Goal: Task Accomplishment & Management: Complete application form

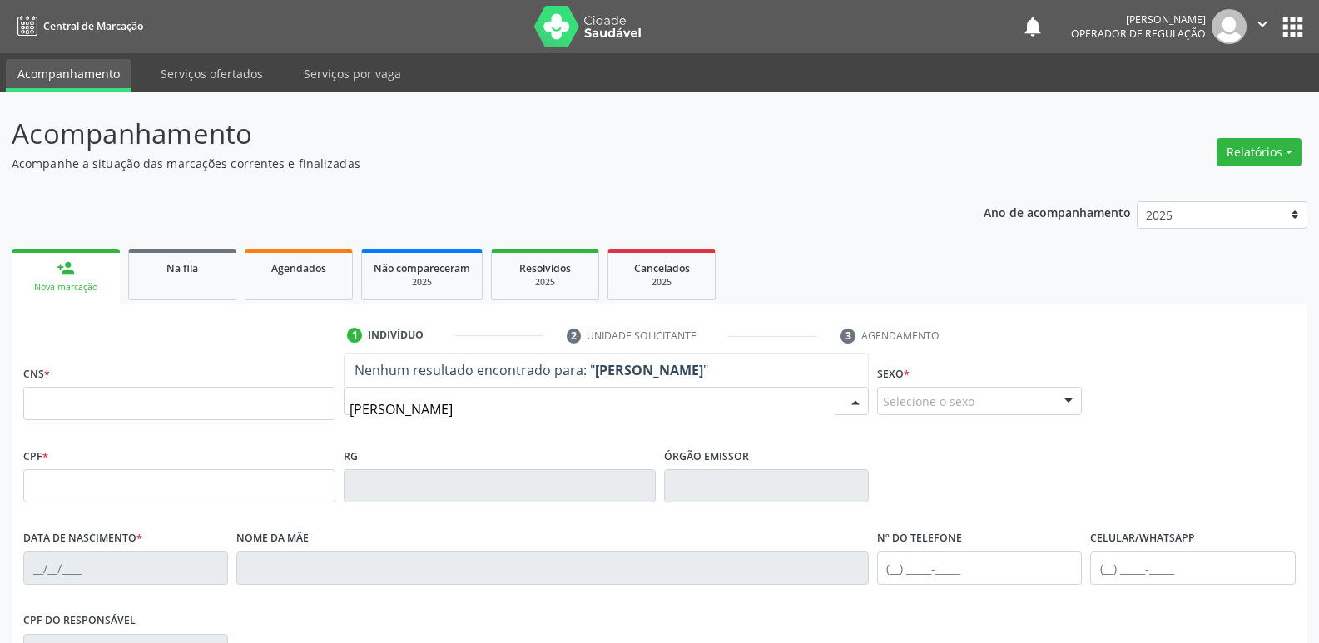
type input "[PERSON_NAME]"
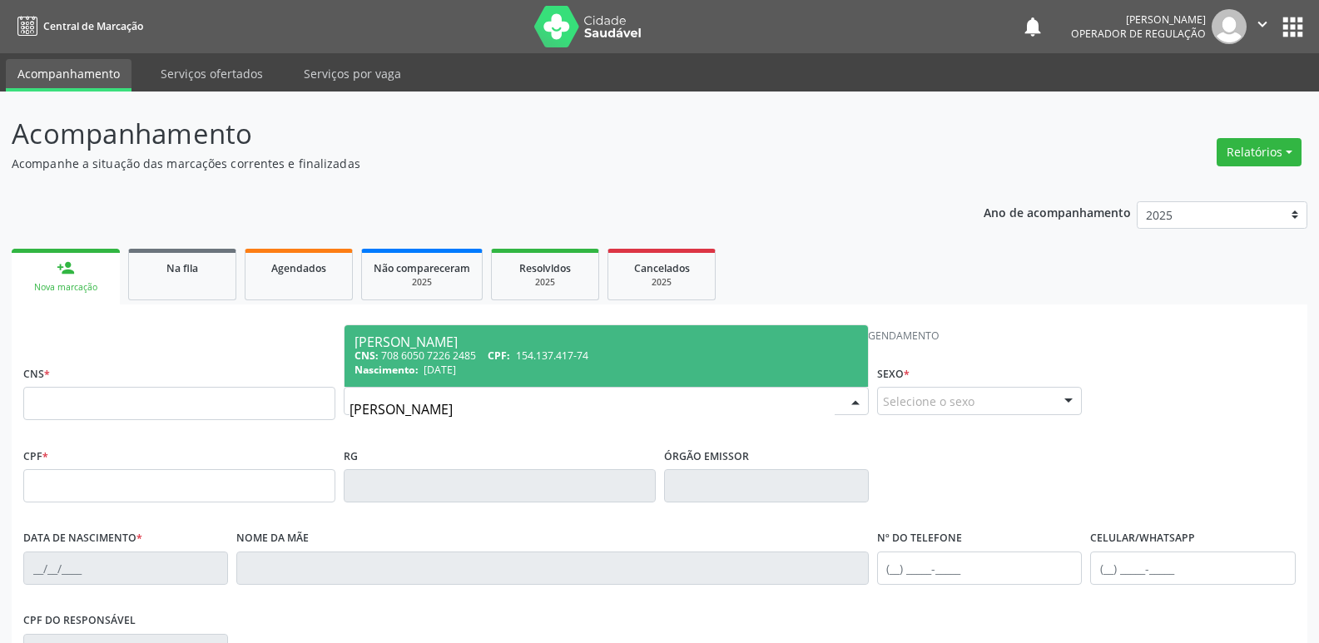
click at [518, 336] on div "[PERSON_NAME]" at bounding box center [605, 341] width 503 height 13
type input "708 6050 7226 2485"
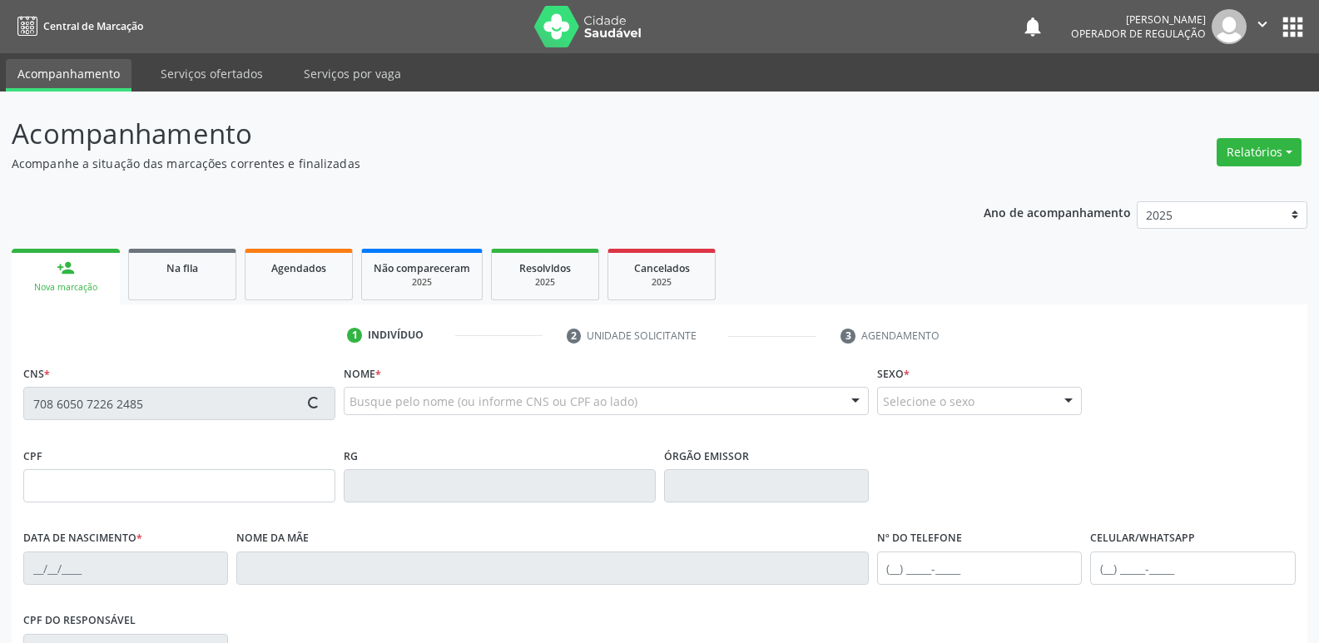
type input "154.137.417-74"
type input "04/02/1994"
type input "Liduina Machado da Silva"
type input "(83) 99968-4535"
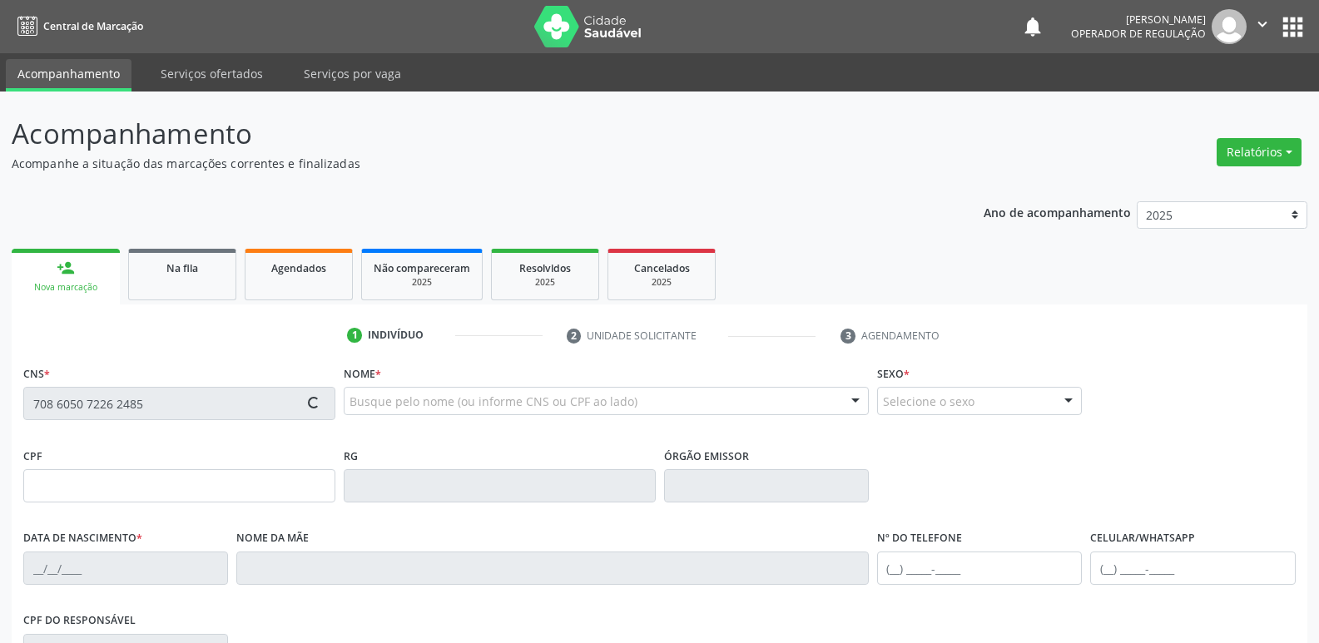
type input "860.269.337-00"
type input "70"
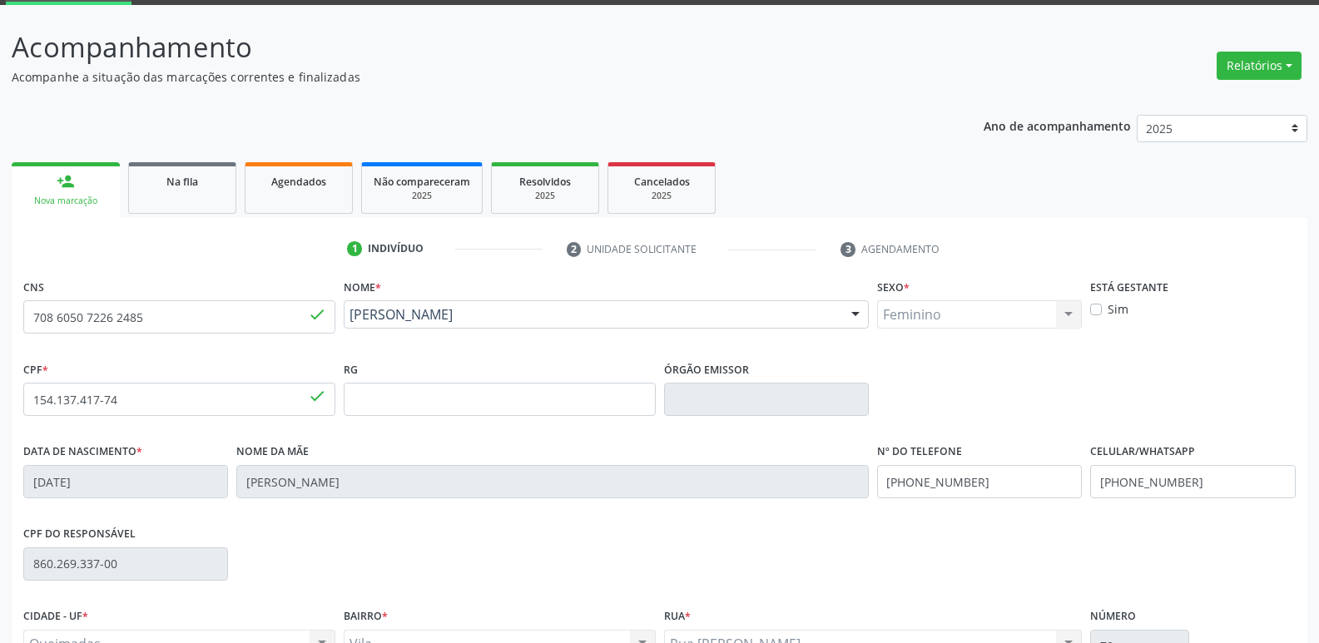
scroll to position [259, 0]
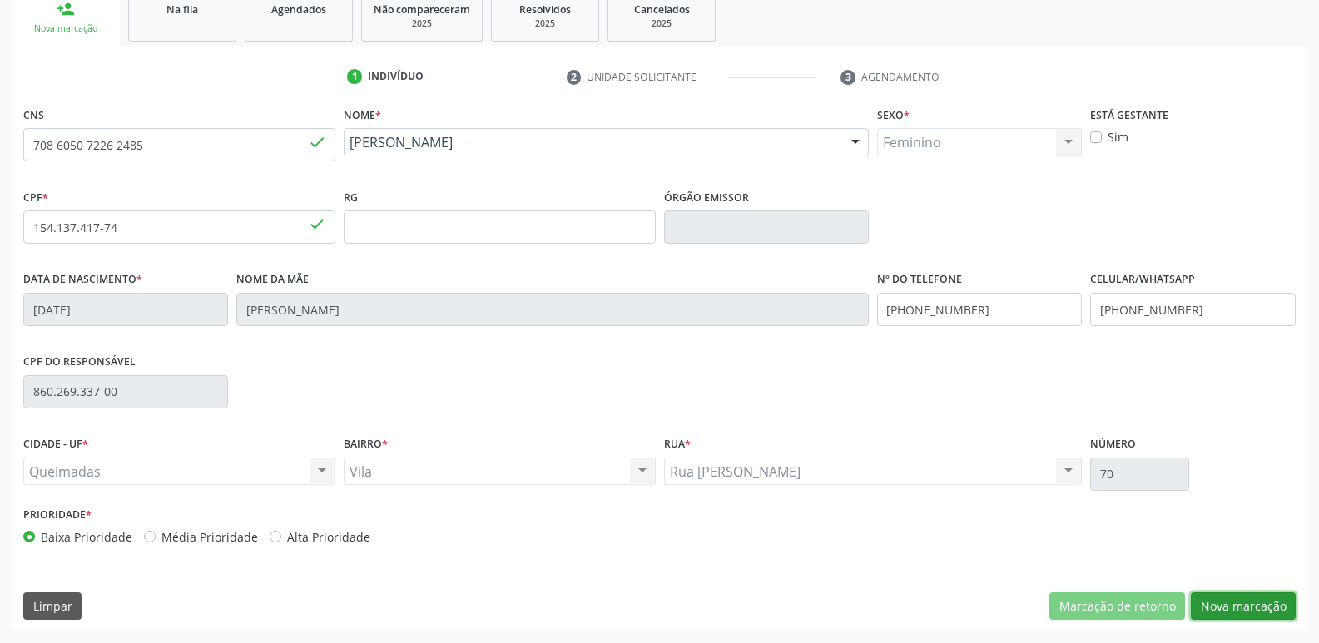
click at [1226, 599] on button "Nova marcação" at bounding box center [1243, 606] width 105 height 28
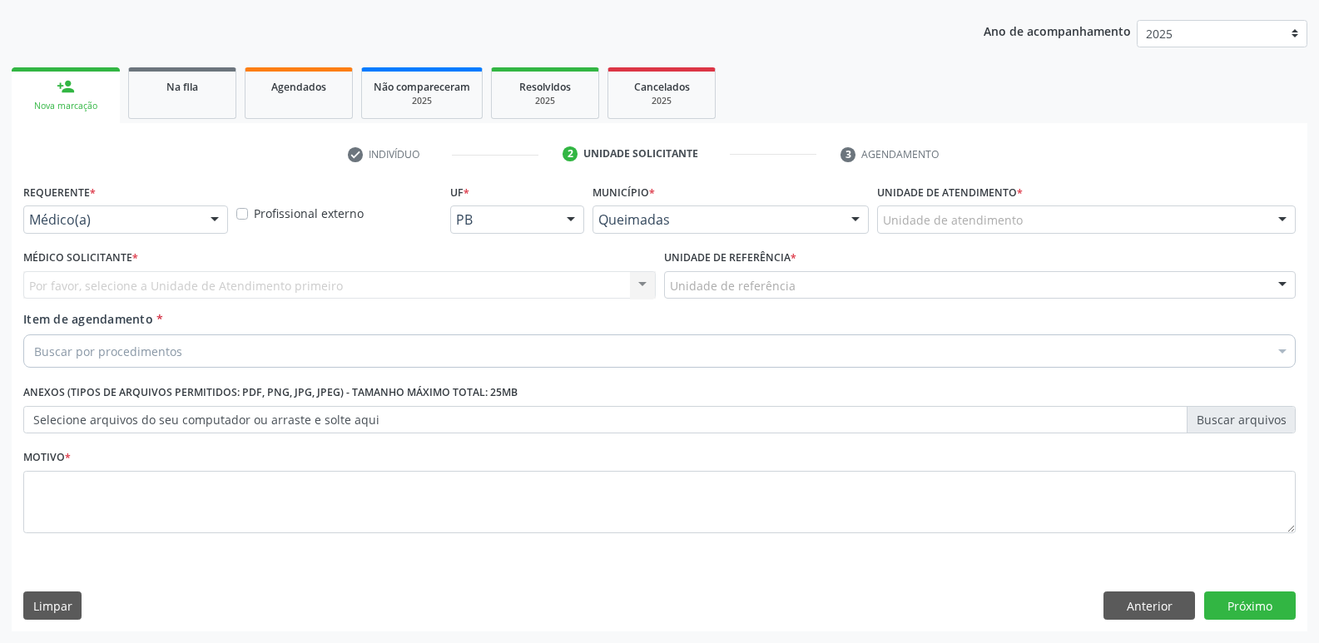
scroll to position [181, 0]
drag, startPoint x: 153, startPoint y: 220, endPoint x: 134, endPoint y: 258, distance: 42.8
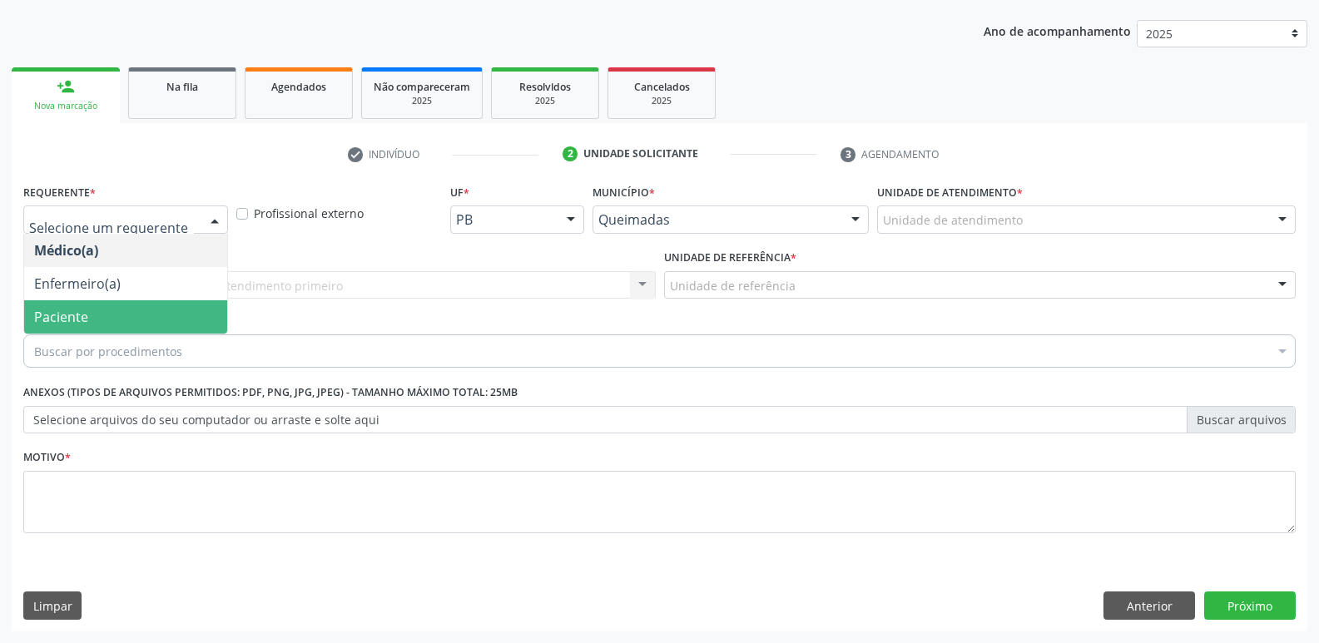
drag, startPoint x: 104, startPoint y: 319, endPoint x: 111, endPoint y: 305, distance: 14.9
click at [103, 318] on span "Paciente" at bounding box center [125, 316] width 203 height 33
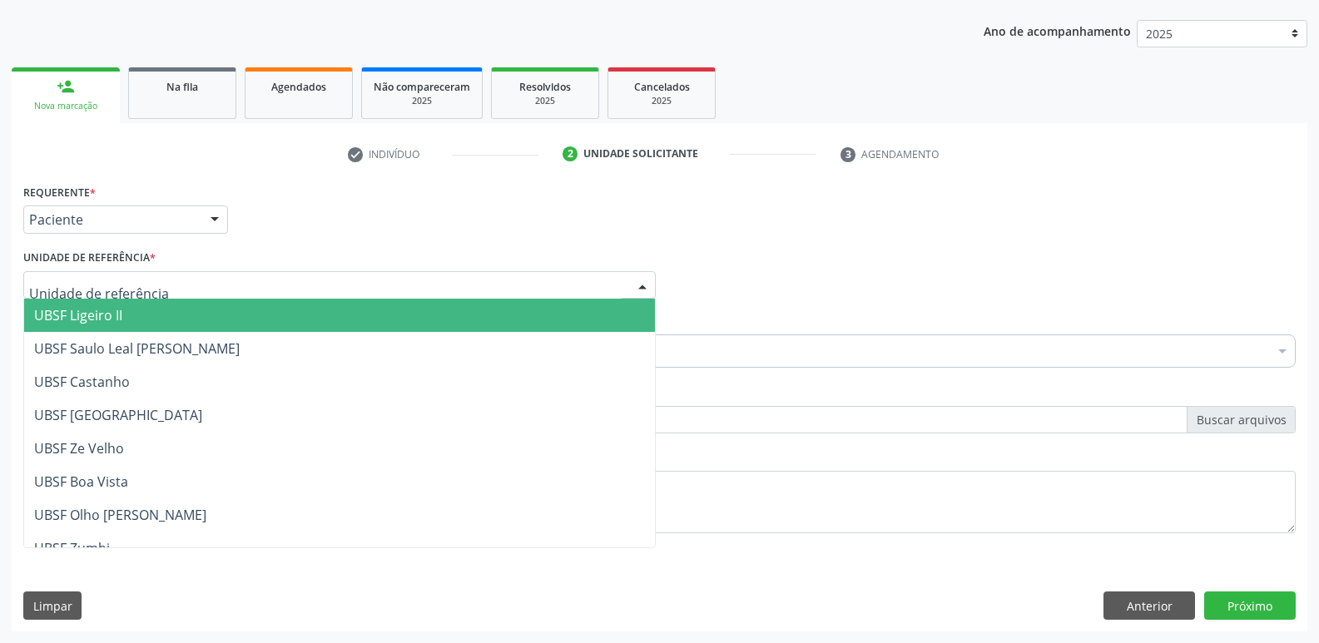
click at [120, 320] on span "UBSF Ligeiro II" at bounding box center [78, 315] width 88 height 18
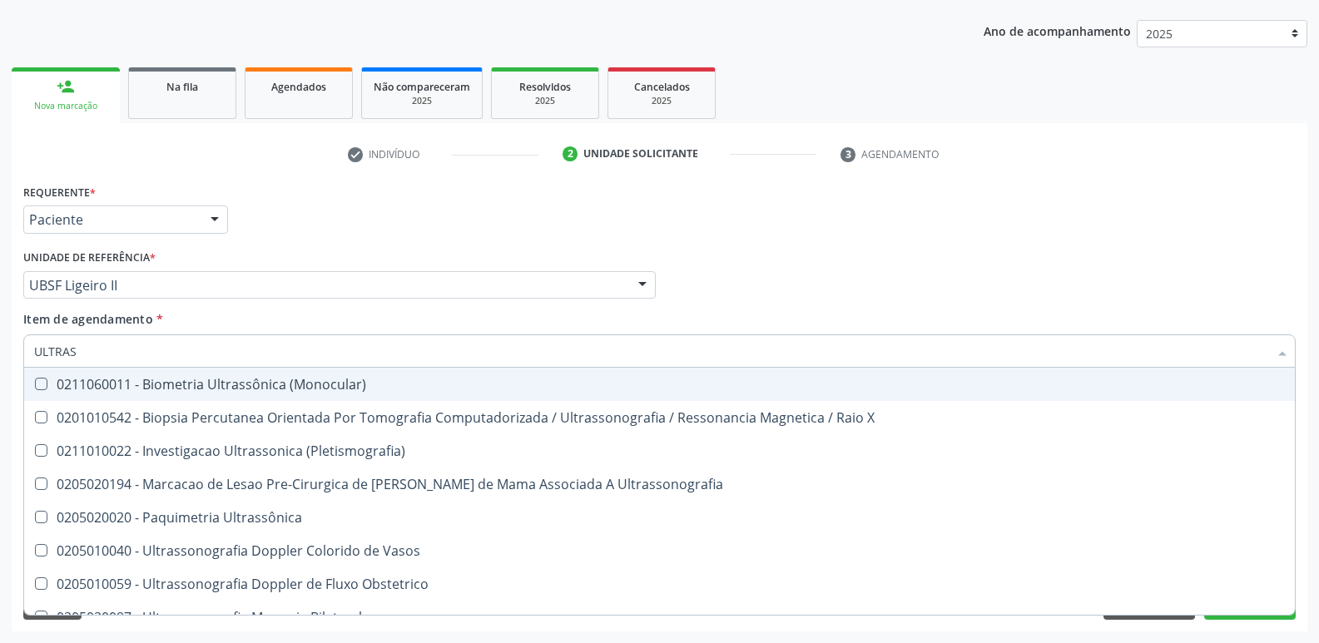
type input "ULTRASS"
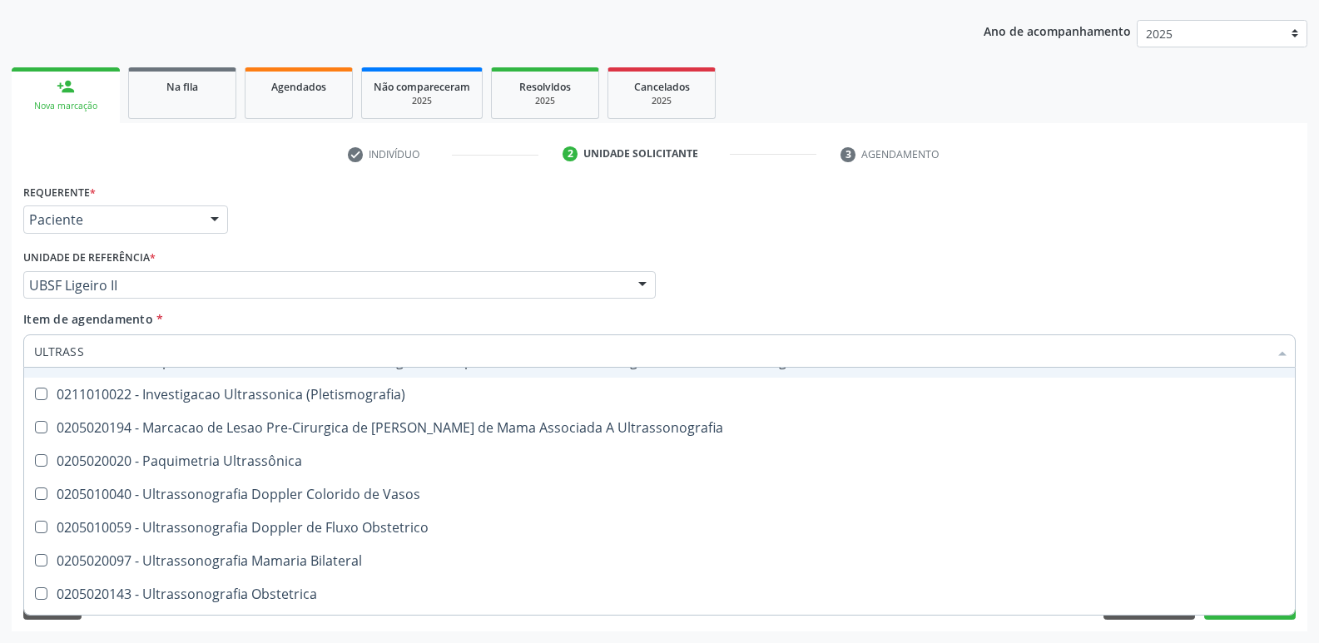
scroll to position [83, 0]
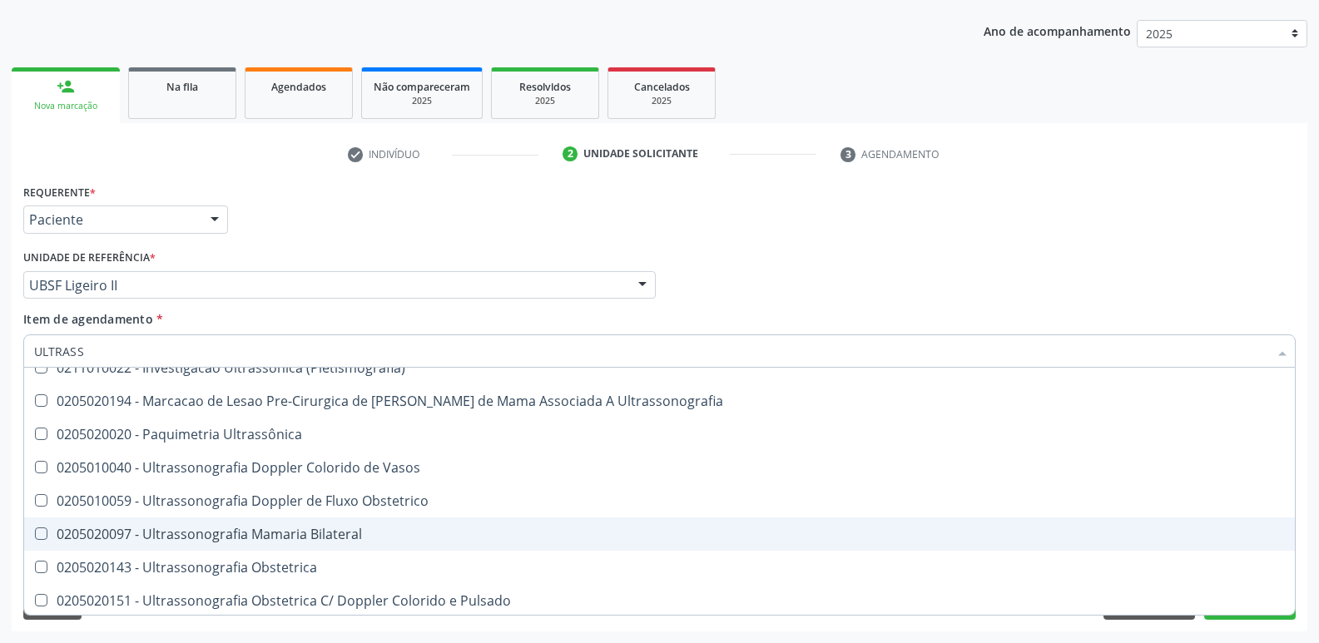
drag, startPoint x: 287, startPoint y: 534, endPoint x: 223, endPoint y: 483, distance: 82.3
click at [287, 533] on div "0205020097 - Ultrassonografia Mamaria Bilateral" at bounding box center [659, 534] width 1251 height 13
checkbox Bilateral "true"
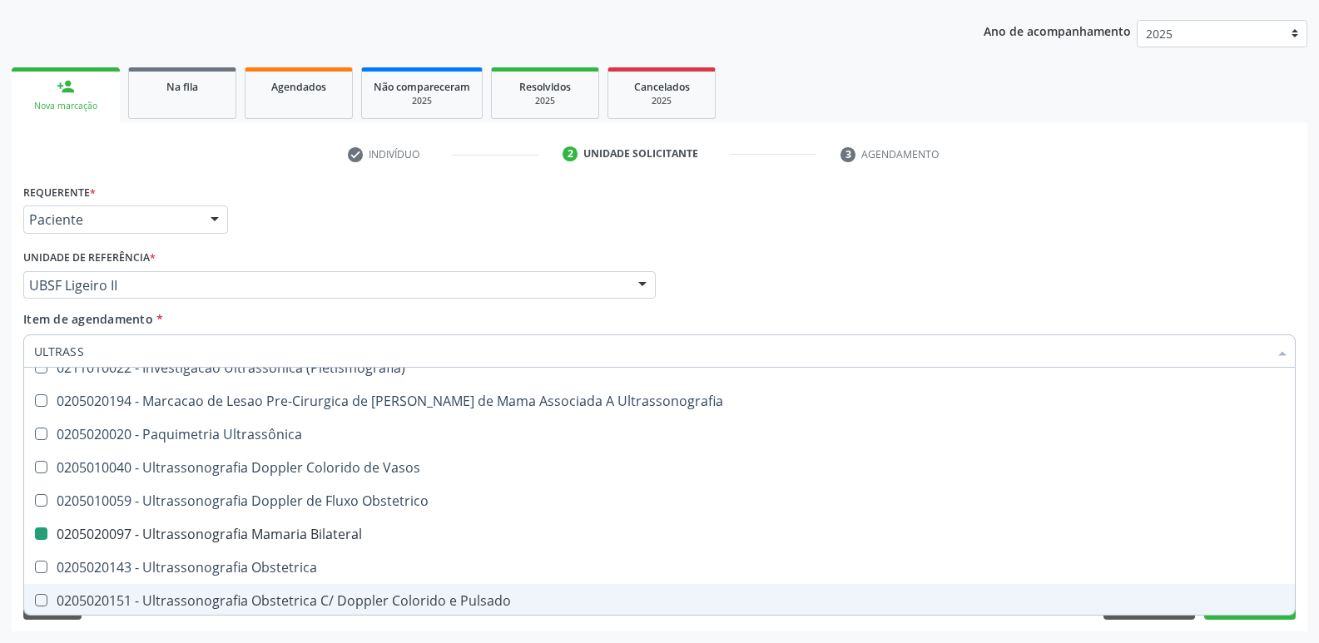
click at [1077, 625] on div "Requerente * Paciente Médico(a) Enfermeiro(a) Paciente Nenhum resultado encontr…" at bounding box center [659, 406] width 1295 height 452
checkbox X "true"
checkbox Bilateral "false"
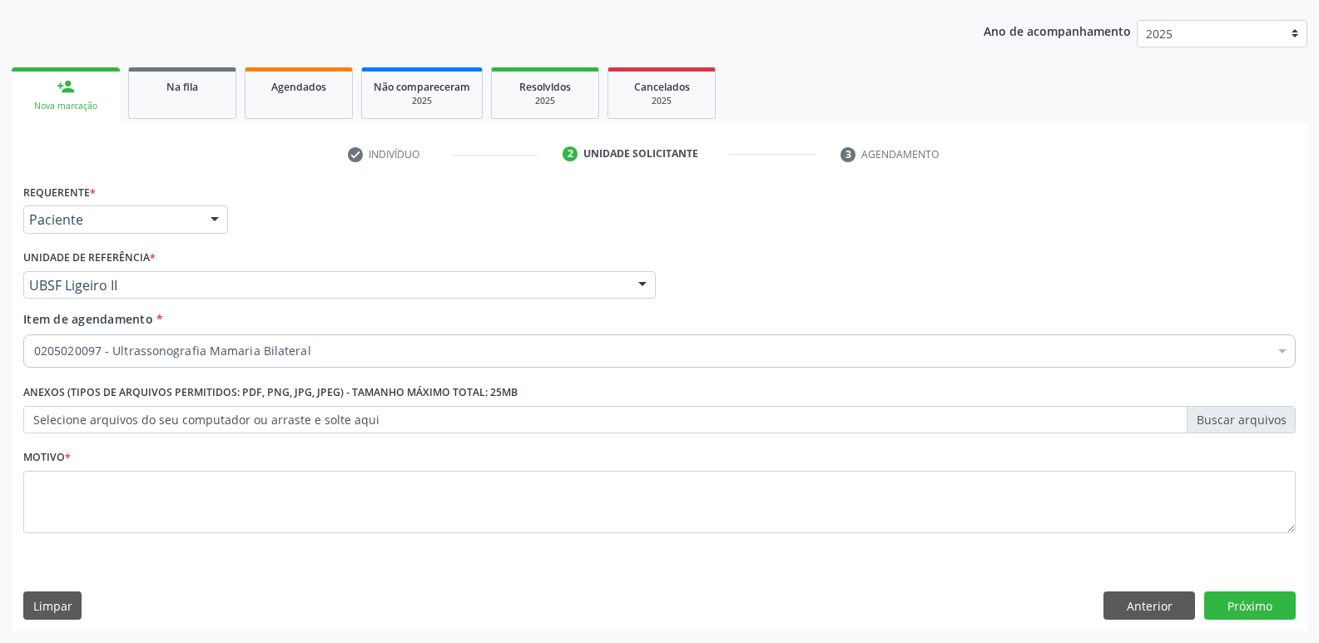
scroll to position [0, 0]
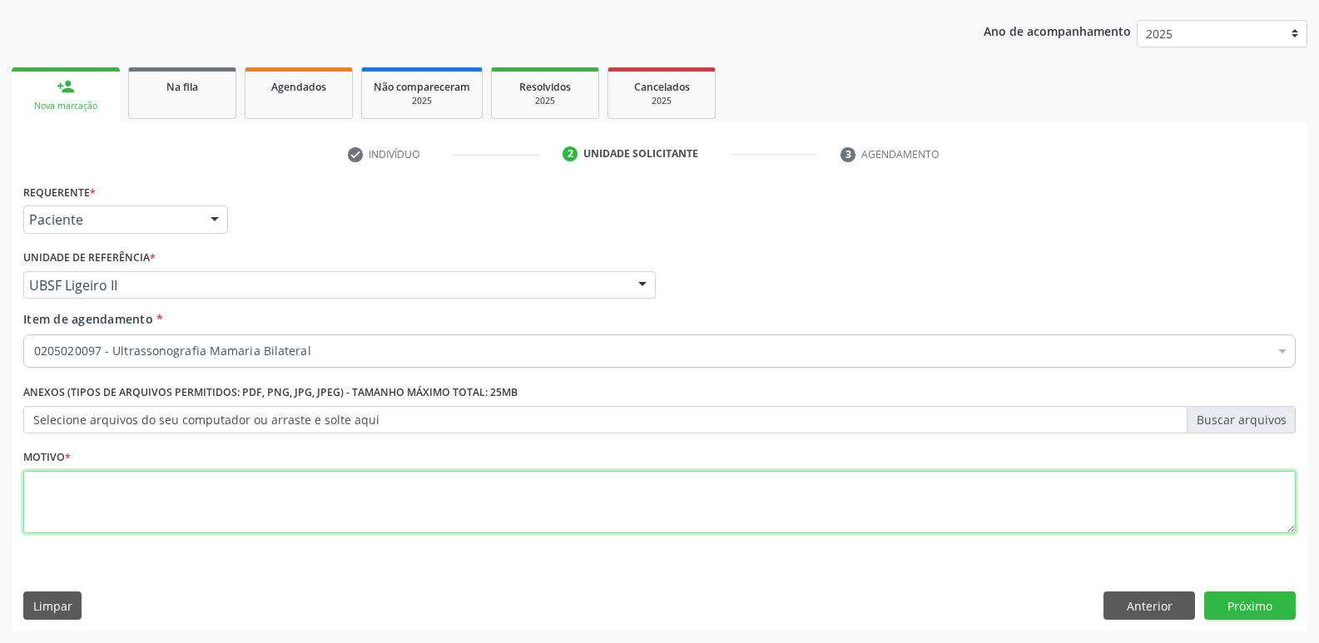
drag, startPoint x: 780, startPoint y: 500, endPoint x: 884, endPoint y: 502, distance: 104.0
click at [781, 499] on textarea at bounding box center [659, 502] width 1272 height 63
type textarea "SD"
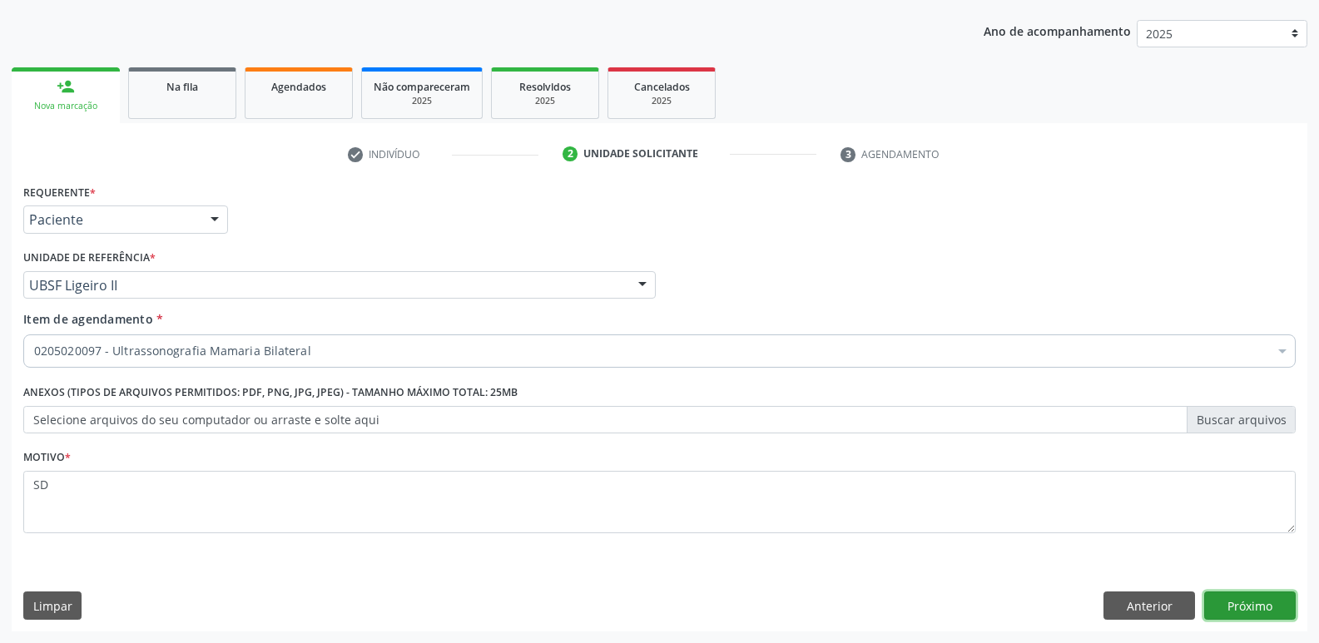
click at [1276, 606] on button "Próximo" at bounding box center [1250, 606] width 92 height 28
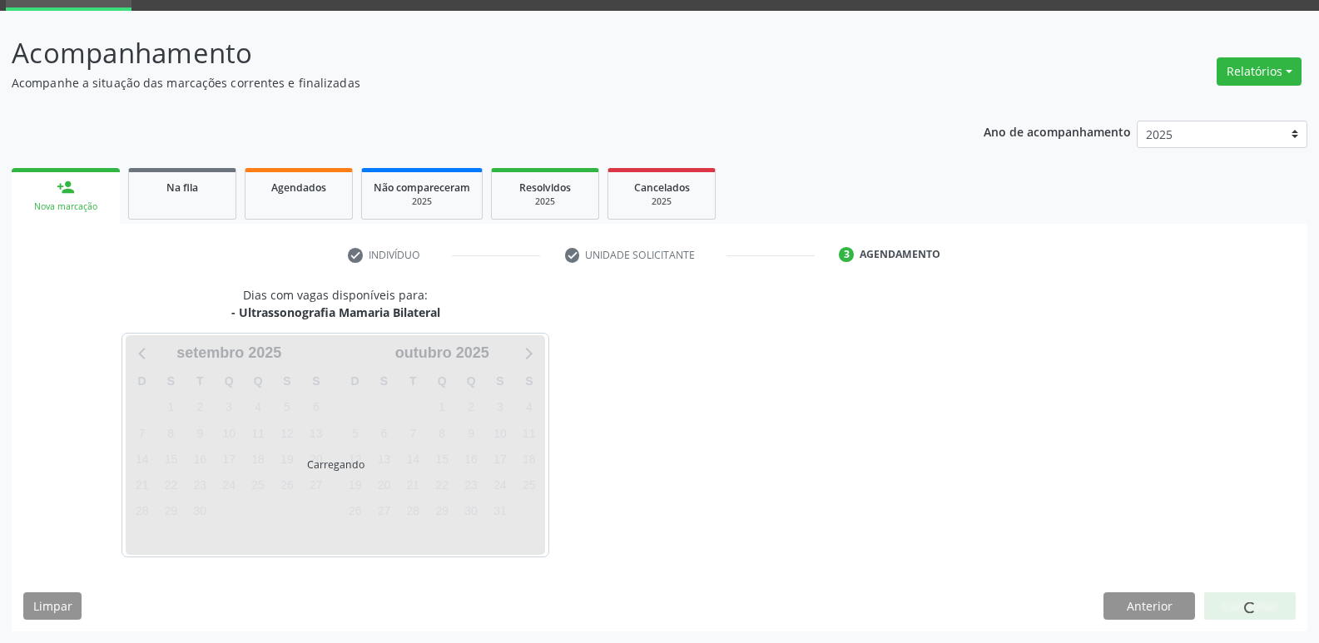
scroll to position [81, 0]
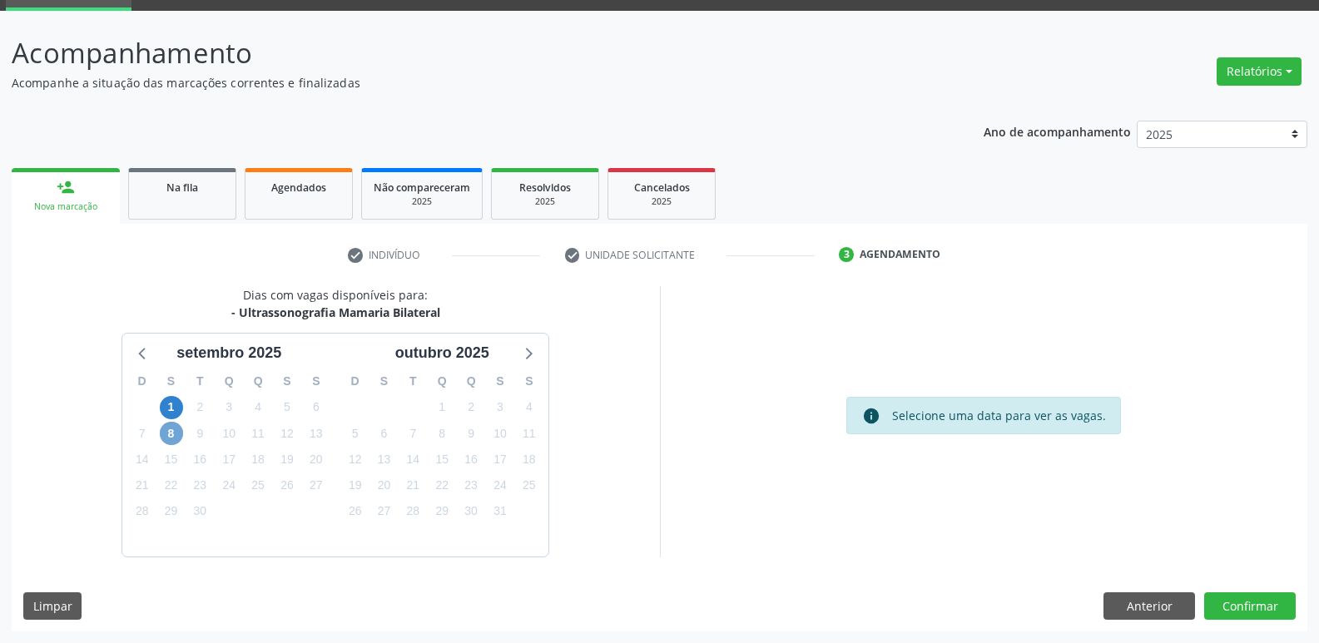
click at [167, 436] on span "8" at bounding box center [171, 433] width 23 height 23
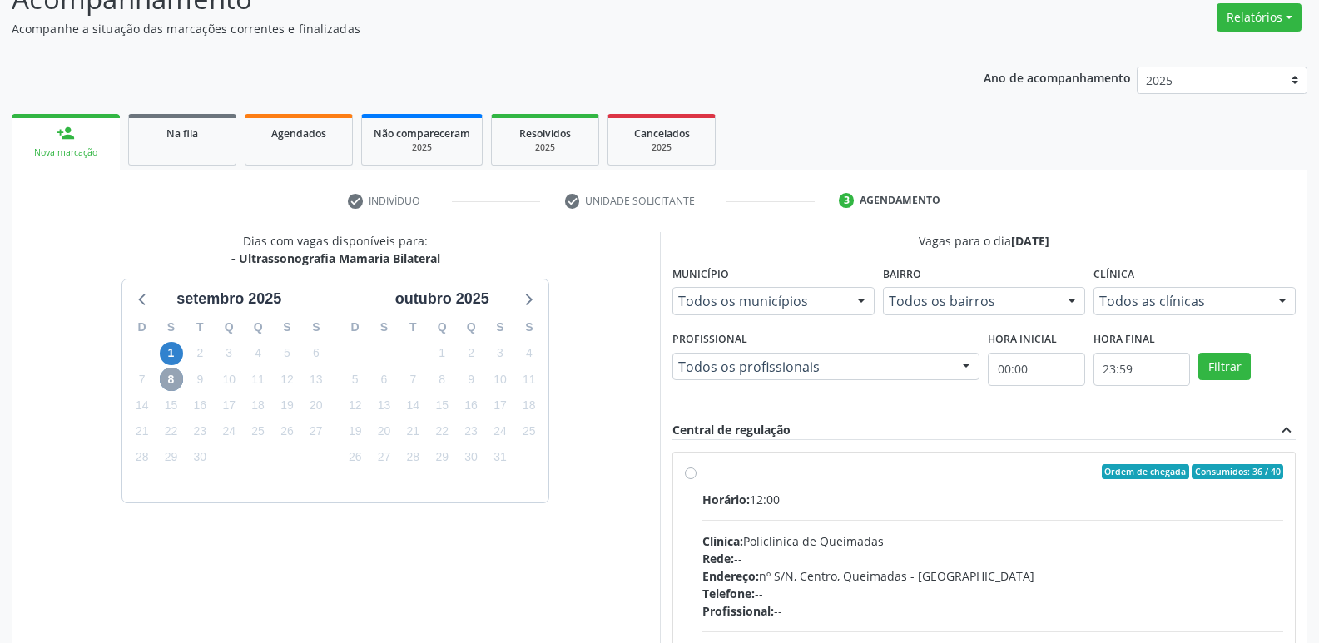
scroll to position [321, 0]
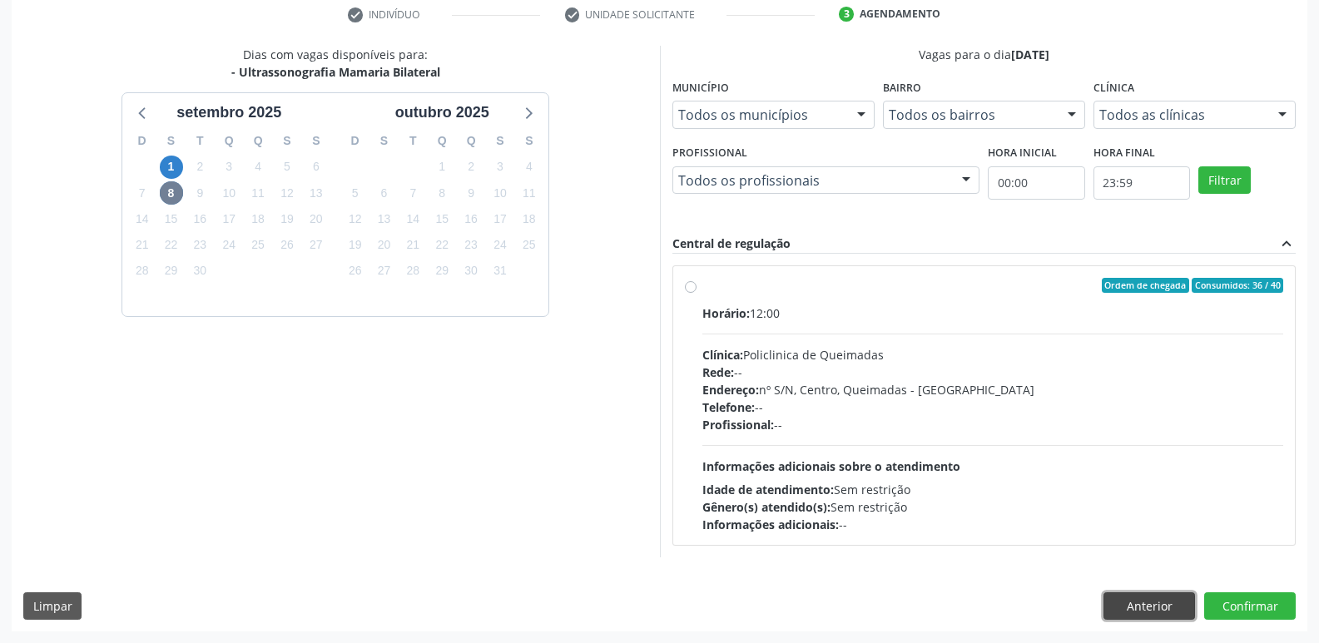
click at [1132, 612] on button "Anterior" at bounding box center [1149, 606] width 92 height 28
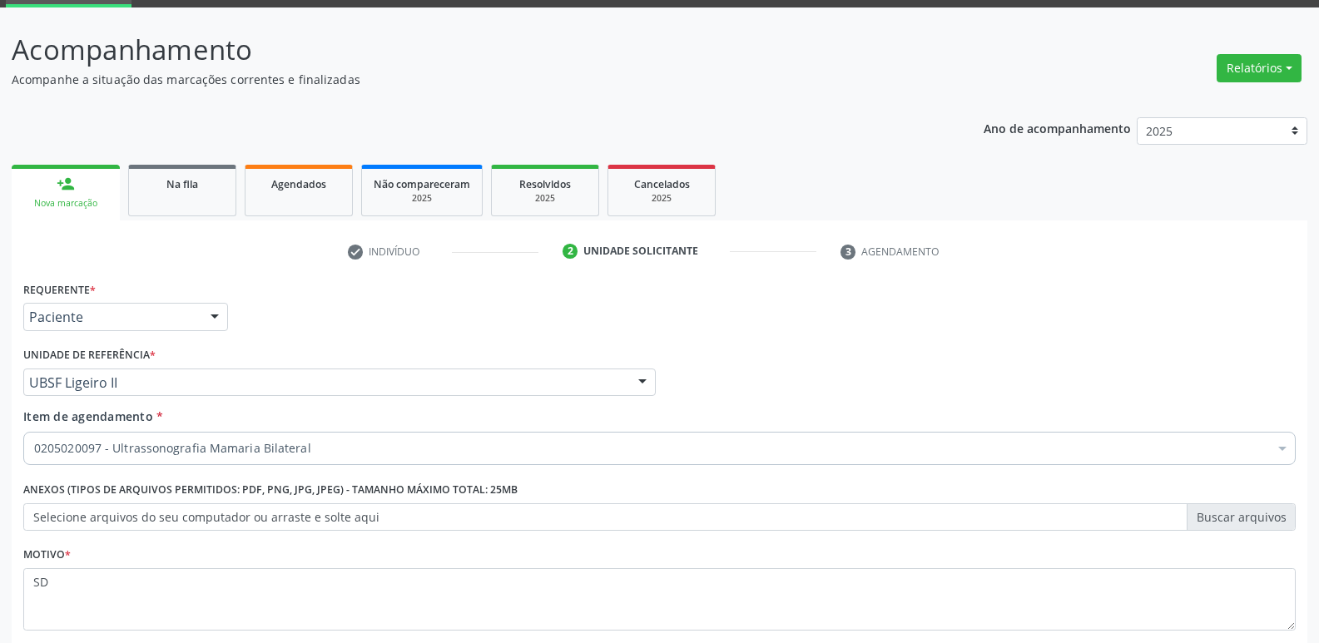
scroll to position [181, 0]
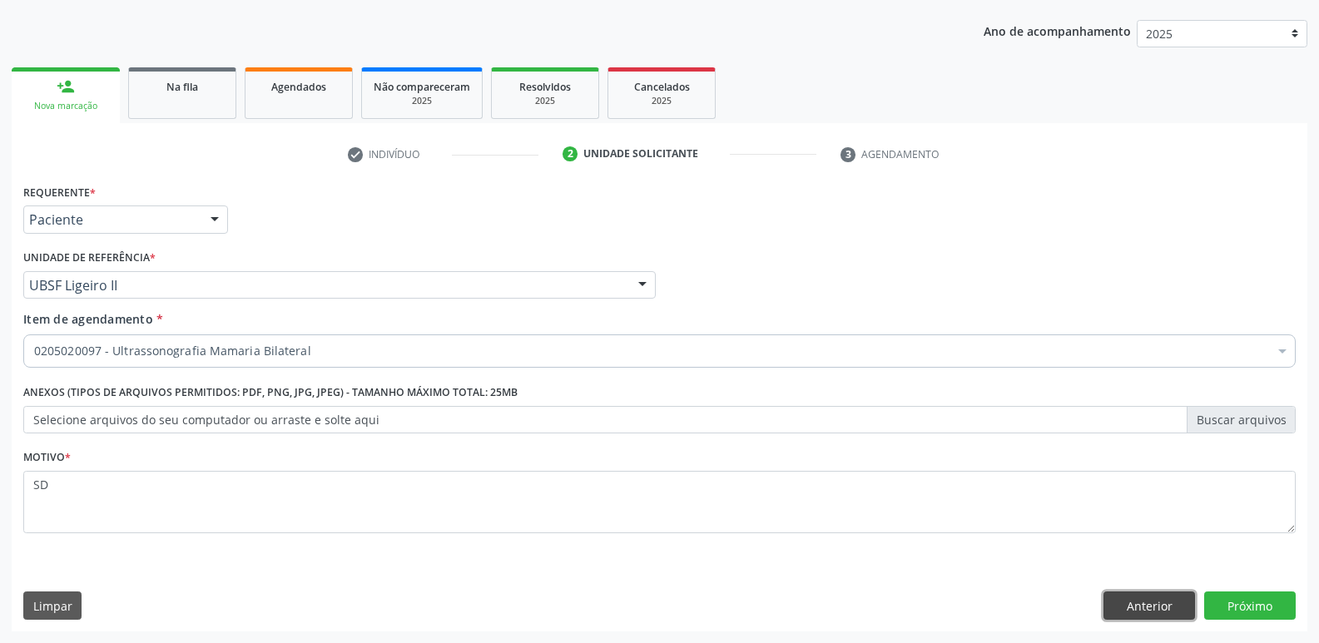
click at [1176, 594] on button "Anterior" at bounding box center [1149, 606] width 92 height 28
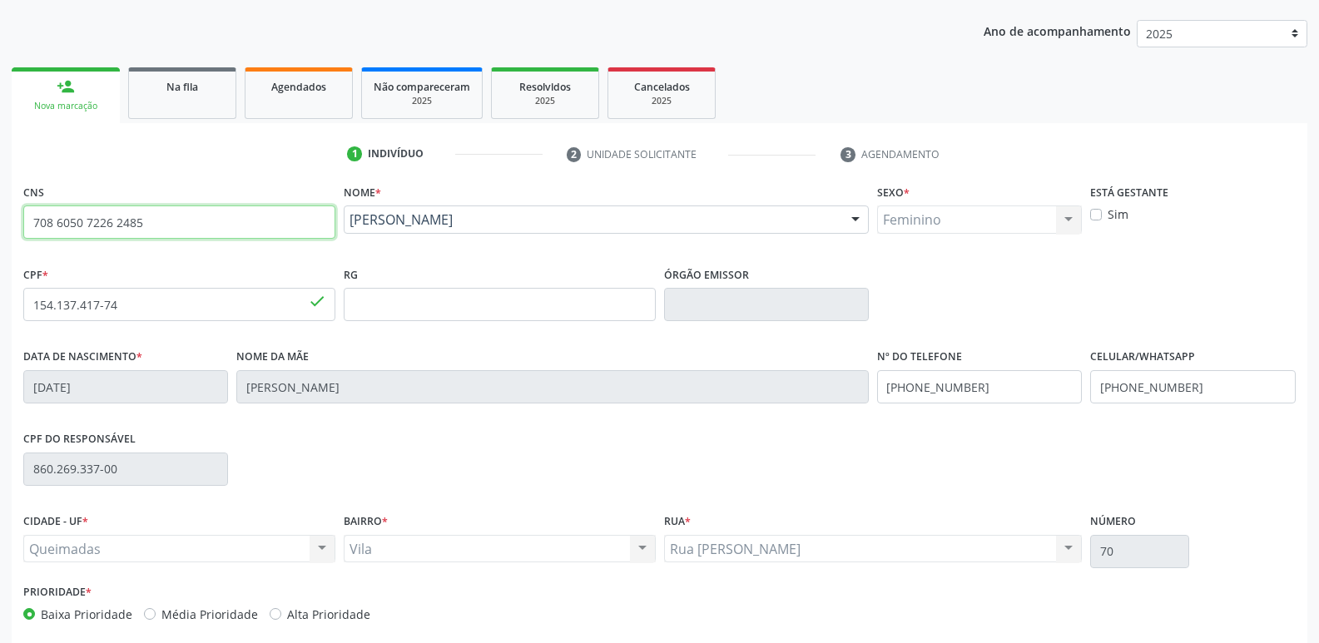
drag, startPoint x: 159, startPoint y: 225, endPoint x: 0, endPoint y: 225, distance: 158.9
click at [0, 225] on div "Acompanhamento Acompanhe a situação das marcações correntes e finalizadas Relat…" at bounding box center [659, 315] width 1319 height 810
type input "702 4020 9361 1128"
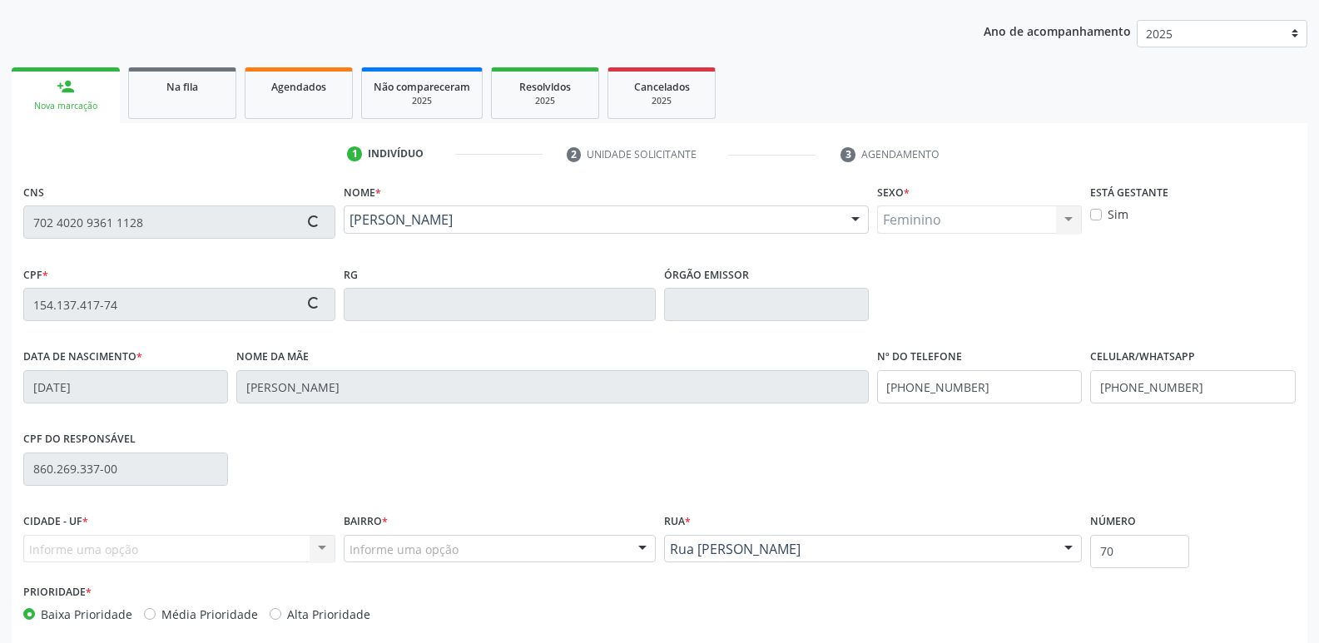
type input "023.654.514-03"
type input "25/11/1955"
type input "Noêmia Mendes da Silva"
type input "(83) 99171-2996"
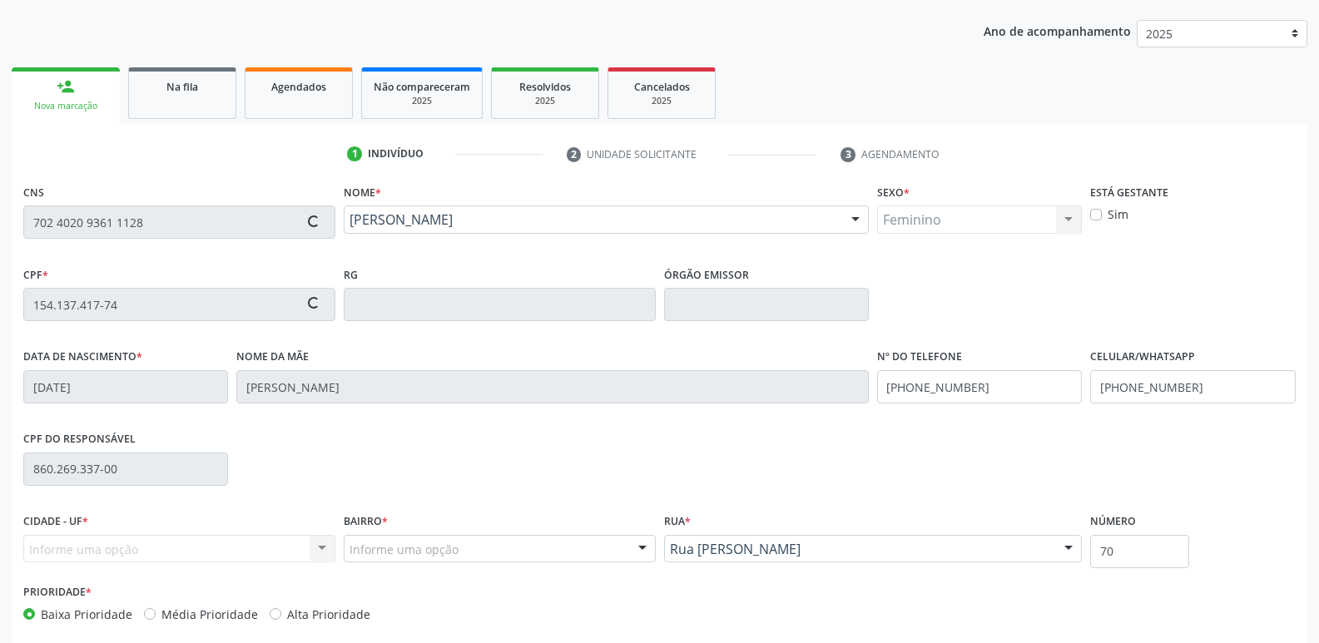
type input "46"
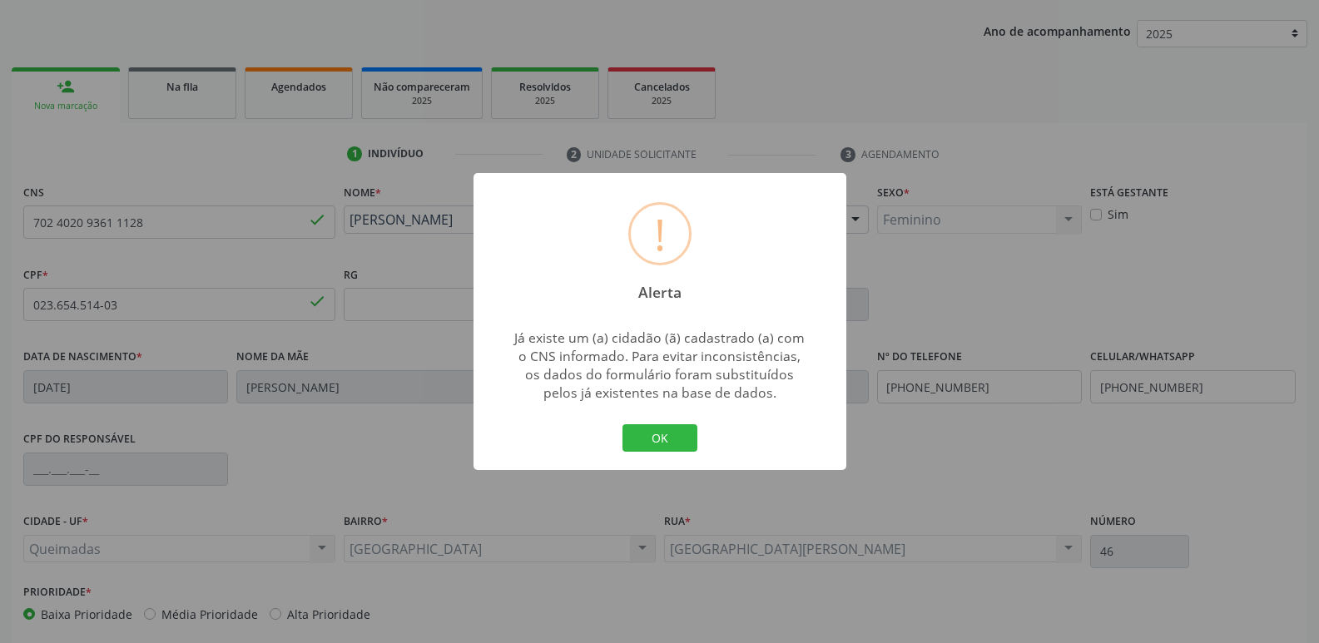
click at [622, 424] on button "OK" at bounding box center [659, 438] width 75 height 28
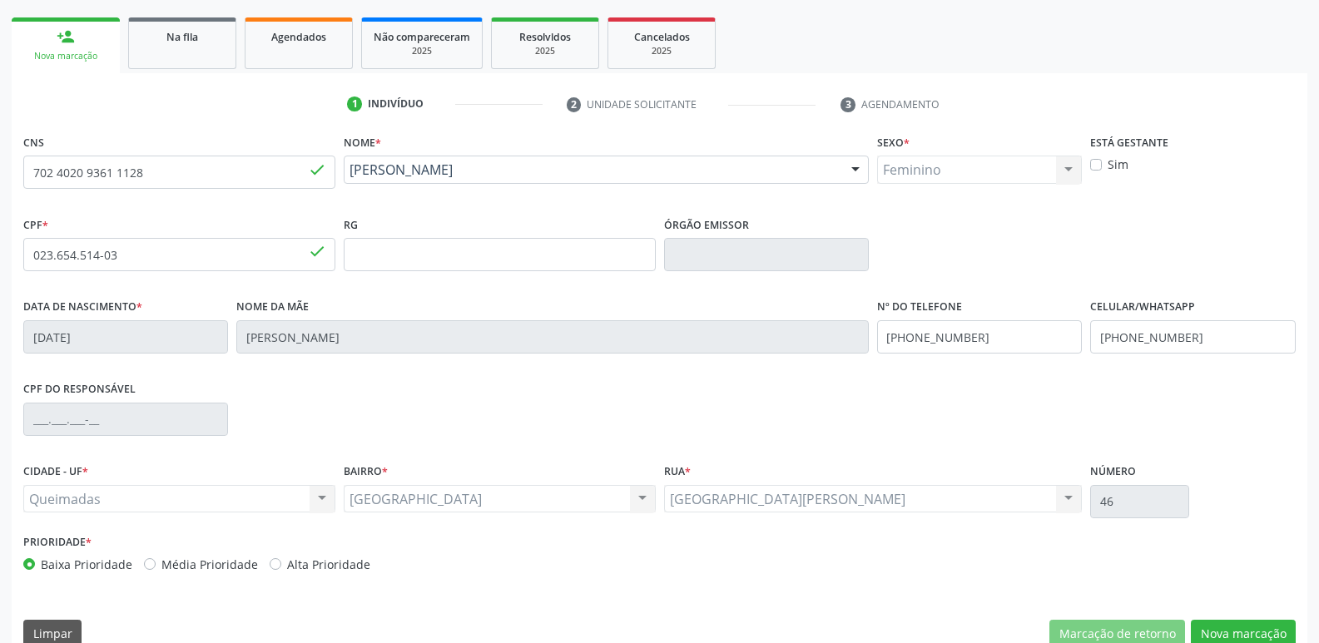
scroll to position [259, 0]
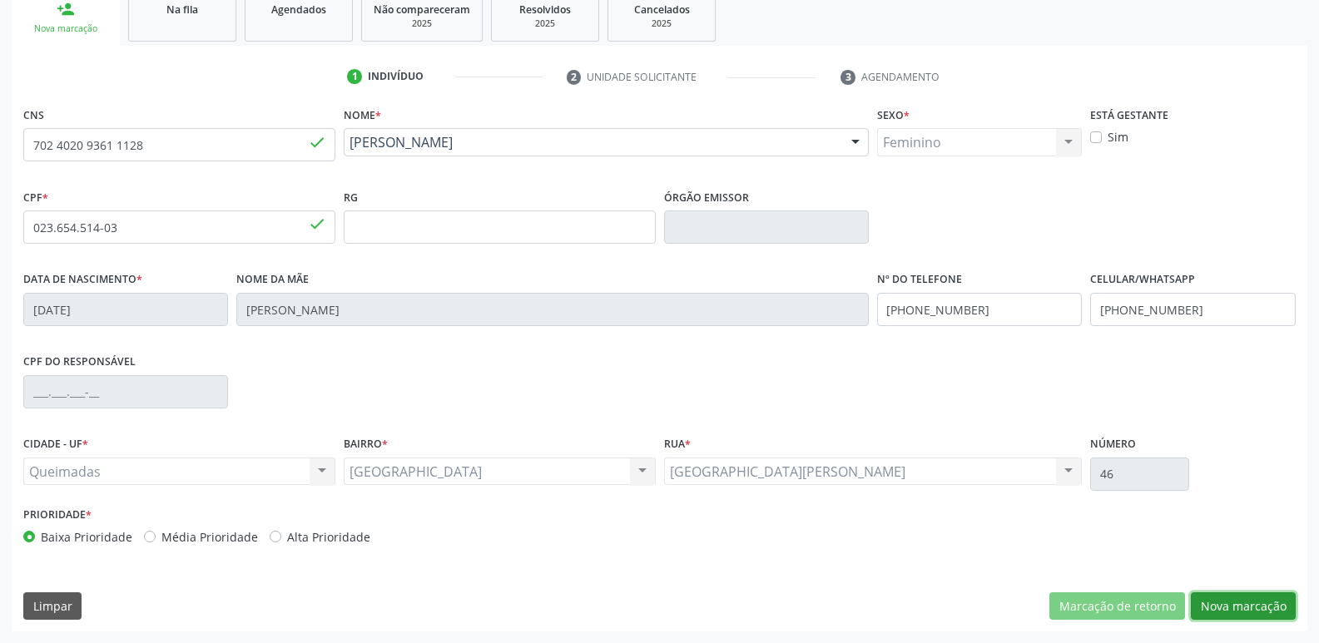
click at [1253, 595] on button "Nova marcação" at bounding box center [1243, 606] width 105 height 28
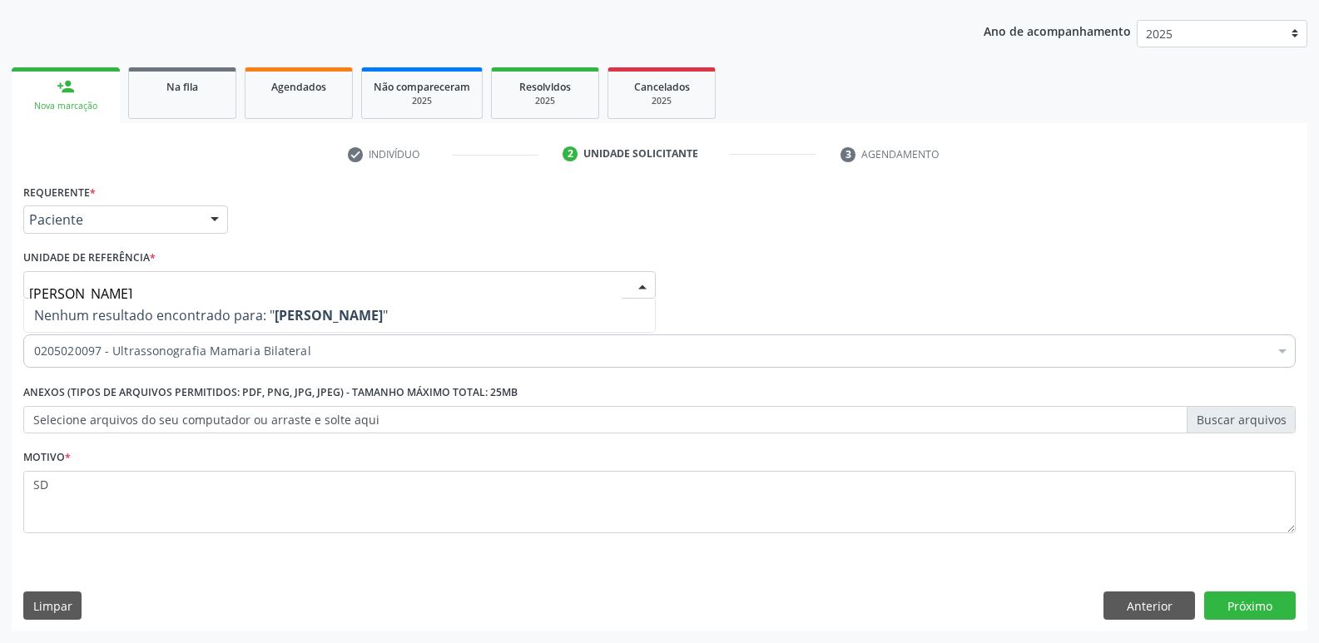
type input "SAULO ERNES"
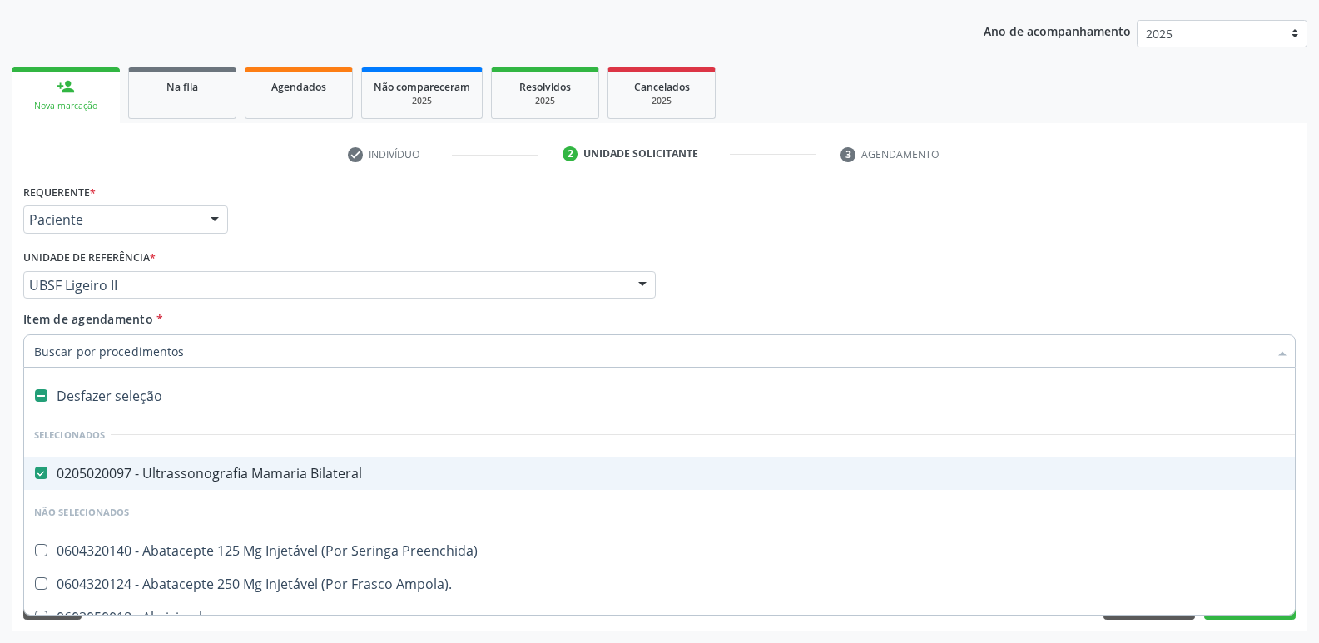
click at [242, 471] on div "0205020097 - Ultrassonografia Mamaria Bilateral" at bounding box center [681, 473] width 1295 height 13
checkbox Bilateral "false"
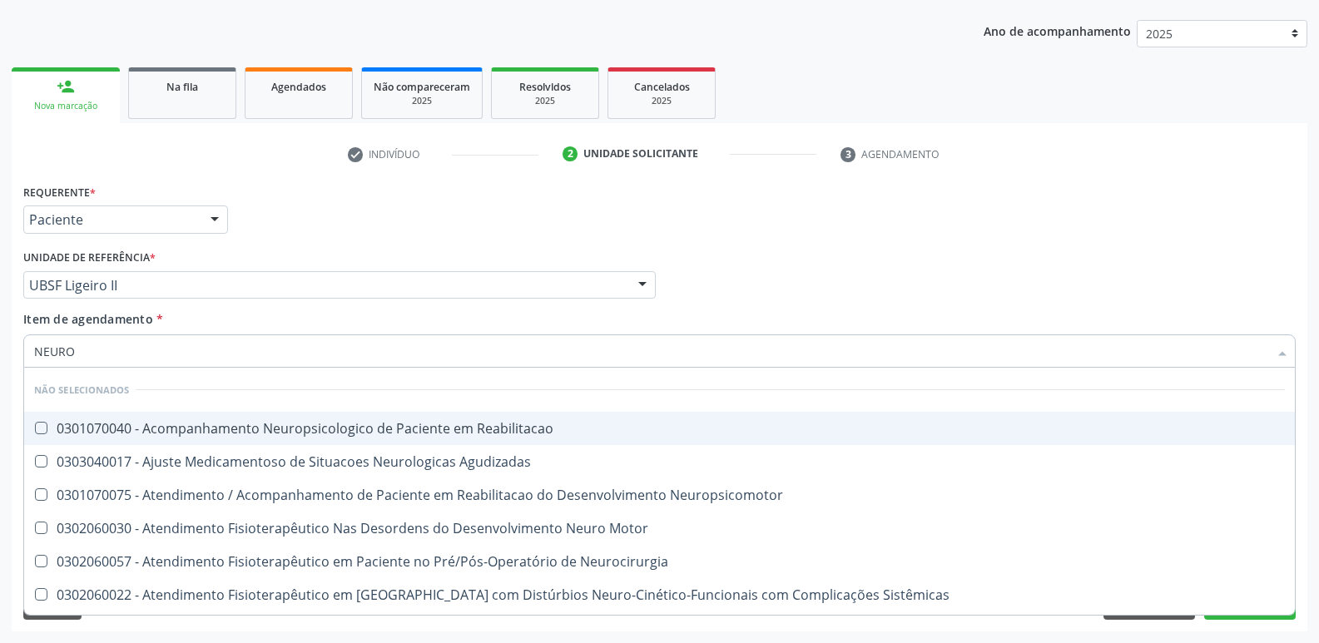
type input "NEUROC"
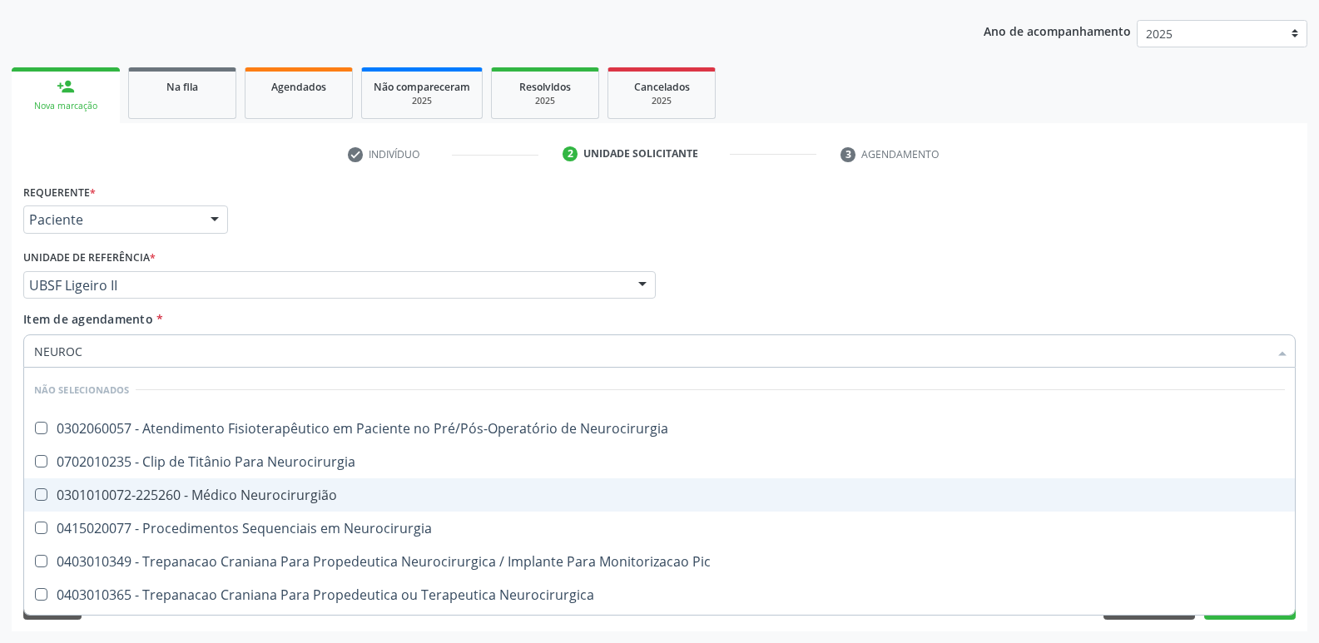
click at [343, 496] on div "0301010072-225260 - Médico Neurocirurgião" at bounding box center [659, 494] width 1251 height 13
checkbox Neurocirurgião "true"
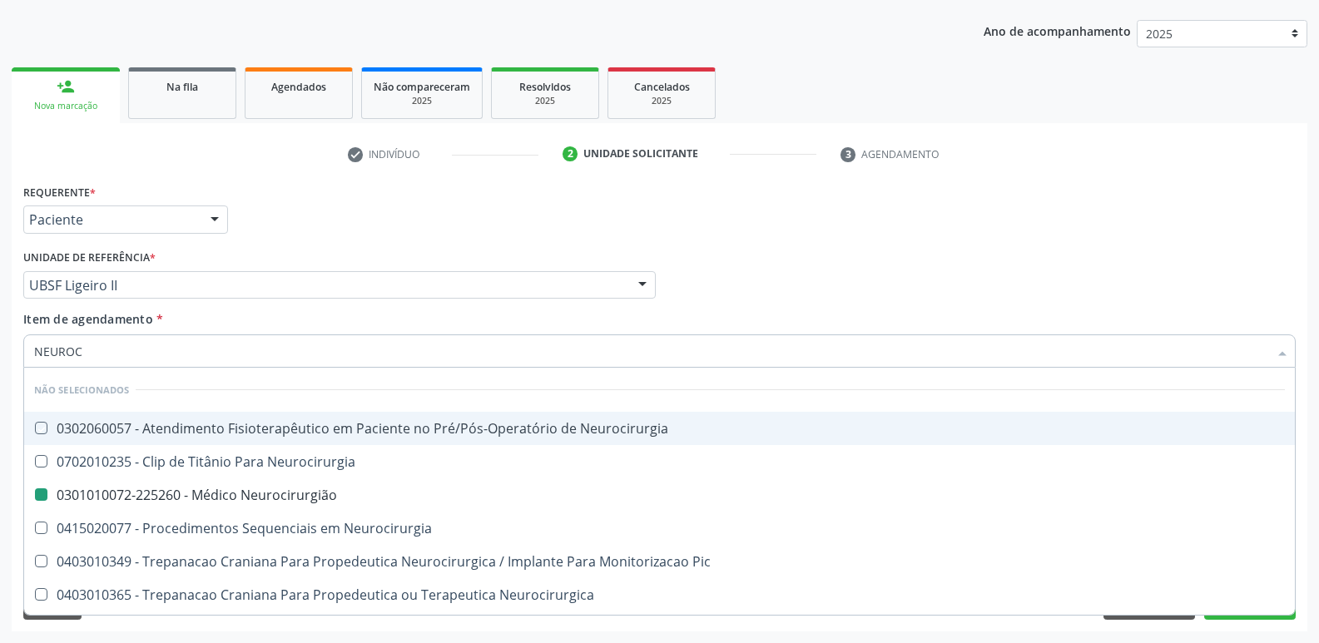
checkbox Neurocirurgia "true"
checkbox Neurocirurgião "false"
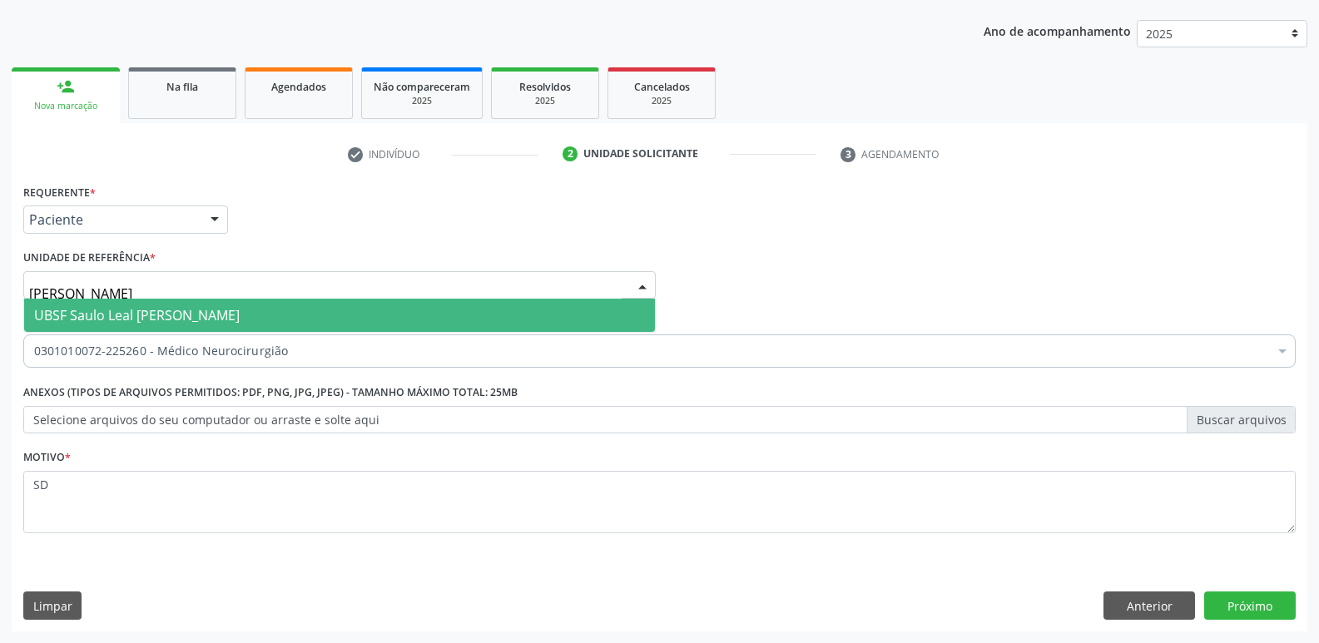
type input "SAULO"
click at [234, 293] on input "SAULO" at bounding box center [325, 293] width 592 height 33
click at [231, 311] on span "UBSF Saulo Leal [PERSON_NAME]" at bounding box center [137, 315] width 206 height 18
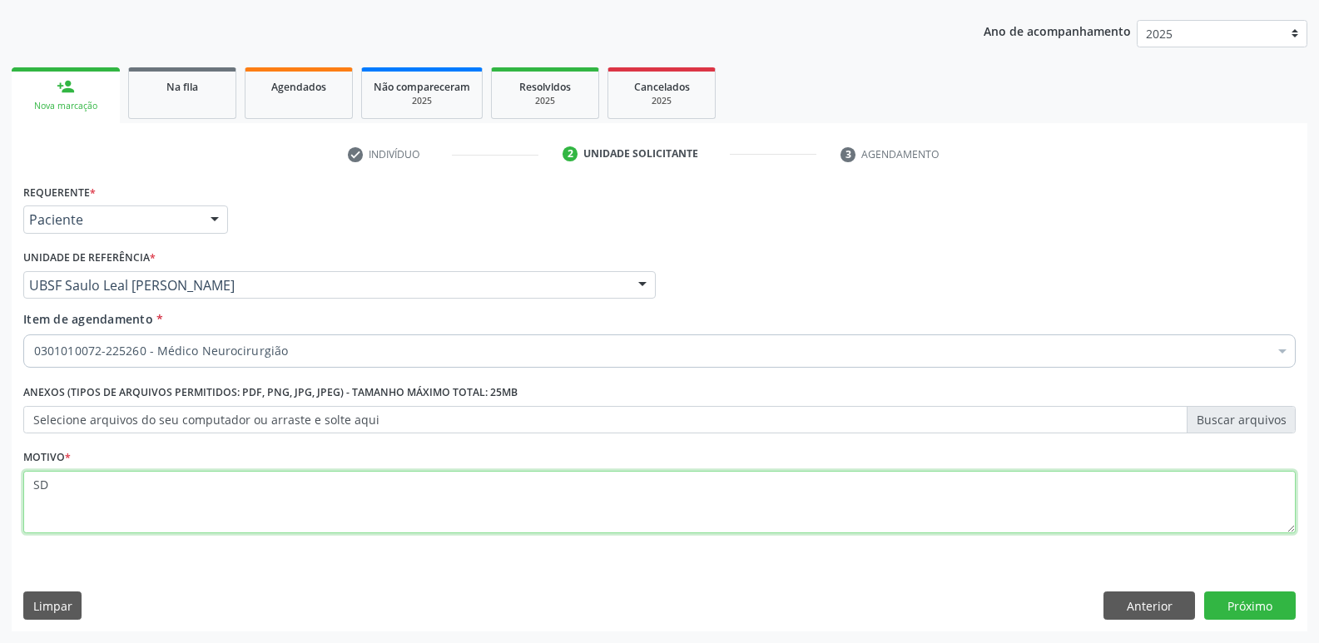
drag, startPoint x: 126, startPoint y: 485, endPoint x: 0, endPoint y: 449, distance: 130.6
click at [0, 449] on div "Acompanhamento Acompanhe a situação das marcações correntes e finalizadas Relat…" at bounding box center [659, 276] width 1319 height 733
type textarea "AVALIAÇÃO"
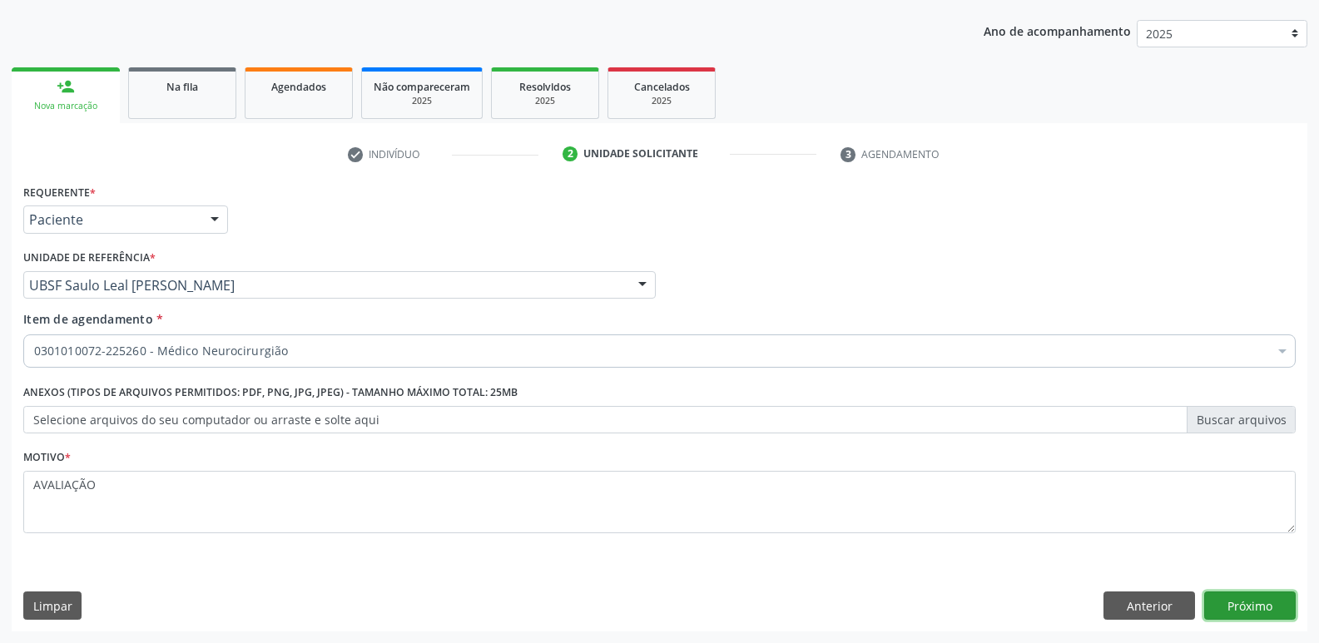
click at [1266, 619] on button "Próximo" at bounding box center [1250, 606] width 92 height 28
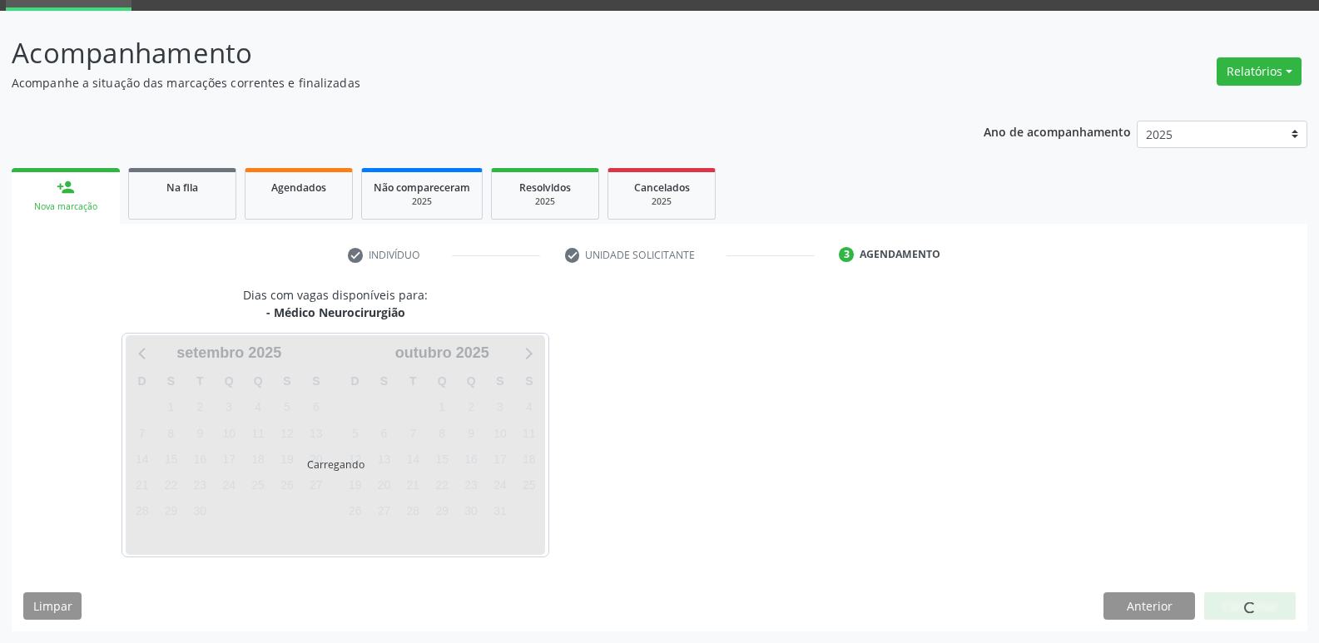
scroll to position [81, 0]
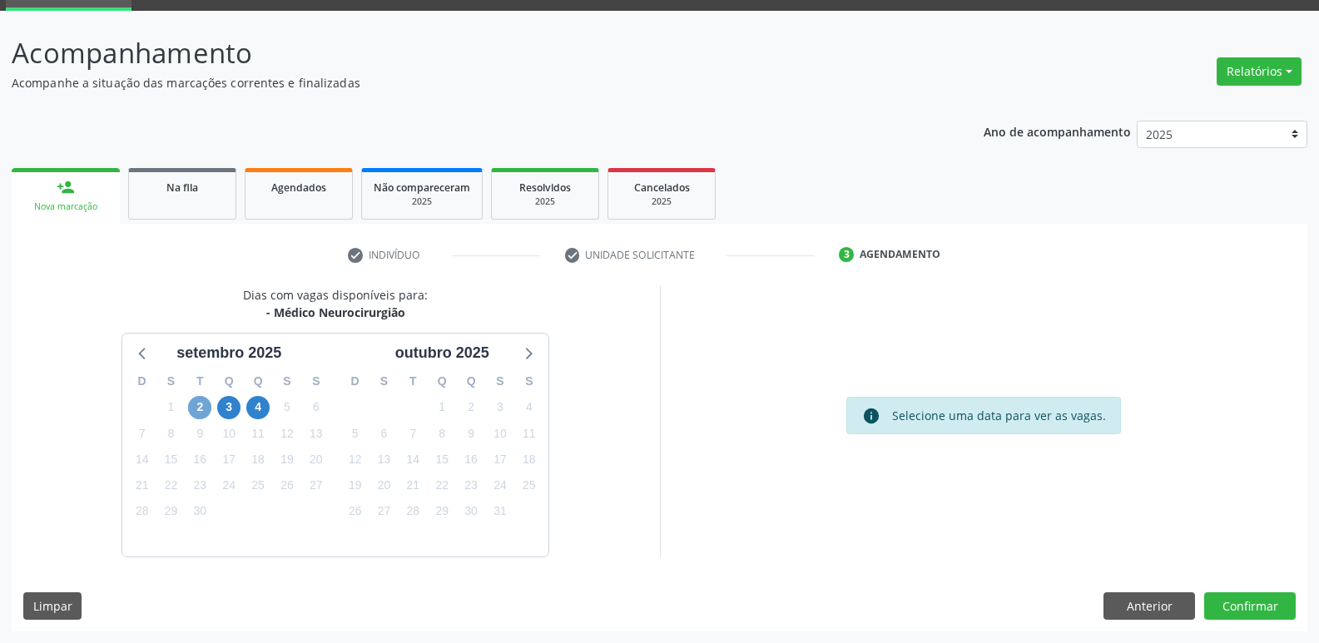
click at [200, 408] on span "2" at bounding box center [199, 407] width 23 height 23
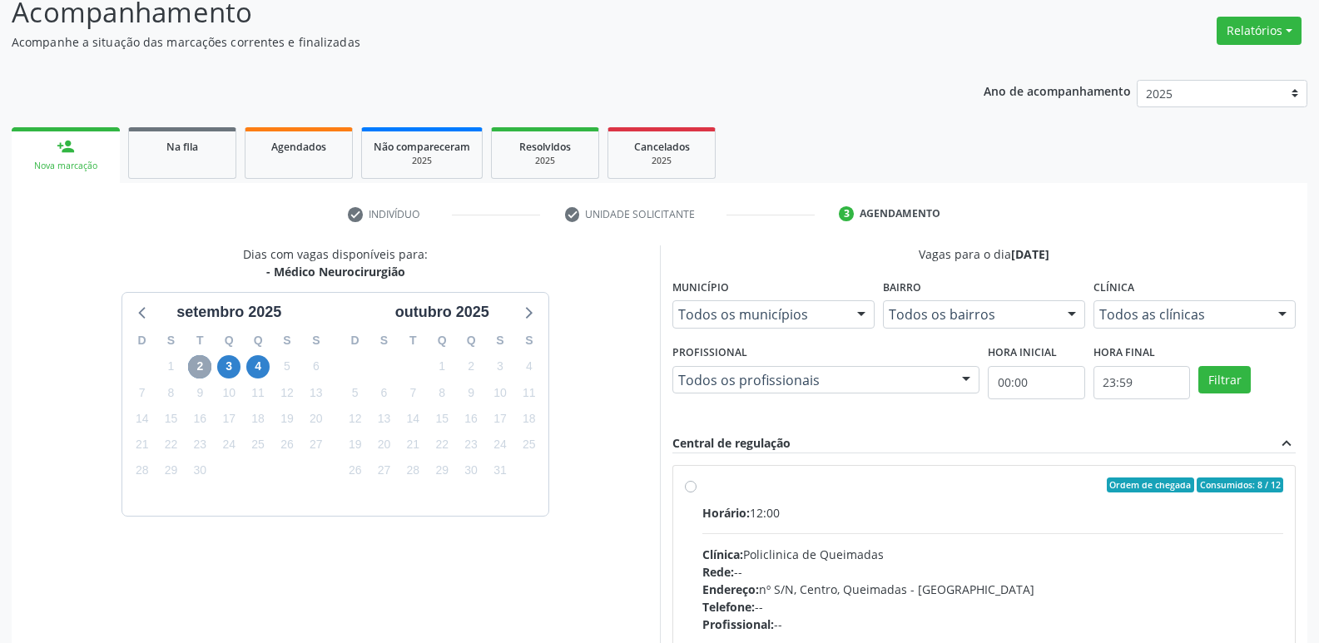
scroll to position [321, 0]
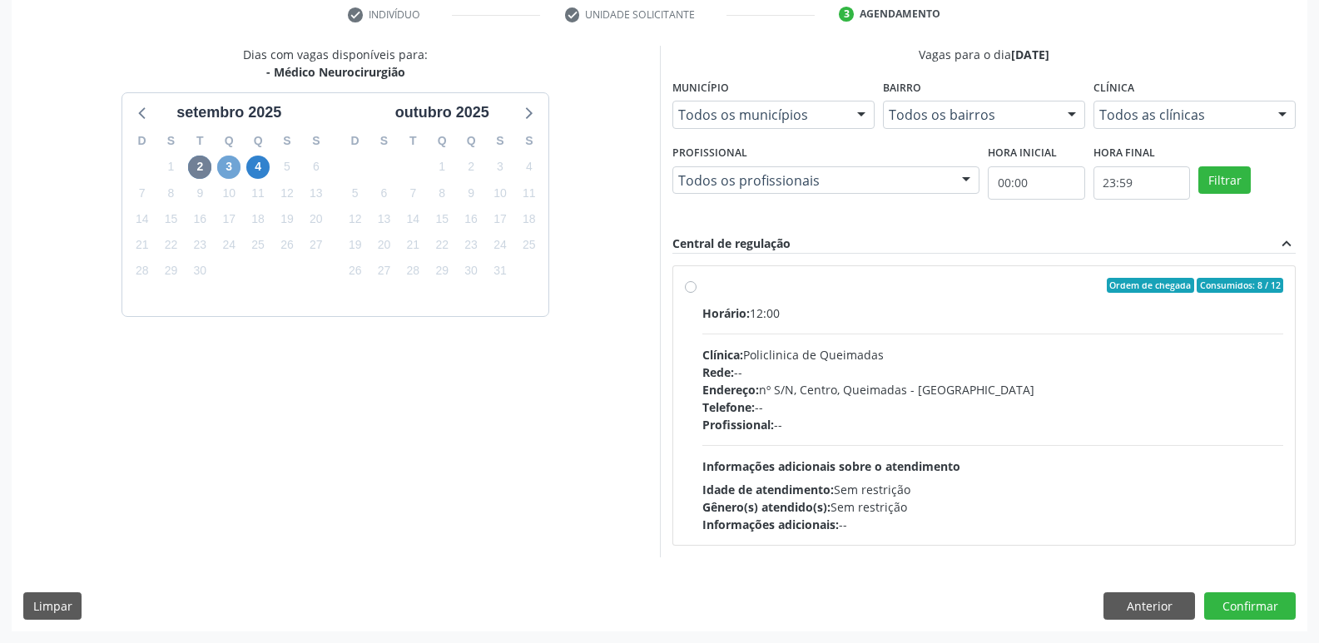
click at [230, 167] on span "3" at bounding box center [228, 167] width 23 height 23
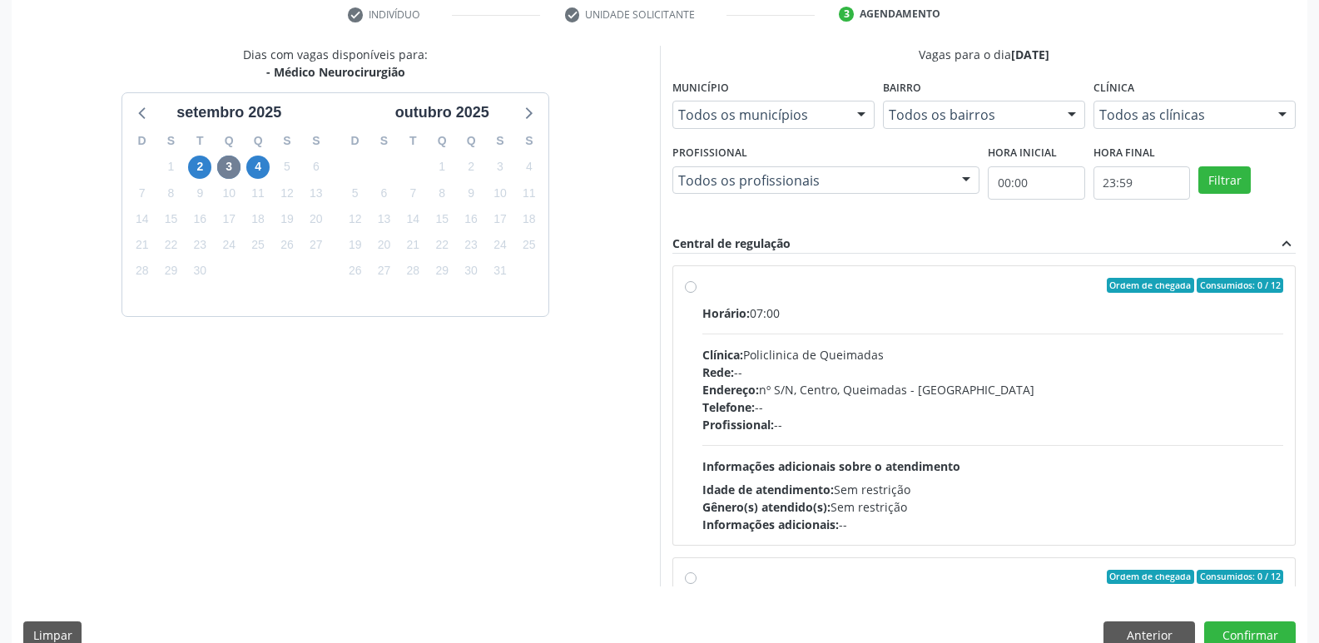
click at [1067, 326] on div "Horário: 07:00 Clínica: Policlinica de Queimadas Rede: -- Endereço: nº S/N, Cen…" at bounding box center [993, 419] width 582 height 229
click at [696, 293] on input "Ordem de chegada Consumidos: 0 / 12 Horário: 07:00 Clínica: Policlinica de Quei…" at bounding box center [691, 285] width 12 height 15
radio input "true"
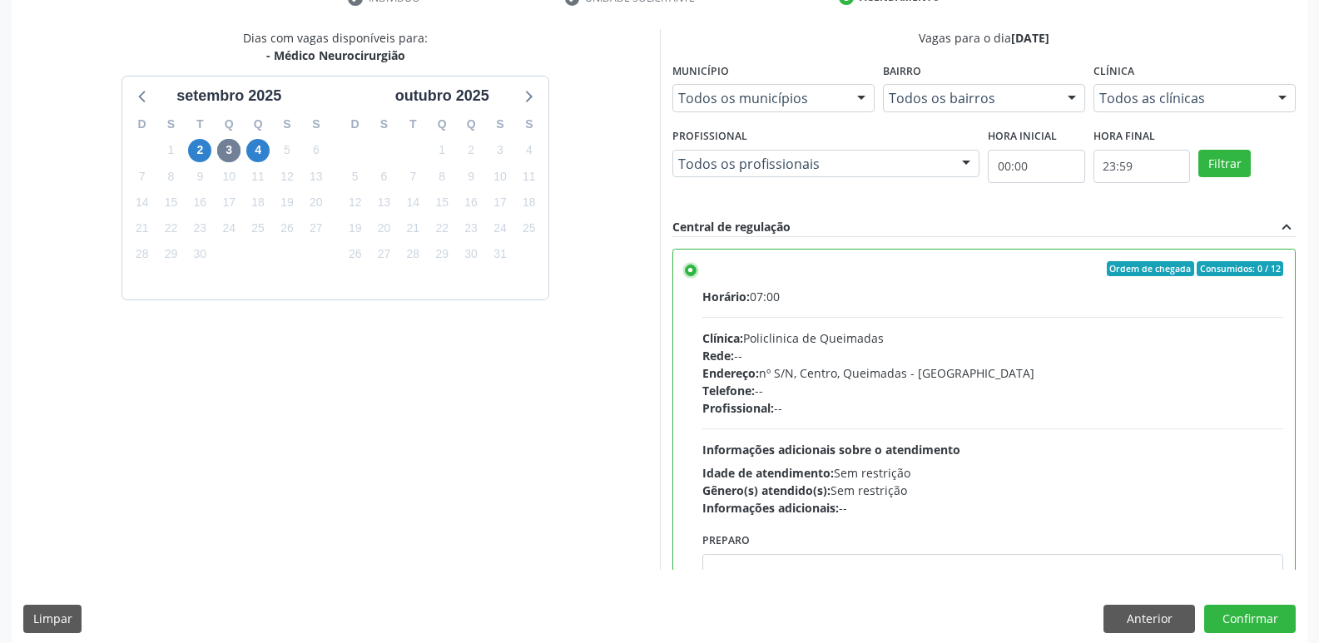
scroll to position [351, 0]
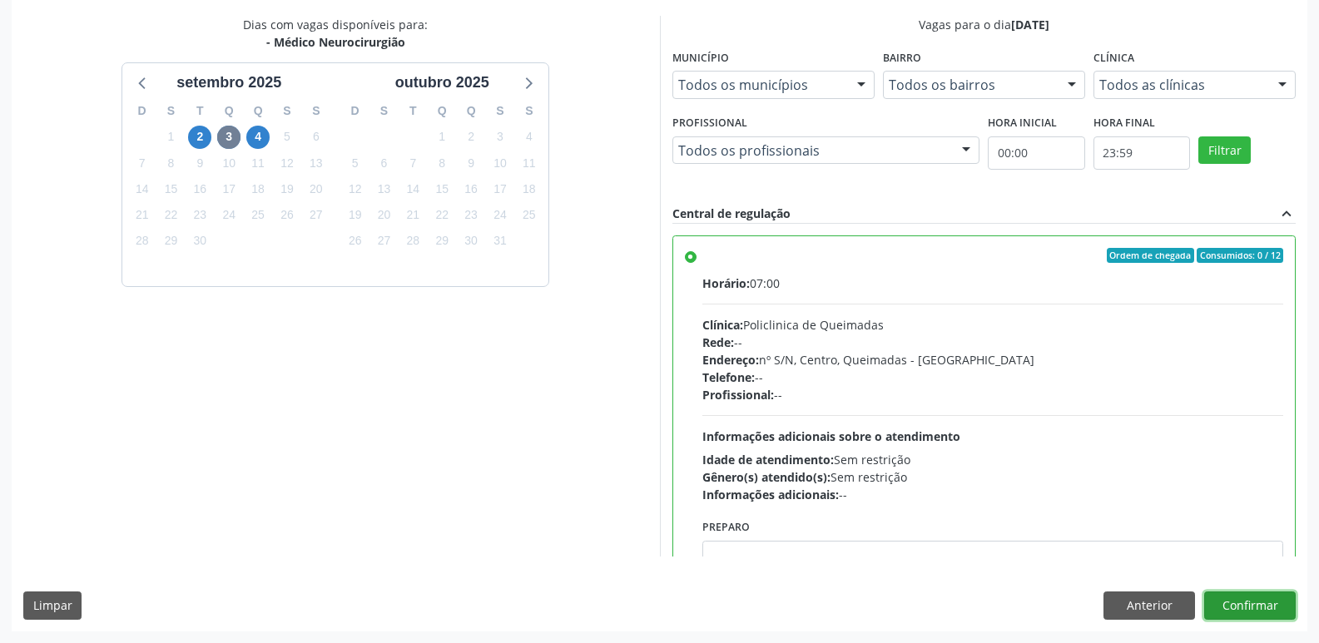
click at [1249, 616] on button "Confirmar" at bounding box center [1250, 606] width 92 height 28
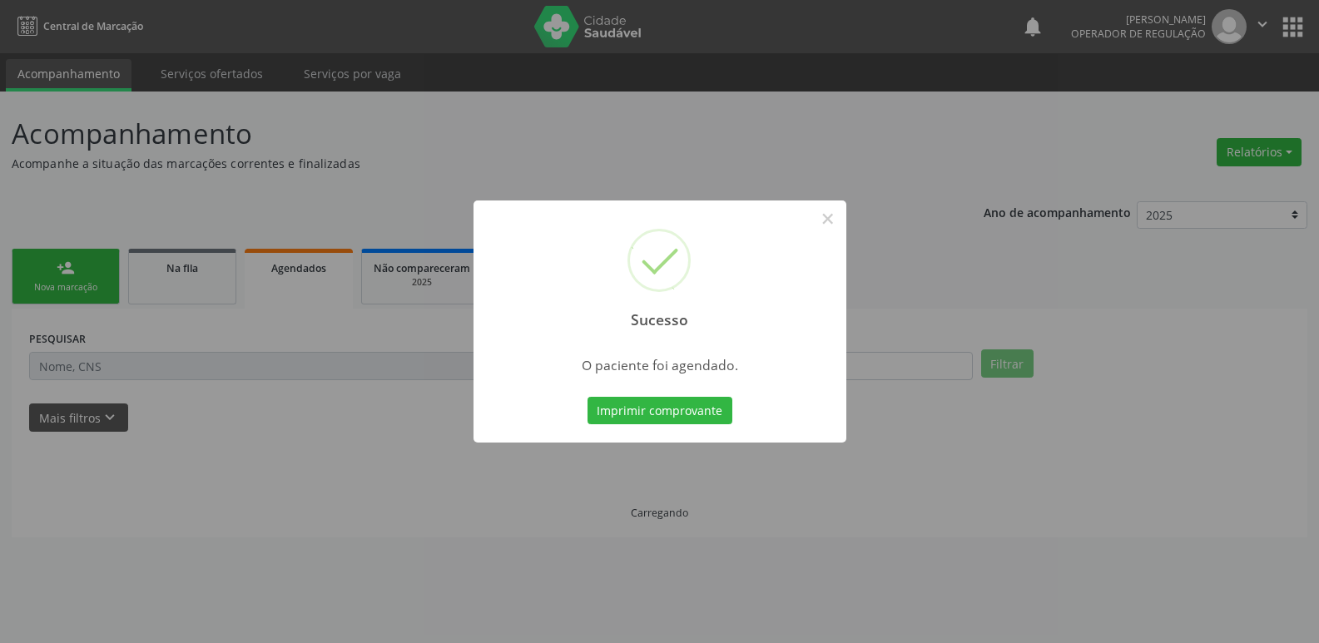
scroll to position [0, 0]
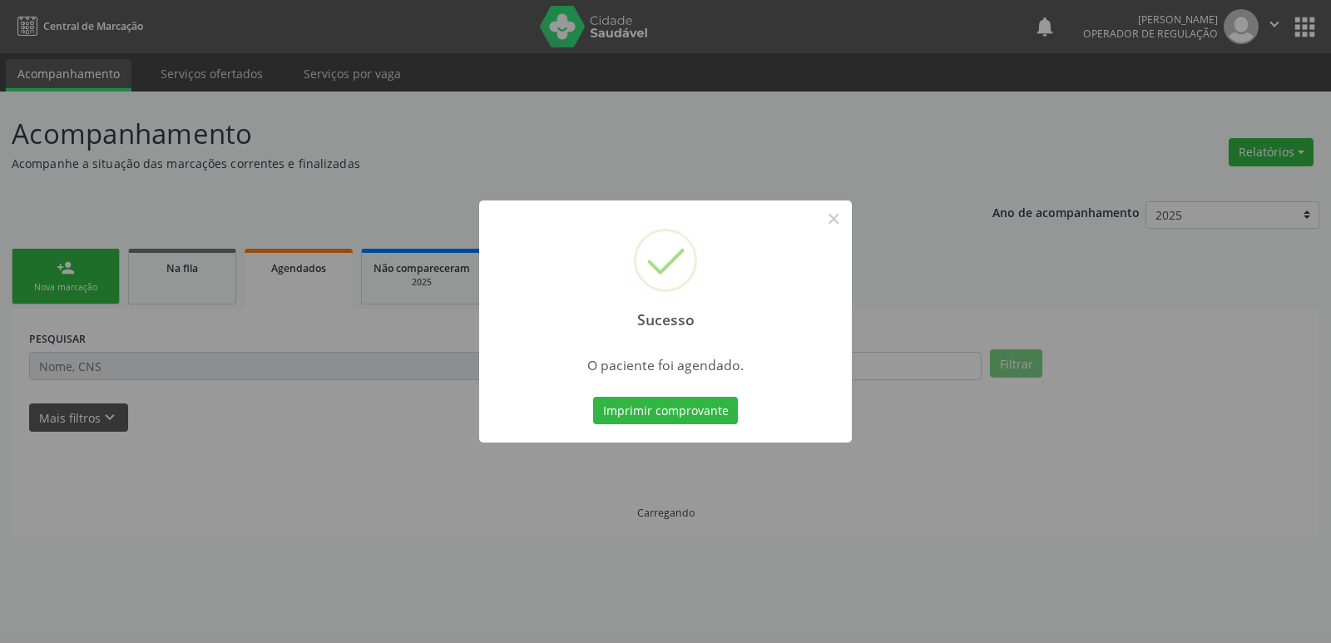
click at [593, 397] on button "Imprimir comprovante" at bounding box center [665, 411] width 145 height 28
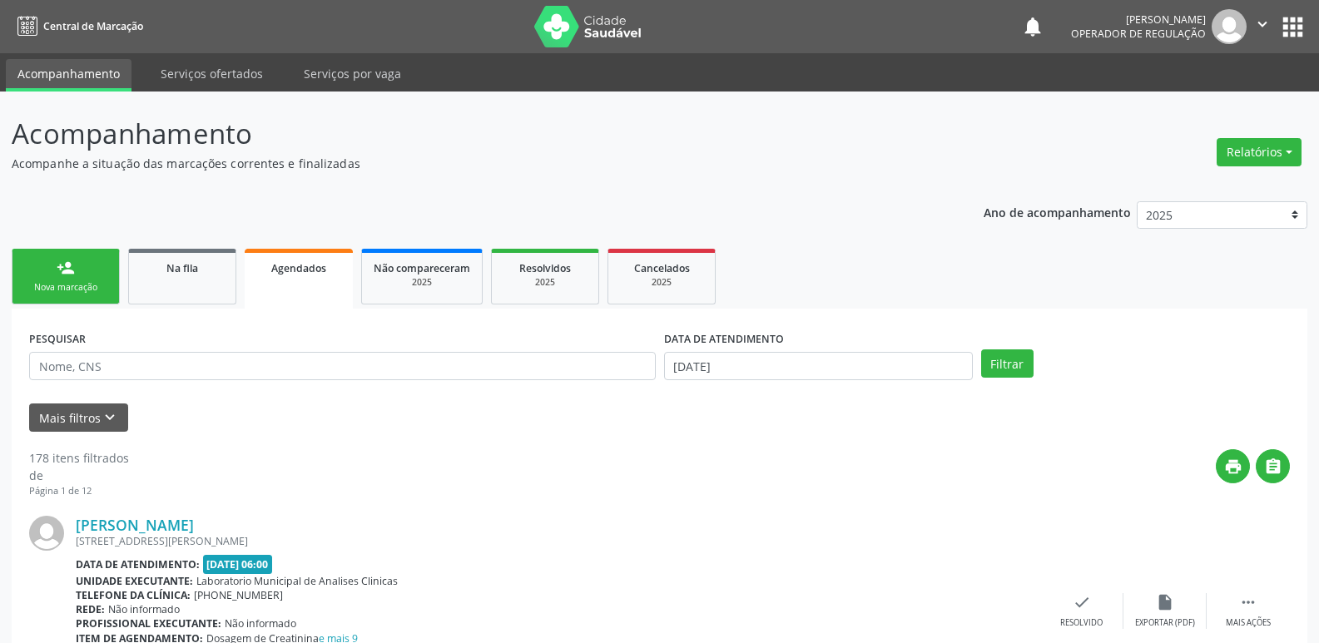
click at [77, 288] on div "Nova marcação" at bounding box center [65, 287] width 83 height 12
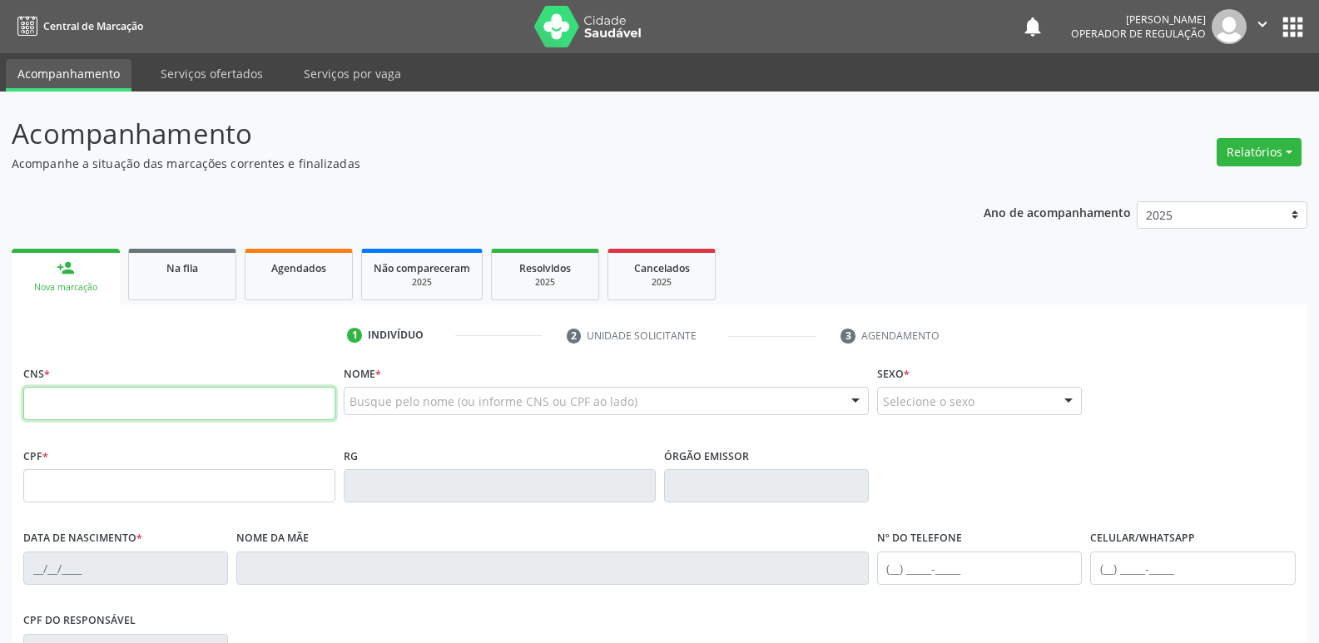
click at [103, 413] on input "text" at bounding box center [179, 403] width 312 height 33
type input "708 6045 9576 3489"
type input "424.327.664-15"
type input "22/06/1949"
type input "Josefa Maria da Concei��Ão"
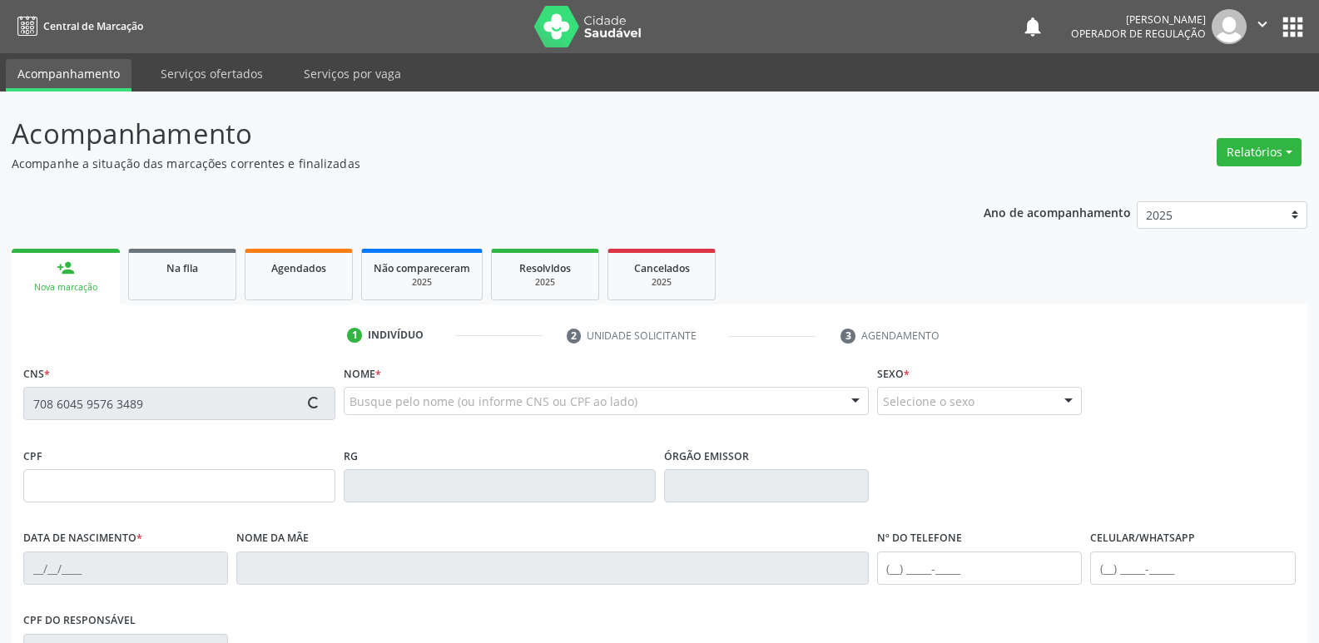
type input "(83) 8203-6748"
type input "047.932.334-81"
type input "83"
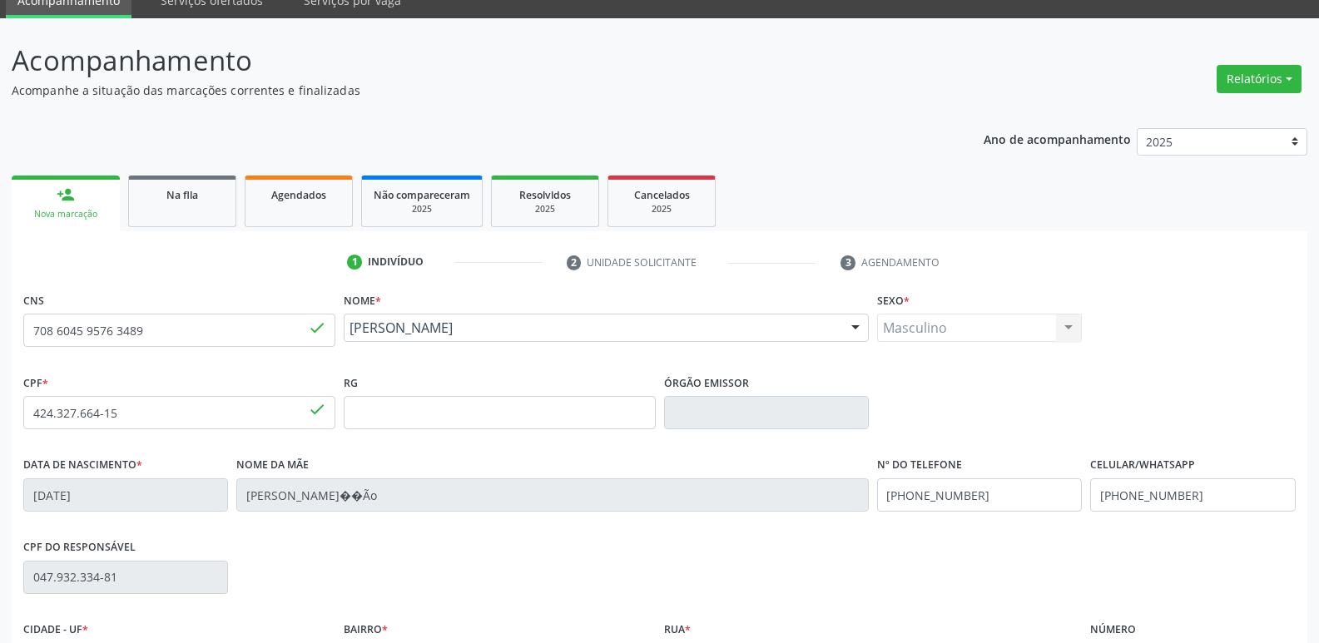
scroll to position [259, 0]
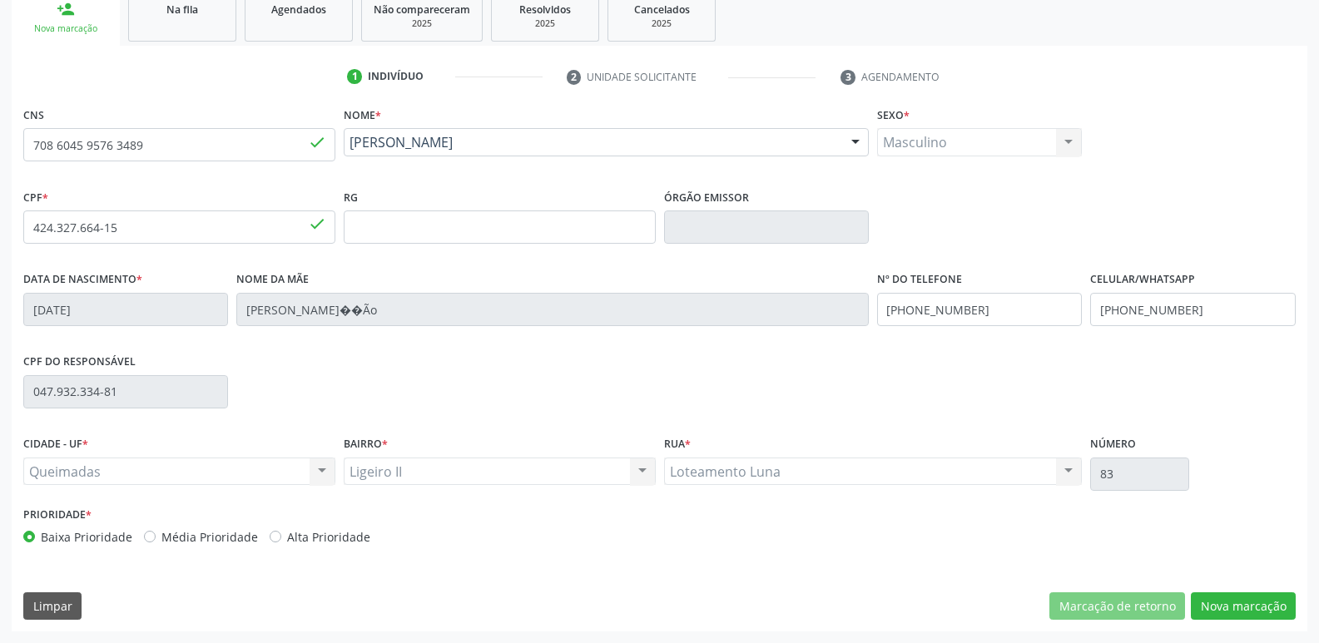
drag, startPoint x: 1194, startPoint y: 575, endPoint x: 1180, endPoint y: 572, distance: 14.5
click at [1188, 573] on div "CNS 708 6045 9576 3489 done Nome * Manoel Gomes da Costa Manoel Gomes da Costa …" at bounding box center [659, 366] width 1295 height 529
click at [1205, 595] on button "Nova marcação" at bounding box center [1243, 606] width 105 height 28
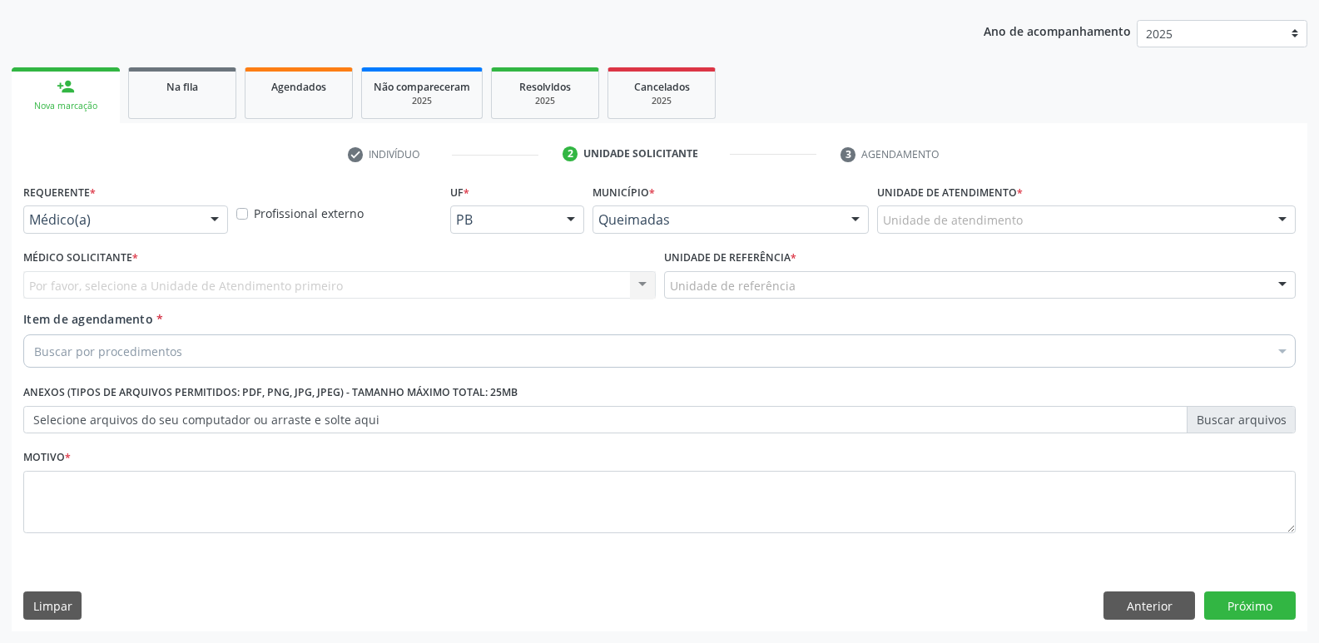
click at [67, 230] on div "Médico(a)" at bounding box center [125, 220] width 205 height 28
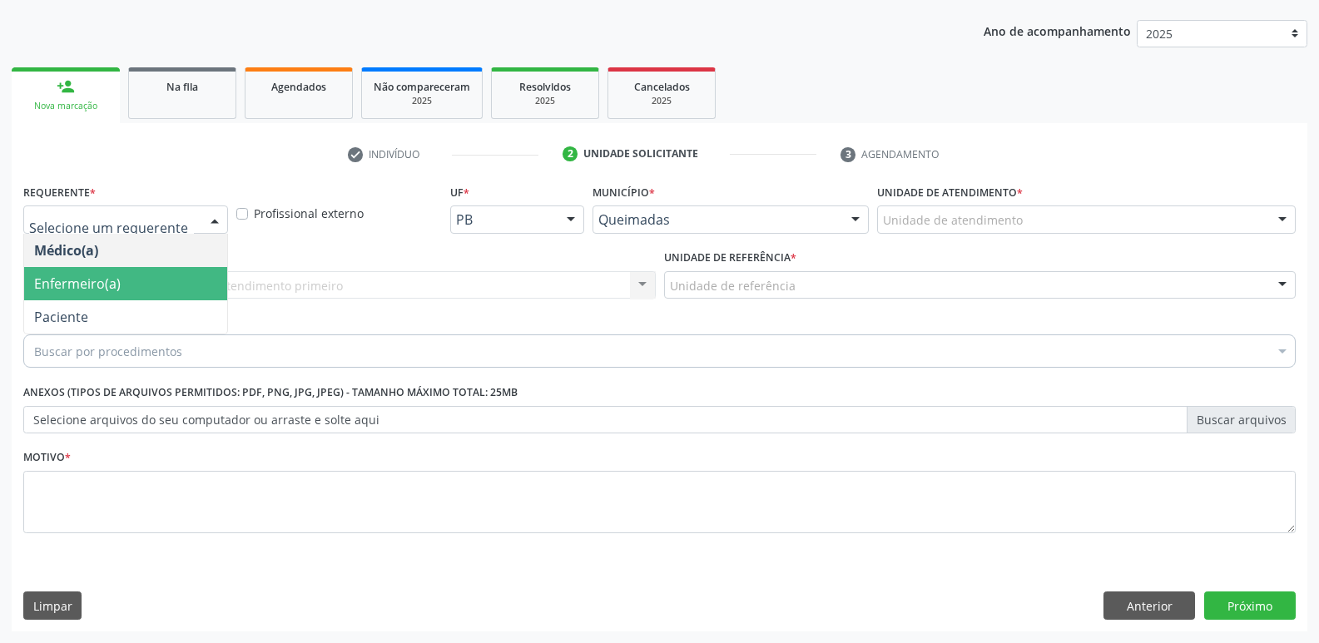
click at [74, 301] on span "Paciente" at bounding box center [125, 316] width 203 height 33
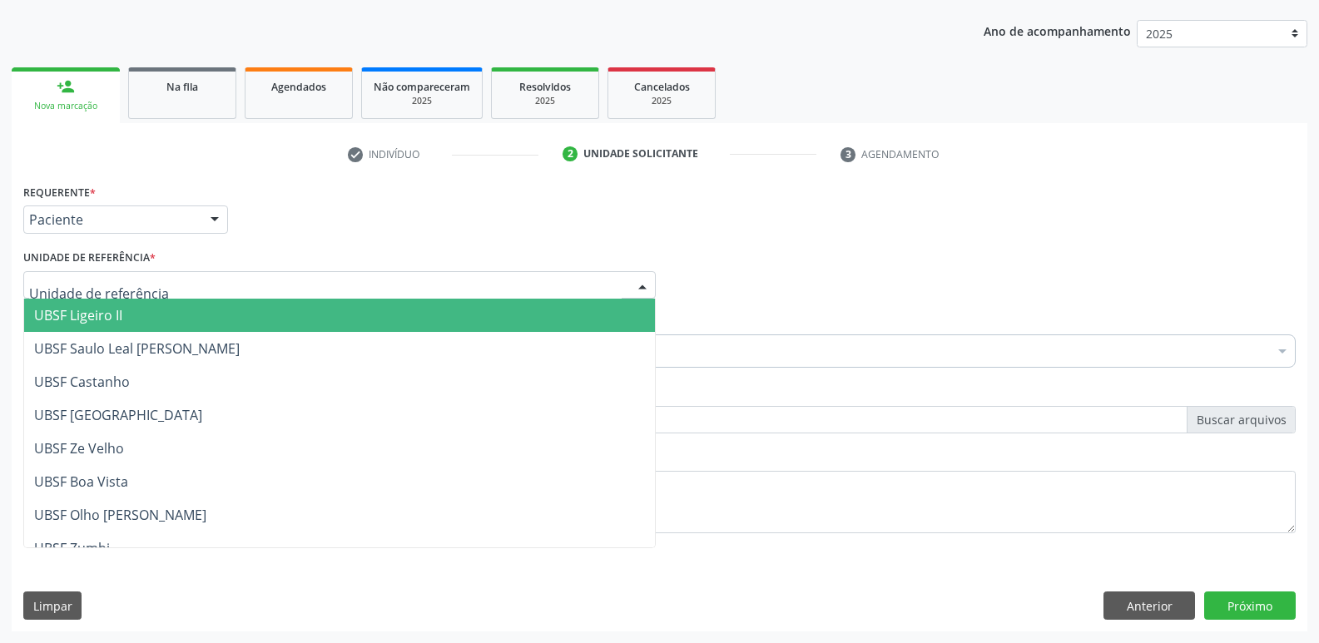
click at [87, 318] on span "UBSF Ligeiro II" at bounding box center [78, 315] width 88 height 18
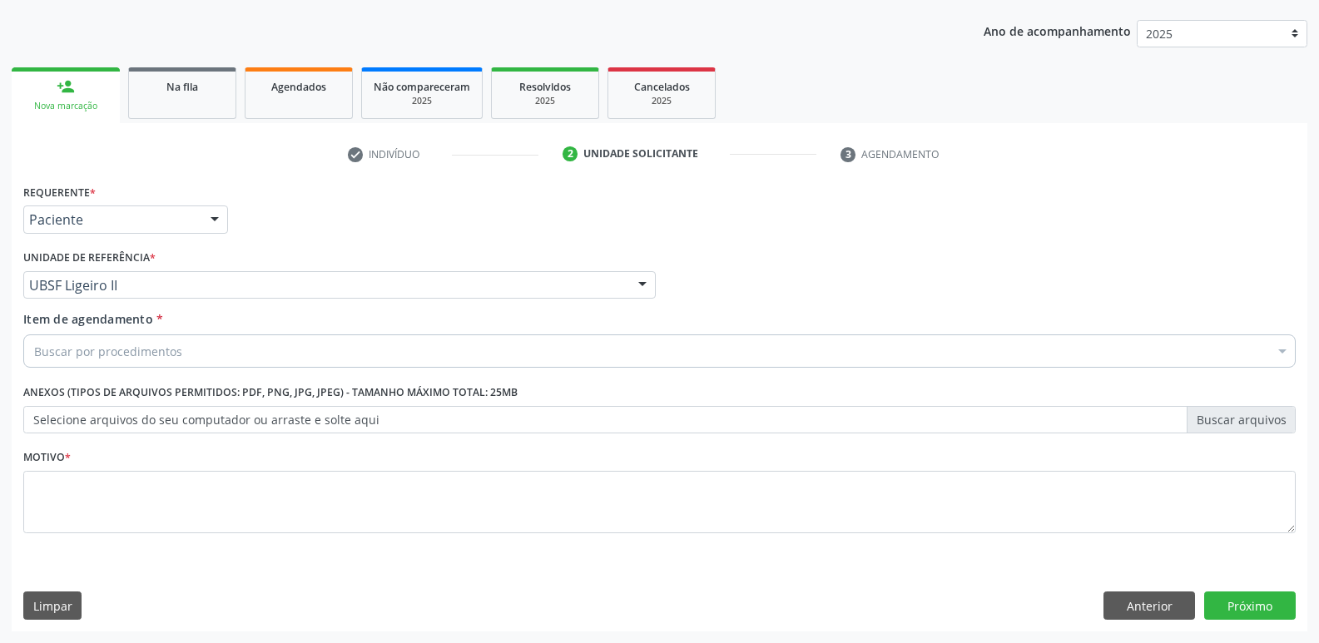
click at [99, 340] on div "Buscar por procedimentos" at bounding box center [659, 350] width 1272 height 33
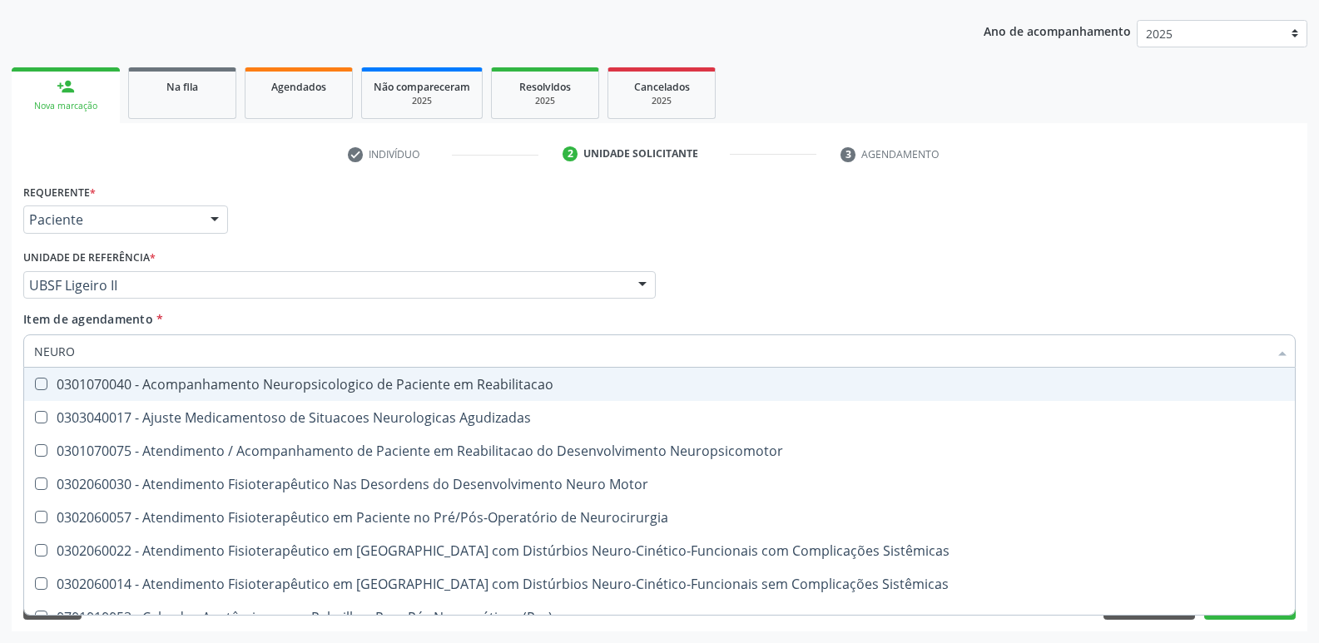
type input "NEUROC"
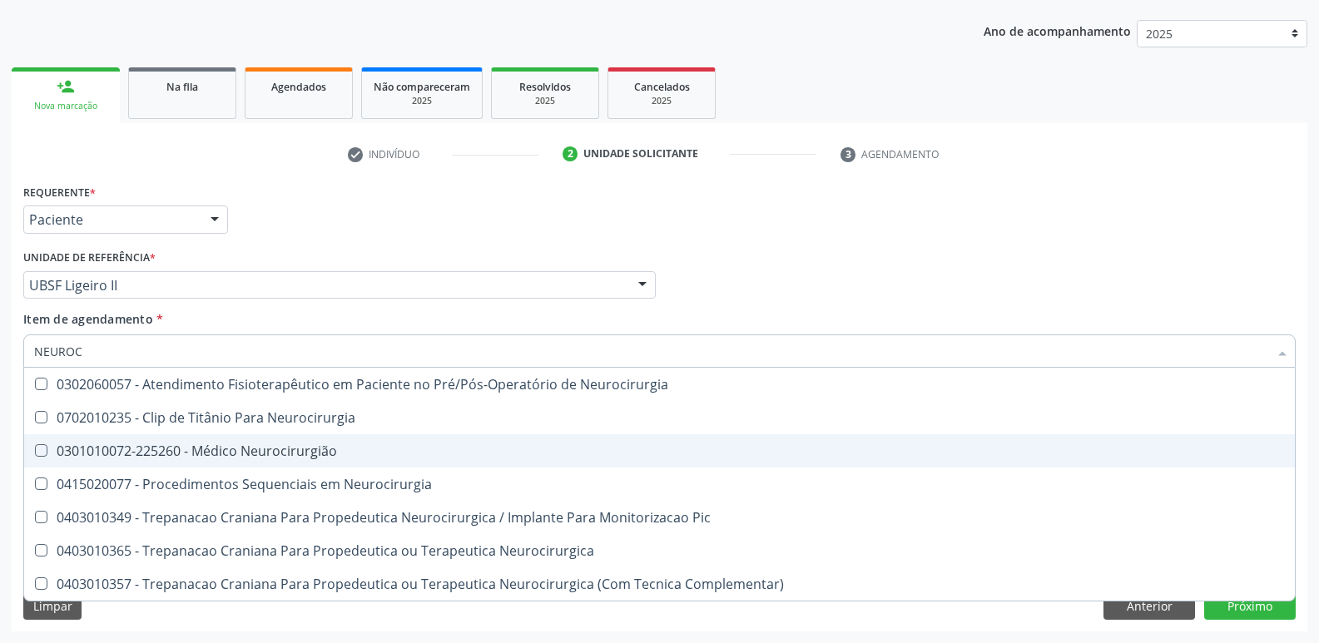
click at [281, 448] on div "0301010072-225260 - Médico Neurocirurgião" at bounding box center [659, 450] width 1251 height 13
checkbox Neurocirurgião "true"
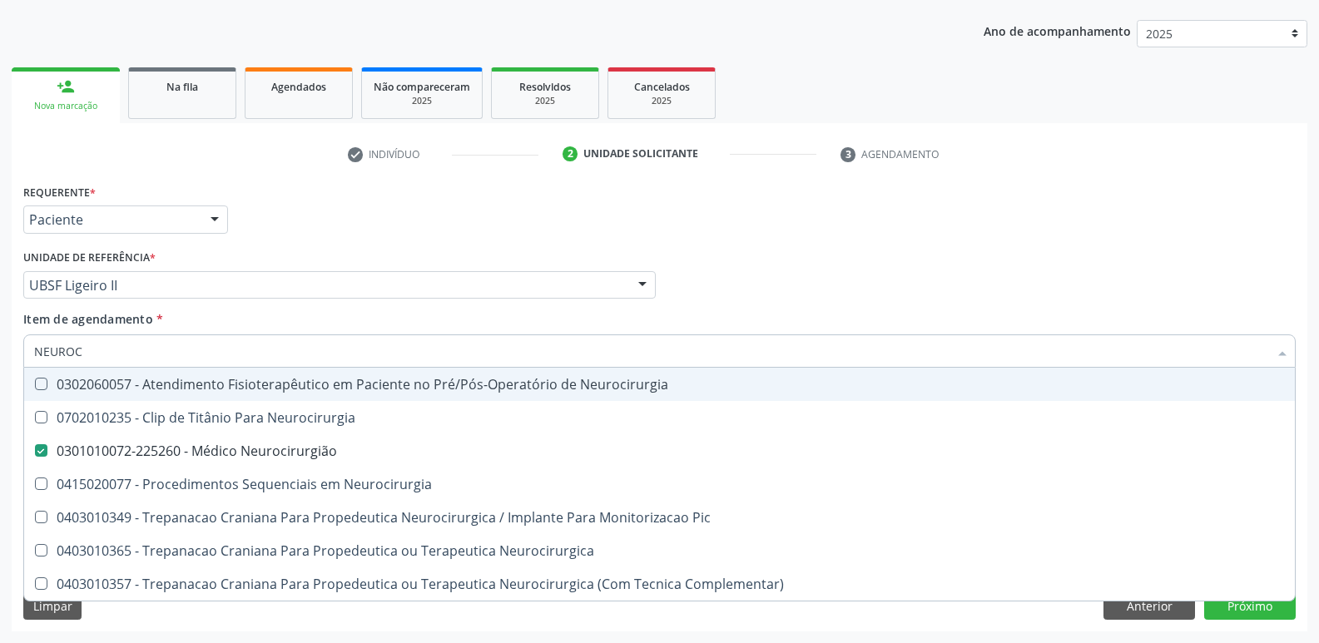
click at [1008, 265] on div "Médico Solicitante Por favor, selecione a Unidade de Atendimento primeiro Nenhu…" at bounding box center [659, 277] width 1281 height 65
checkbox Neurocirurgia "true"
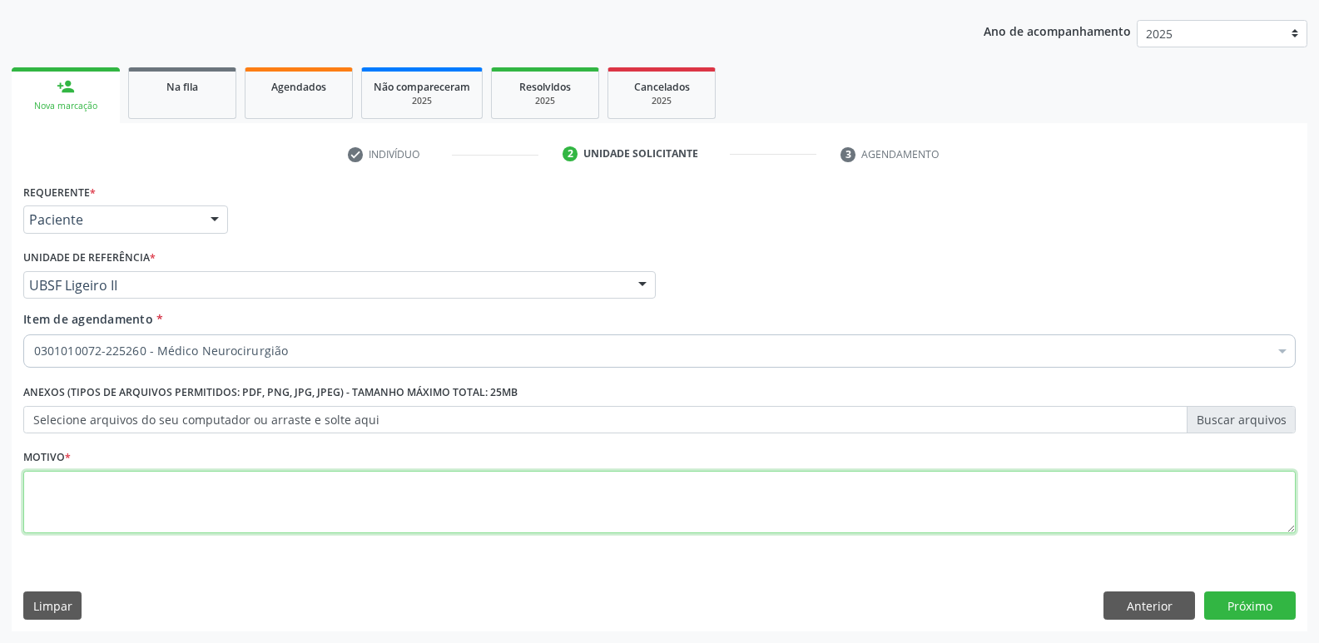
click at [224, 485] on textarea at bounding box center [659, 502] width 1272 height 63
paste textarea "A"
drag, startPoint x: 240, startPoint y: 505, endPoint x: 0, endPoint y: 356, distance: 282.1
click at [0, 356] on div "Acompanhamento Acompanhe a situação das marcações correntes e finalizadas Relat…" at bounding box center [659, 276] width 1319 height 733
type textarea "AVALIAÇÃO"
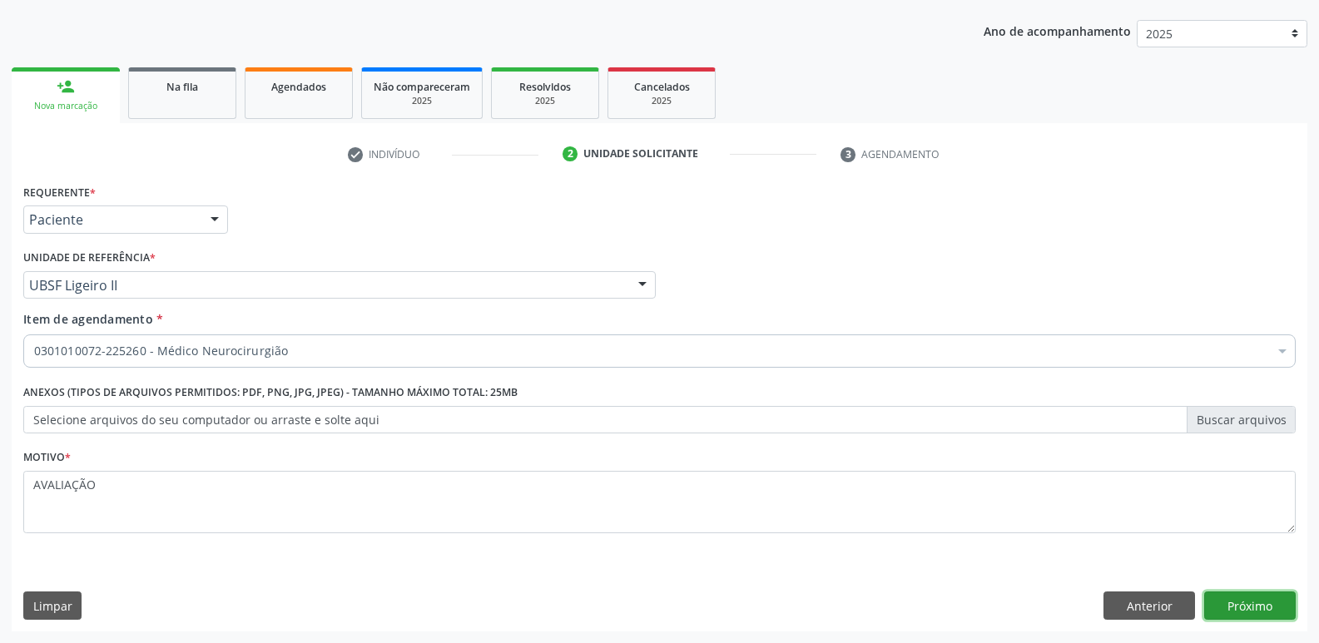
click at [1252, 595] on button "Próximo" at bounding box center [1250, 606] width 92 height 28
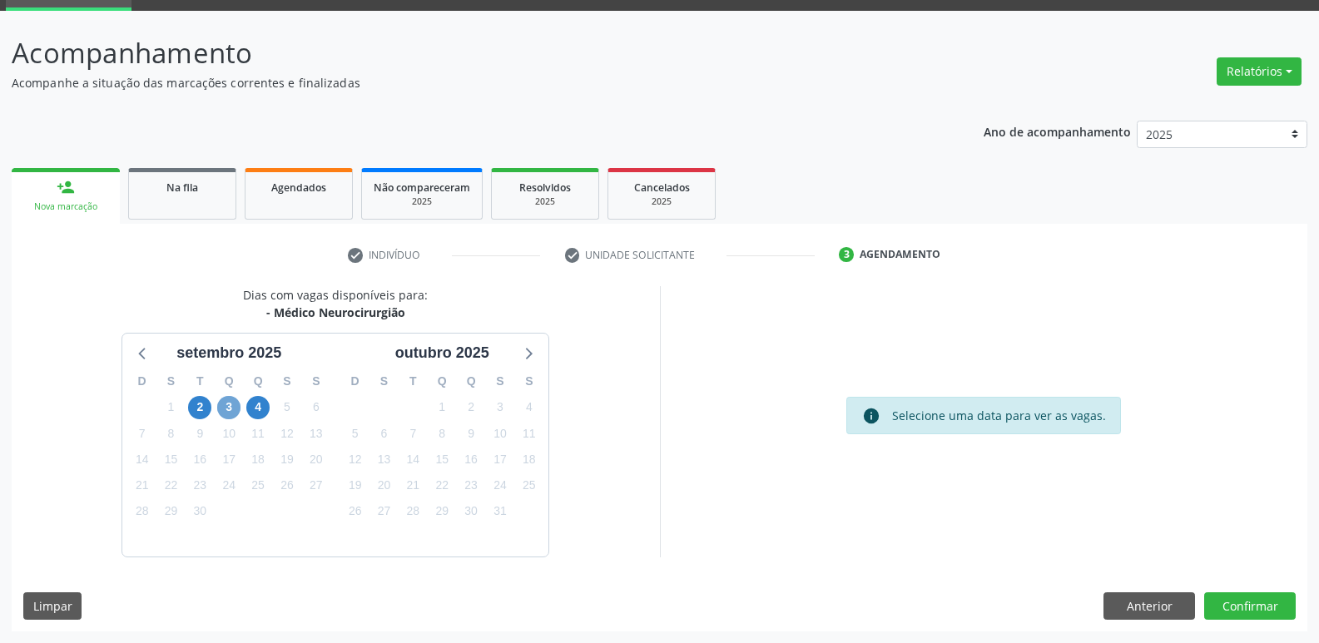
click at [224, 407] on span "3" at bounding box center [228, 407] width 23 height 23
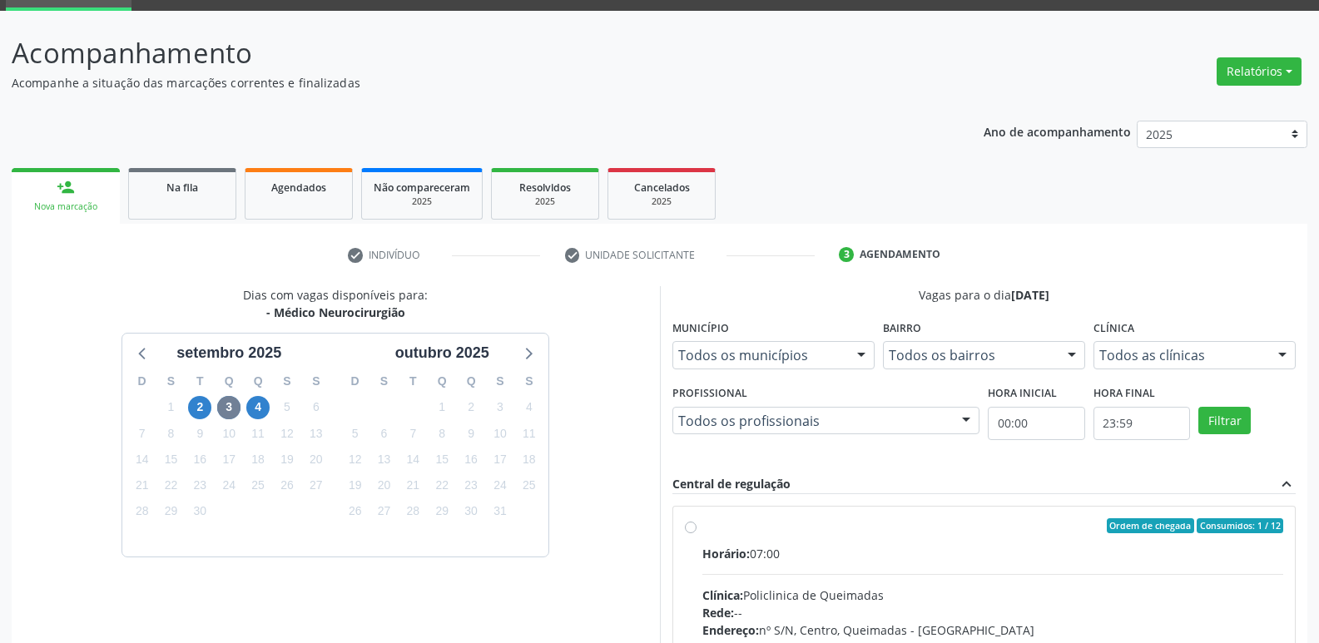
click at [971, 552] on div "Horário: 07:00" at bounding box center [993, 553] width 582 height 17
click at [696, 533] on input "Ordem de chegada Consumidos: 1 / 12 Horário: 07:00 Clínica: Policlinica de Quei…" at bounding box center [691, 525] width 12 height 15
radio input "true"
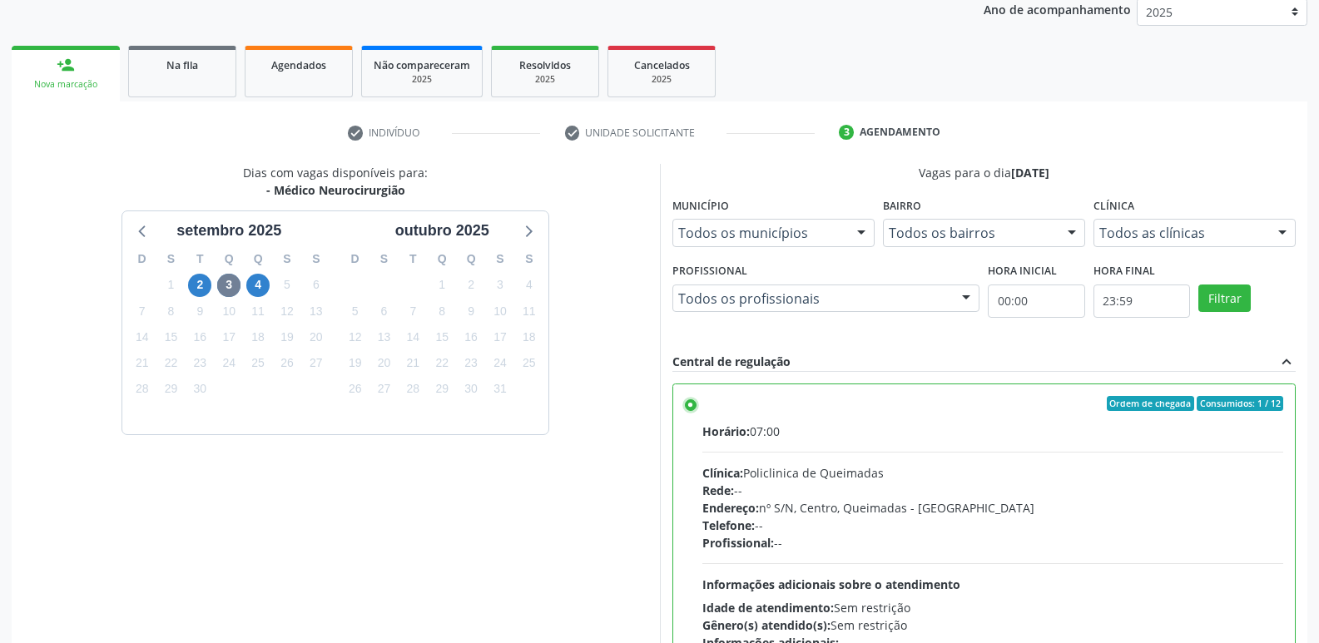
scroll to position [351, 0]
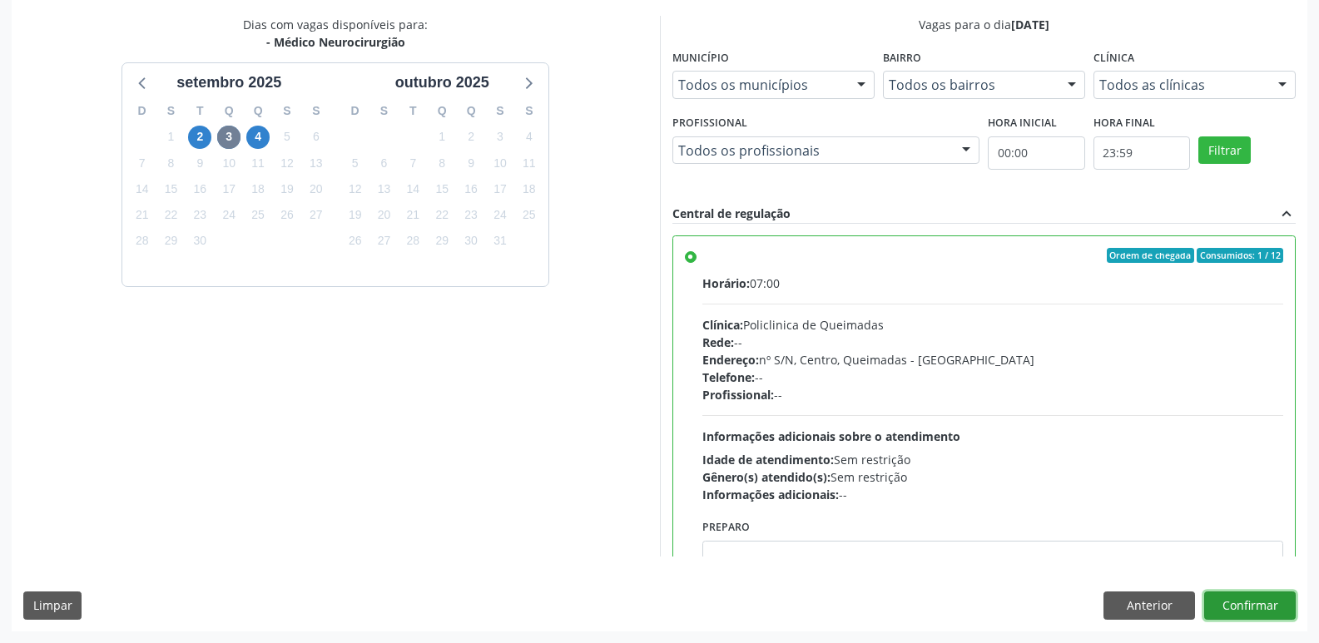
click at [1224, 604] on button "Confirmar" at bounding box center [1250, 606] width 92 height 28
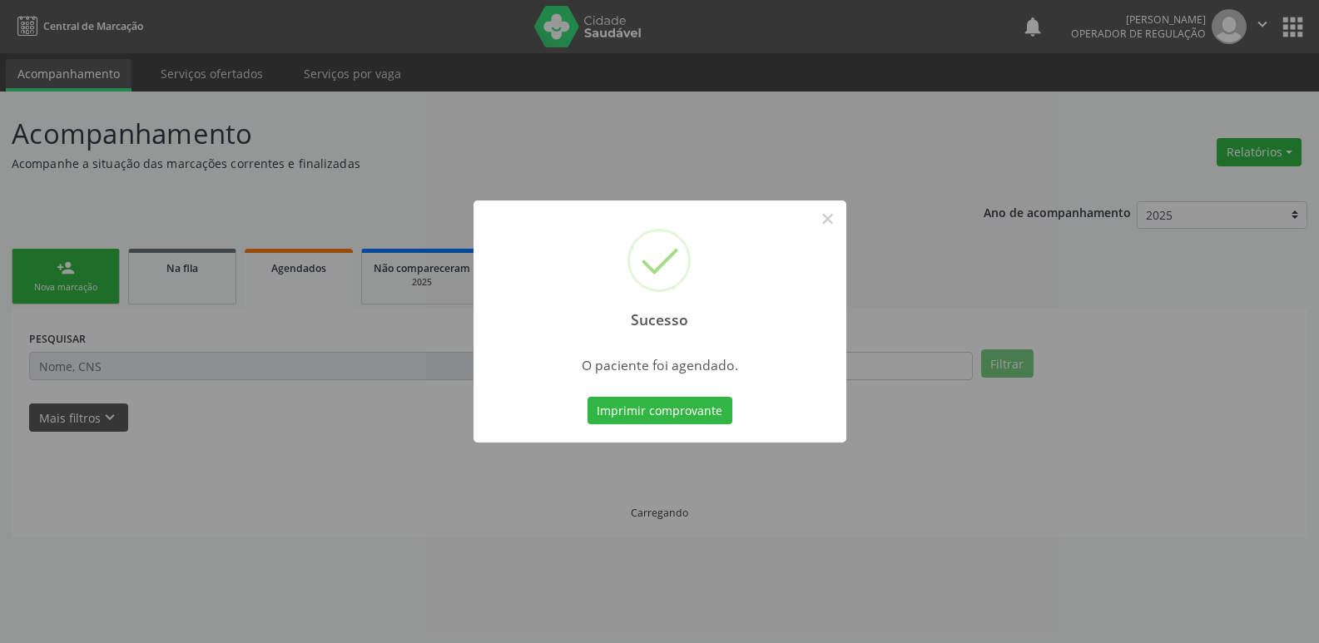
scroll to position [0, 0]
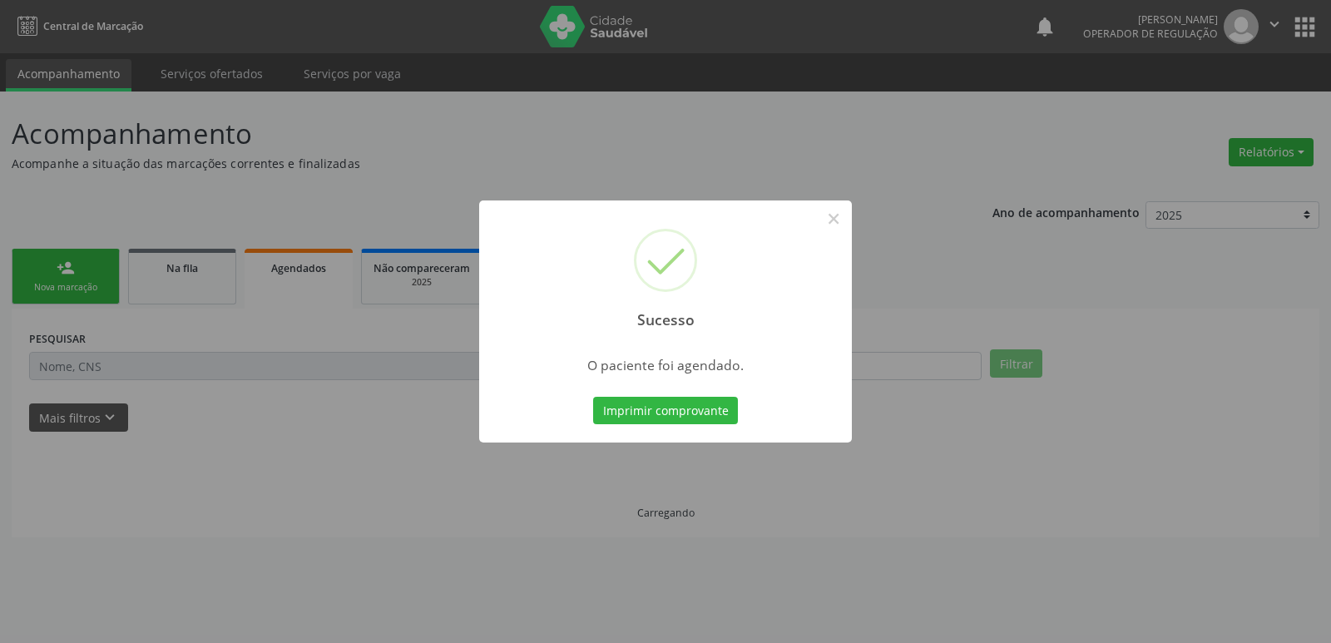
click at [593, 397] on button "Imprimir comprovante" at bounding box center [665, 411] width 145 height 28
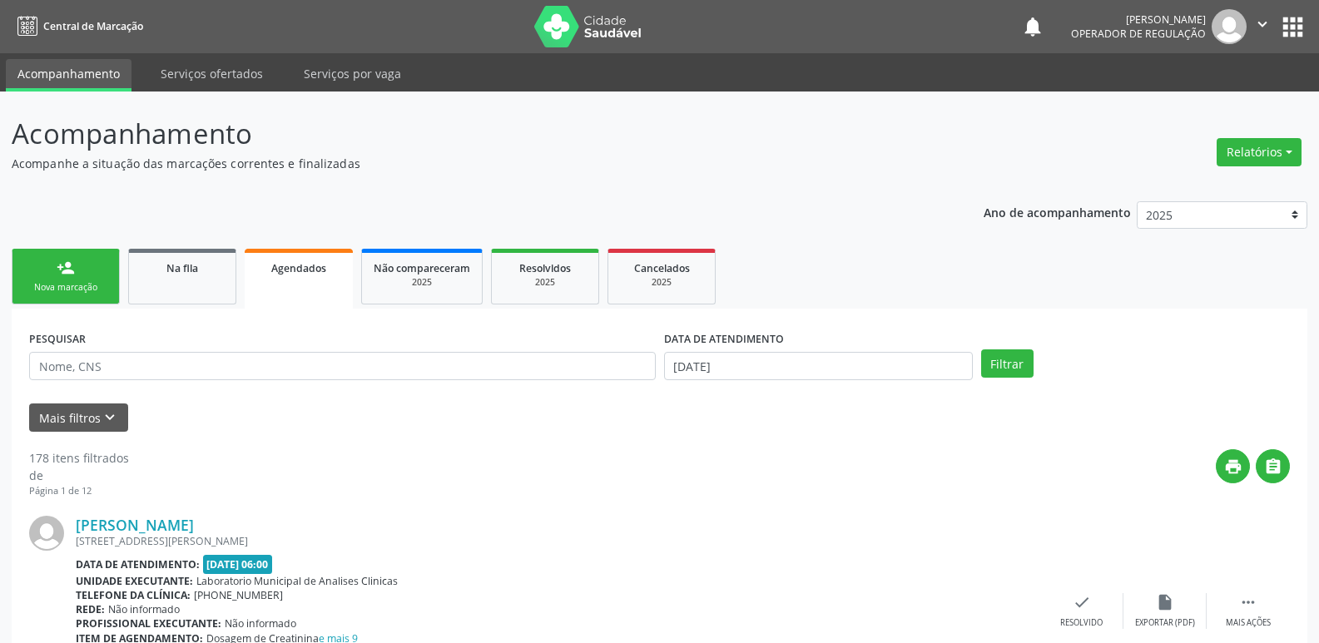
click at [86, 271] on link "person_add Nova marcação" at bounding box center [66, 277] width 108 height 56
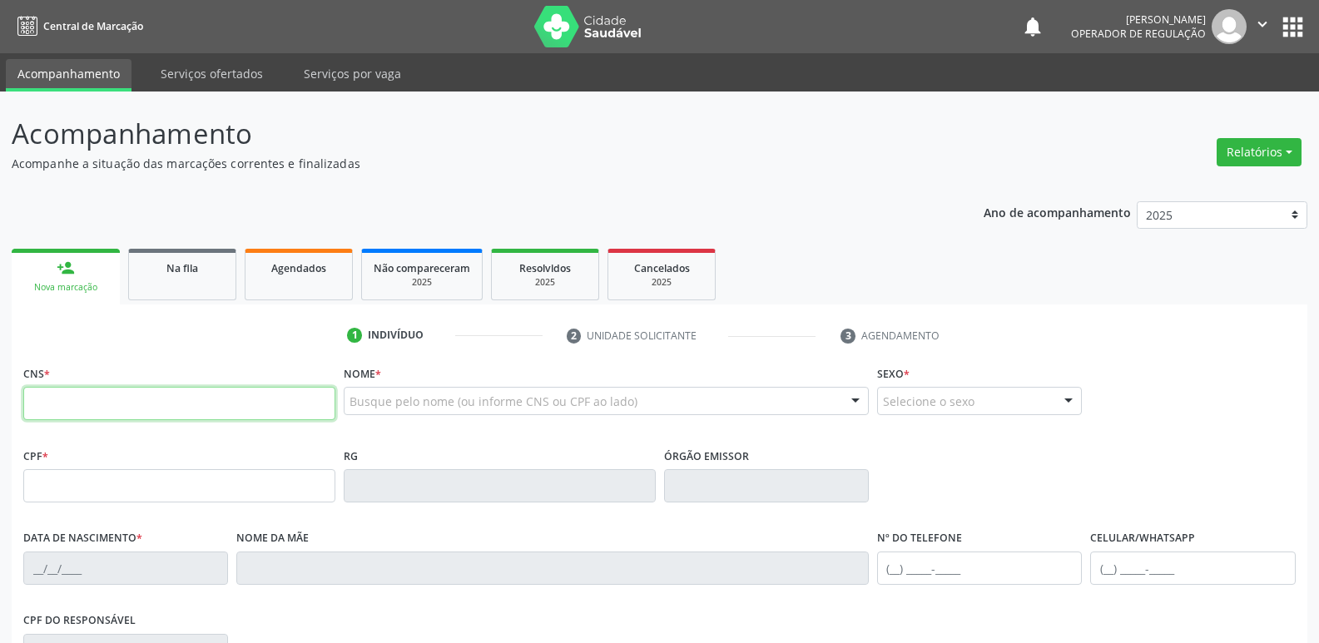
click at [97, 389] on input "text" at bounding box center [179, 403] width 312 height 33
type input "700 0040 4010 8307"
type input "951.527.684-53"
type input "25/08/1971"
type input "Maria Francisca da Silva Santos"
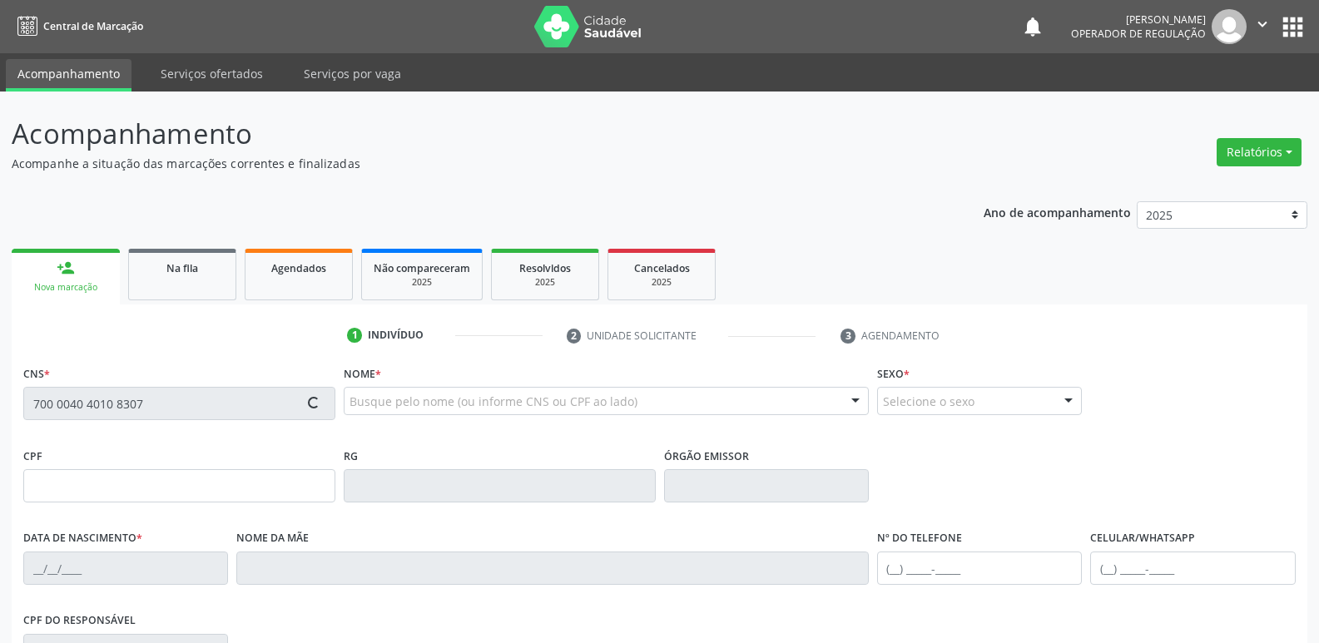
type input "(83) 99360-8064"
type input "S/N"
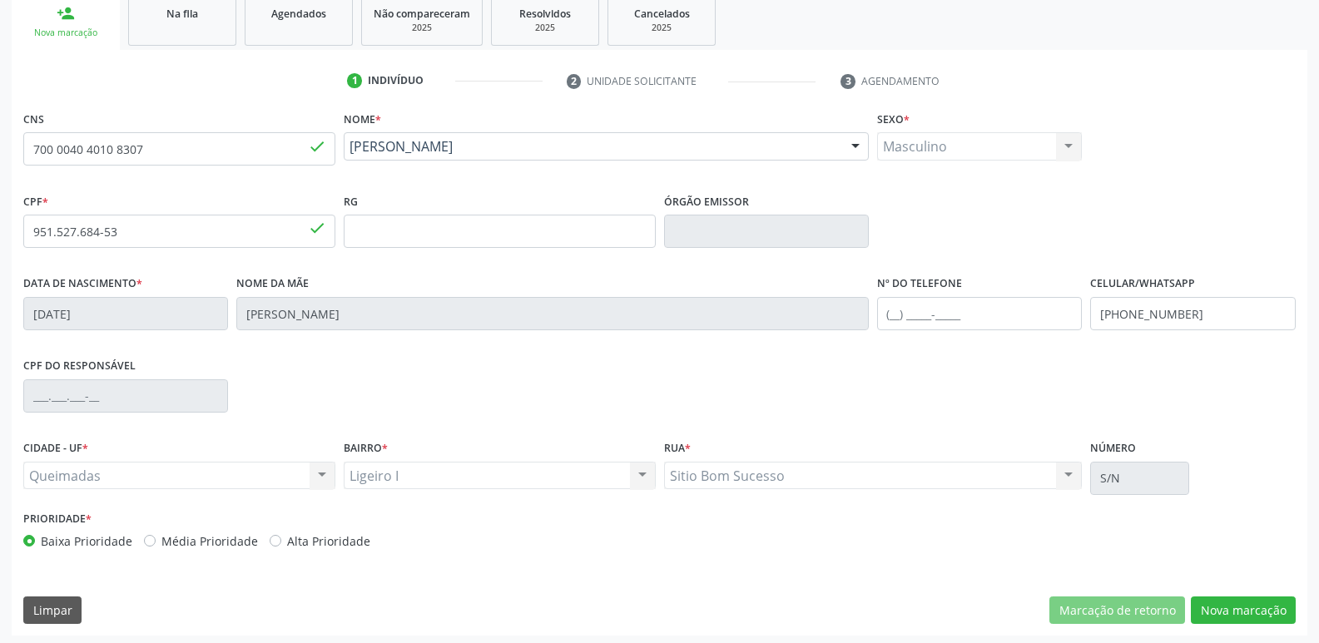
scroll to position [259, 0]
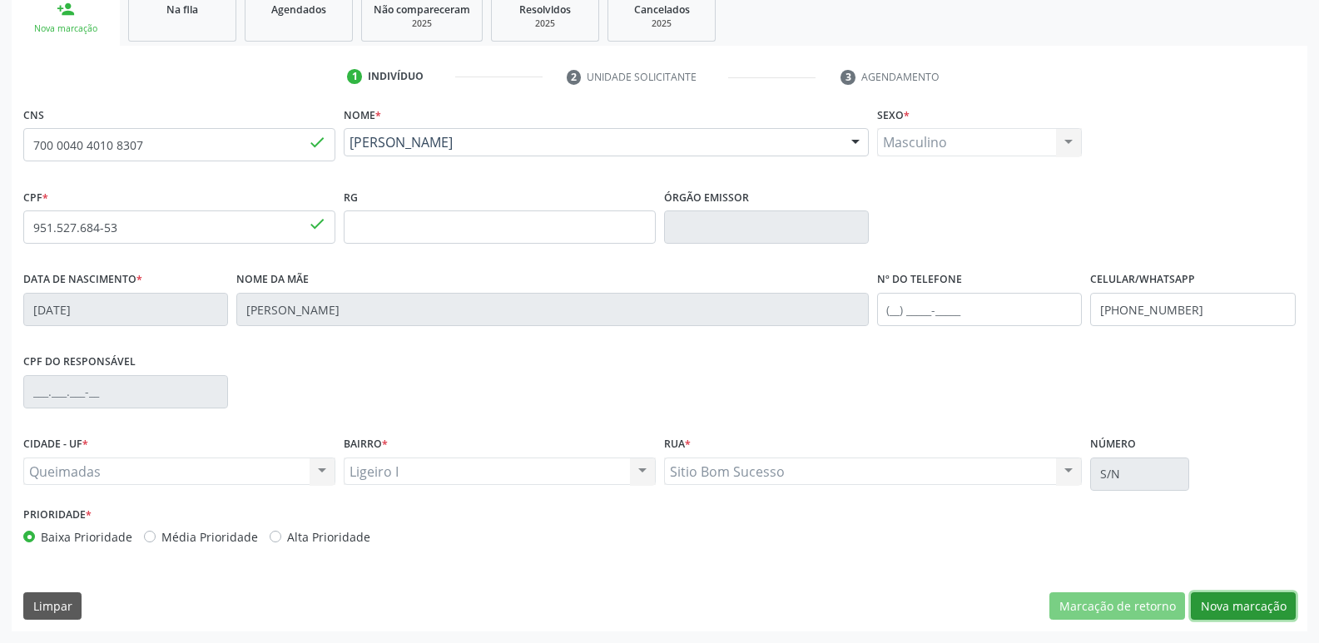
drag, startPoint x: 1282, startPoint y: 619, endPoint x: 1280, endPoint y: 601, distance: 18.5
click at [1279, 613] on button "Nova marcação" at bounding box center [1243, 606] width 105 height 28
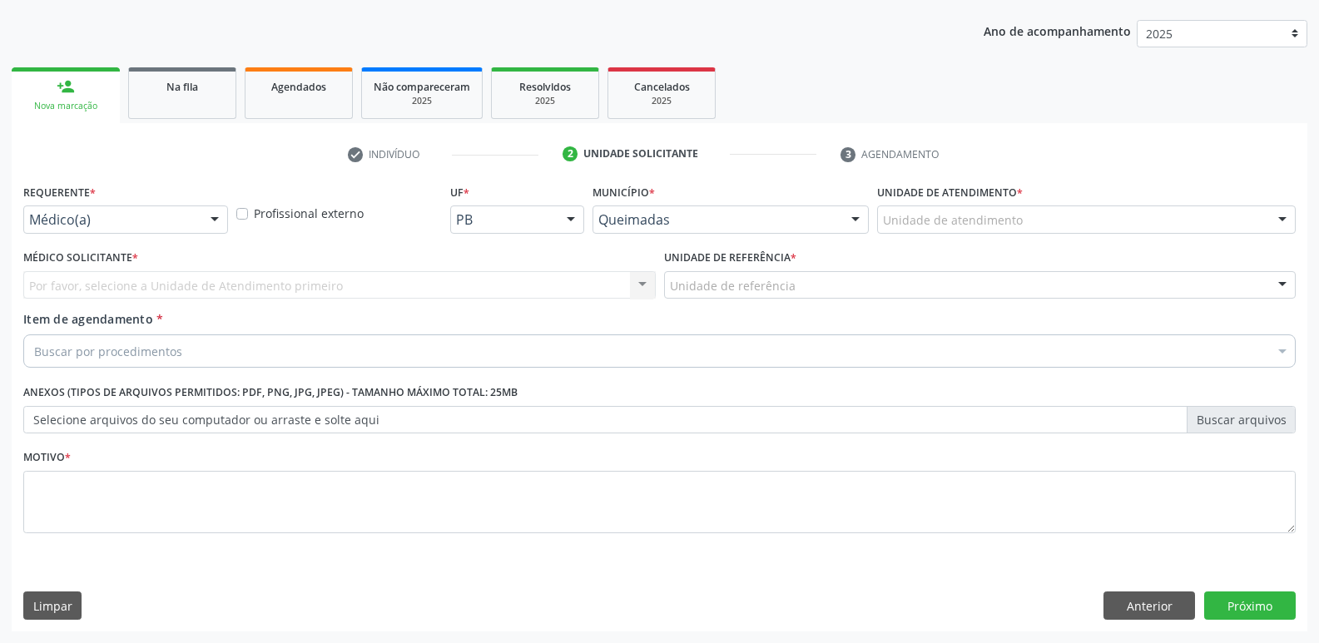
drag, startPoint x: 78, startPoint y: 219, endPoint x: 77, endPoint y: 263, distance: 44.1
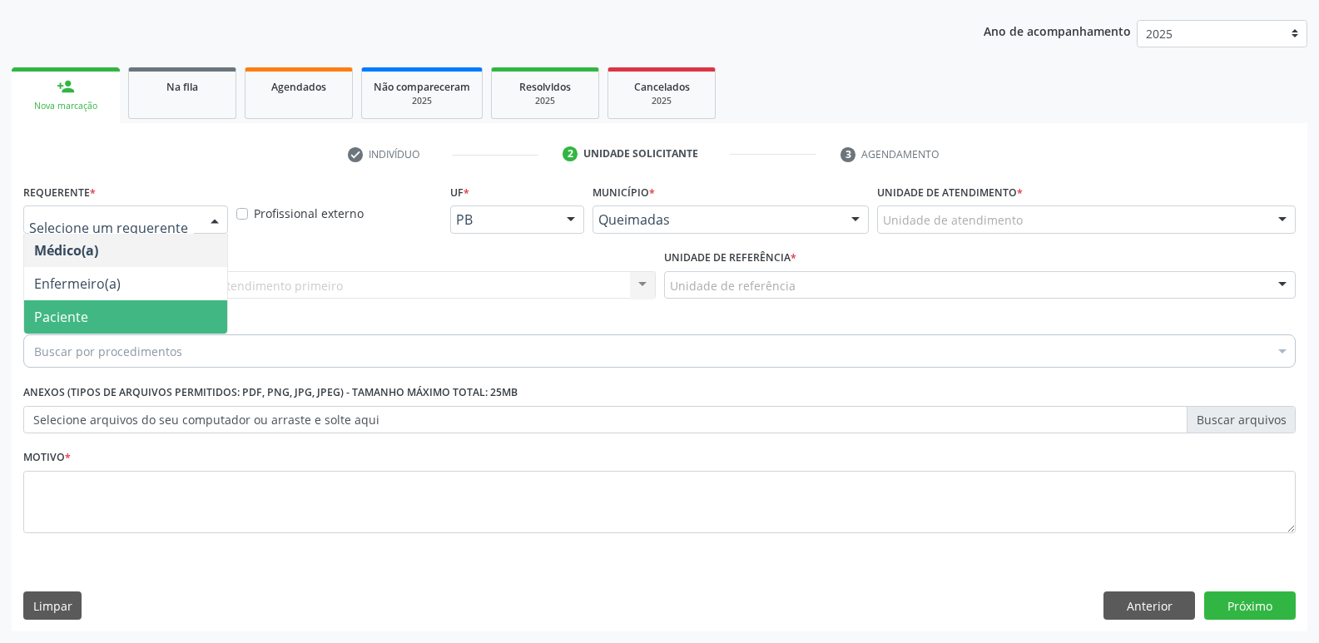
drag, startPoint x: 73, startPoint y: 310, endPoint x: 91, endPoint y: 289, distance: 27.8
click at [72, 310] on span "Paciente" at bounding box center [61, 317] width 54 height 18
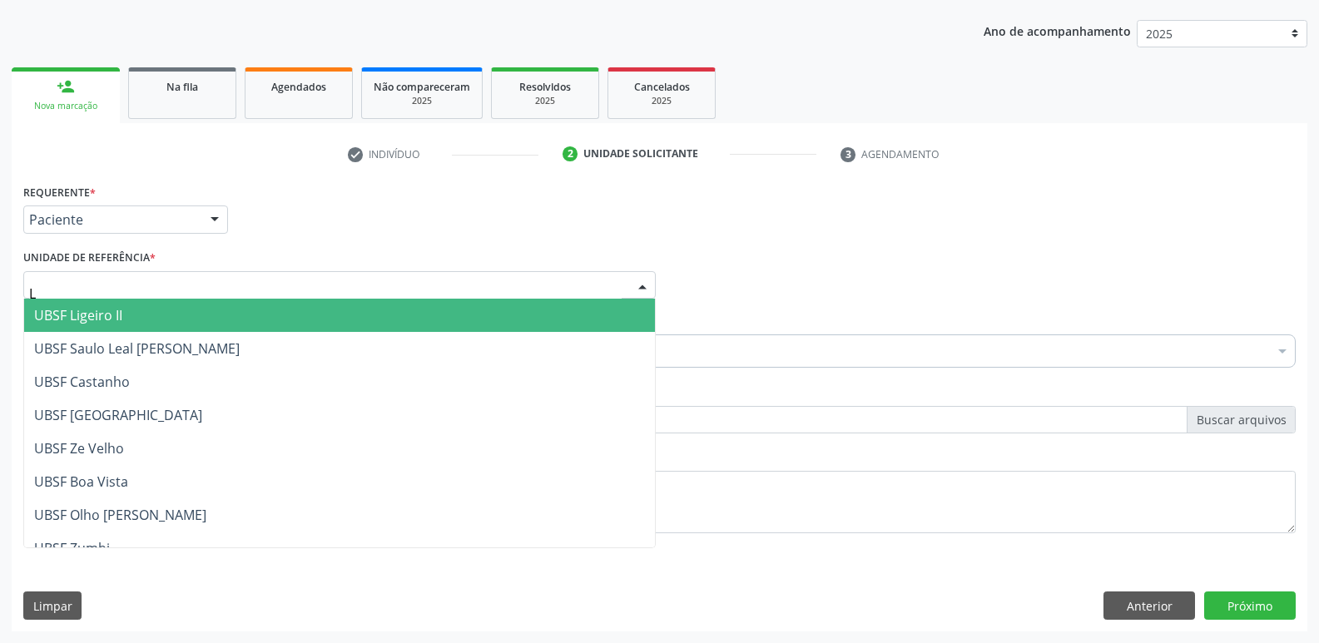
type input "LI"
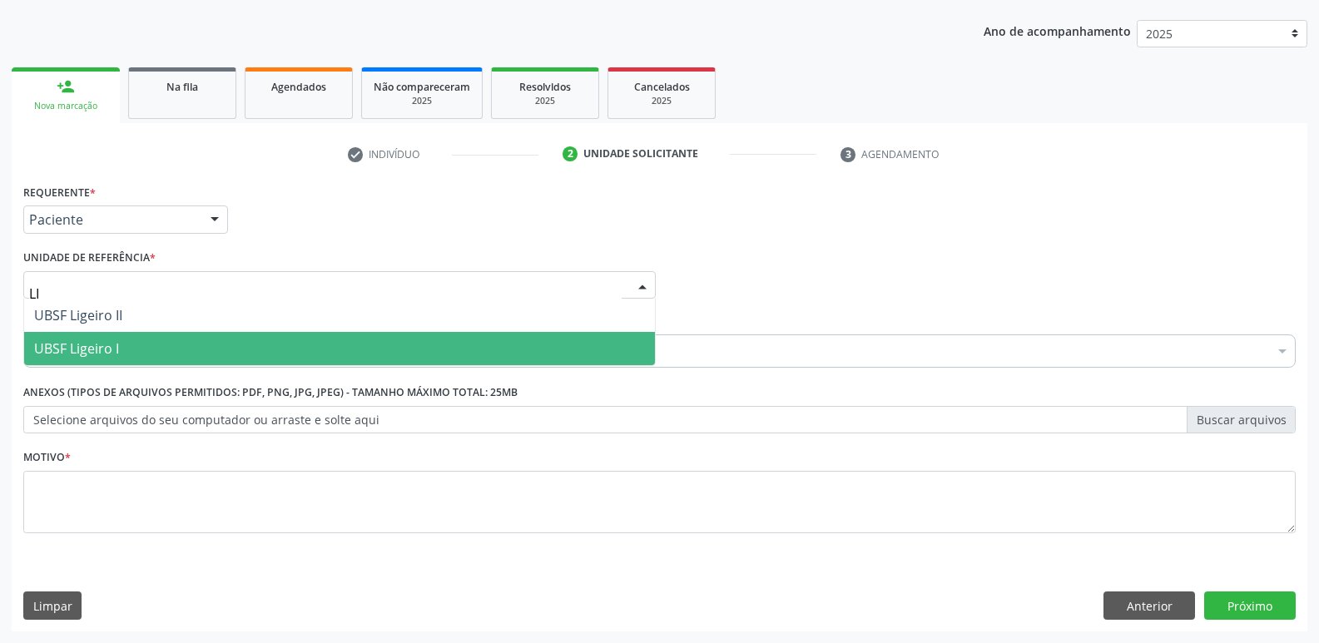
click at [80, 349] on span "UBSF Ligeiro I" at bounding box center [76, 348] width 85 height 18
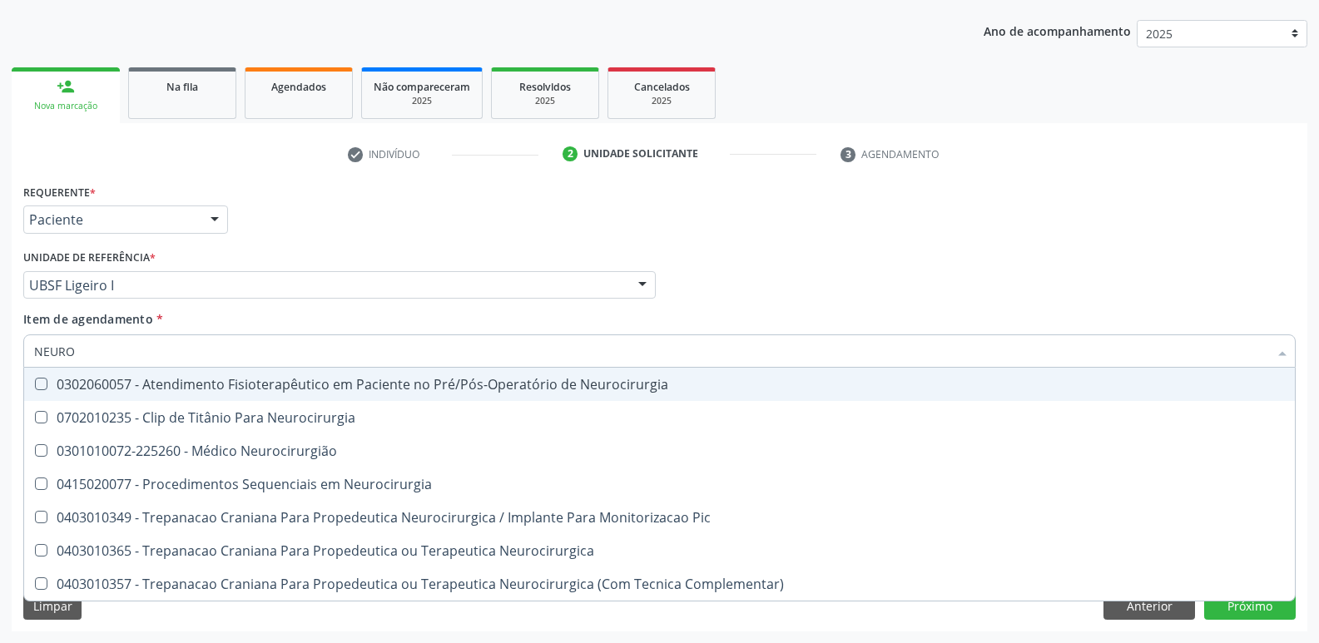
type input "NEUROC"
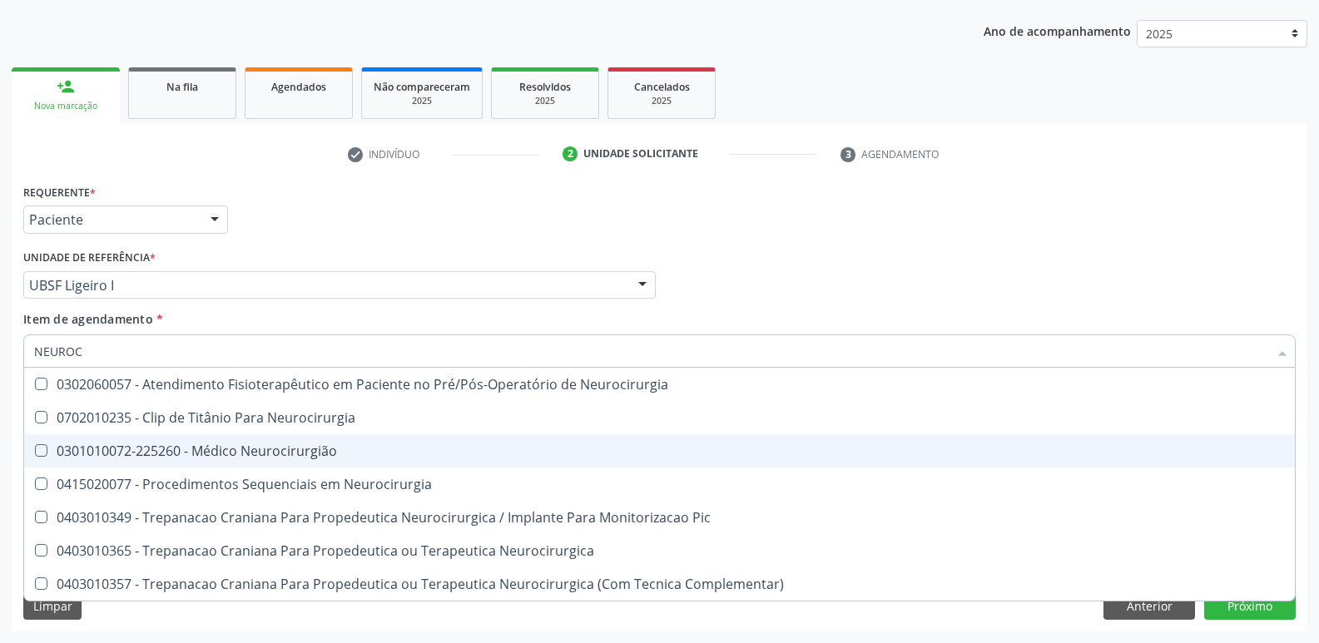
click at [171, 444] on div "0301010072-225260 - Médico Neurocirurgião" at bounding box center [659, 450] width 1251 height 13
checkbox Neurocirurgião "true"
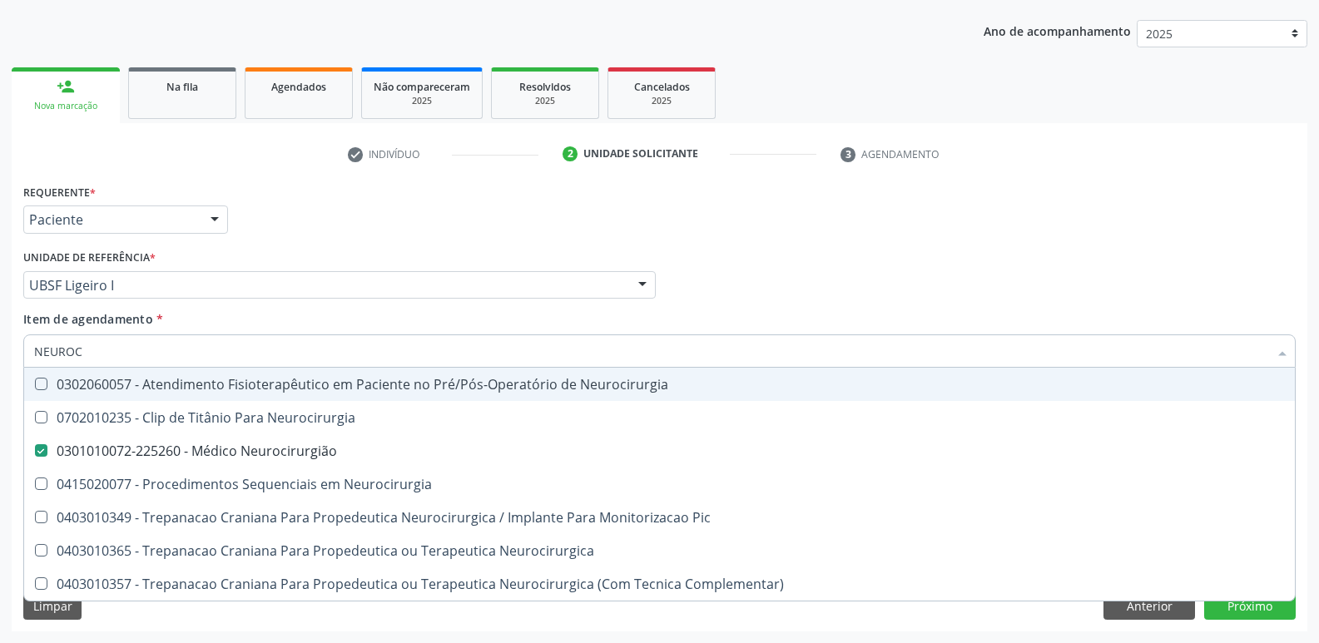
click at [808, 289] on div "Médico Solicitante Por favor, selecione a Unidade de Atendimento primeiro Nenhu…" at bounding box center [659, 277] width 1281 height 65
checkbox Neurocirurgia "true"
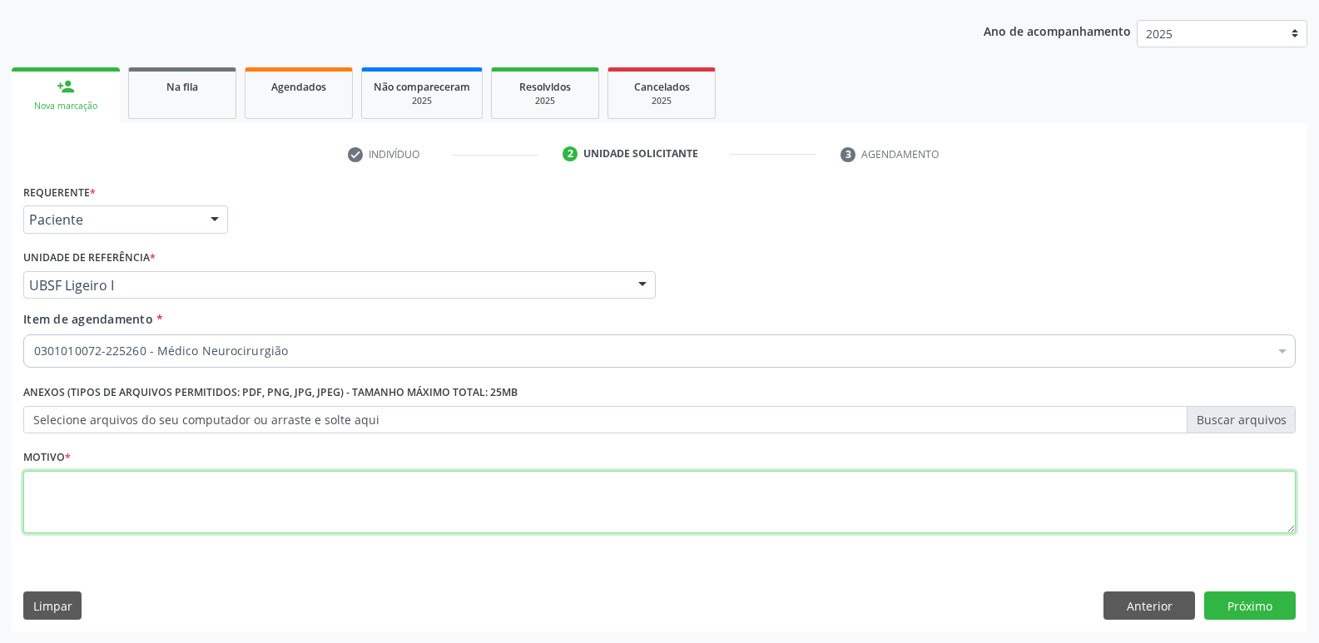
click at [326, 478] on textarea at bounding box center [659, 502] width 1272 height 63
paste textarea "AVALIAÇÃO"
type textarea "AVALIAÇÃO"
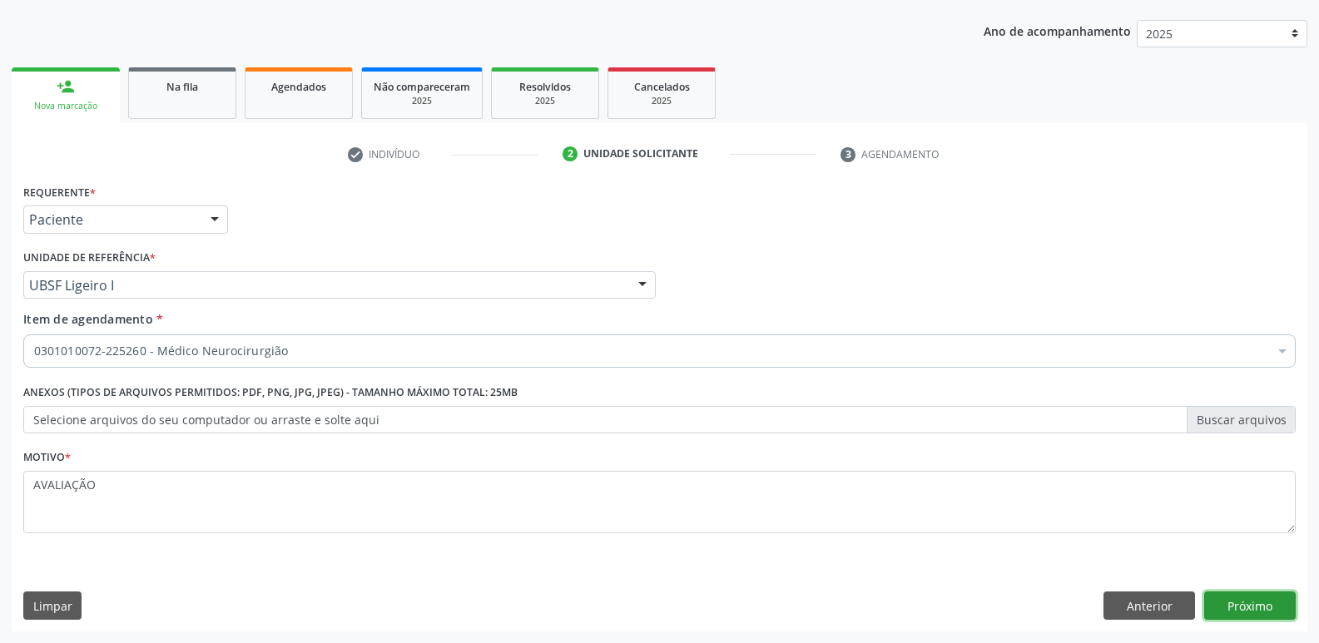
click at [1216, 601] on button "Próximo" at bounding box center [1250, 606] width 92 height 28
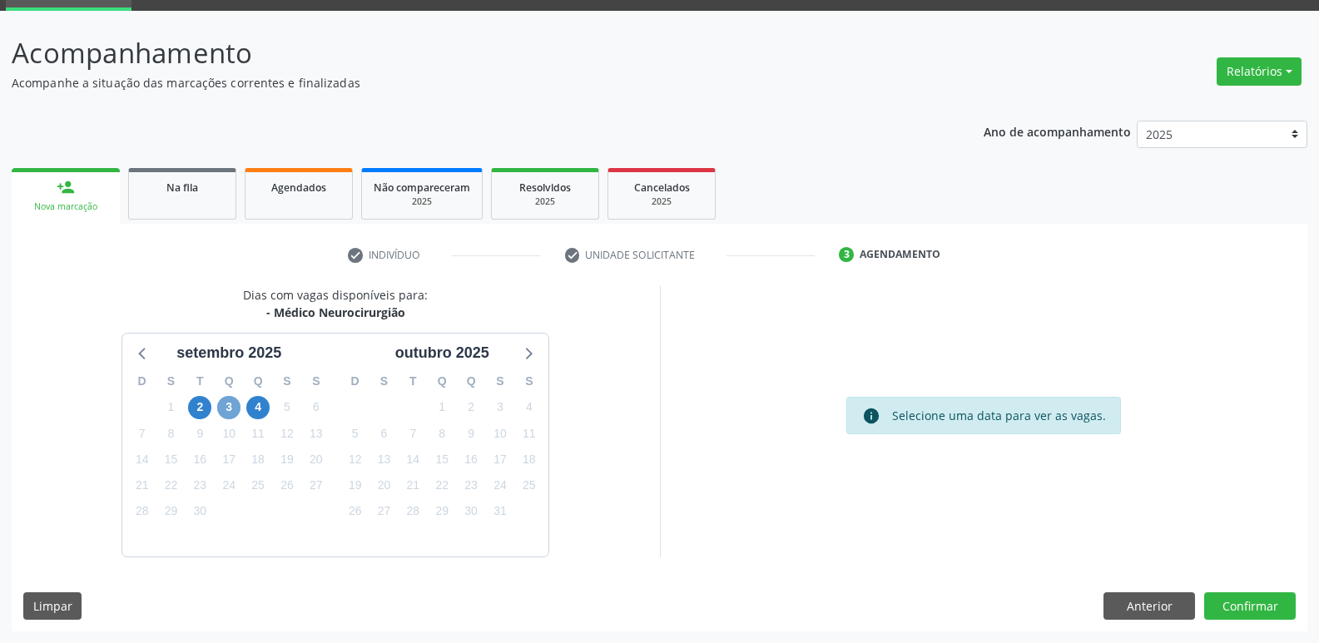
click at [227, 409] on span "3" at bounding box center [228, 407] width 23 height 23
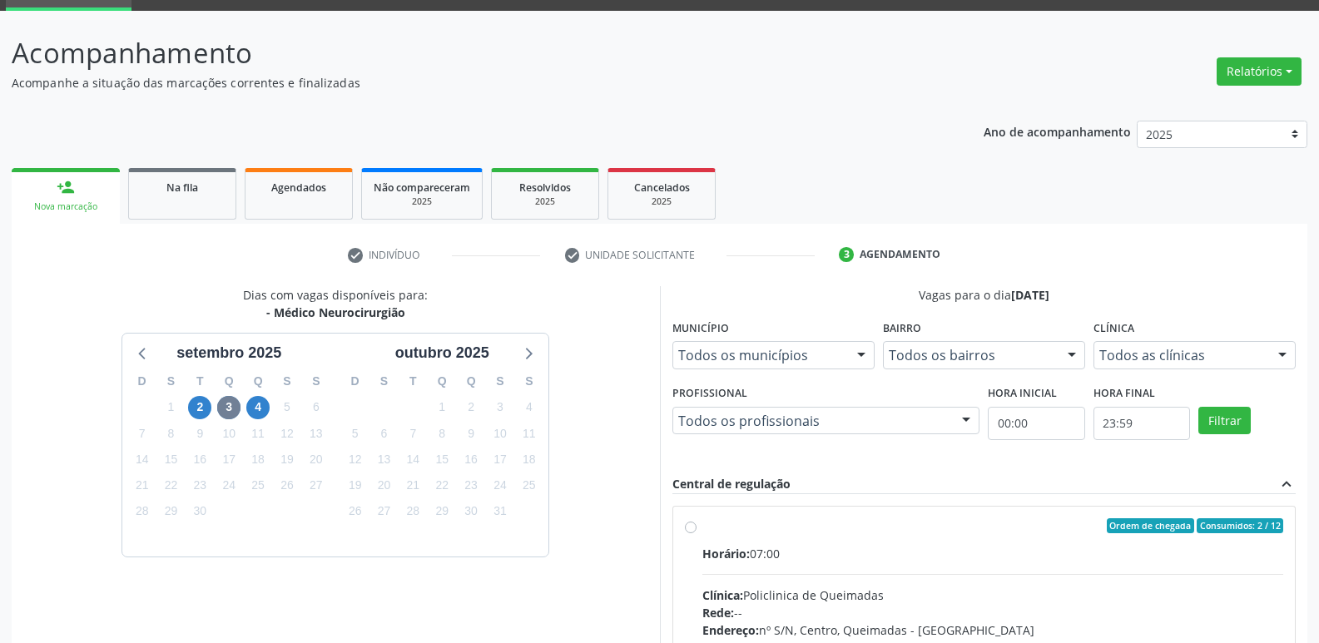
drag, startPoint x: 1039, startPoint y: 548, endPoint x: 1063, endPoint y: 540, distance: 25.5
click at [1043, 547] on div "Horário: 07:00" at bounding box center [993, 553] width 582 height 17
click at [696, 533] on input "Ordem de chegada Consumidos: 2 / 12 Horário: 07:00 Clínica: Policlinica de Quei…" at bounding box center [691, 525] width 12 height 15
radio input "true"
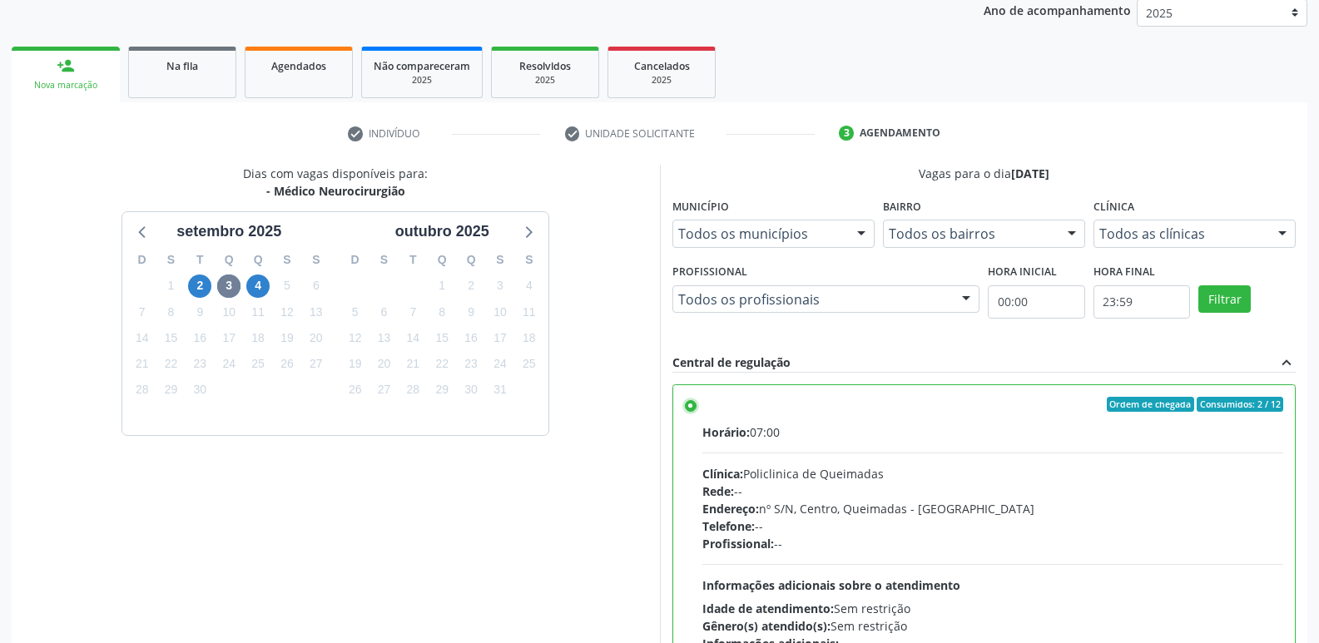
scroll to position [351, 0]
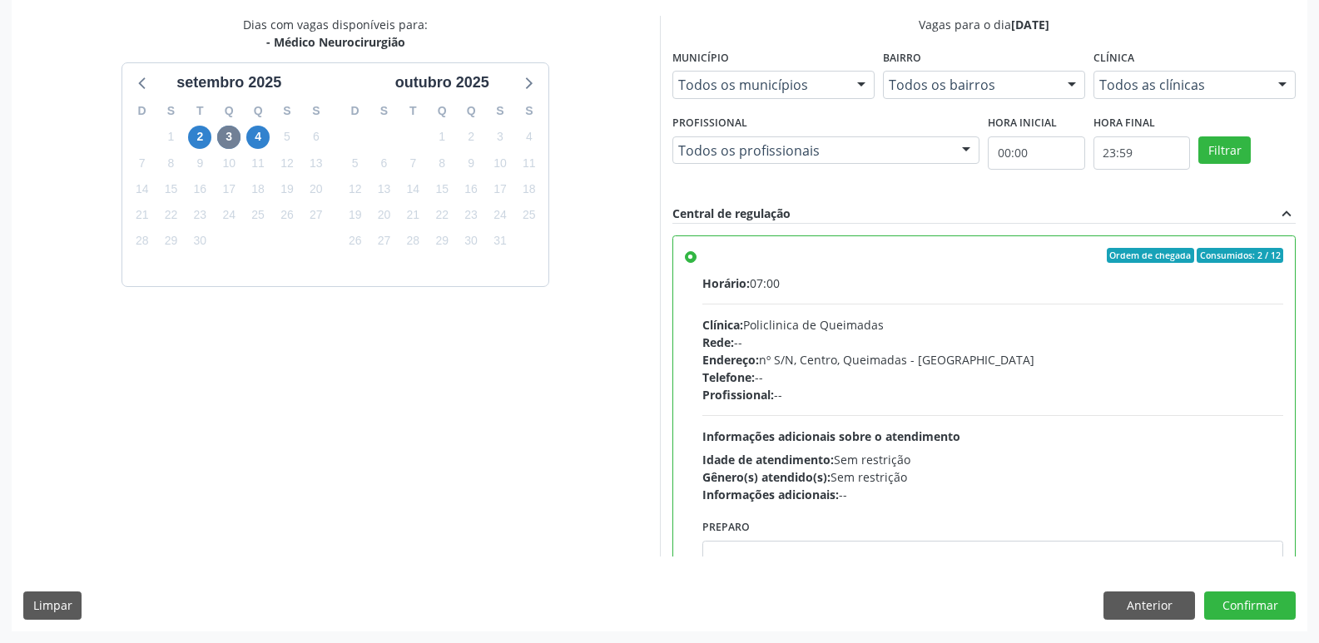
click at [1227, 590] on div "Dias com vagas disponíveis para: - Médico Neurocirurgião setembro 2025 D S T Q …" at bounding box center [659, 323] width 1295 height 615
click at [1247, 600] on button "Confirmar" at bounding box center [1250, 606] width 92 height 28
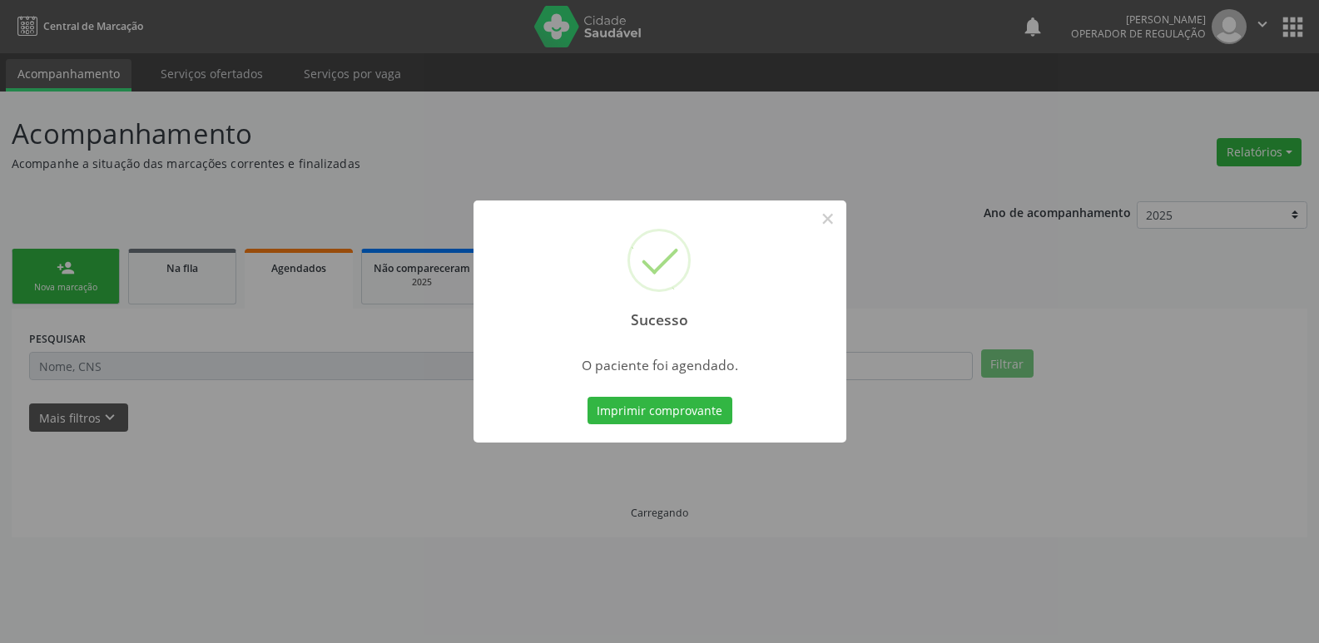
scroll to position [0, 0]
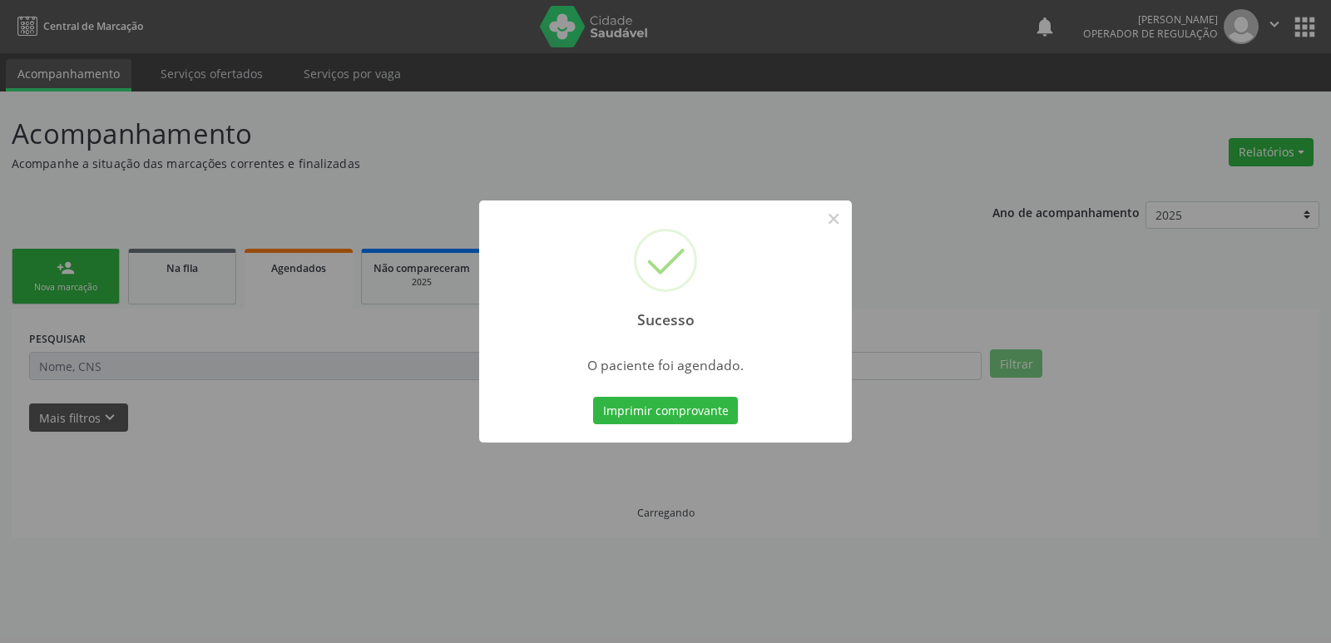
click at [593, 397] on button "Imprimir comprovante" at bounding box center [665, 411] width 145 height 28
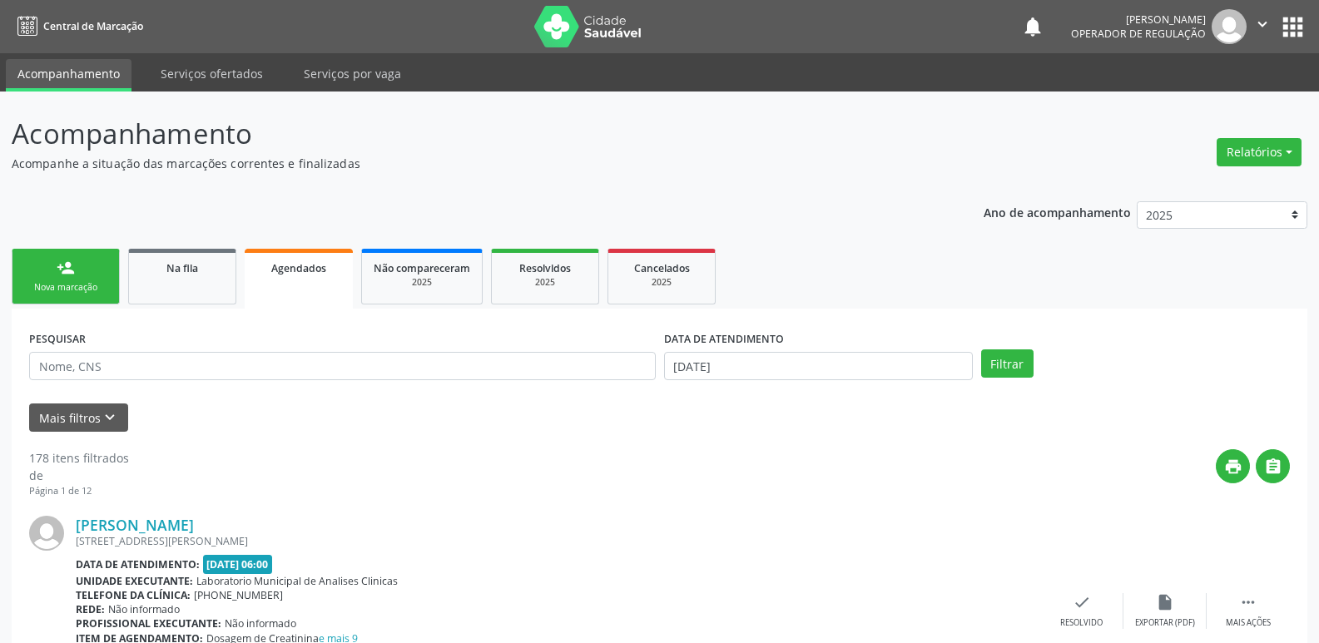
click at [78, 286] on div "Nova marcação" at bounding box center [65, 287] width 83 height 12
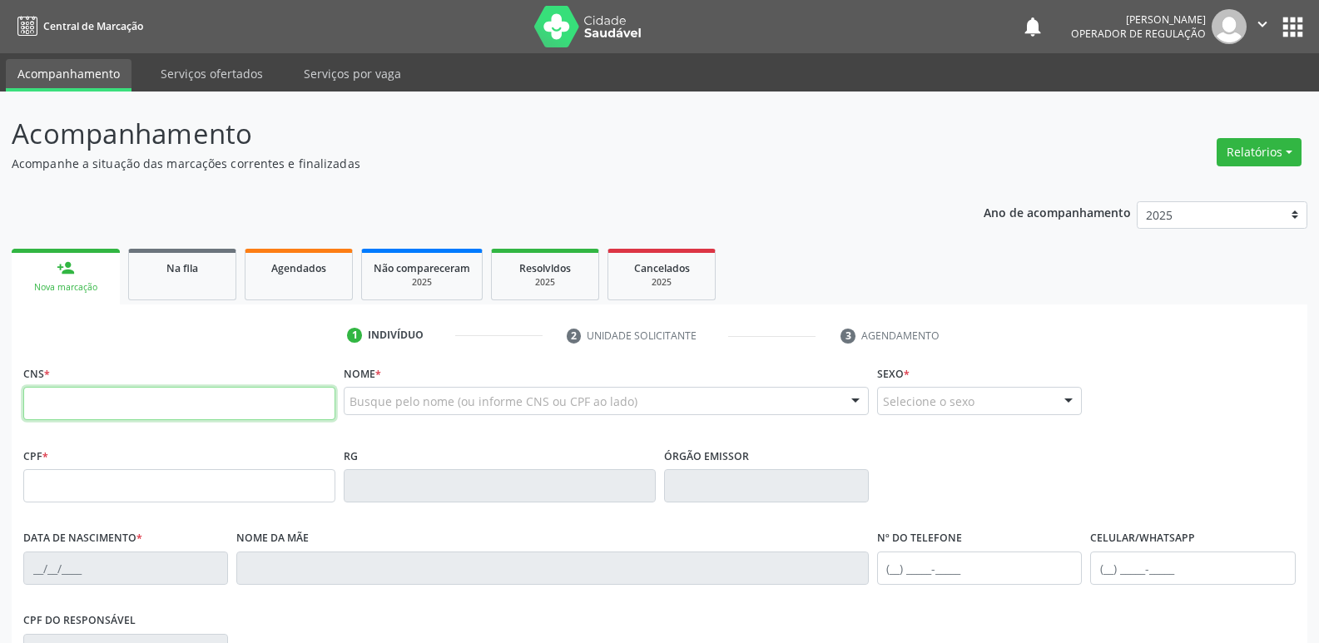
click at [141, 419] on input "text" at bounding box center [179, 403] width 312 height 33
type input "206 3903 7512 0008"
type input "002.928.174-10"
type input "23/01/2001"
type input "Lenilda Xavier dos Santos"
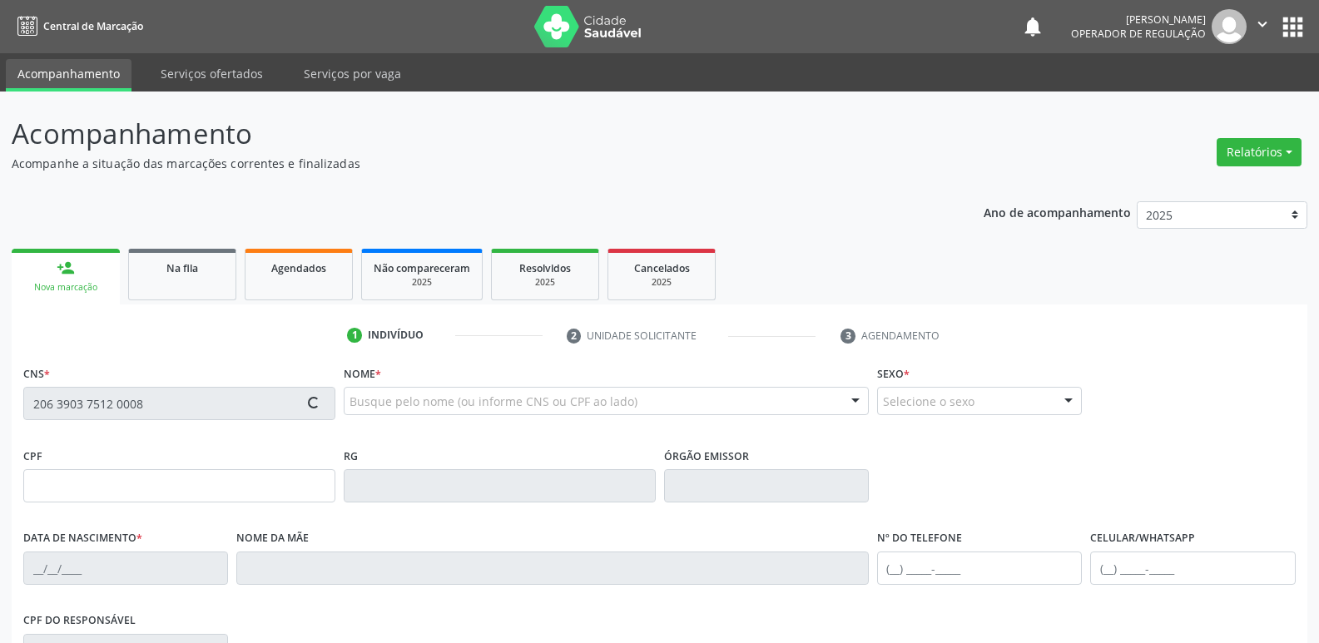
type input "(83) 3323-5866"
type input "091.629.144-80"
type input "18"
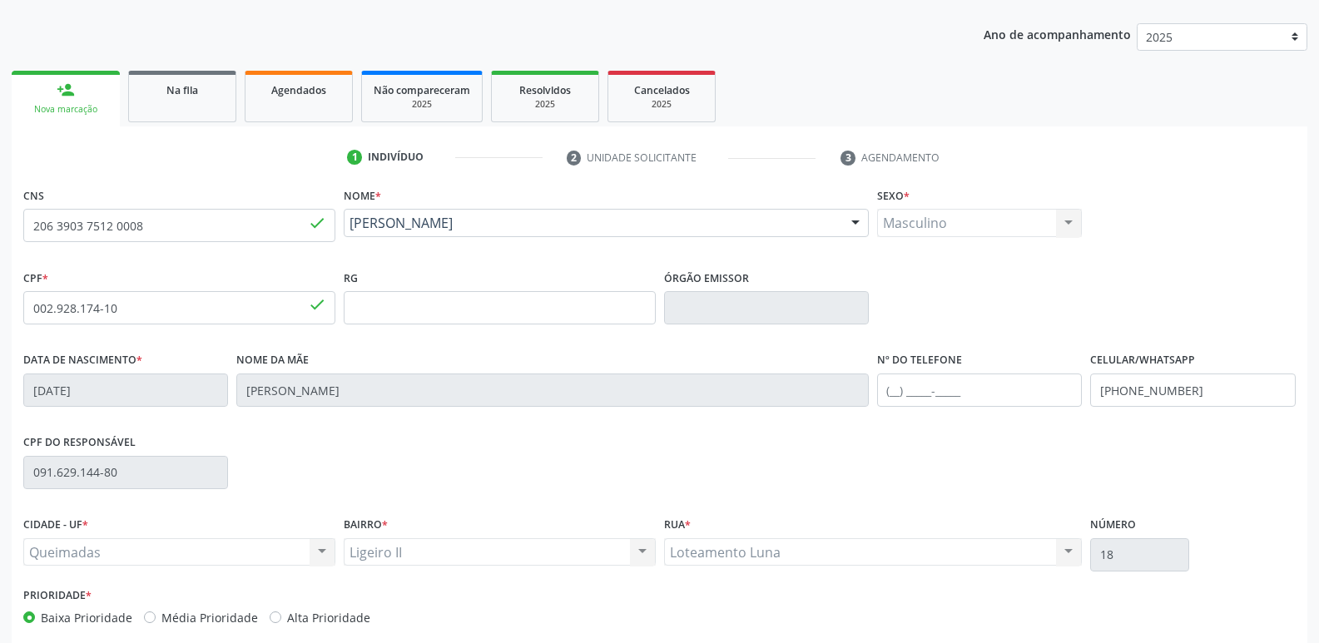
scroll to position [259, 0]
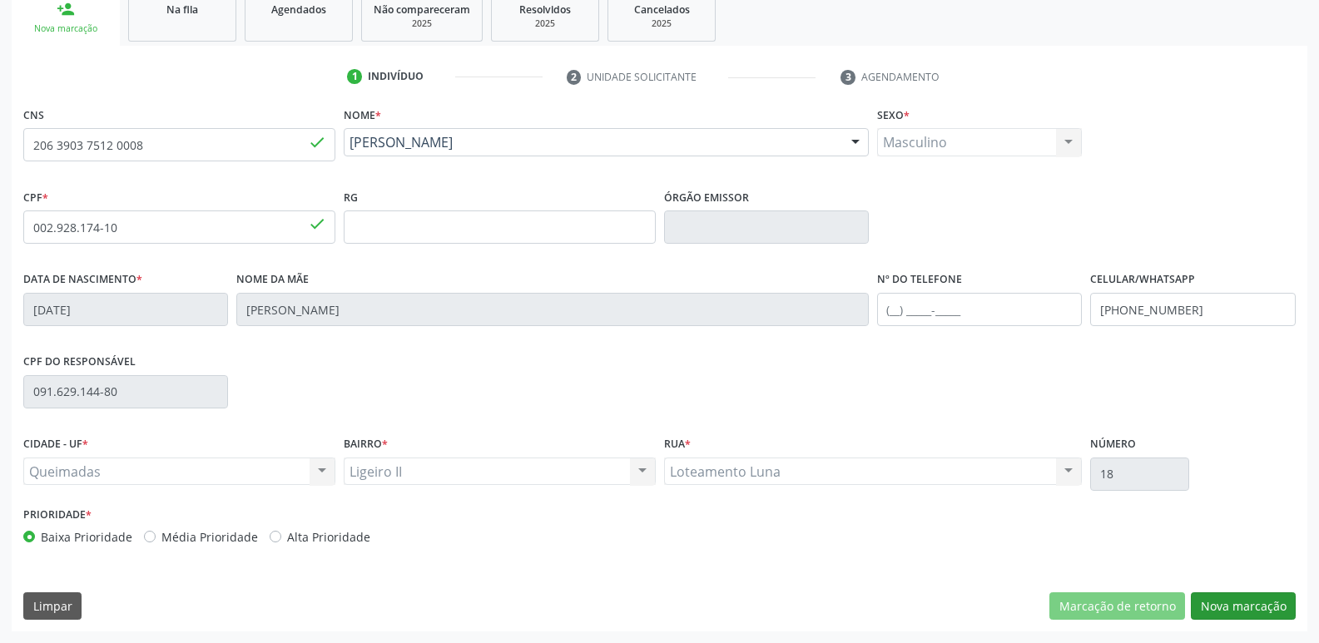
click at [1273, 594] on div "CNS 206 3903 7512 0008 done Nome * Jose dos Santos Pereira Jose dos Santos Pere…" at bounding box center [659, 366] width 1295 height 529
drag, startPoint x: 1271, startPoint y: 595, endPoint x: 1255, endPoint y: 596, distance: 16.7
click at [1271, 595] on button "Nova marcação" at bounding box center [1243, 606] width 105 height 28
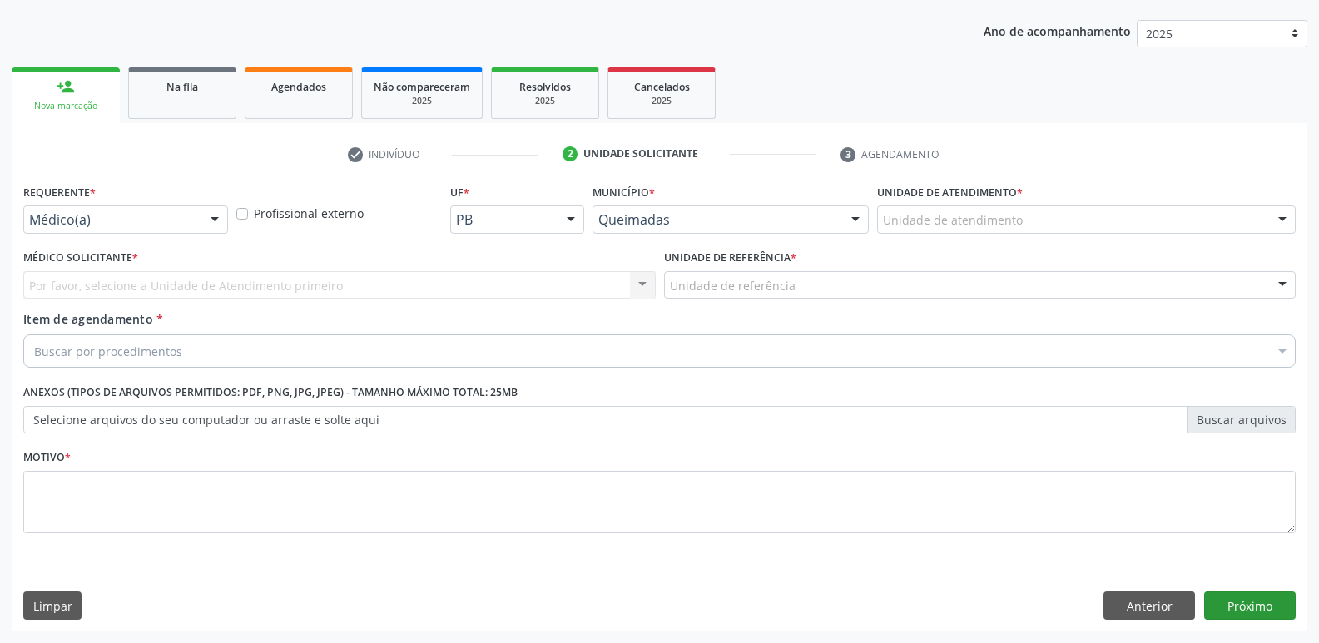
scroll to position [181, 0]
drag, startPoint x: 170, startPoint y: 220, endPoint x: 139, endPoint y: 295, distance: 80.2
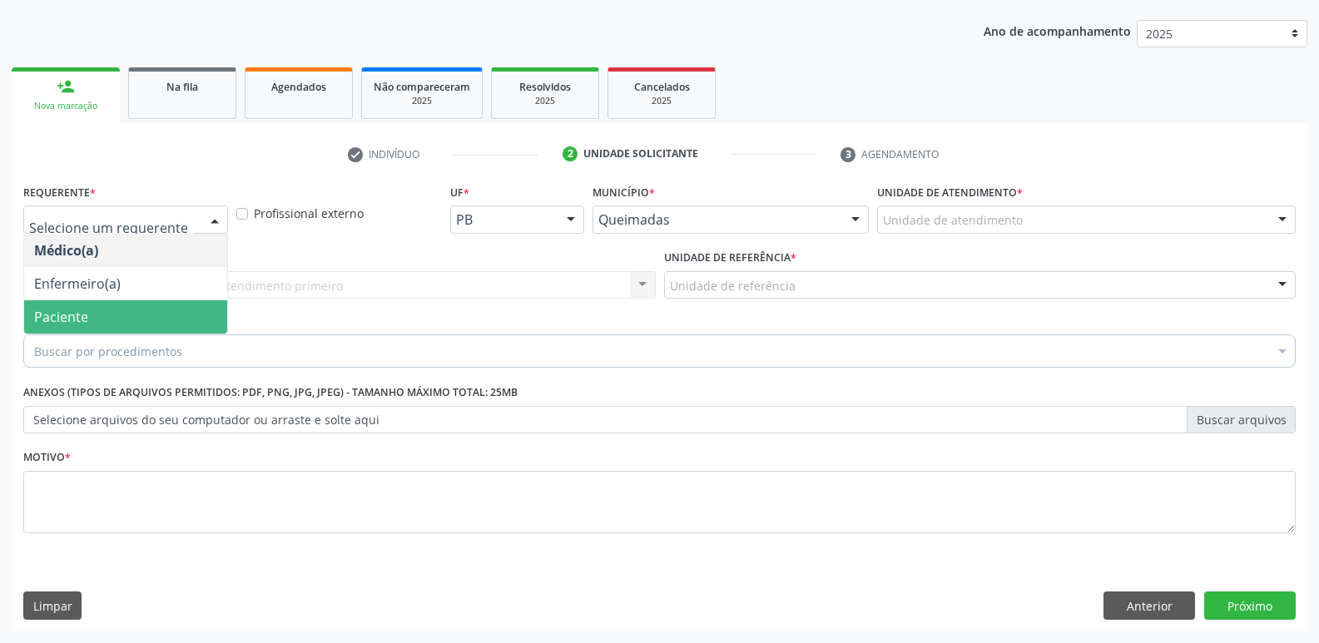
drag, startPoint x: 116, startPoint y: 313, endPoint x: 138, endPoint y: 305, distance: 24.0
click at [116, 311] on span "Paciente" at bounding box center [125, 316] width 203 height 33
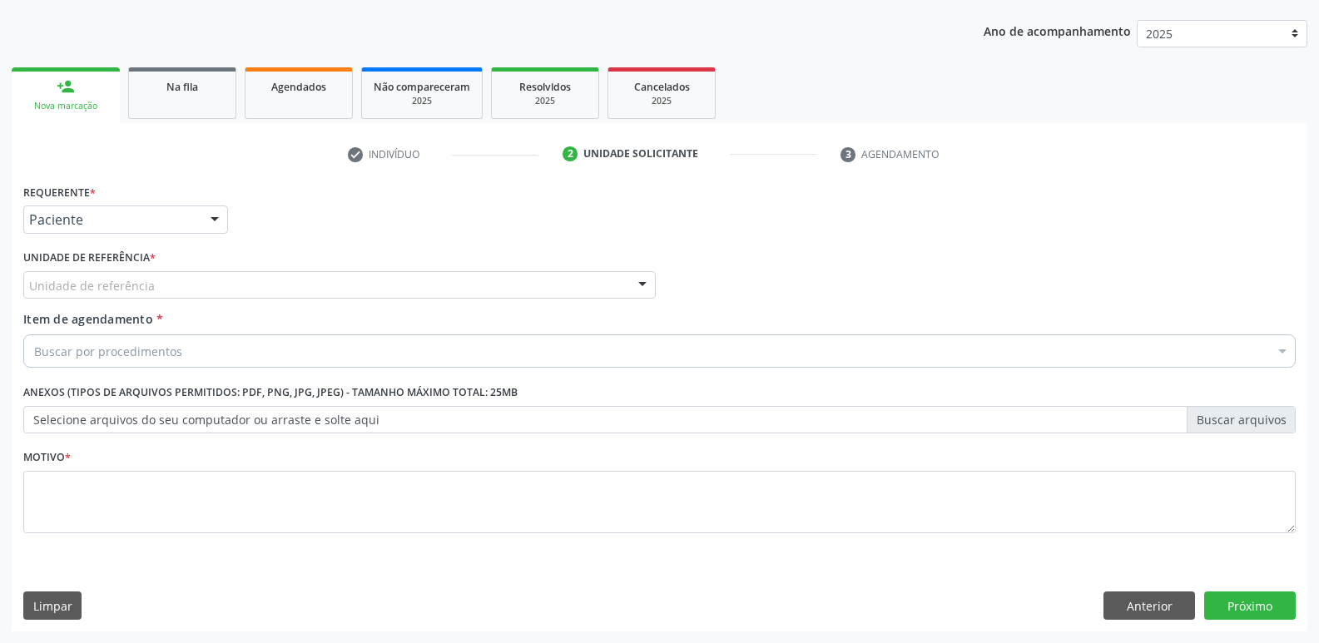
click at [169, 289] on div "Unidade de referência" at bounding box center [339, 285] width 632 height 28
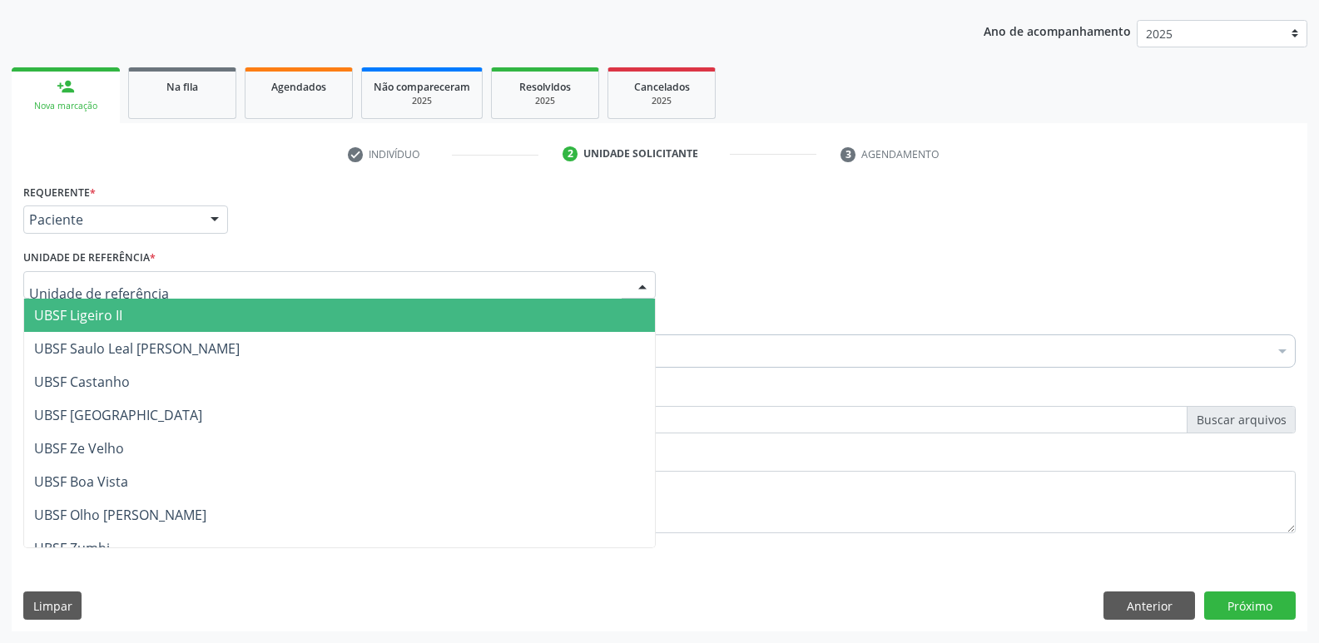
click at [143, 317] on span "UBSF Ligeiro II" at bounding box center [339, 315] width 631 height 33
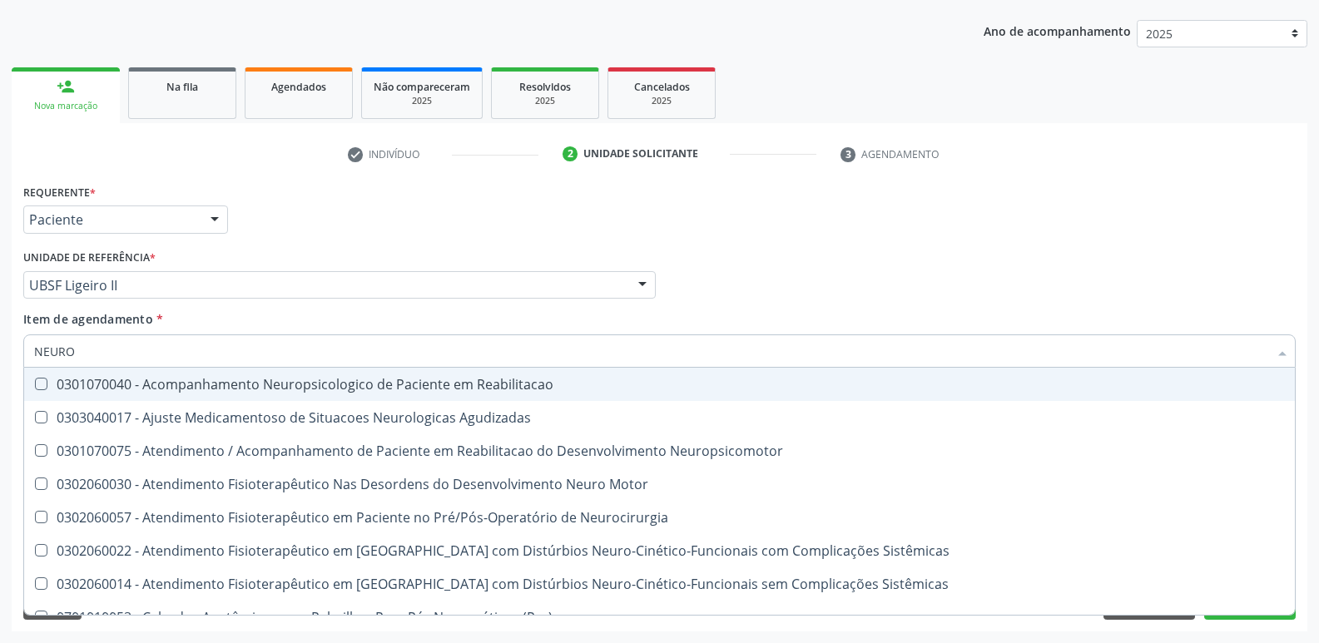
type input "NEUROC"
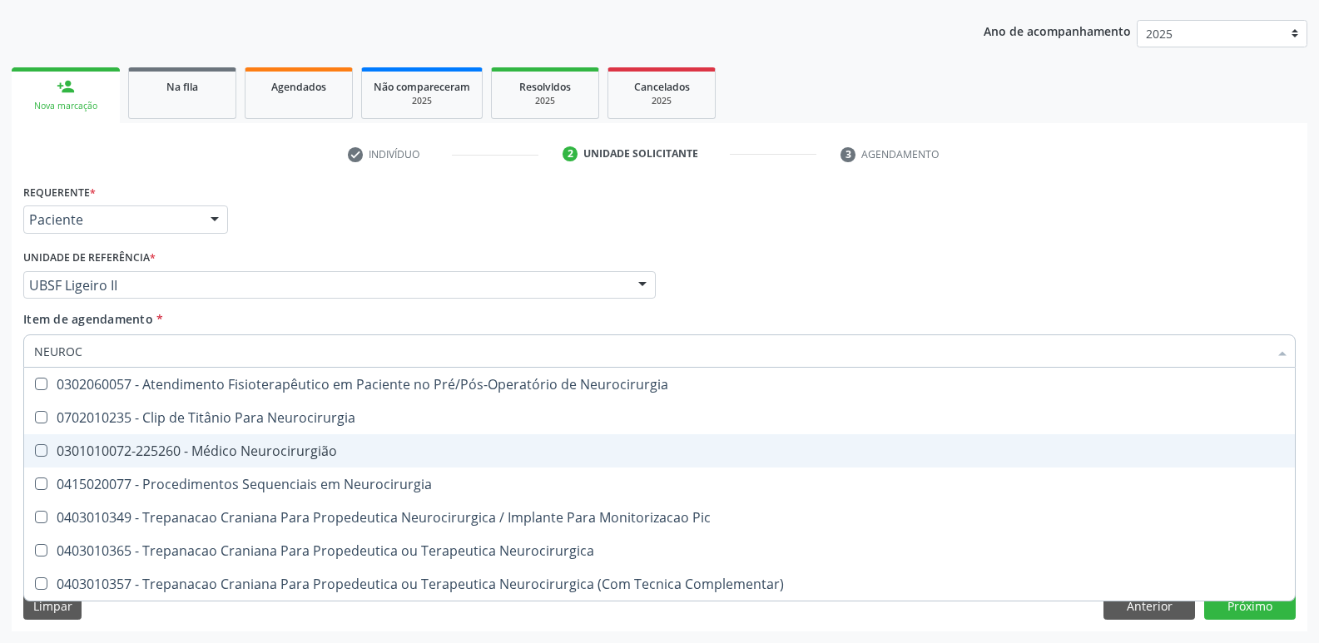
drag, startPoint x: 230, startPoint y: 451, endPoint x: 351, endPoint y: 433, distance: 122.8
click at [233, 449] on div "0301010072-225260 - Médico Neurocirurgião" at bounding box center [659, 450] width 1251 height 13
checkbox Neurocirurgião "true"
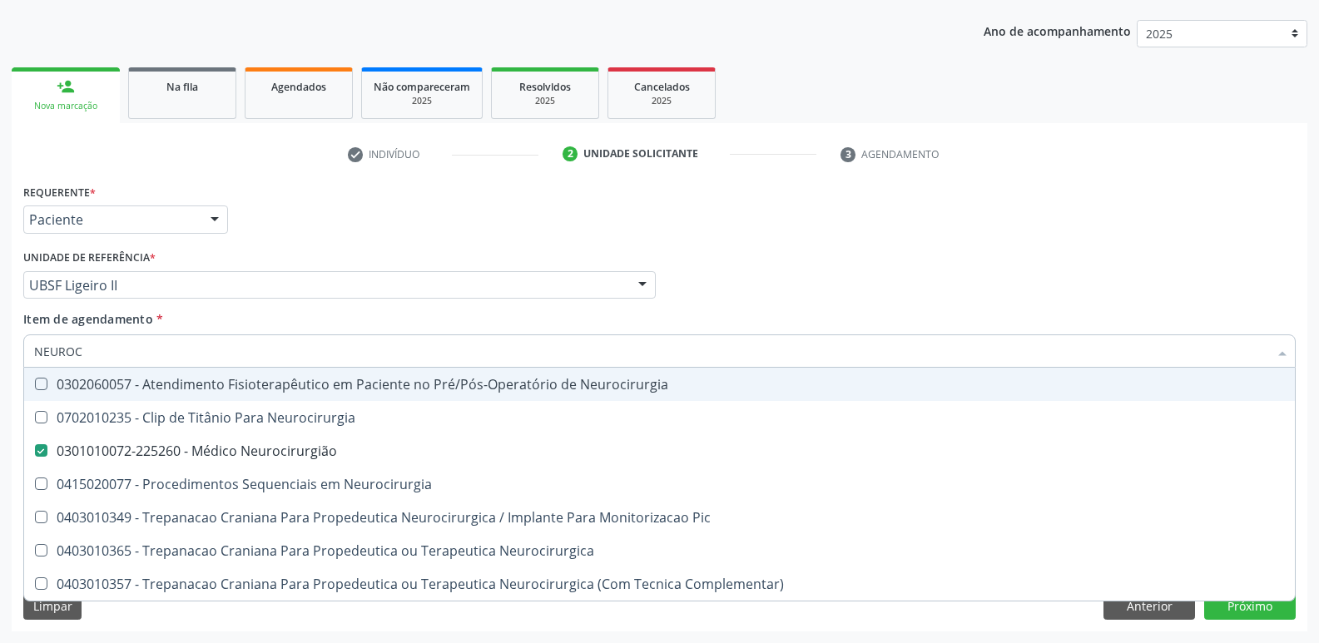
click at [875, 306] on div "Médico Solicitante Por favor, selecione a Unidade de Atendimento primeiro Nenhu…" at bounding box center [659, 277] width 1281 height 65
checkbox Neurocirurgia "true"
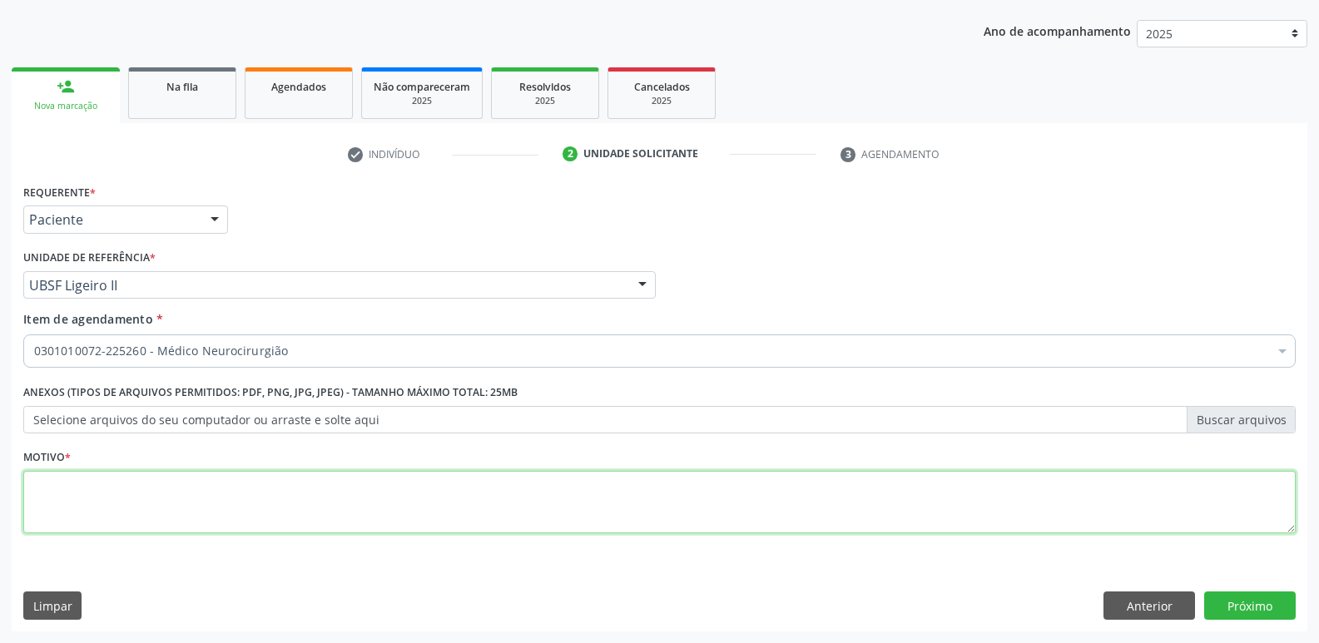
click at [133, 478] on textarea at bounding box center [659, 502] width 1272 height 63
paste textarea "AVALIAÇÃO"
type textarea "AVALIAÇÃO"
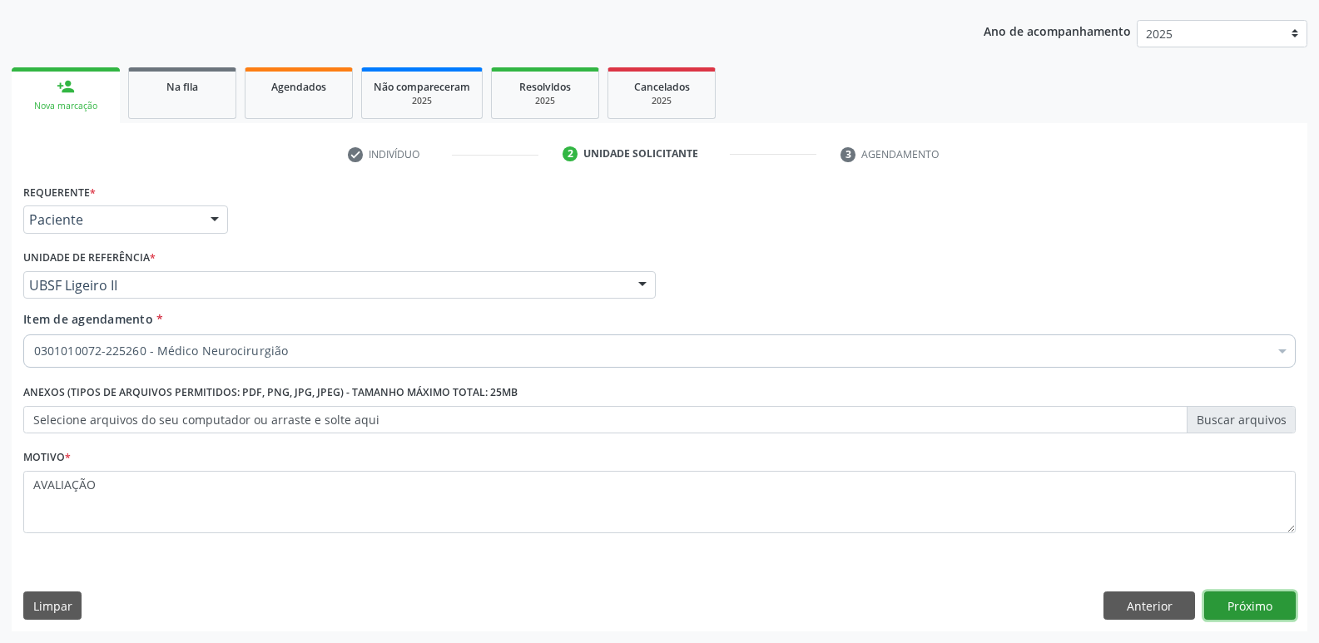
click at [1228, 611] on button "Próximo" at bounding box center [1250, 606] width 92 height 28
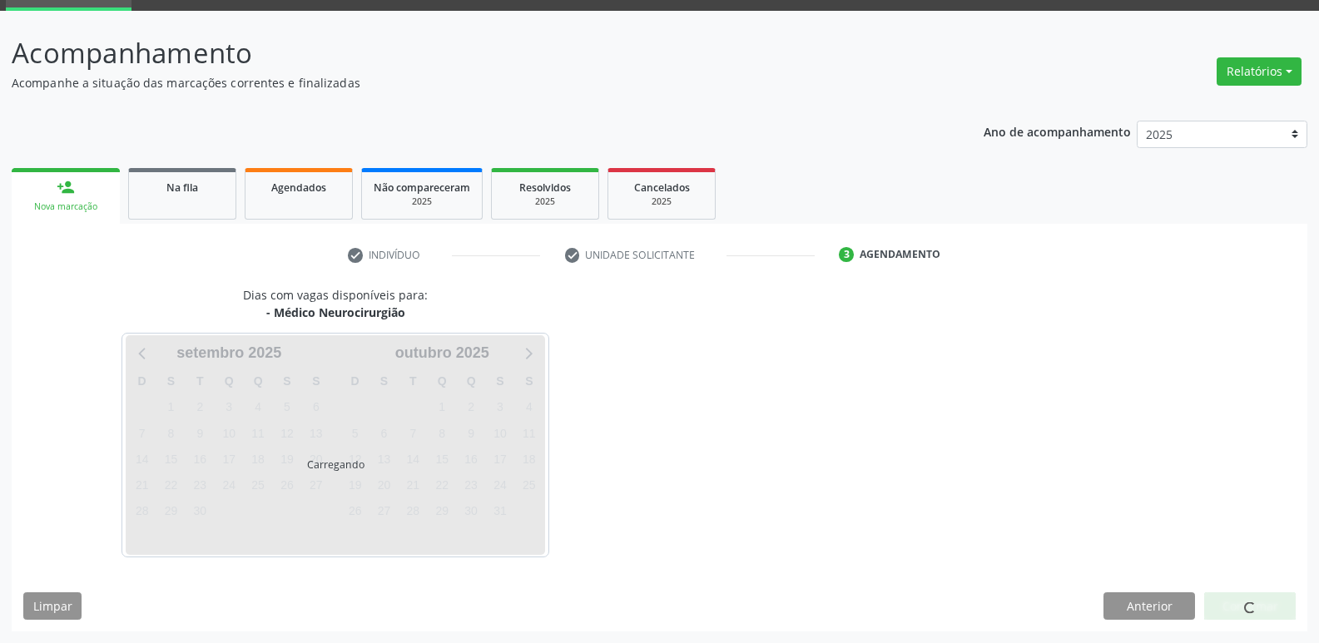
scroll to position [81, 0]
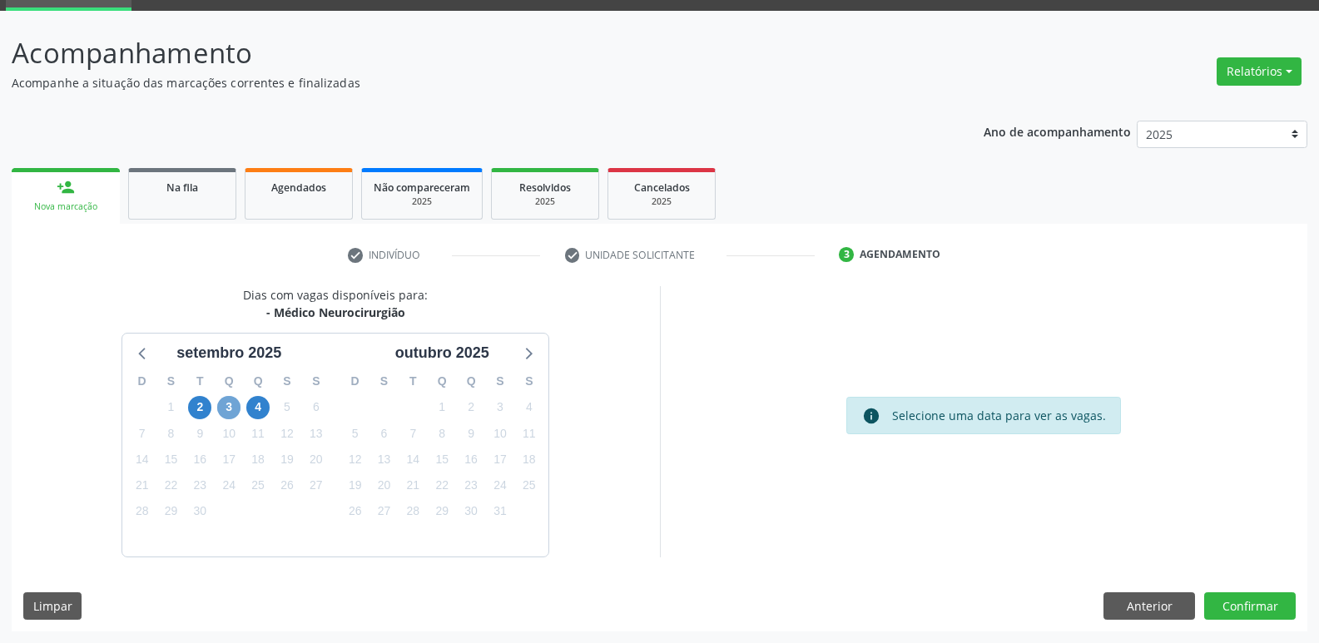
click at [231, 410] on span "3" at bounding box center [228, 407] width 23 height 23
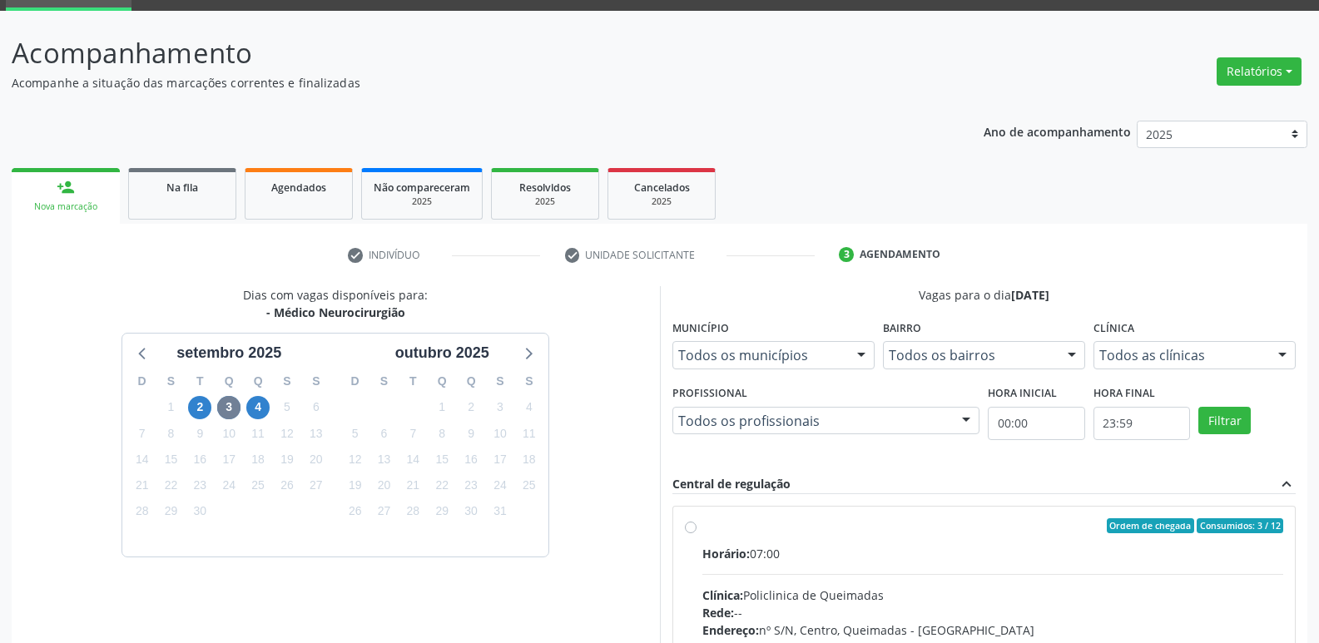
drag, startPoint x: 1084, startPoint y: 543, endPoint x: 1164, endPoint y: 446, distance: 125.9
click at [1089, 532] on label "Ordem de chegada Consumidos: 3 / 12 Horário: 07:00 Clínica: Policlinica de Quei…" at bounding box center [993, 645] width 582 height 255
radio input "true"
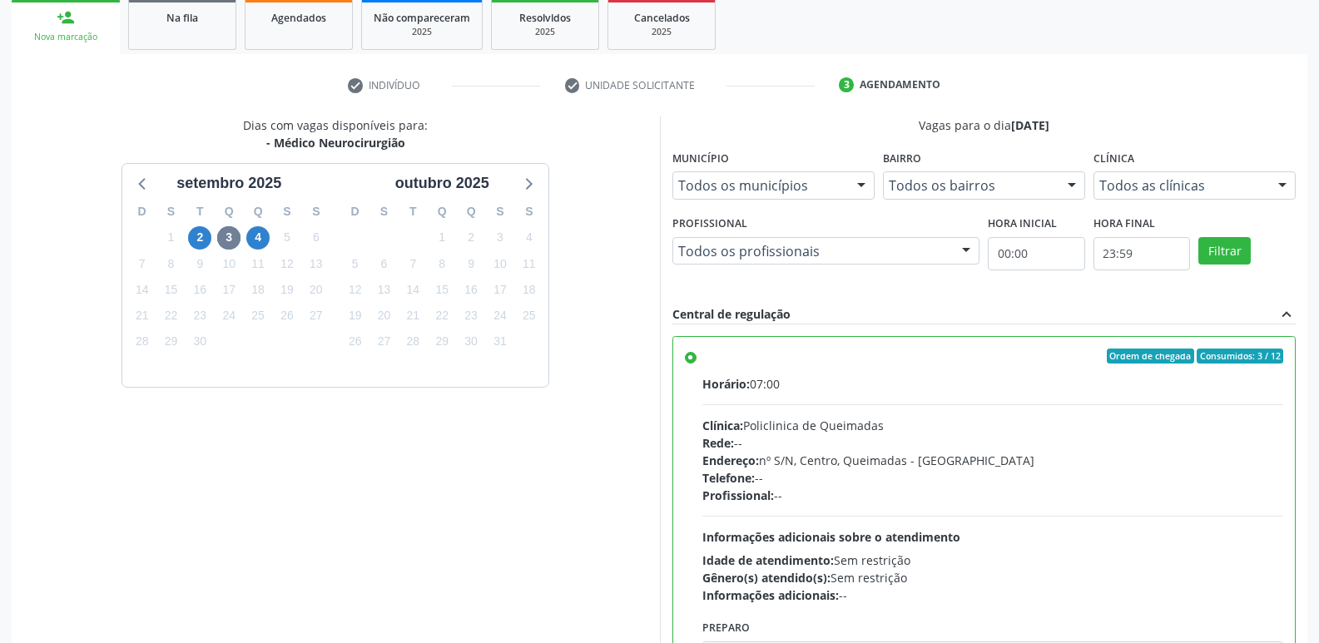
scroll to position [351, 0]
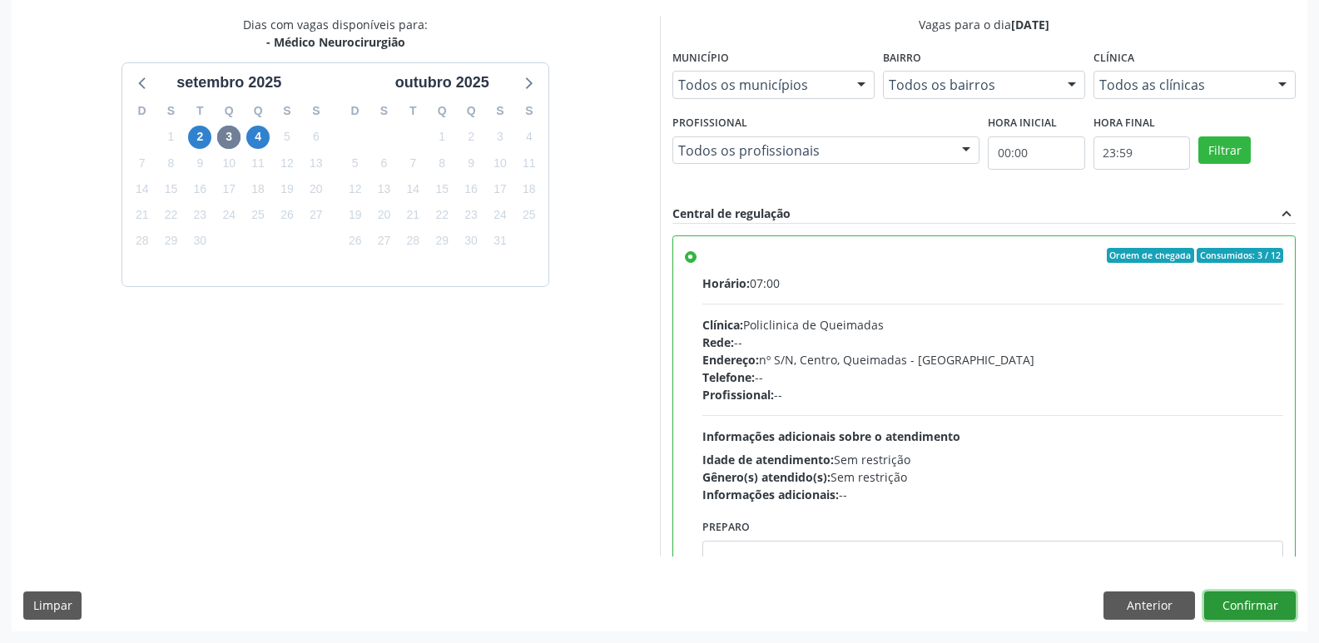
click at [1241, 594] on button "Confirmar" at bounding box center [1250, 606] width 92 height 28
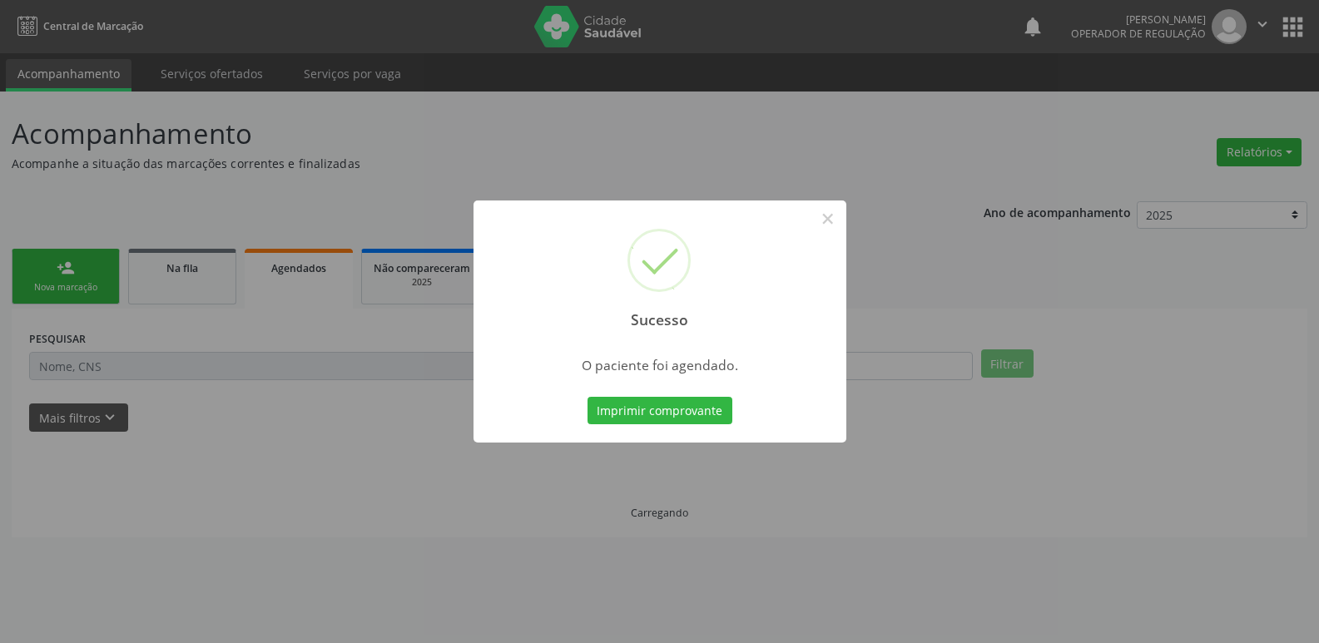
scroll to position [0, 0]
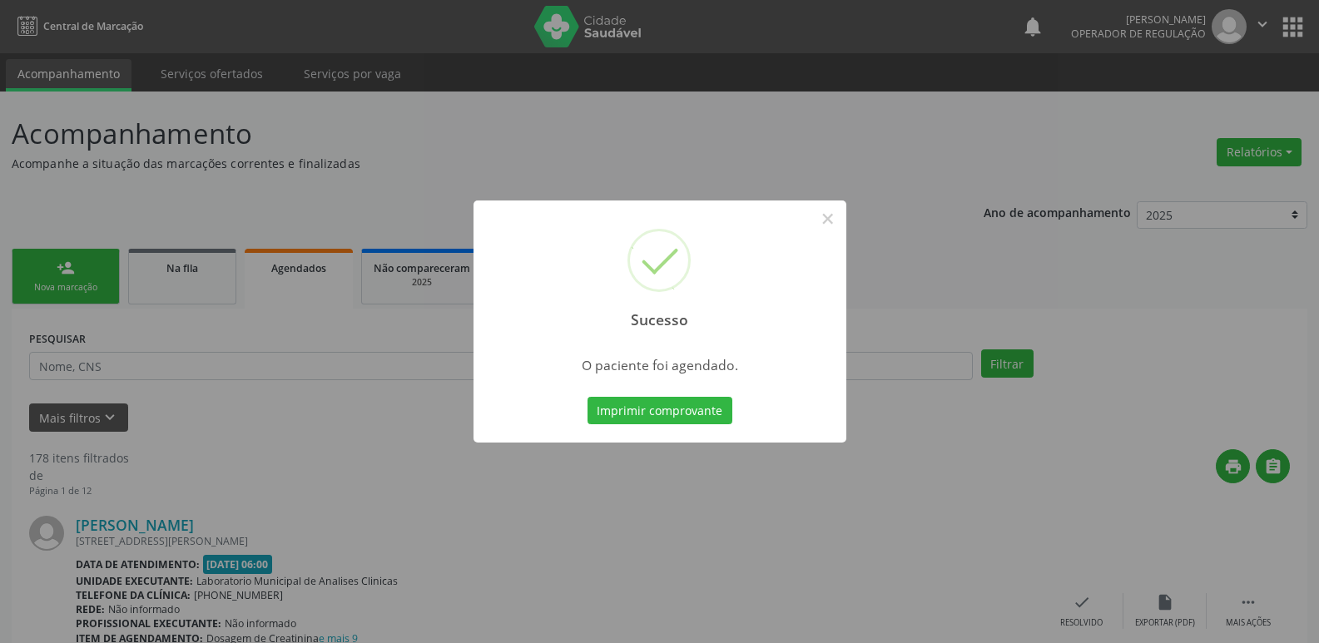
click at [587, 397] on button "Imprimir comprovante" at bounding box center [659, 411] width 145 height 28
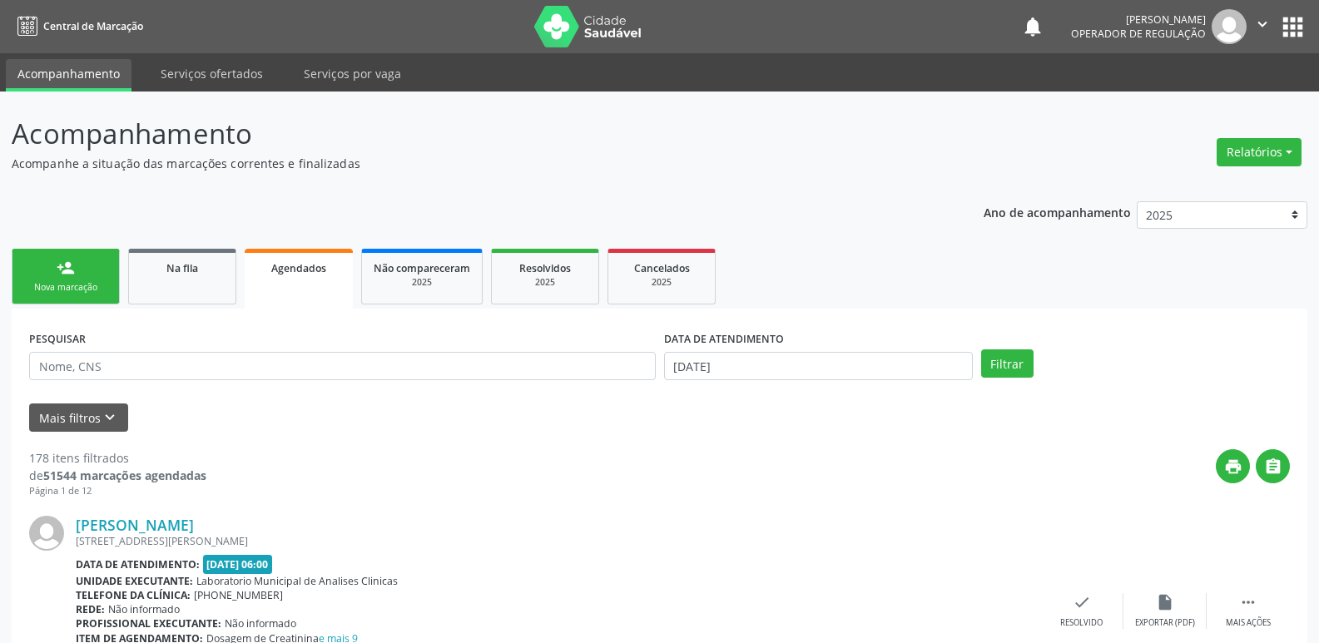
click at [52, 277] on link "person_add Nova marcação" at bounding box center [66, 277] width 108 height 56
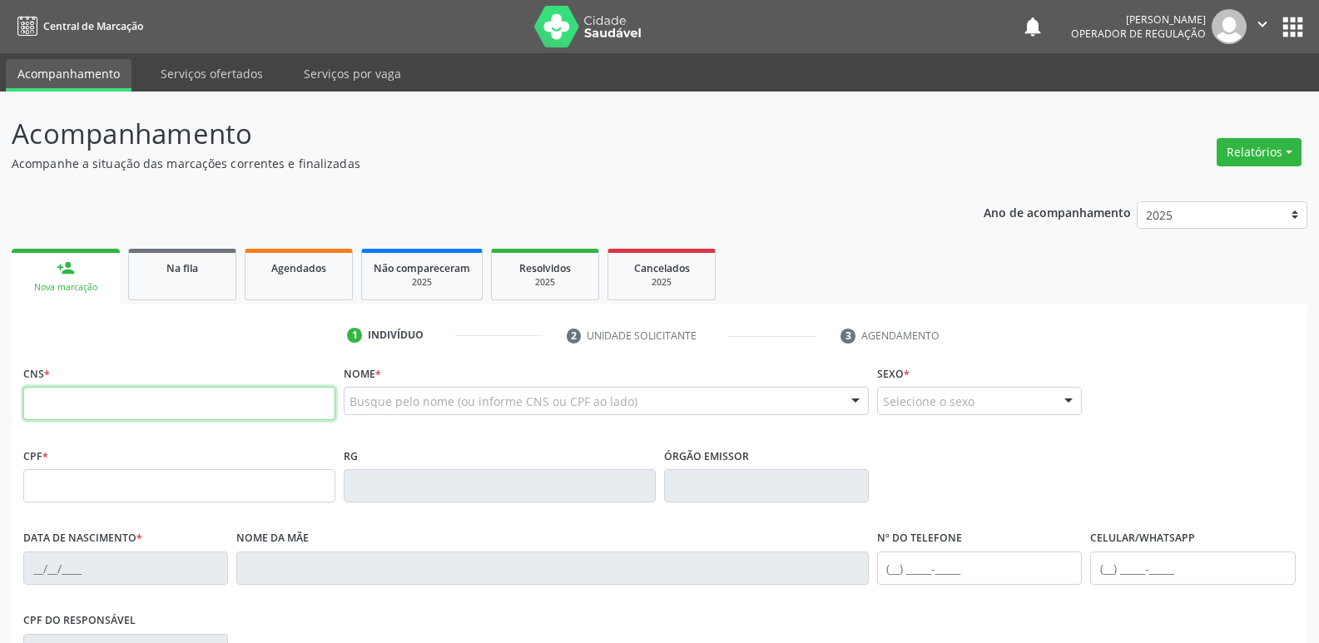
click at [177, 404] on input "text" at bounding box center [179, 403] width 312 height 33
click at [67, 399] on input "text" at bounding box center [179, 403] width 312 height 33
type input "707 6032 1138 7893"
type input "159.702.674-30"
type input "15/01/2006"
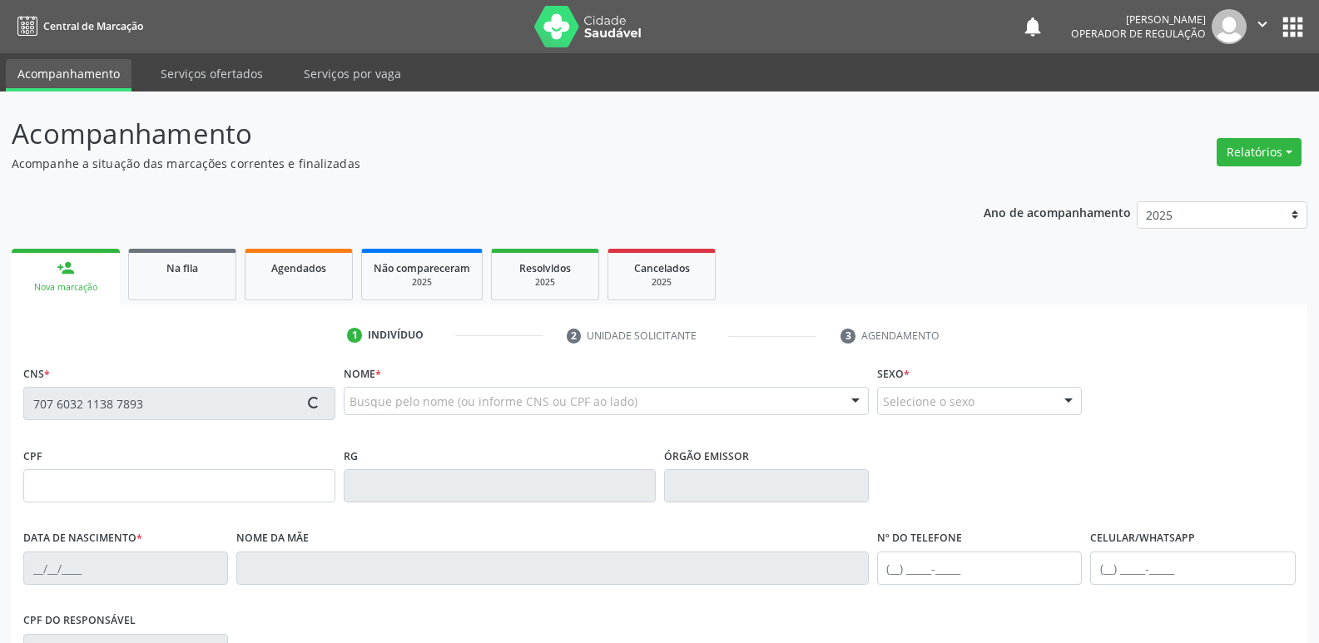
type input "Giselia Gomes da Silva"
type input "(83) 98161-5777"
type input "085.719.604-96"
type input "400"
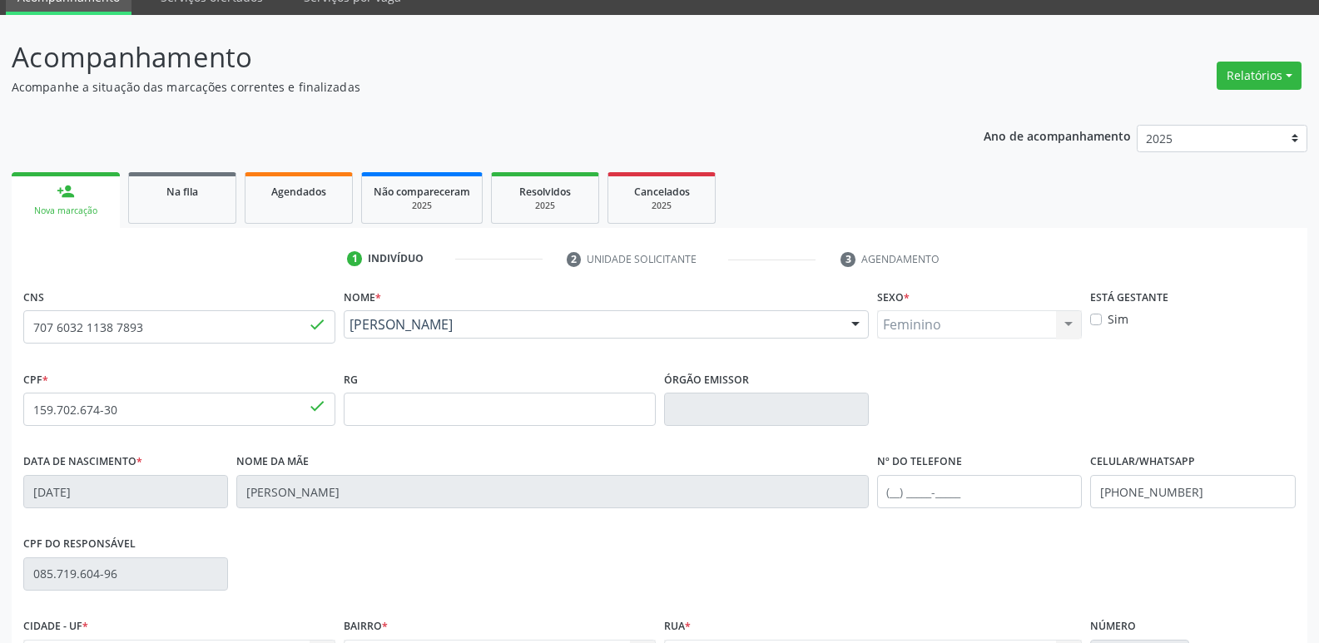
scroll to position [259, 0]
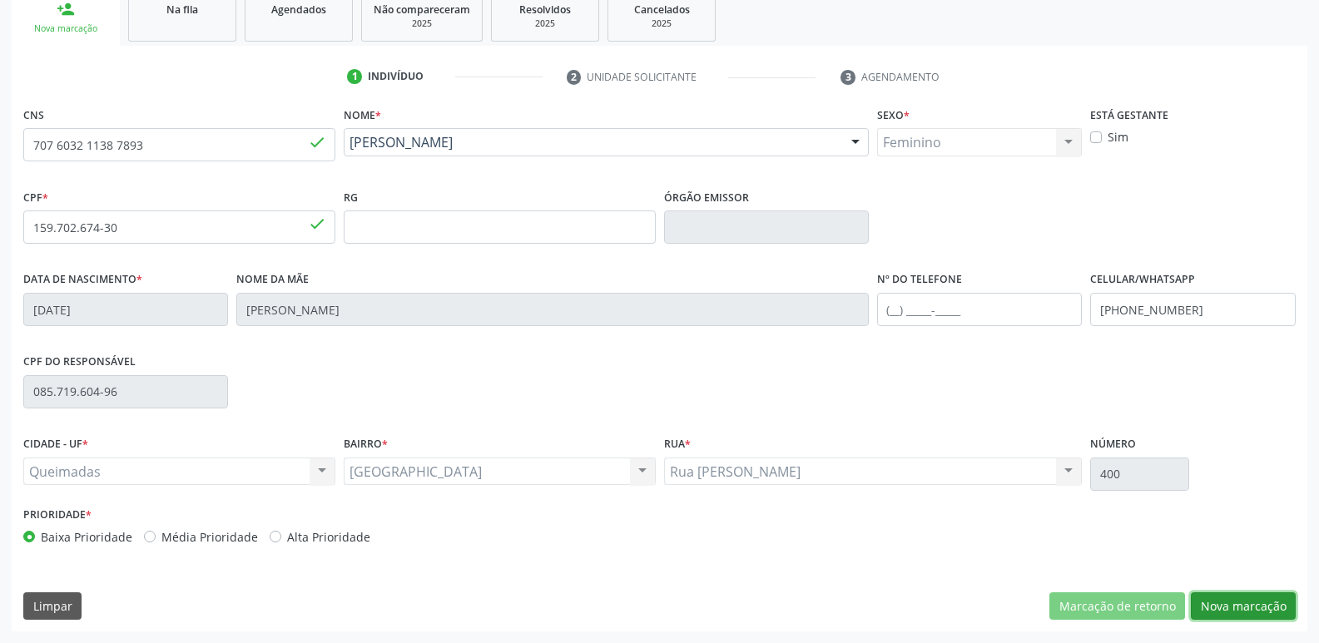
click at [1257, 606] on button "Nova marcação" at bounding box center [1243, 606] width 105 height 28
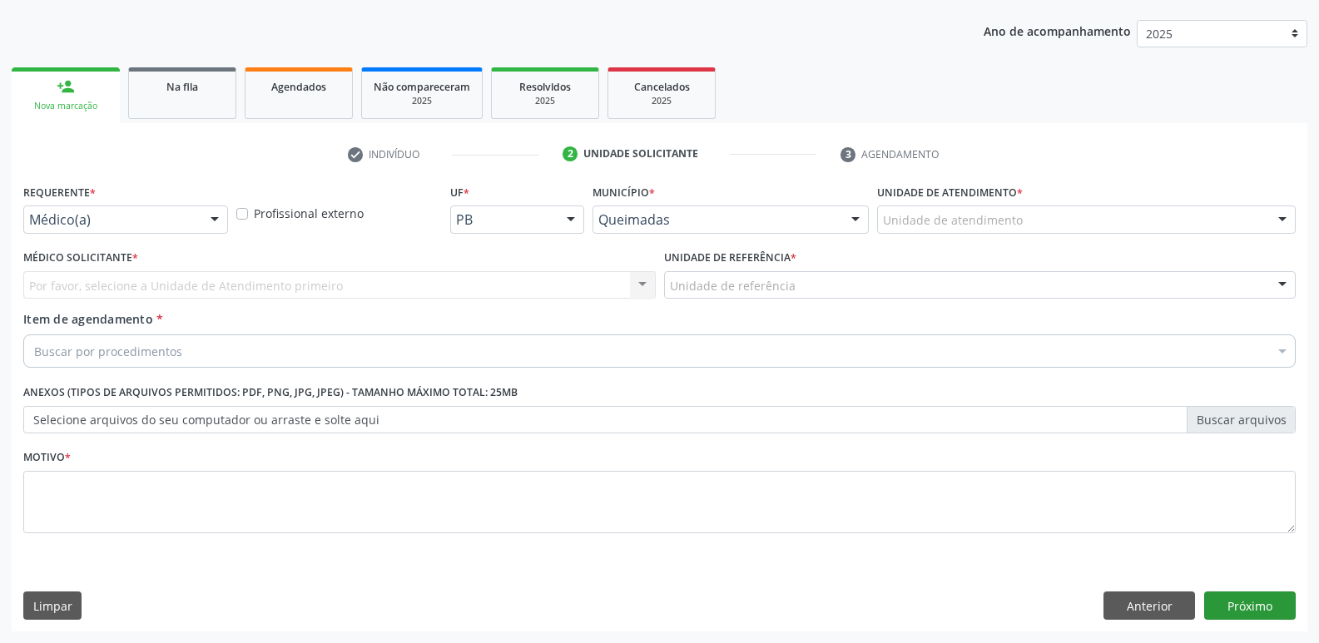
scroll to position [181, 0]
click at [206, 212] on div at bounding box center [214, 220] width 25 height 28
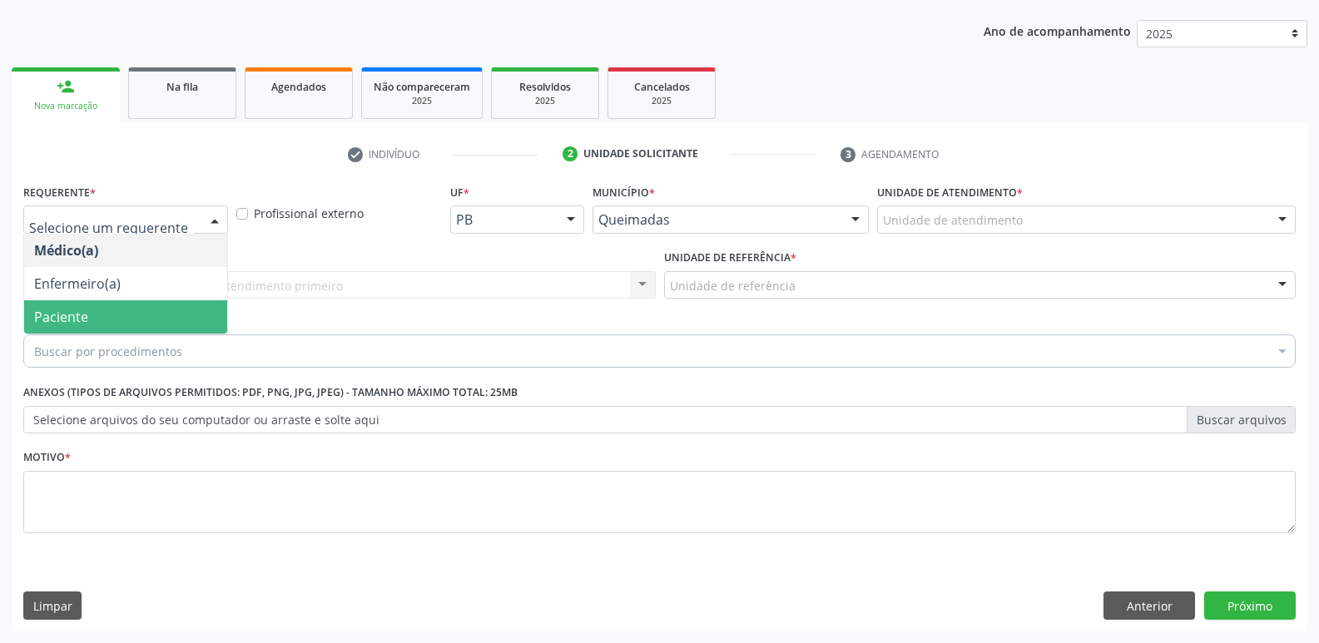
click at [161, 315] on span "Paciente" at bounding box center [125, 316] width 203 height 33
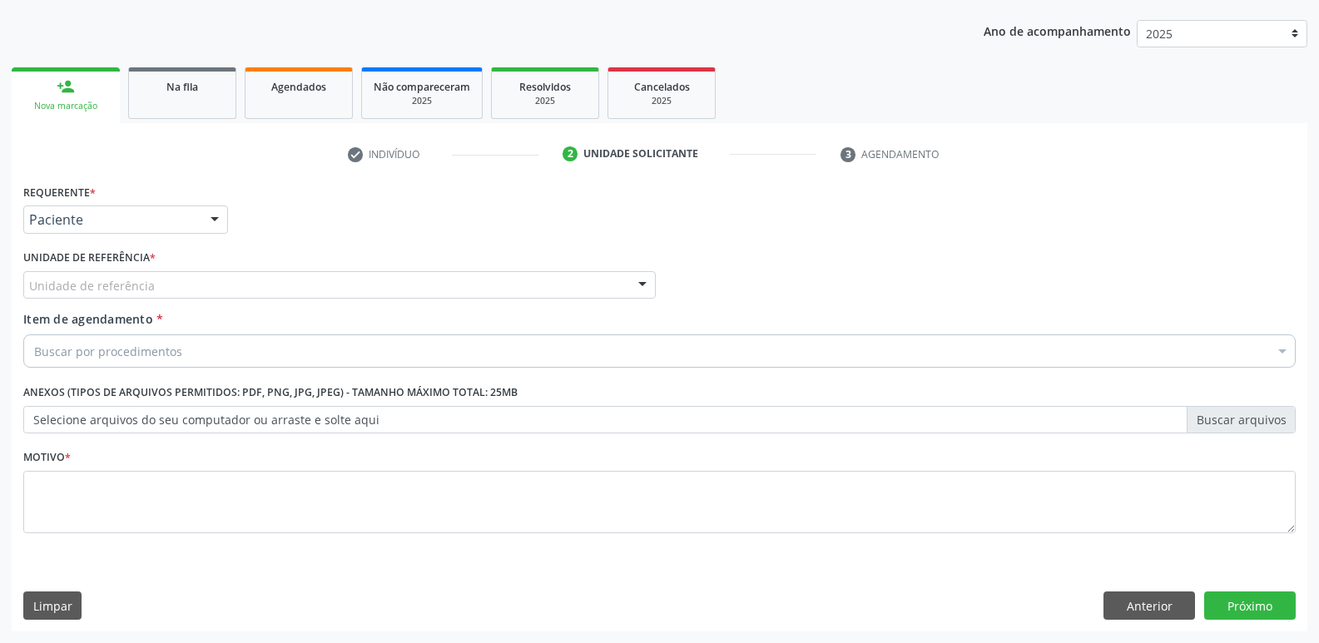
click at [201, 287] on div "Unidade de referência" at bounding box center [339, 285] width 632 height 28
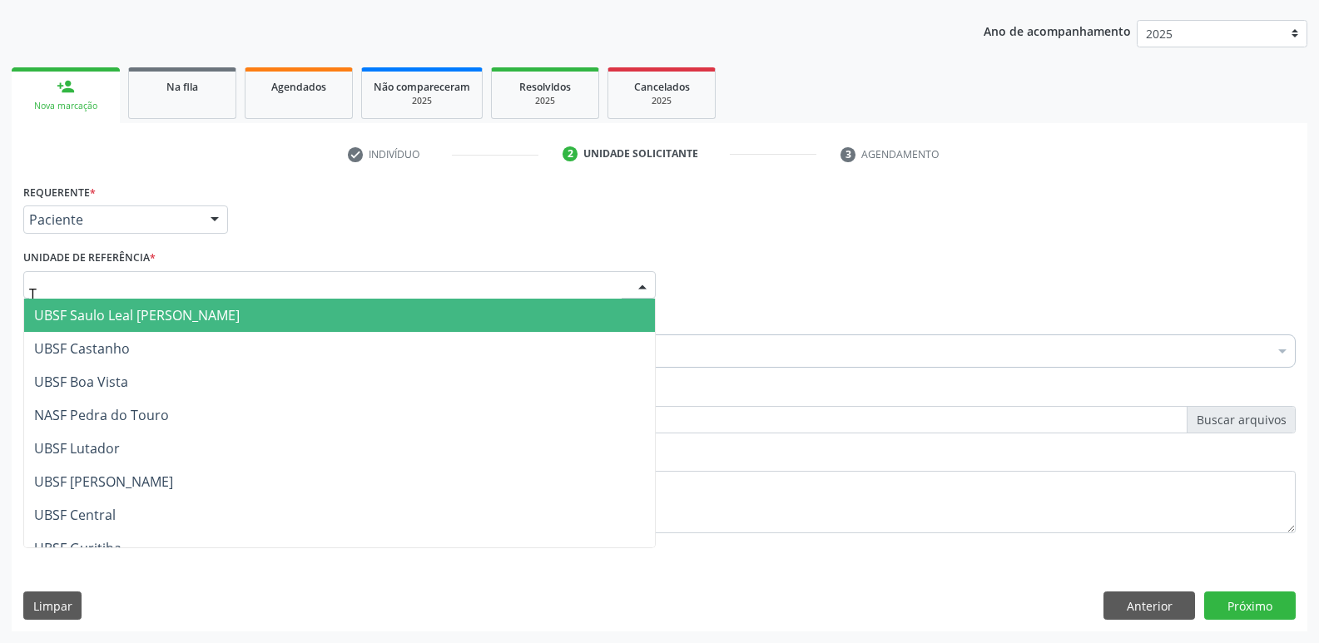
type input "TI"
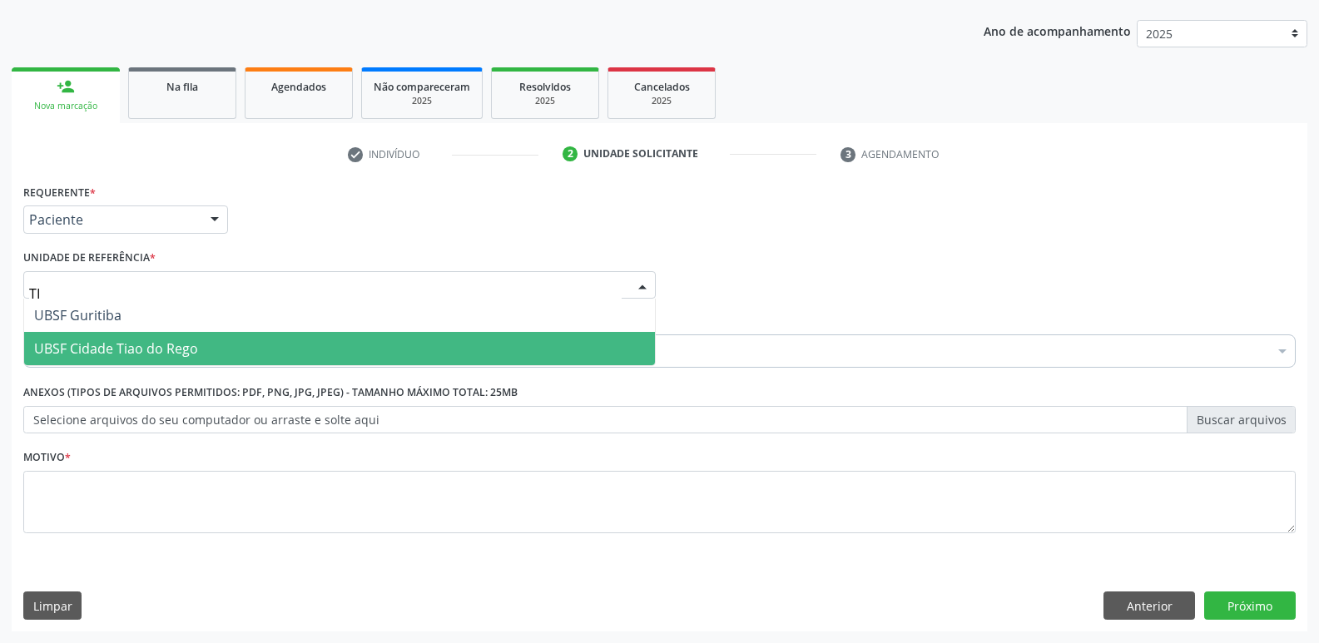
click at [158, 353] on span "UBSF Cidade Tiao do Rego" at bounding box center [116, 348] width 164 height 18
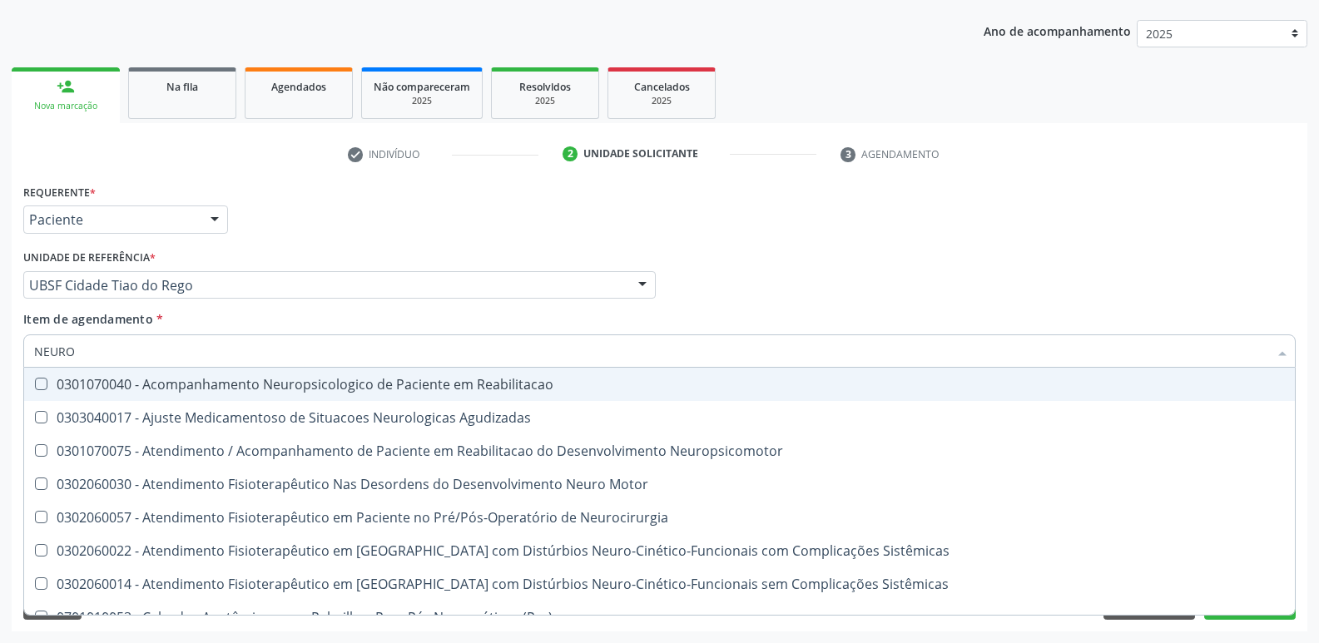
type input "NEUROC"
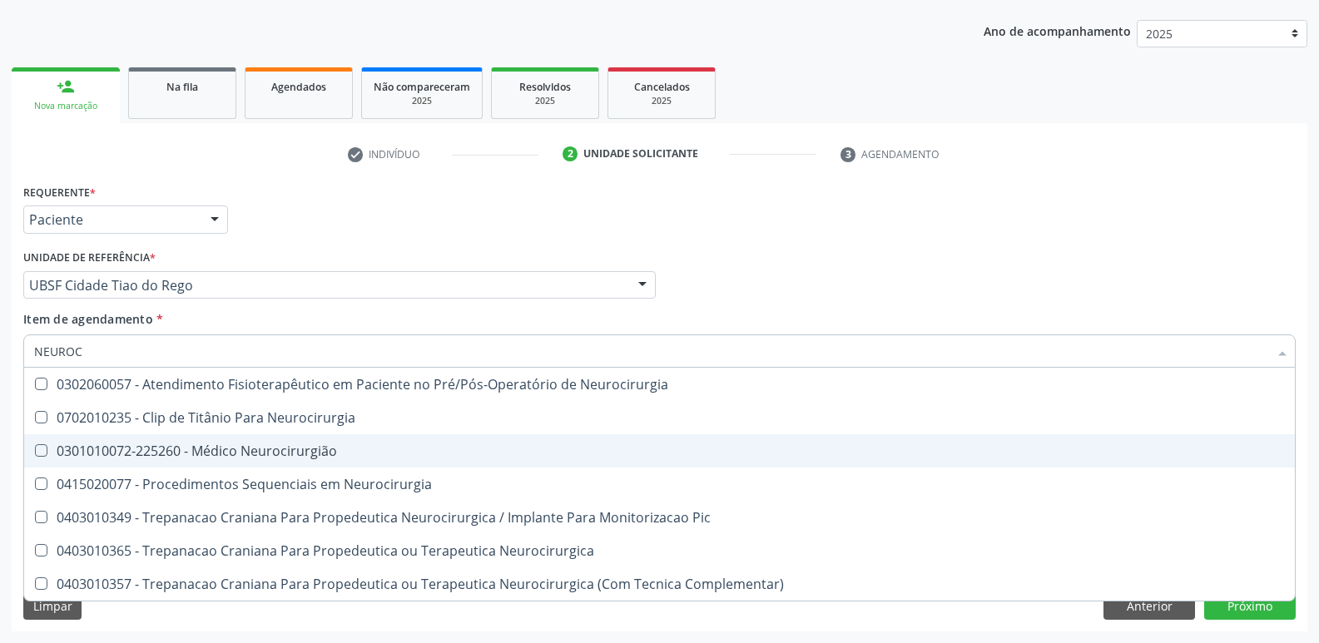
click at [209, 451] on div "0301010072-225260 - Médico Neurocirurgião" at bounding box center [659, 450] width 1251 height 13
checkbox Neurocirurgião "true"
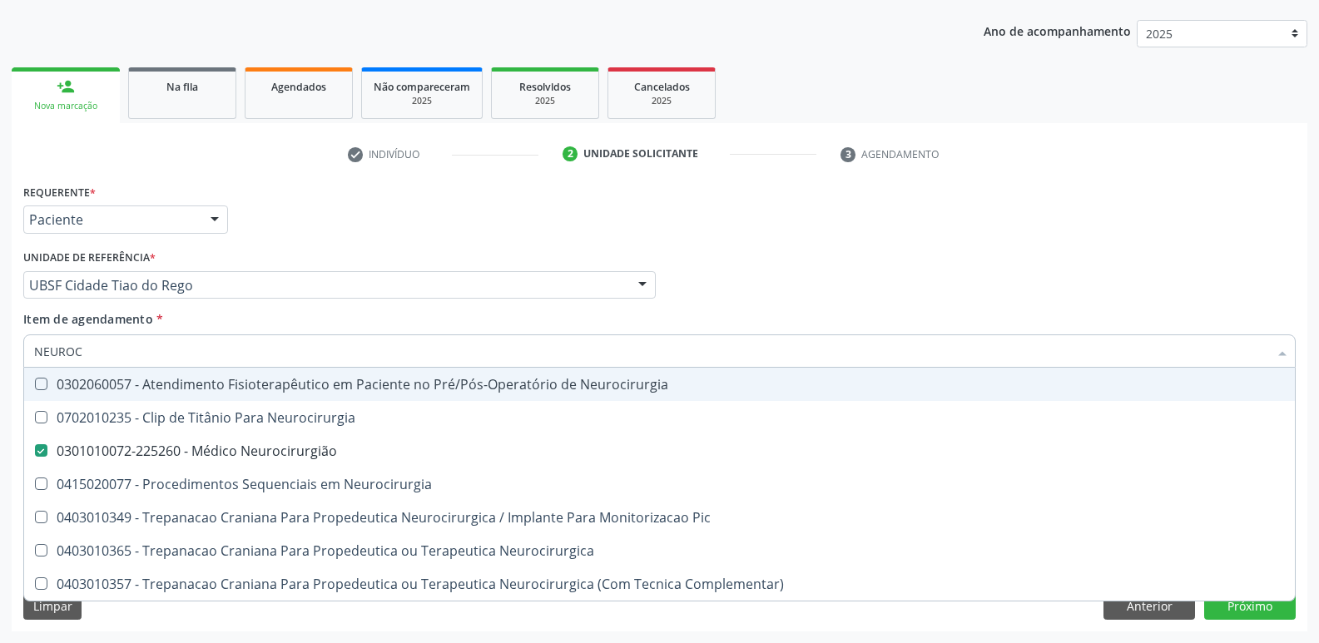
click at [832, 231] on div "Requerente * Paciente Médico(a) Enfermeiro(a) Paciente Nenhum resultado encontr…" at bounding box center [659, 212] width 1281 height 65
checkbox Neurocirurgia "true"
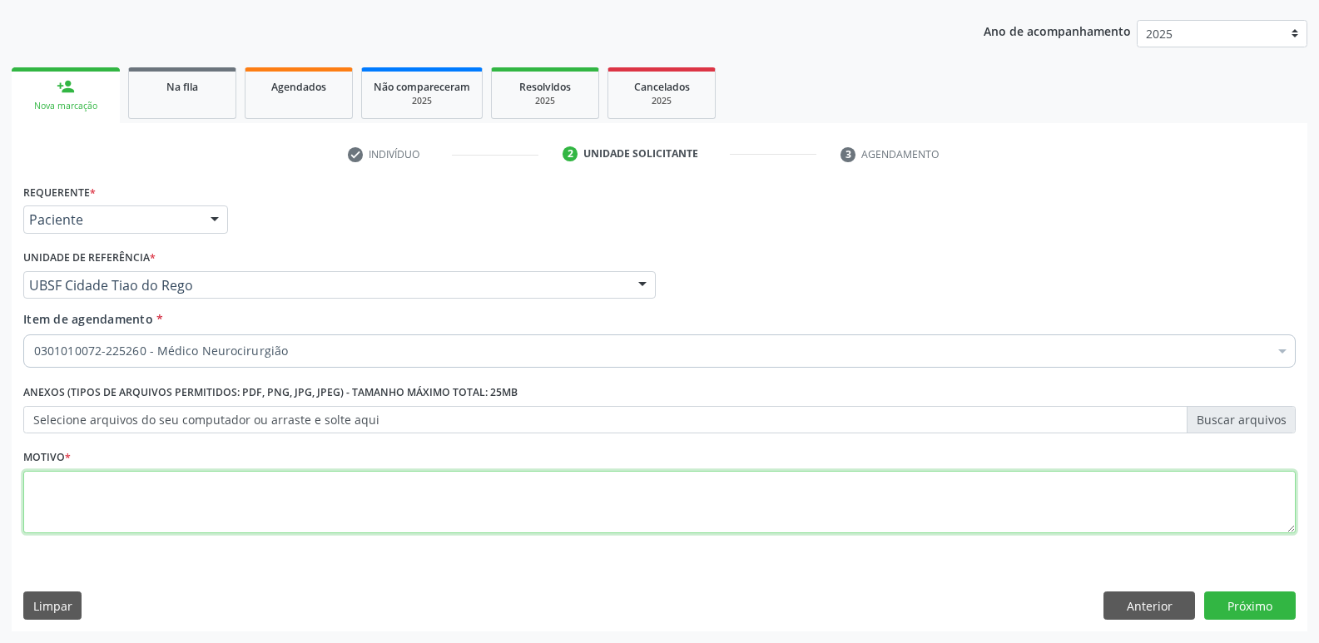
click at [228, 492] on textarea at bounding box center [659, 502] width 1272 height 63
paste textarea "AVALIAÇÃO"
type textarea "AVALIAÇÃO"
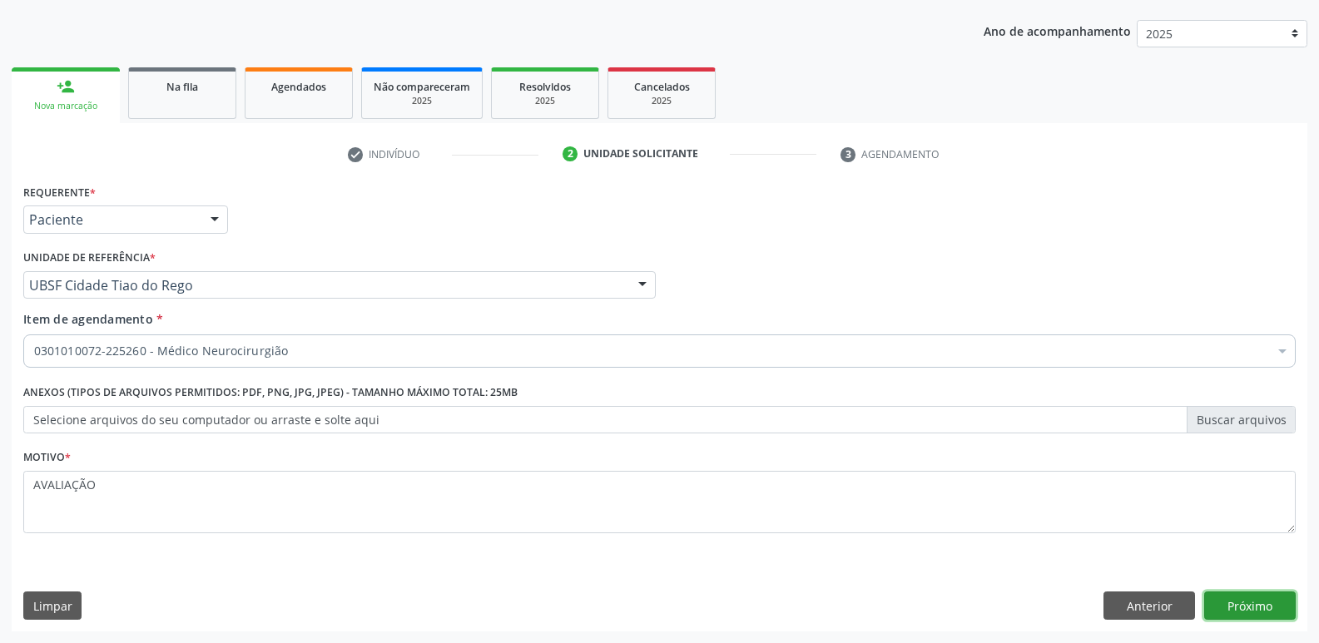
click at [1267, 607] on button "Próximo" at bounding box center [1250, 606] width 92 height 28
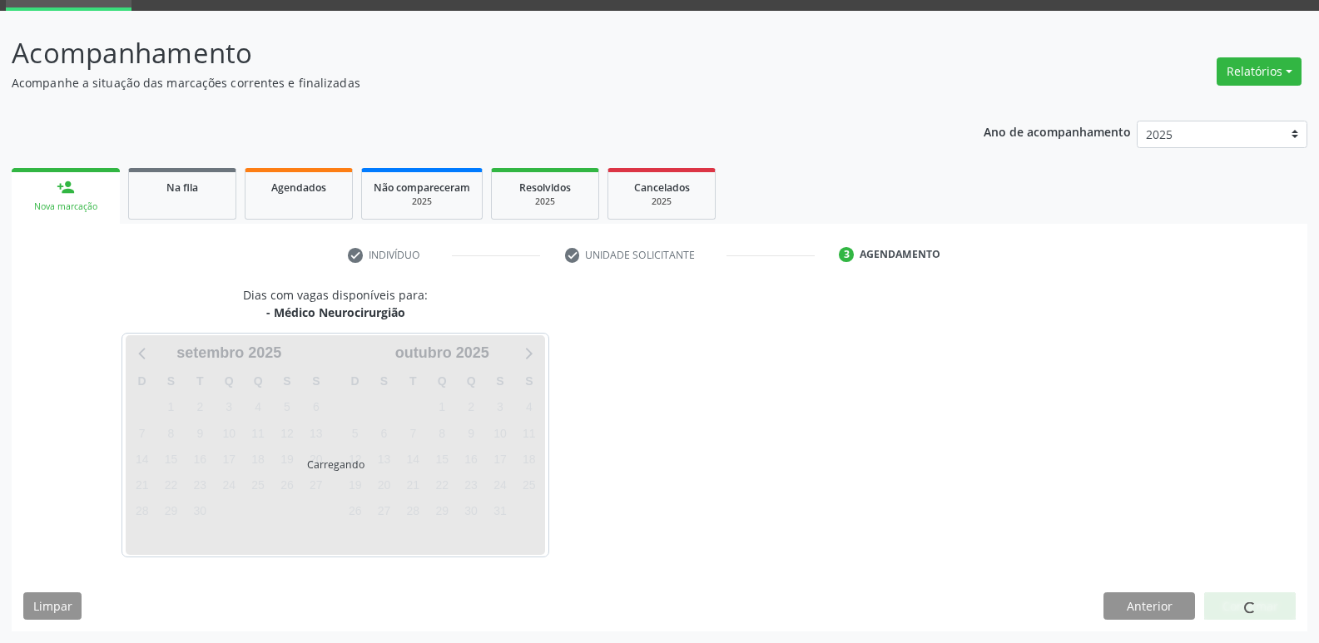
scroll to position [81, 0]
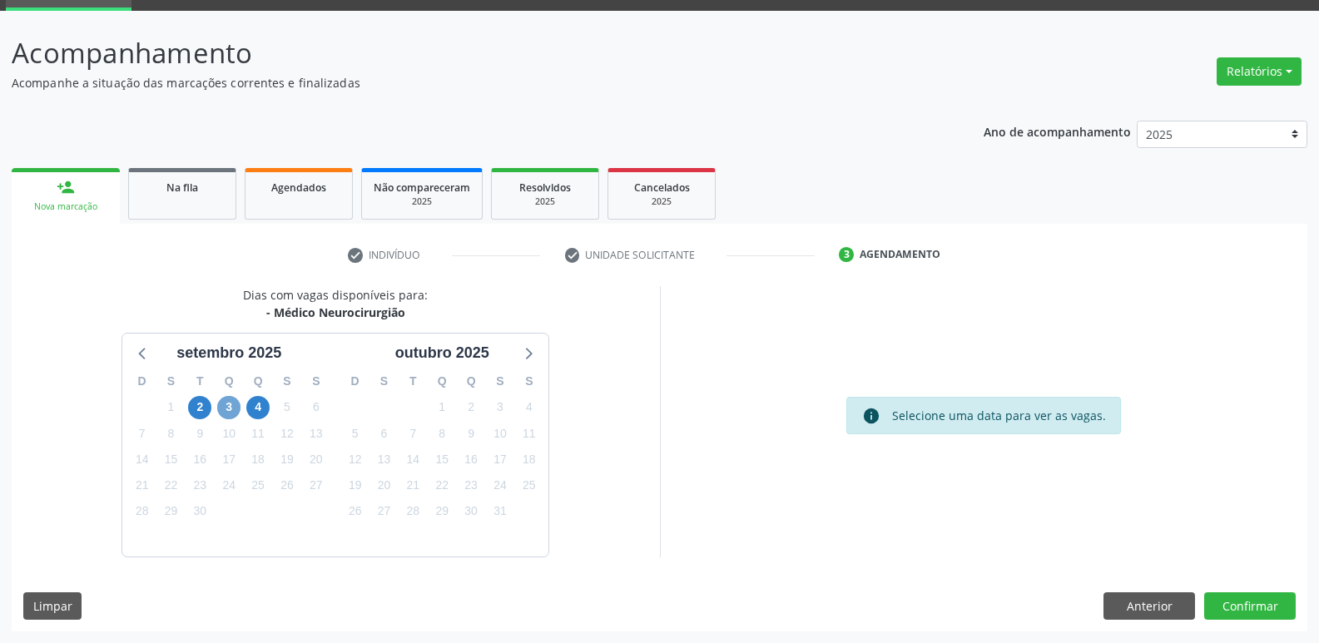
click at [234, 412] on span "3" at bounding box center [228, 407] width 23 height 23
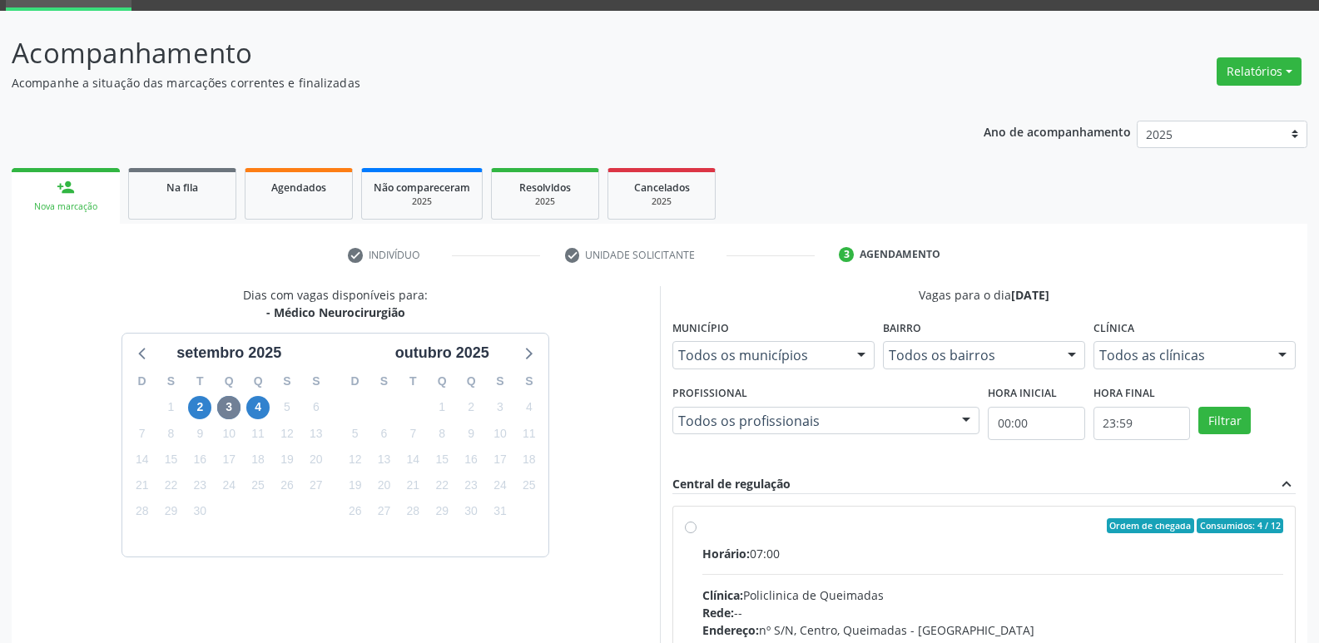
click at [1211, 536] on label "Ordem de chegada Consumidos: 4 / 12 Horário: 07:00 Clínica: Policlinica de Quei…" at bounding box center [993, 645] width 582 height 255
click at [696, 533] on input "Ordem de chegada Consumidos: 4 / 12 Horário: 07:00 Clínica: Policlinica de Quei…" at bounding box center [691, 525] width 12 height 15
radio input "true"
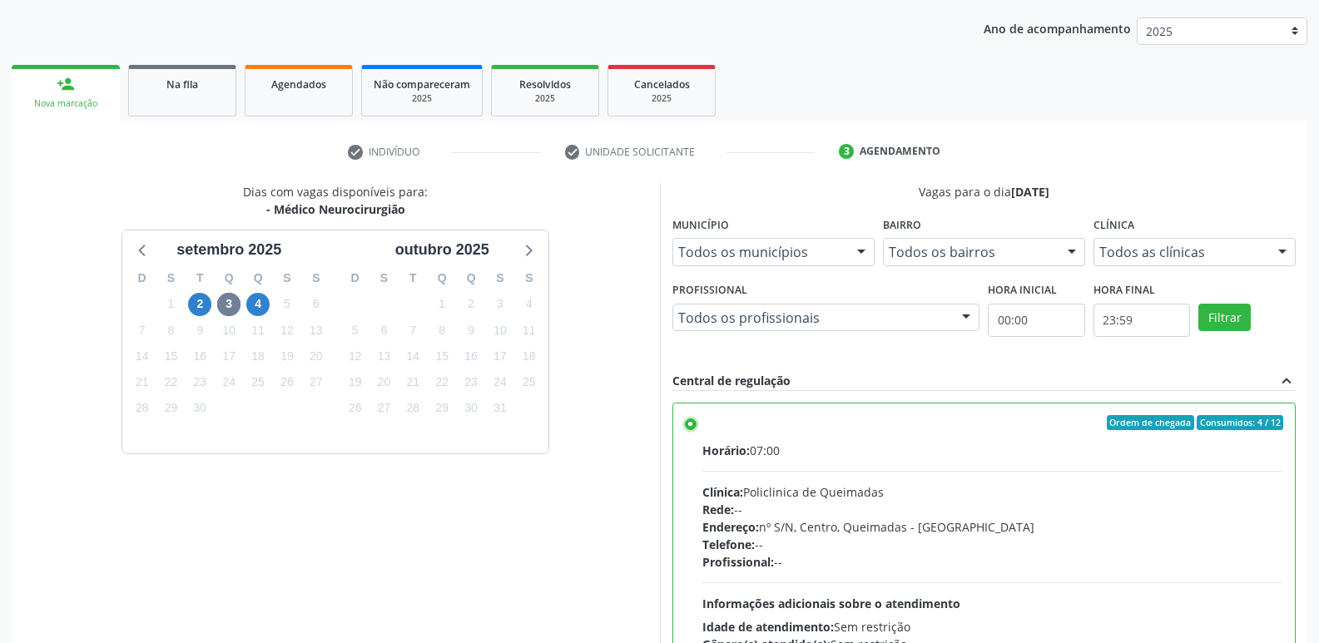
scroll to position [351, 0]
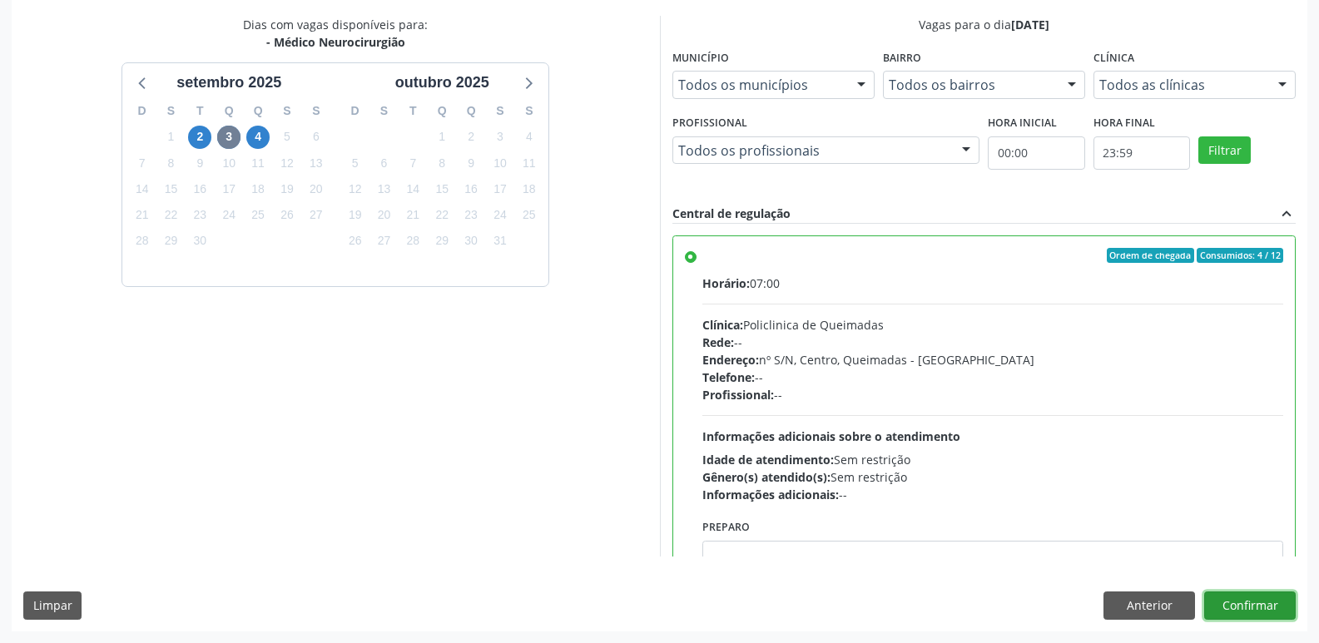
click at [1243, 602] on button "Confirmar" at bounding box center [1250, 606] width 92 height 28
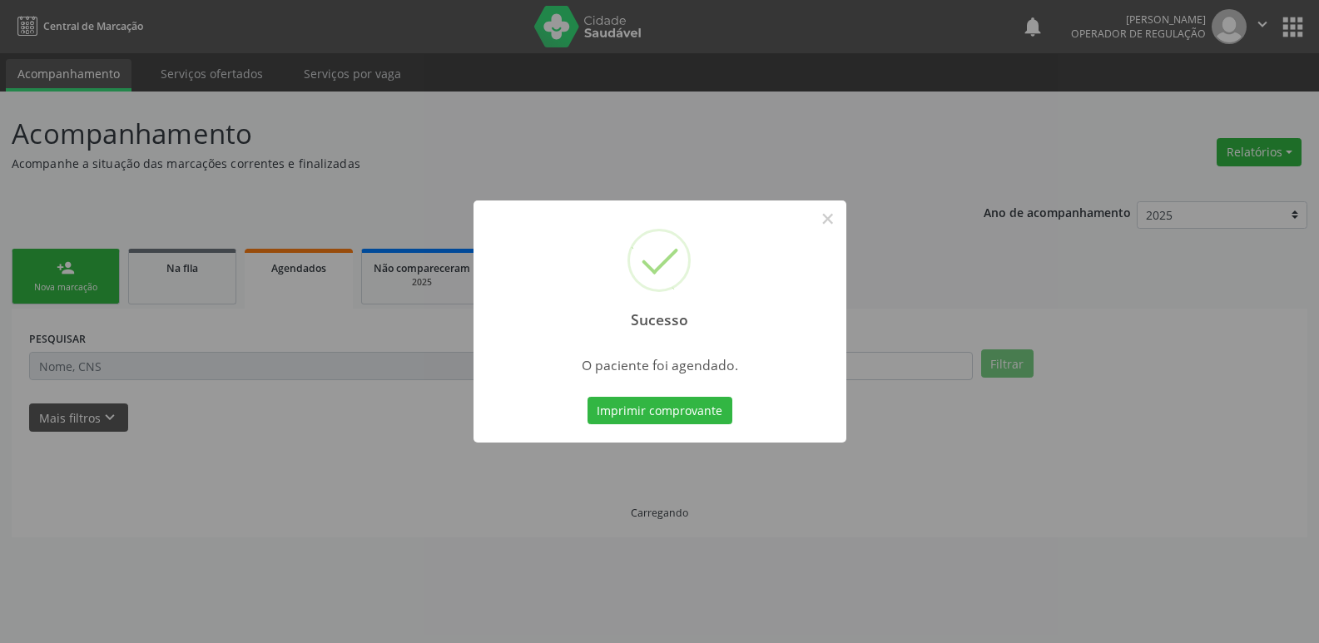
scroll to position [0, 0]
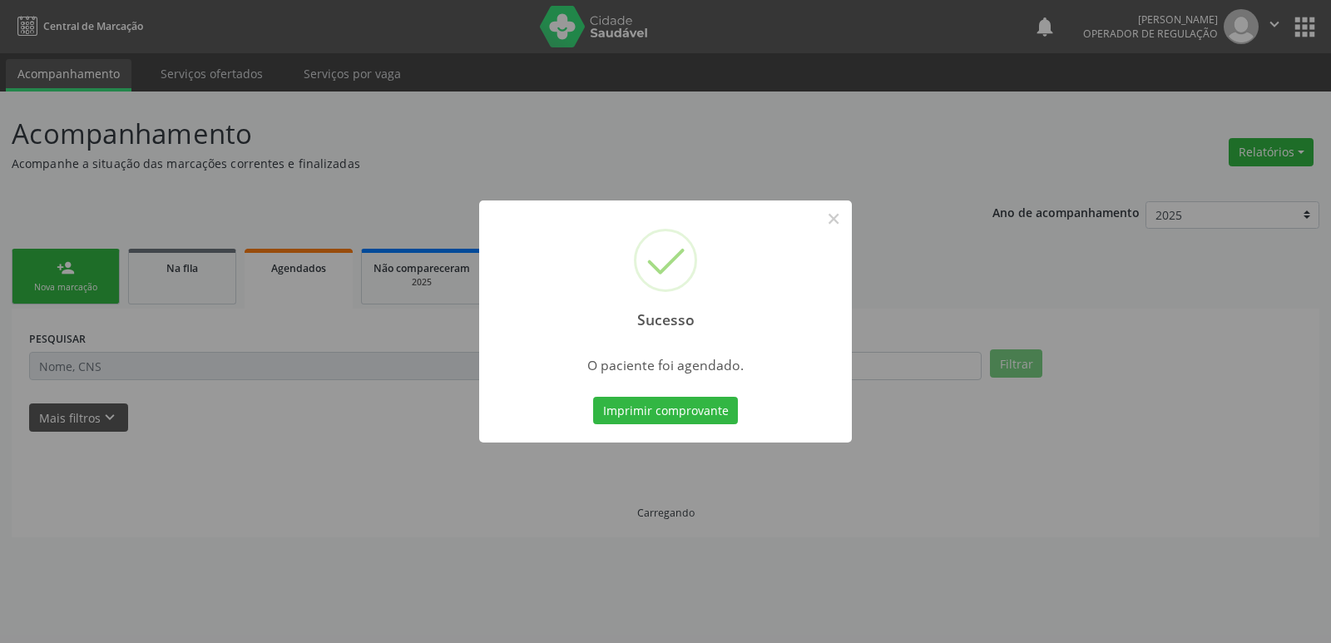
click at [593, 397] on button "Imprimir comprovante" at bounding box center [665, 411] width 145 height 28
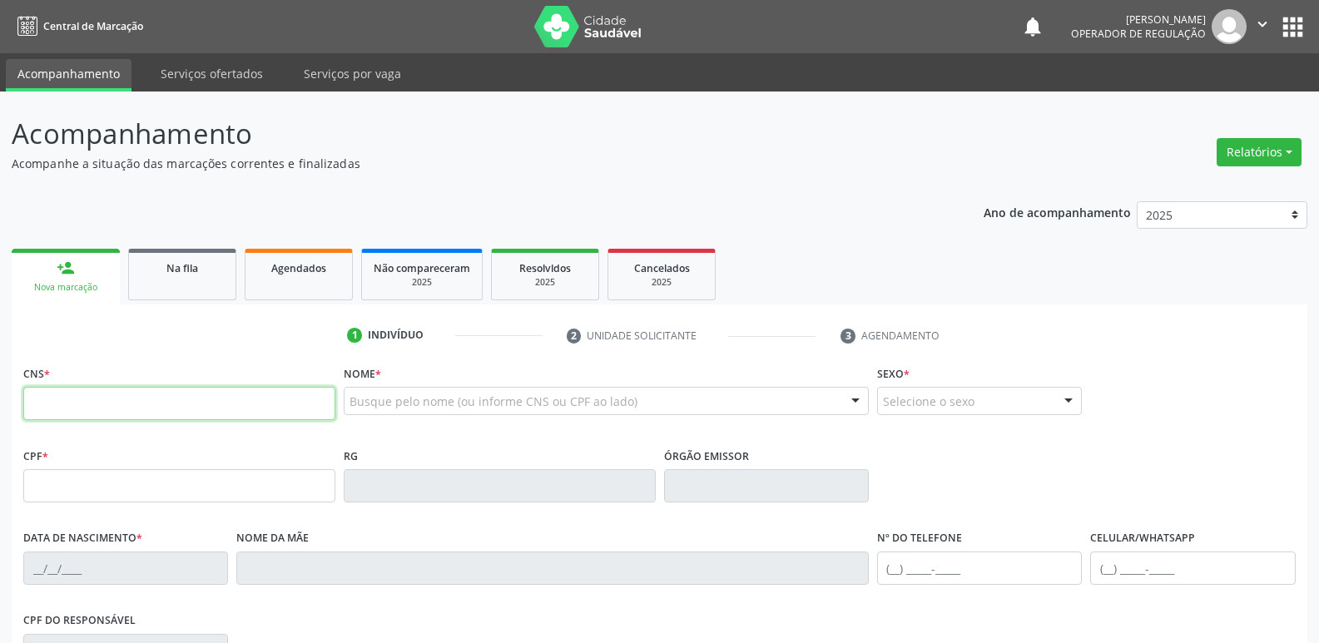
click at [148, 399] on input "text" at bounding box center [179, 403] width 312 height 33
type input "708 5043 4434 8279"
type input "134.072.804-40"
type input "[DATE]"
type input "[PERSON_NAME]"
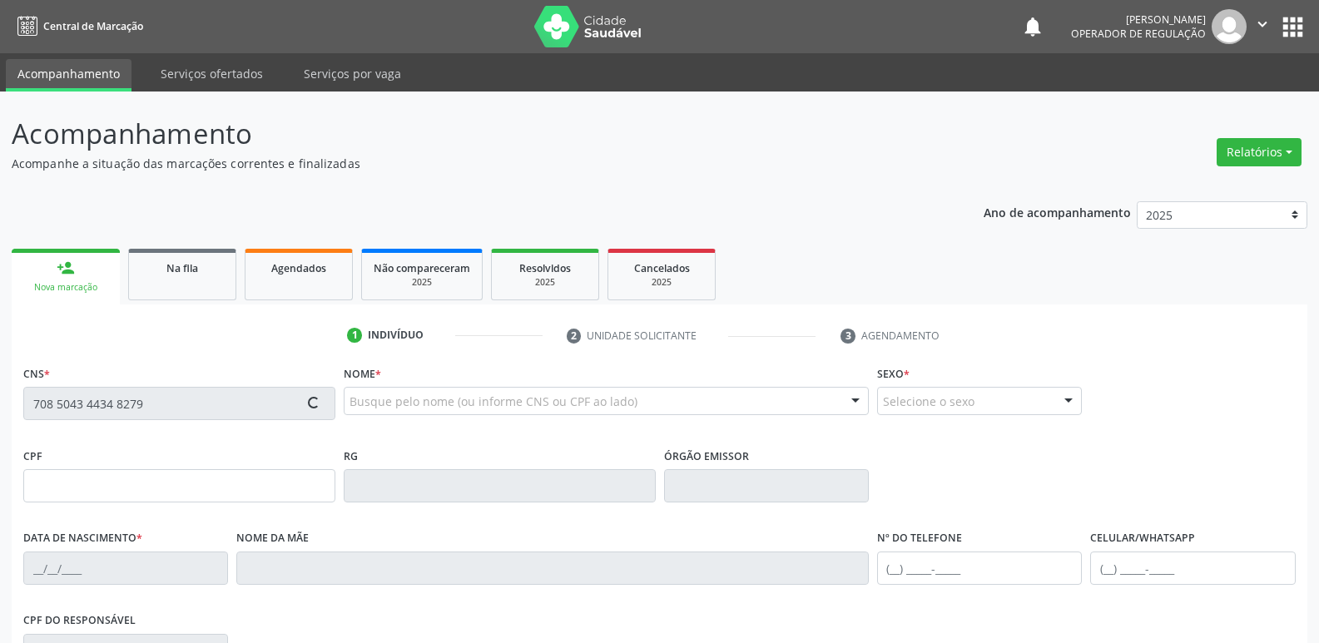
type input "[PHONE_NUMBER]"
type input "143.154.774-35"
type input "922"
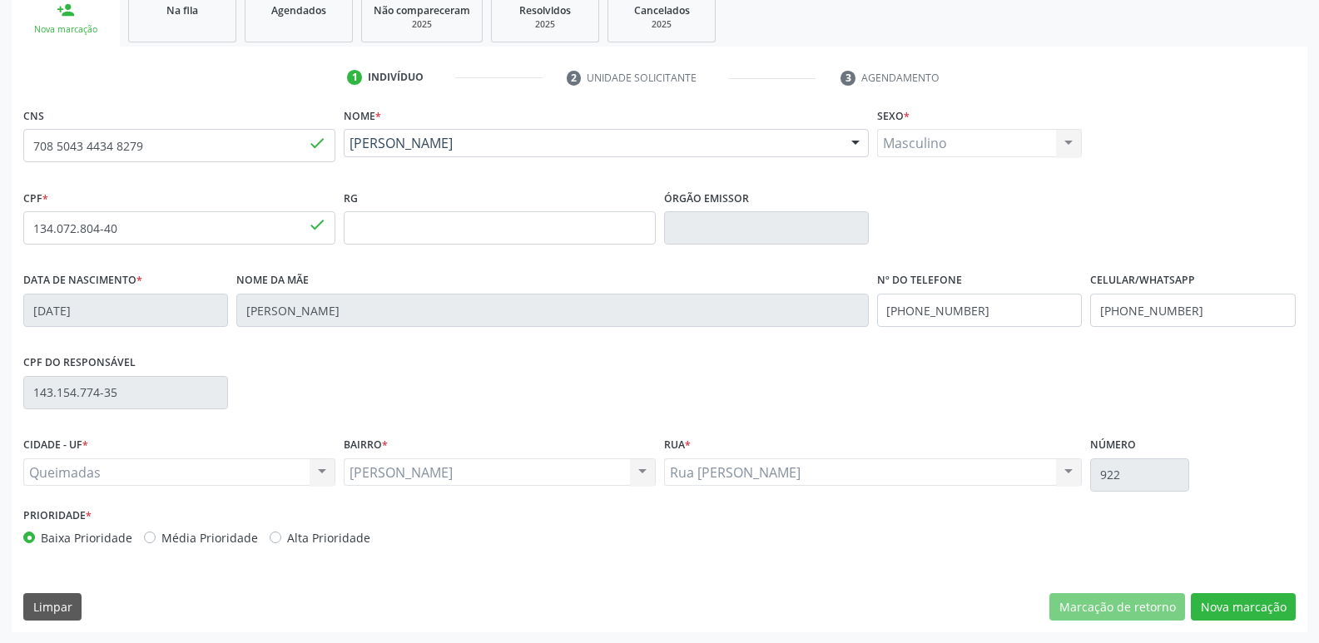
scroll to position [259, 0]
click at [1211, 597] on button "Nova marcação" at bounding box center [1243, 606] width 105 height 28
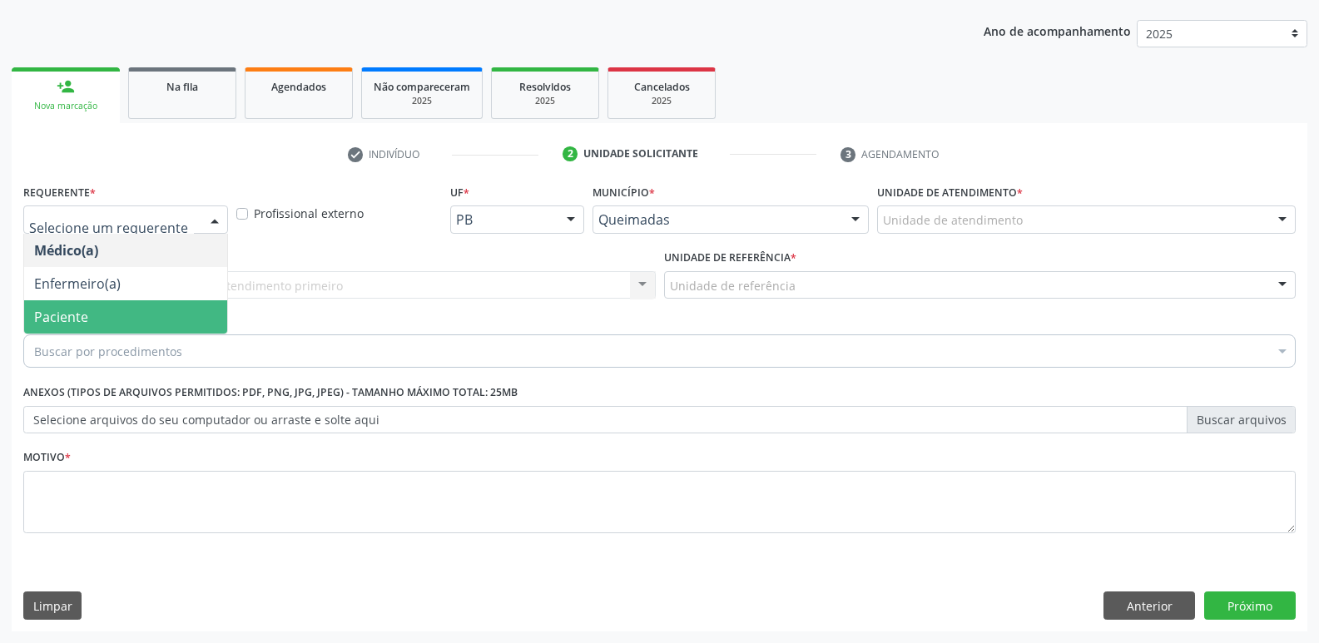
click at [98, 304] on span "Paciente" at bounding box center [125, 316] width 203 height 33
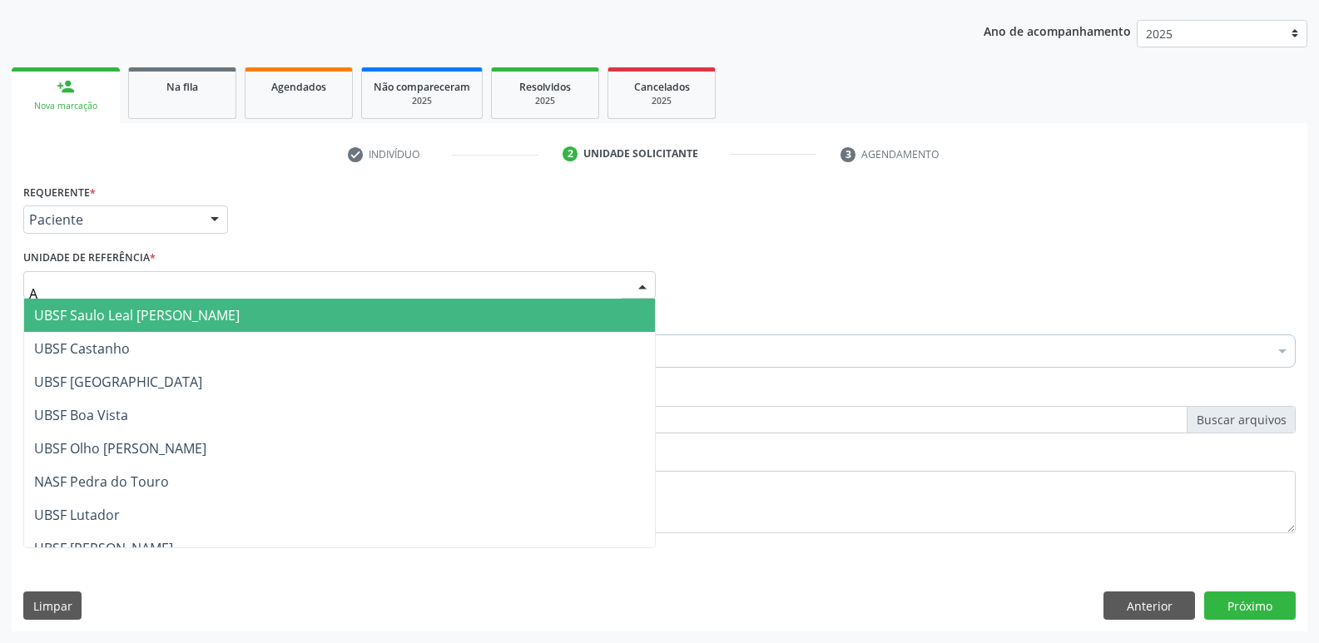
type input "AN"
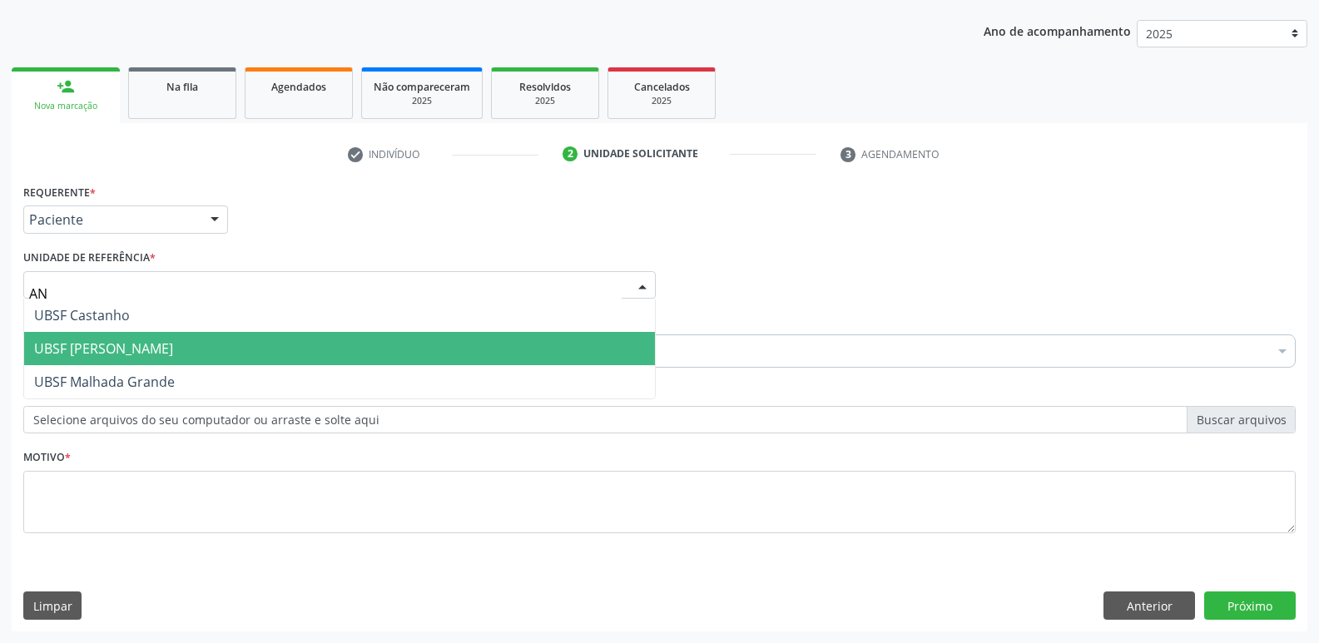
click at [68, 339] on span "UBSF [PERSON_NAME]" at bounding box center [339, 348] width 631 height 33
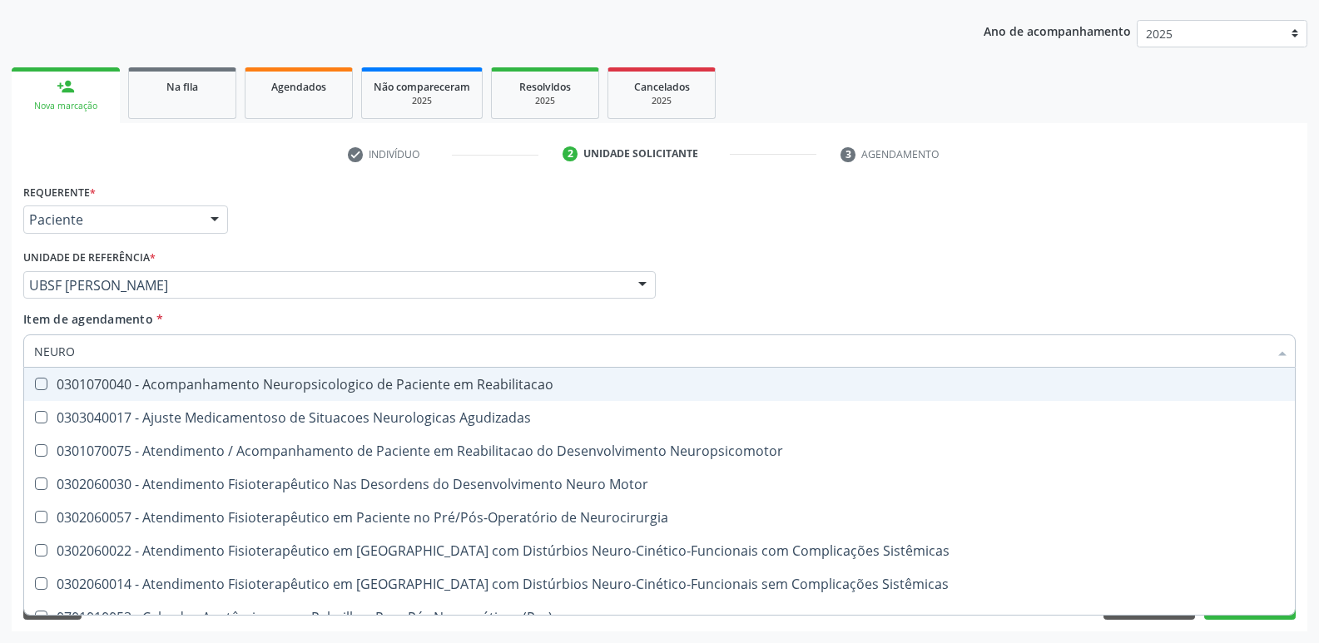
type input "NEUROC"
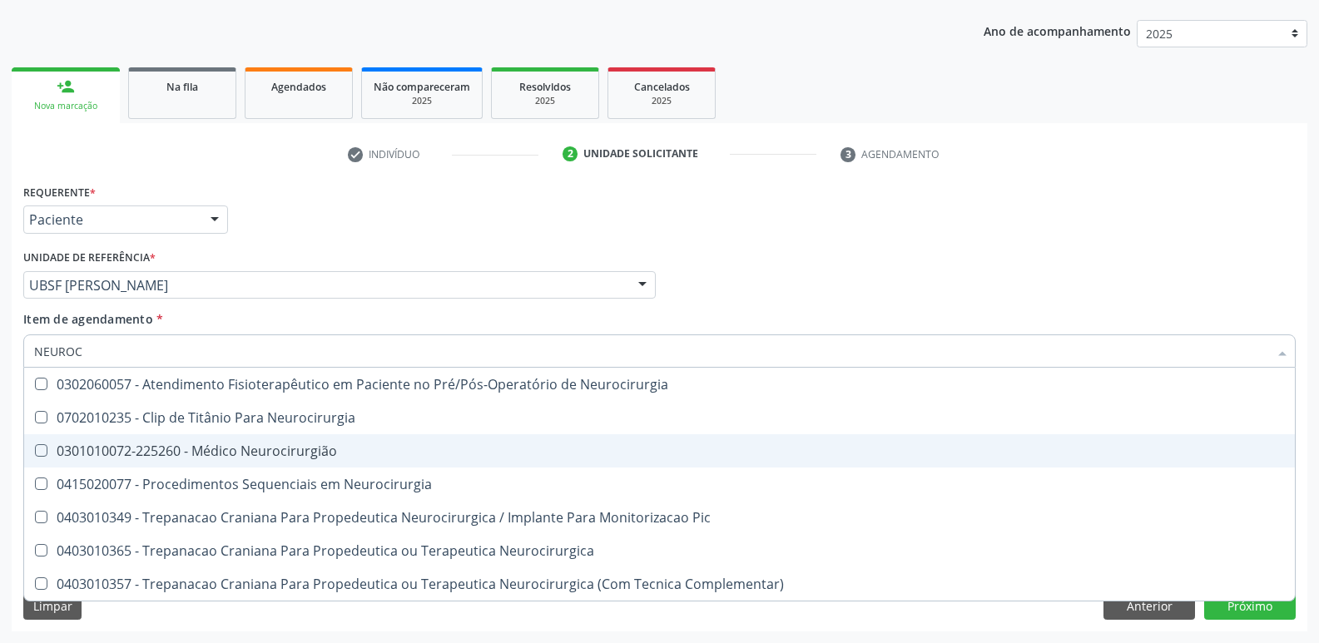
click at [234, 441] on span "0301010072-225260 - Médico Neurocirurgião" at bounding box center [659, 450] width 1271 height 33
checkbox Neurocirurgião "true"
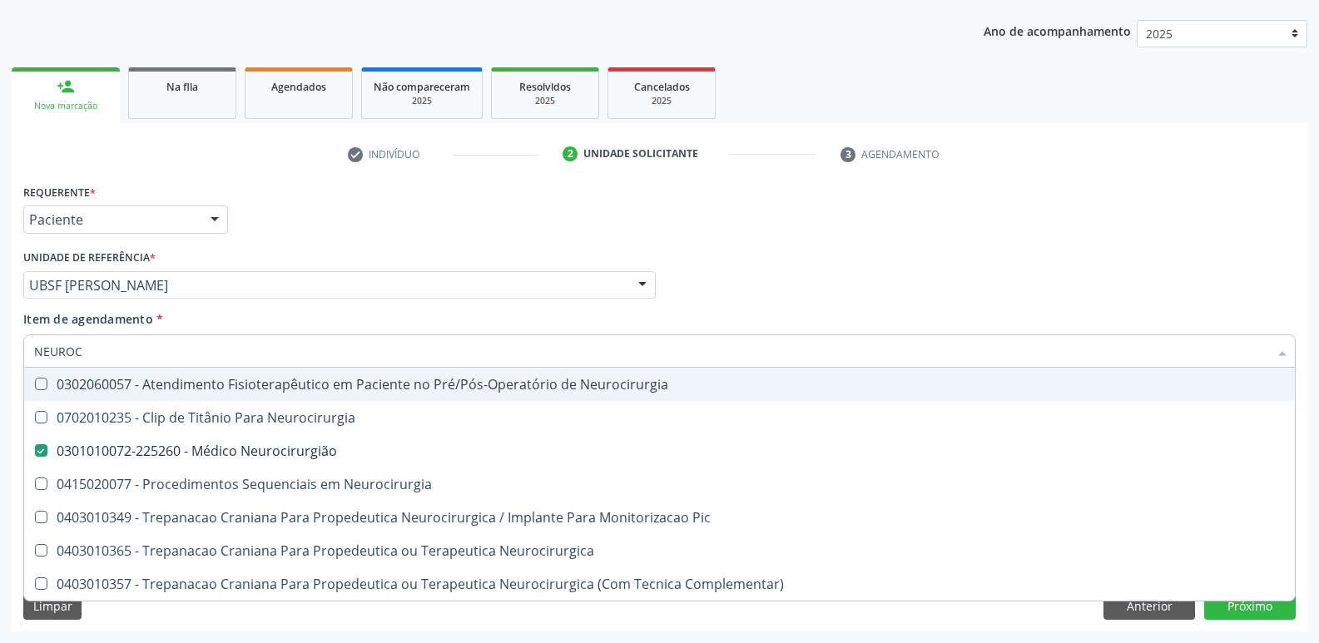
drag, startPoint x: 1064, startPoint y: 265, endPoint x: 572, endPoint y: 266, distance: 491.7
click at [1063, 264] on div "Médico Solicitante Por favor, selecione a Unidade de Atendimento primeiro Nenhu…" at bounding box center [659, 277] width 1281 height 65
checkbox Neurocirurgia "true"
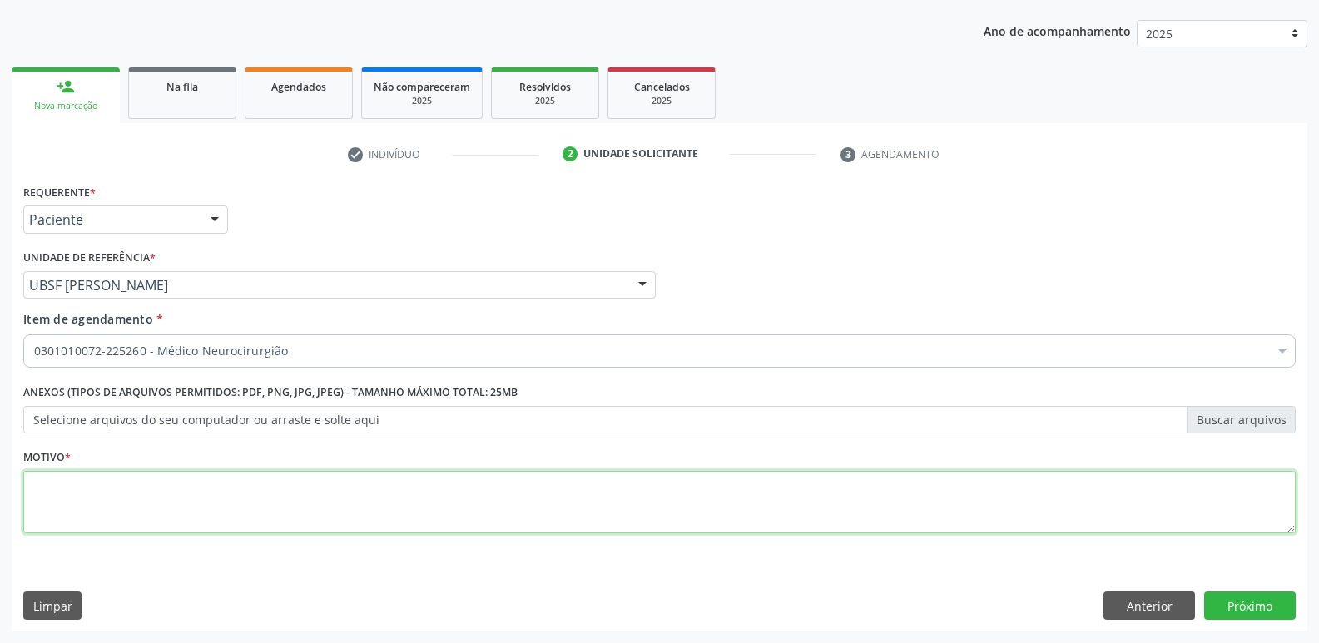
click at [250, 481] on textarea at bounding box center [659, 502] width 1272 height 63
paste textarea "AVALIAÇÃO"
type textarea "AVALIAÇÃO"
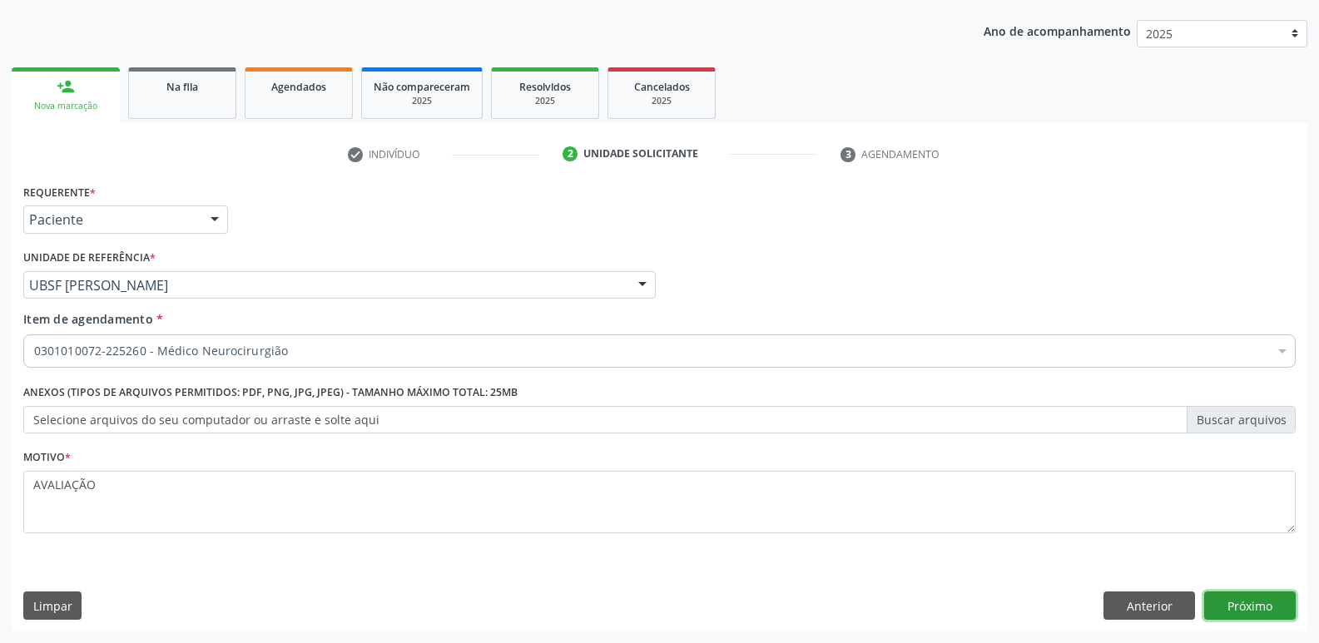
click at [1245, 612] on button "Próximo" at bounding box center [1250, 606] width 92 height 28
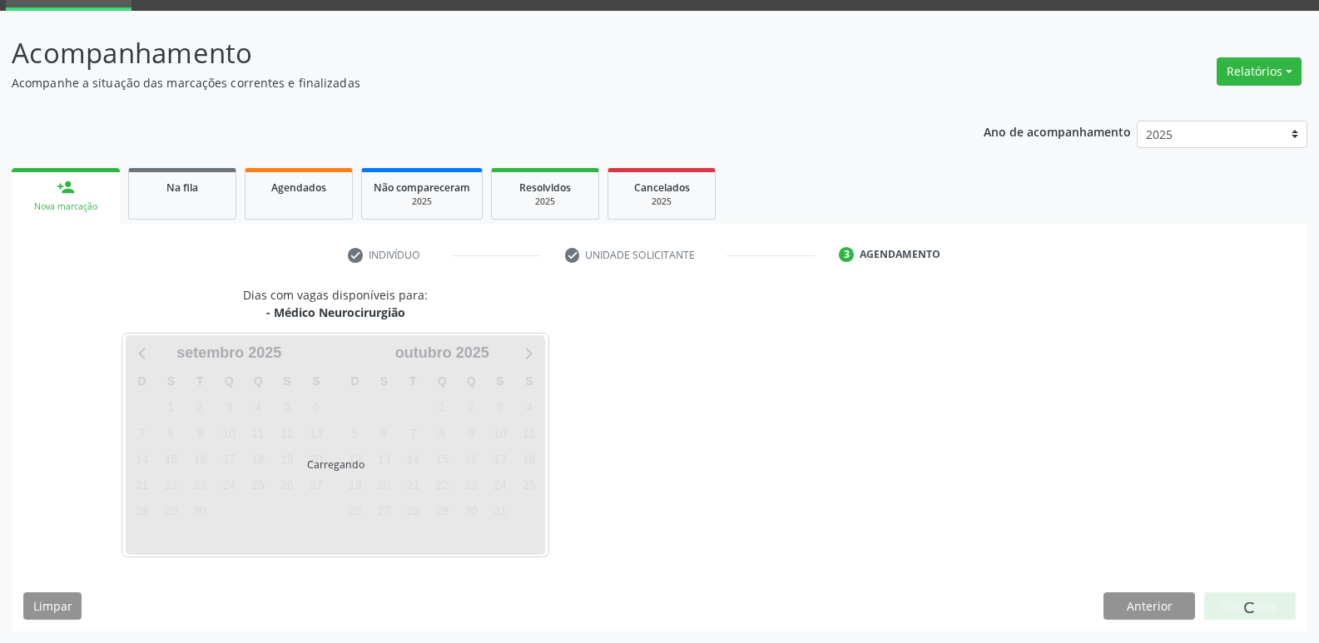
scroll to position [81, 0]
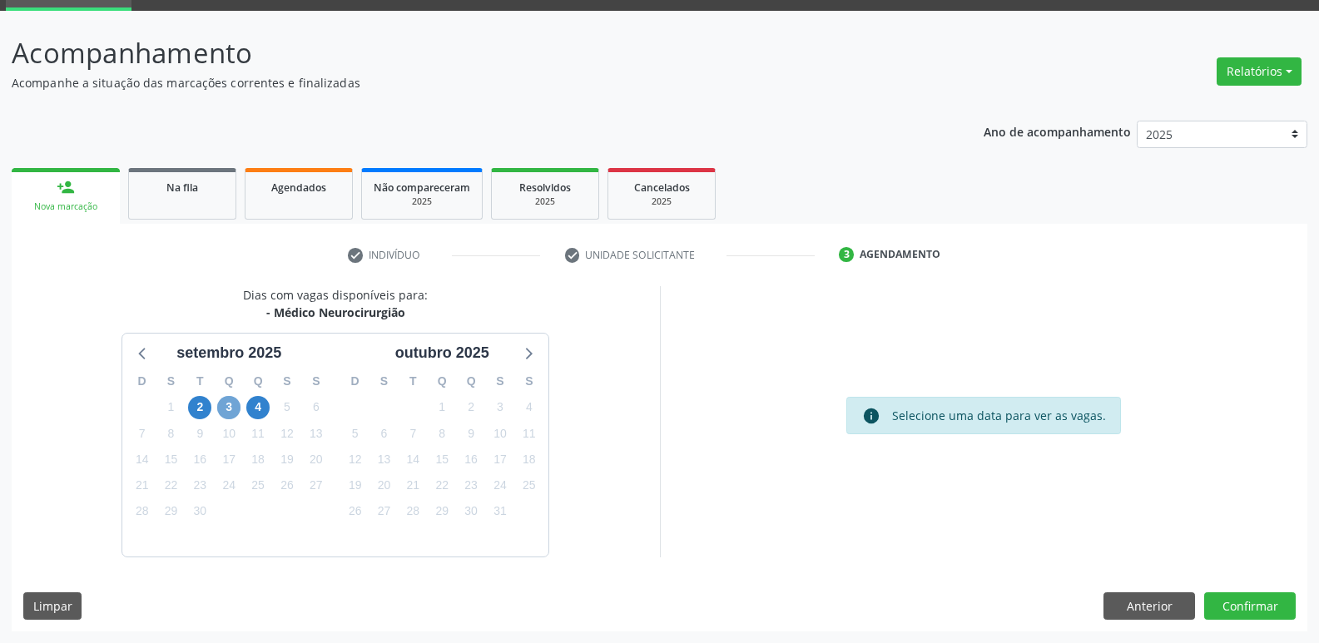
click at [226, 407] on span "3" at bounding box center [228, 407] width 23 height 23
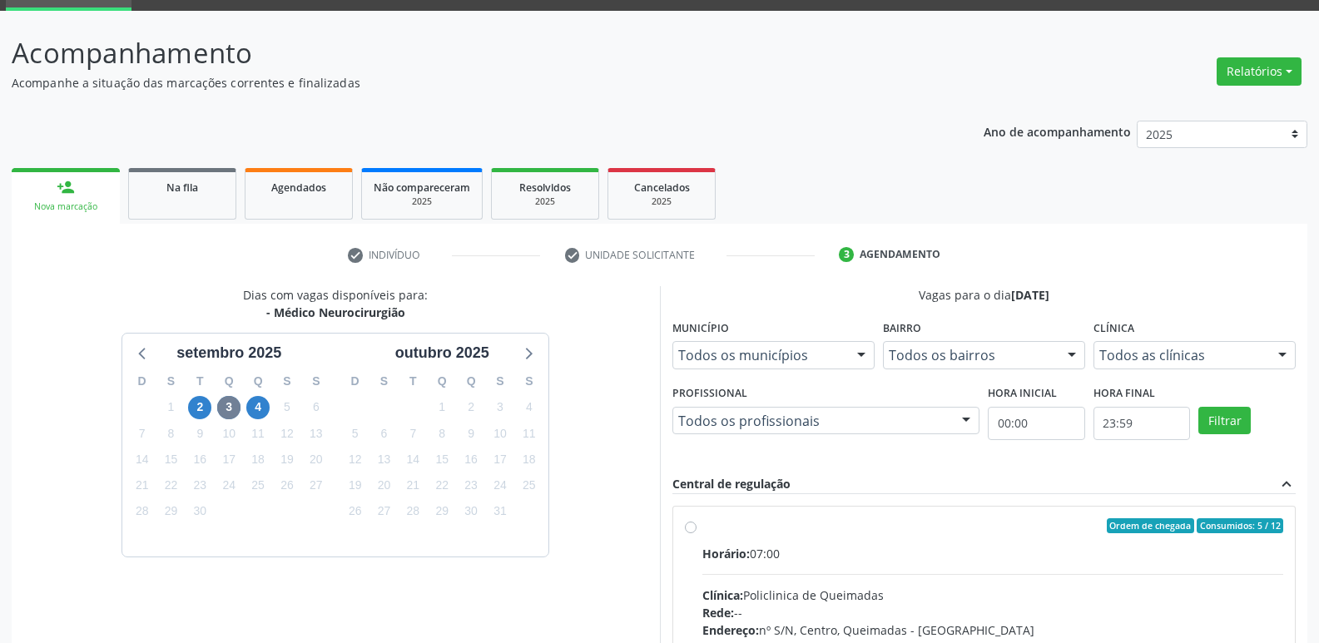
drag, startPoint x: 1142, startPoint y: 547, endPoint x: 1175, endPoint y: 436, distance: 115.6
click at [1142, 533] on label "Ordem de chegada Consumidos: 5 / 12 Horário: 07:00 Clínica: Policlinica de Quei…" at bounding box center [993, 645] width 582 height 255
click at [696, 533] on input "Ordem de chegada Consumidos: 5 / 12 Horário: 07:00 Clínica: Policlinica de Quei…" at bounding box center [691, 525] width 12 height 15
radio input "true"
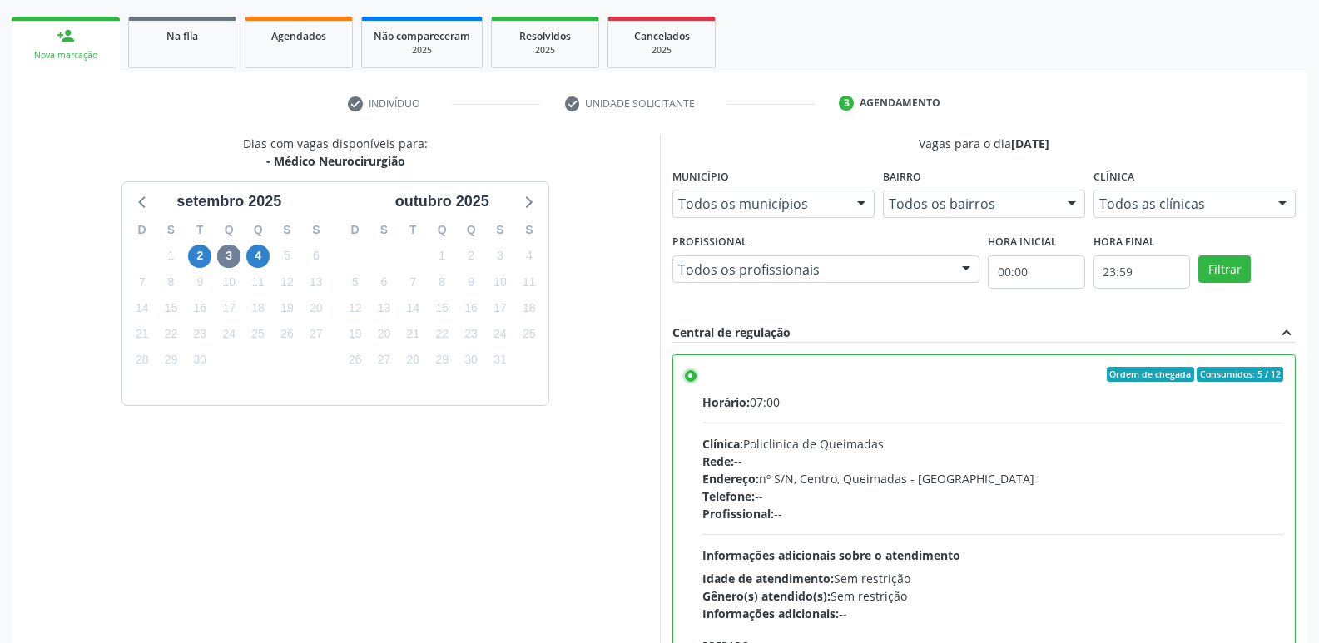
scroll to position [351, 0]
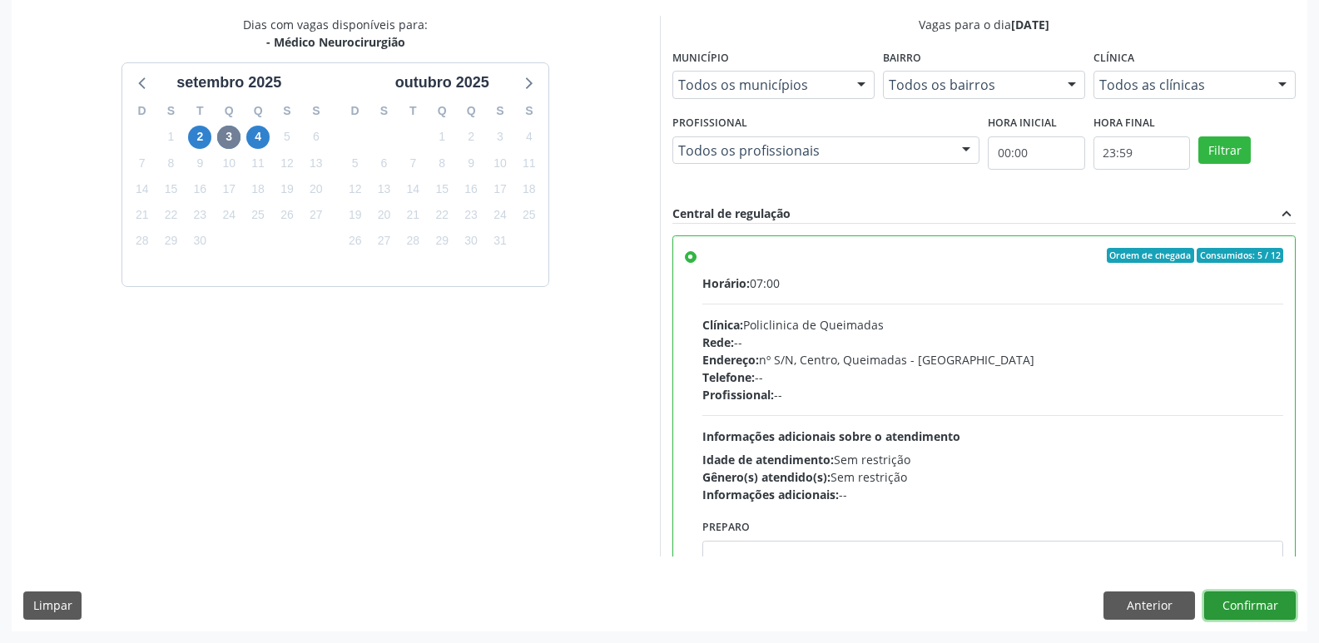
click at [1246, 597] on button "Confirmar" at bounding box center [1250, 606] width 92 height 28
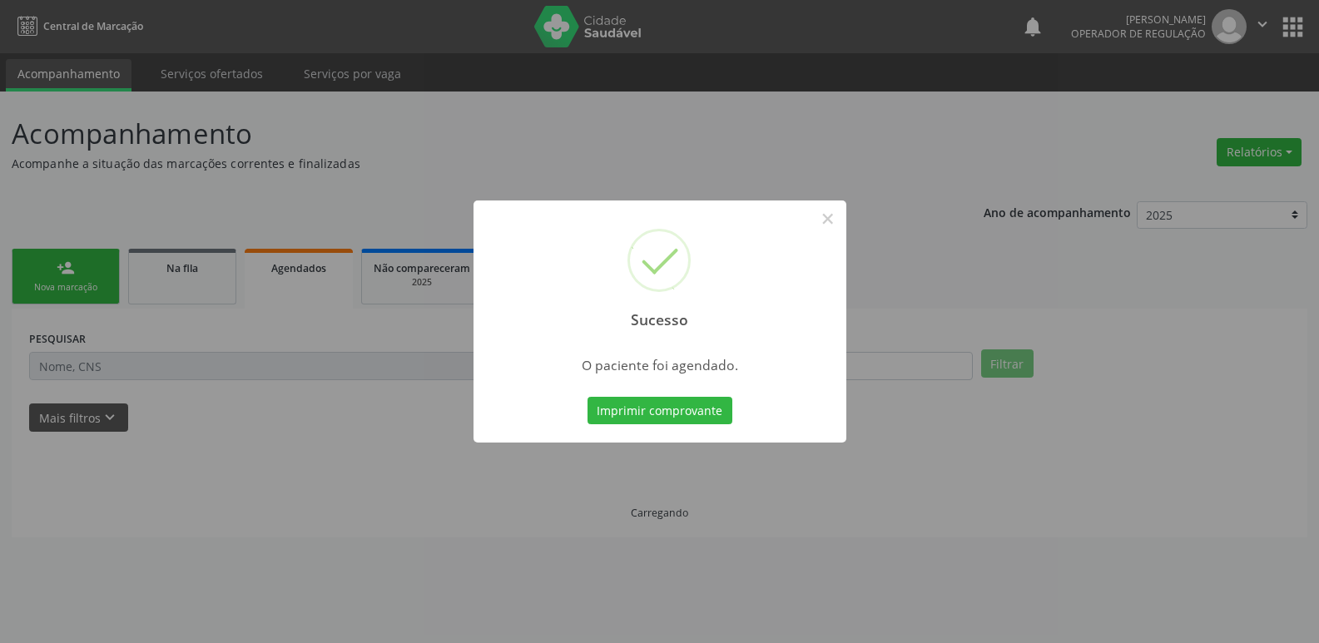
scroll to position [0, 0]
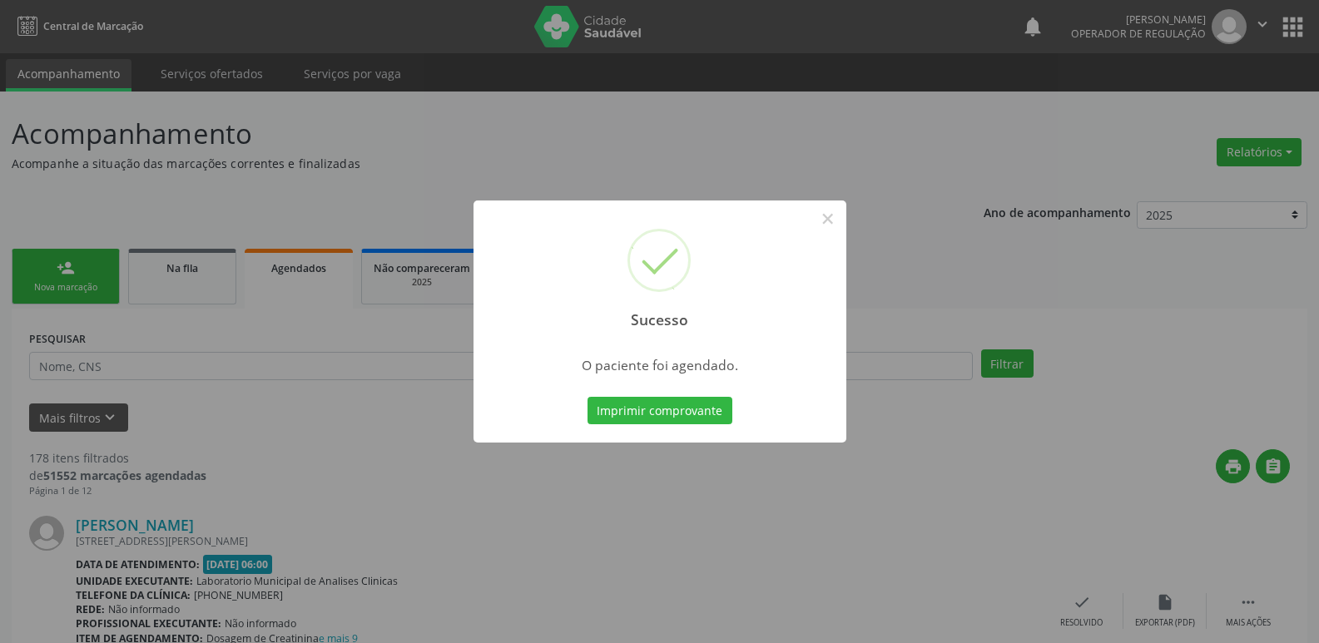
click at [587, 397] on button "Imprimir comprovante" at bounding box center [659, 411] width 145 height 28
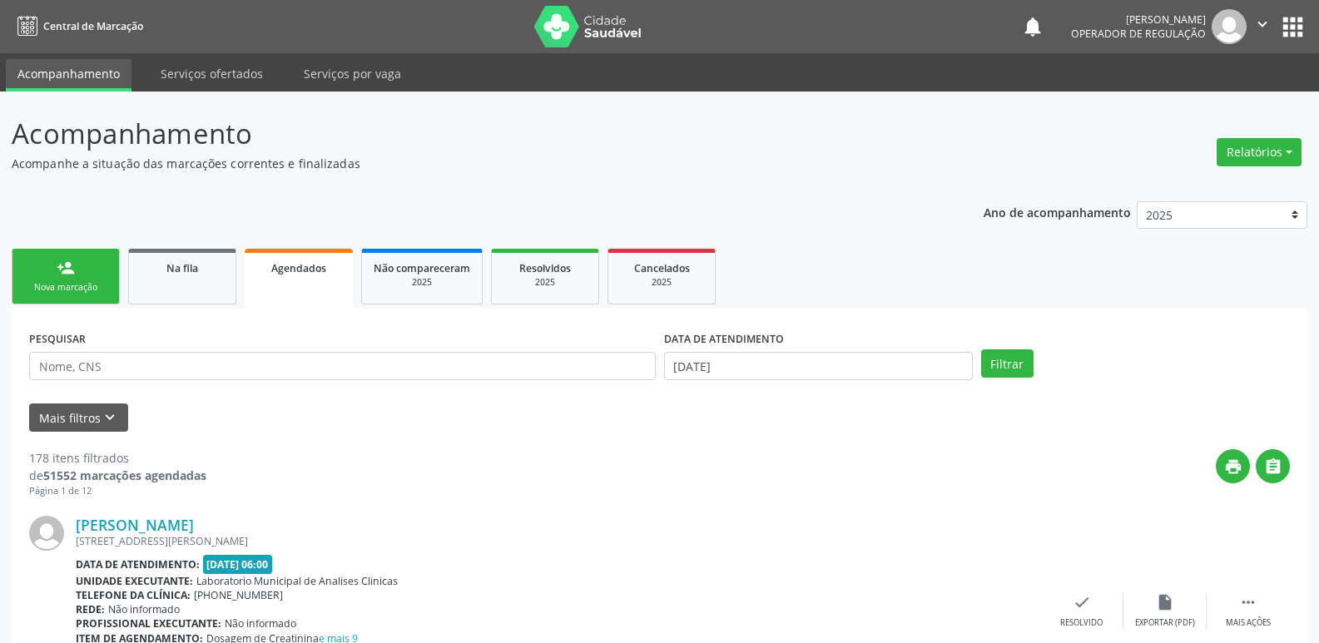
click at [81, 280] on link "person_add Nova marcação" at bounding box center [66, 277] width 108 height 56
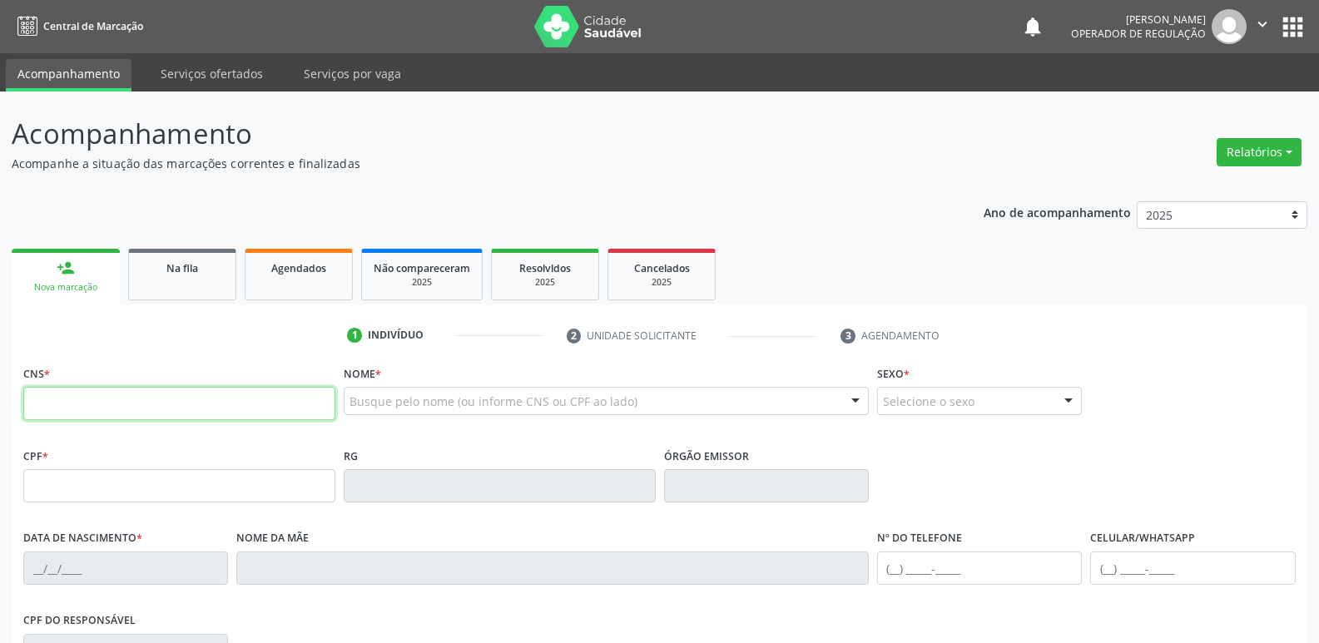
click at [106, 391] on input "text" at bounding box center [179, 403] width 312 height 33
type input "701 4046 3384 0931"
type input "069.584.933-62"
type input "[DATE]"
type input "[PERSON_NAME]"
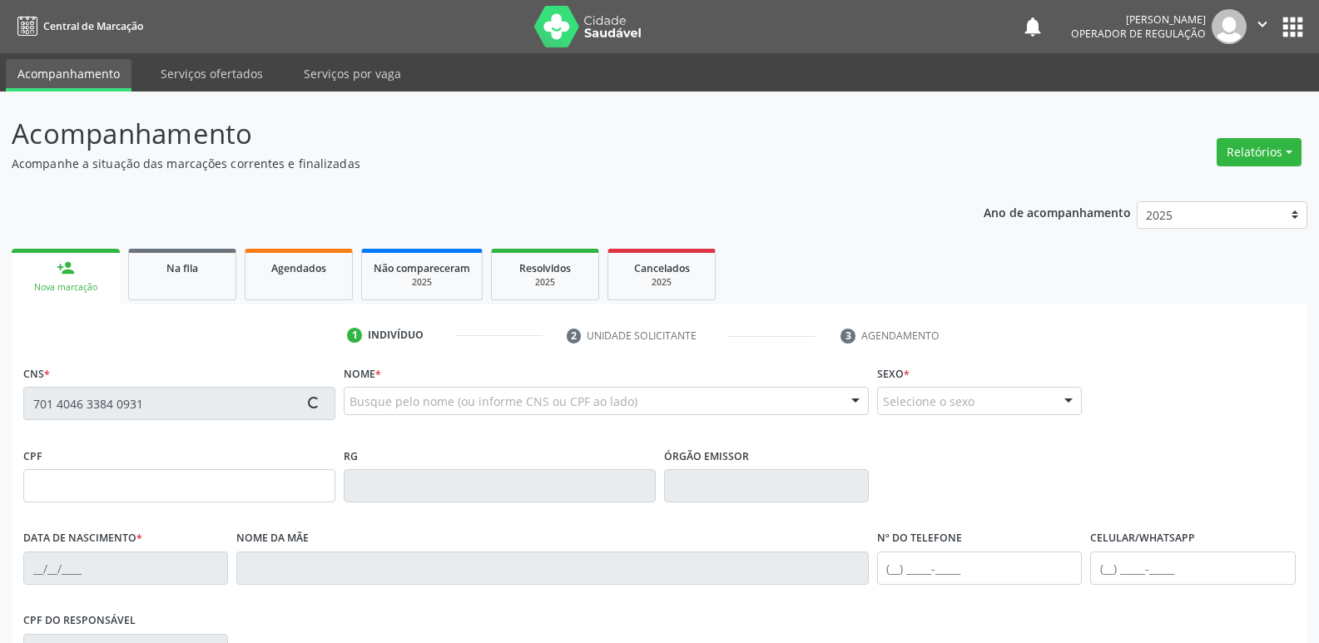
type input "[PHONE_NUMBER]"
type input "070.556.457-60"
type input "1404"
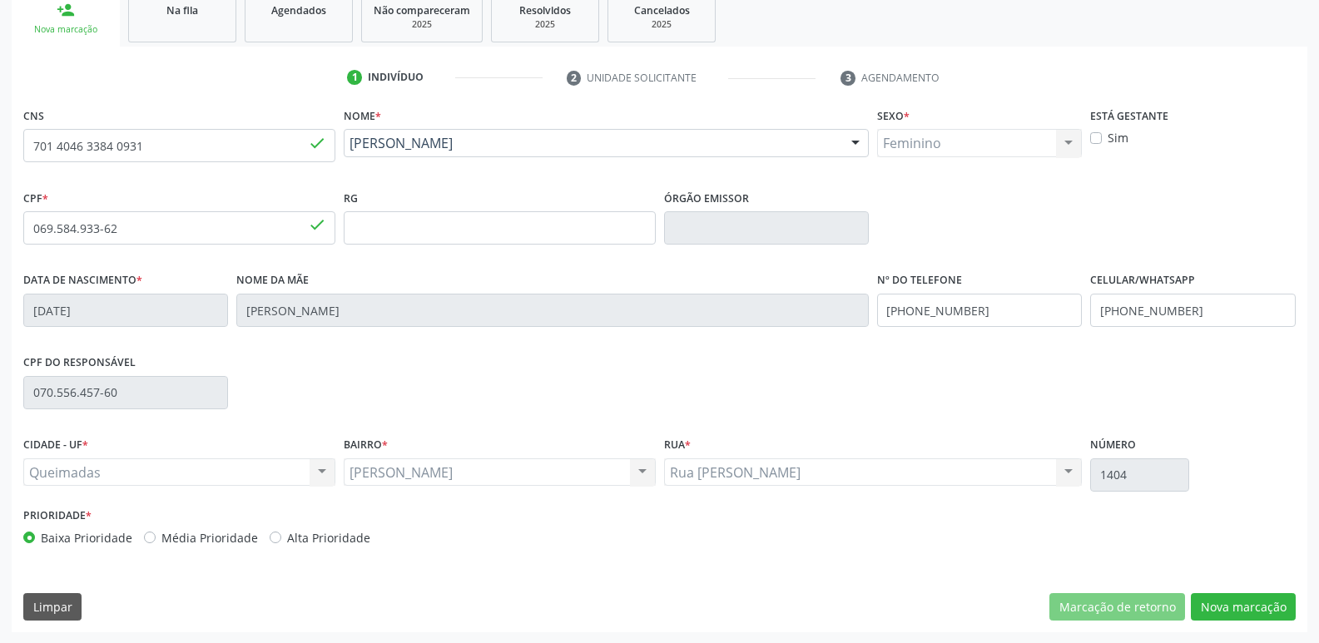
scroll to position [259, 0]
click at [1246, 606] on button "Nova marcação" at bounding box center [1243, 606] width 105 height 28
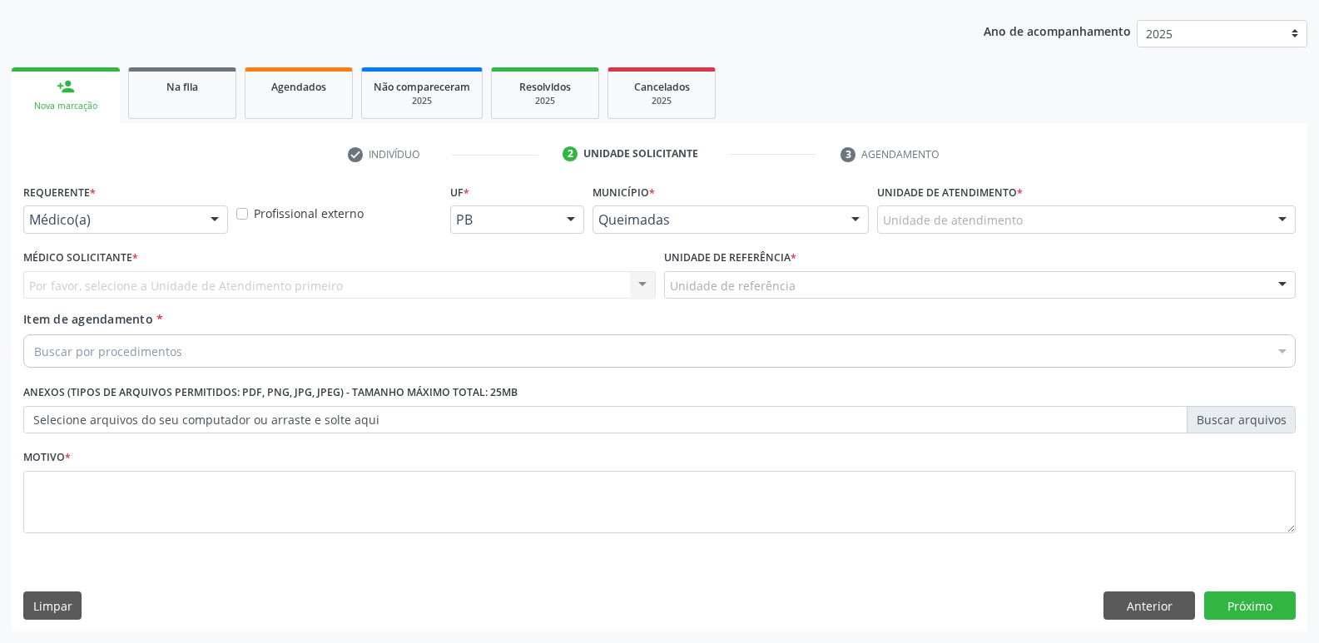
scroll to position [181, 0]
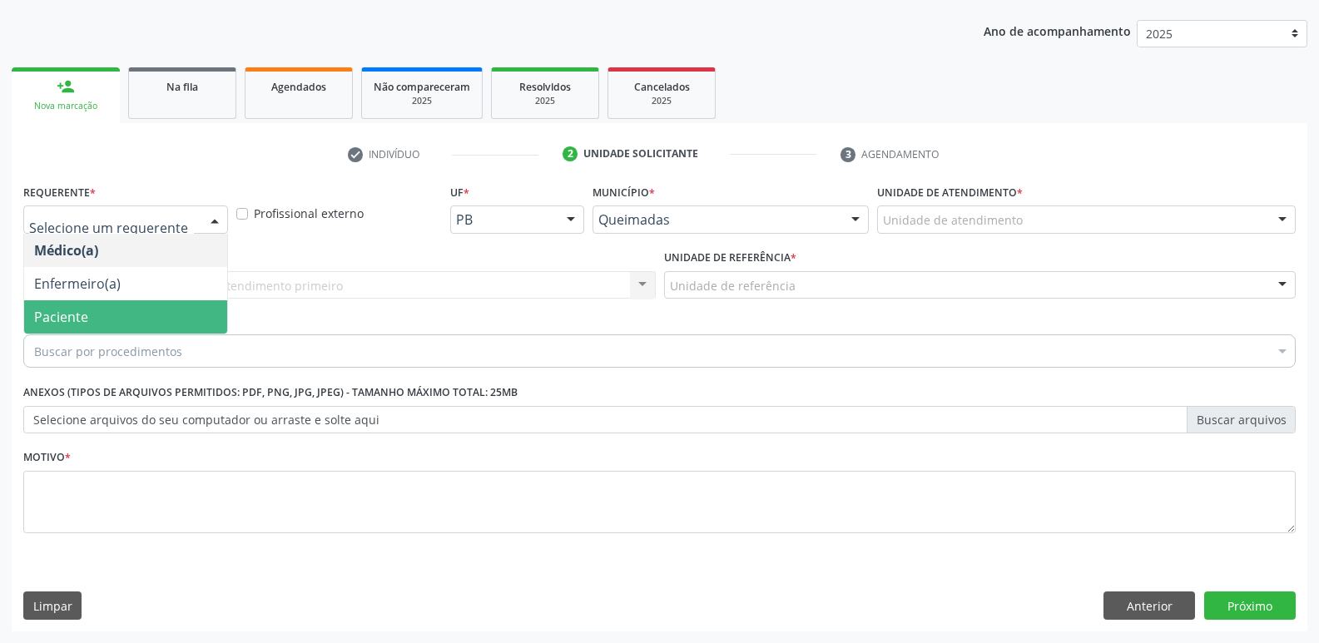
drag, startPoint x: 121, startPoint y: 309, endPoint x: 134, endPoint y: 292, distance: 21.3
click at [119, 309] on span "Paciente" at bounding box center [125, 316] width 203 height 33
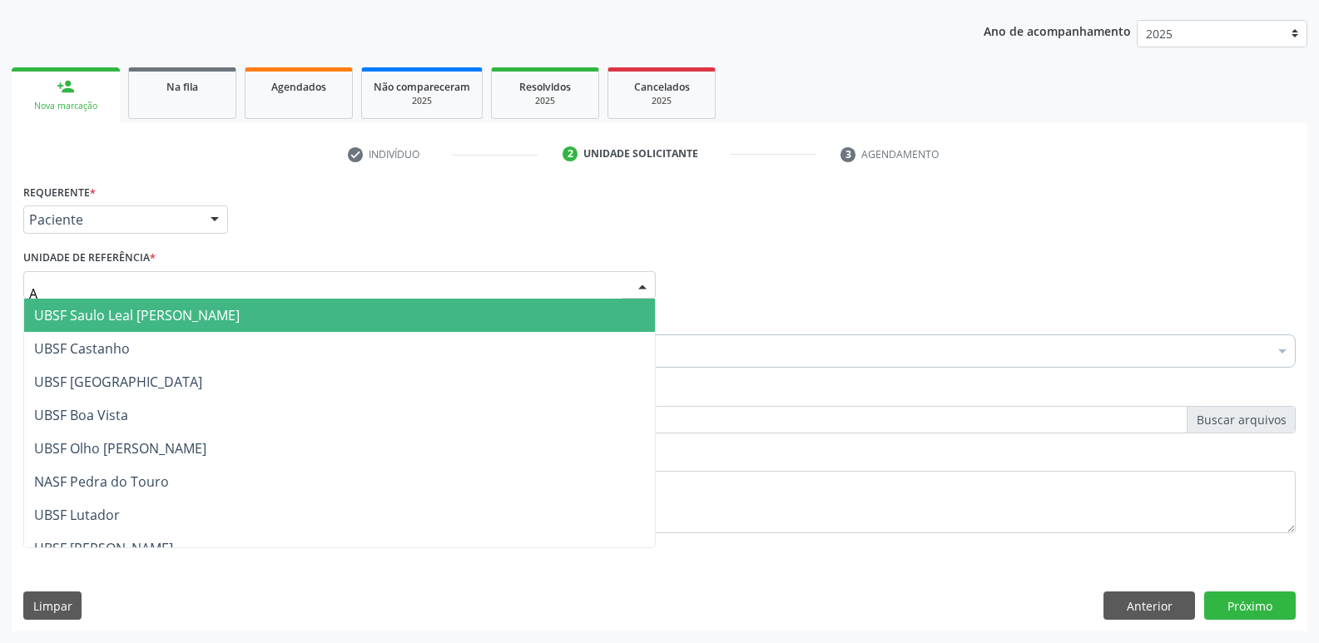
type input "AN"
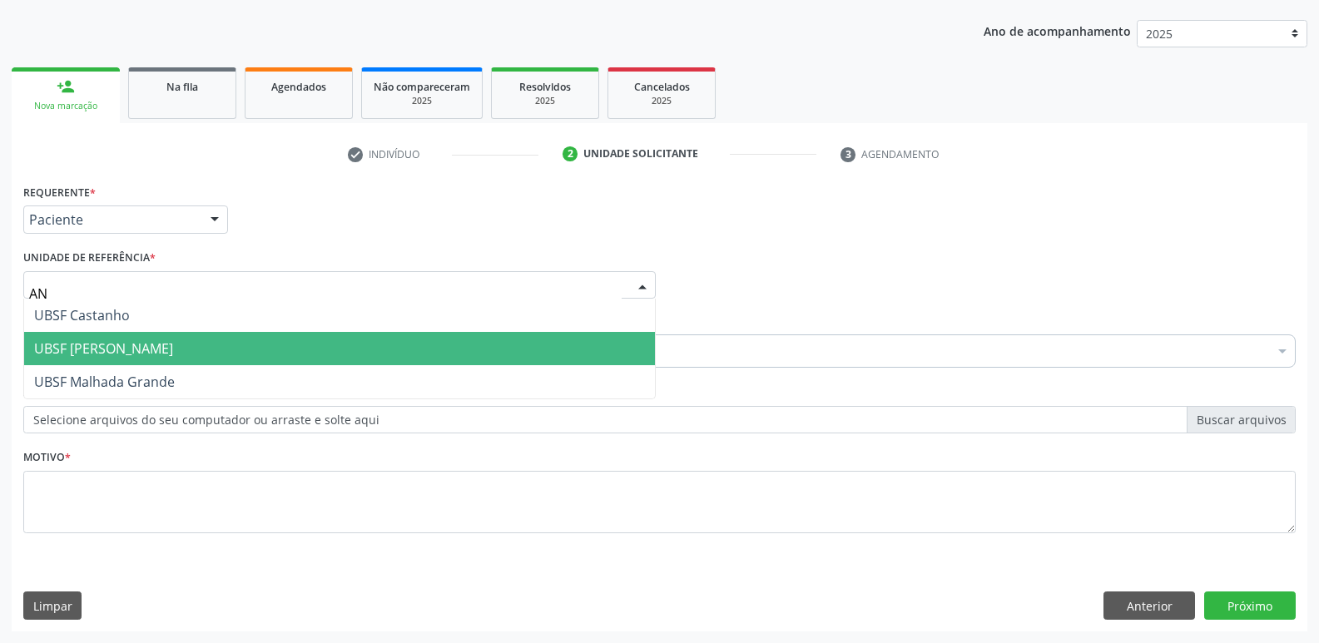
click at [121, 355] on span "UBSF [PERSON_NAME]" at bounding box center [103, 348] width 139 height 18
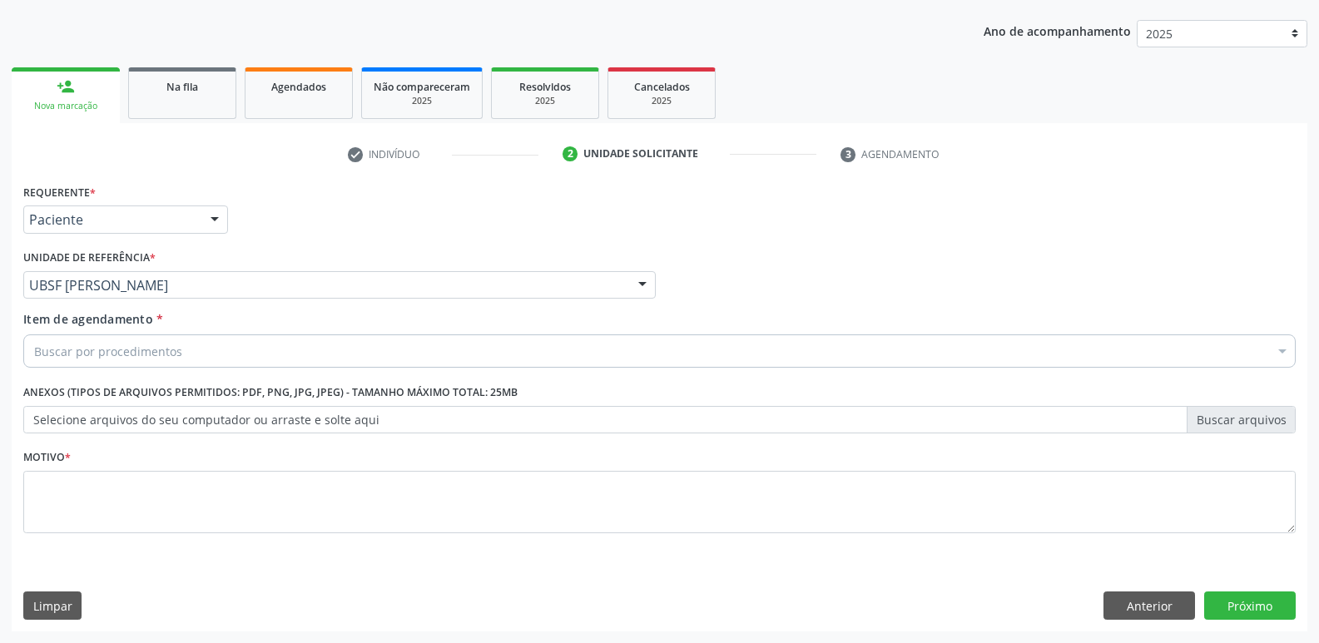
click at [126, 360] on div "Buscar por procedimentos" at bounding box center [659, 350] width 1272 height 33
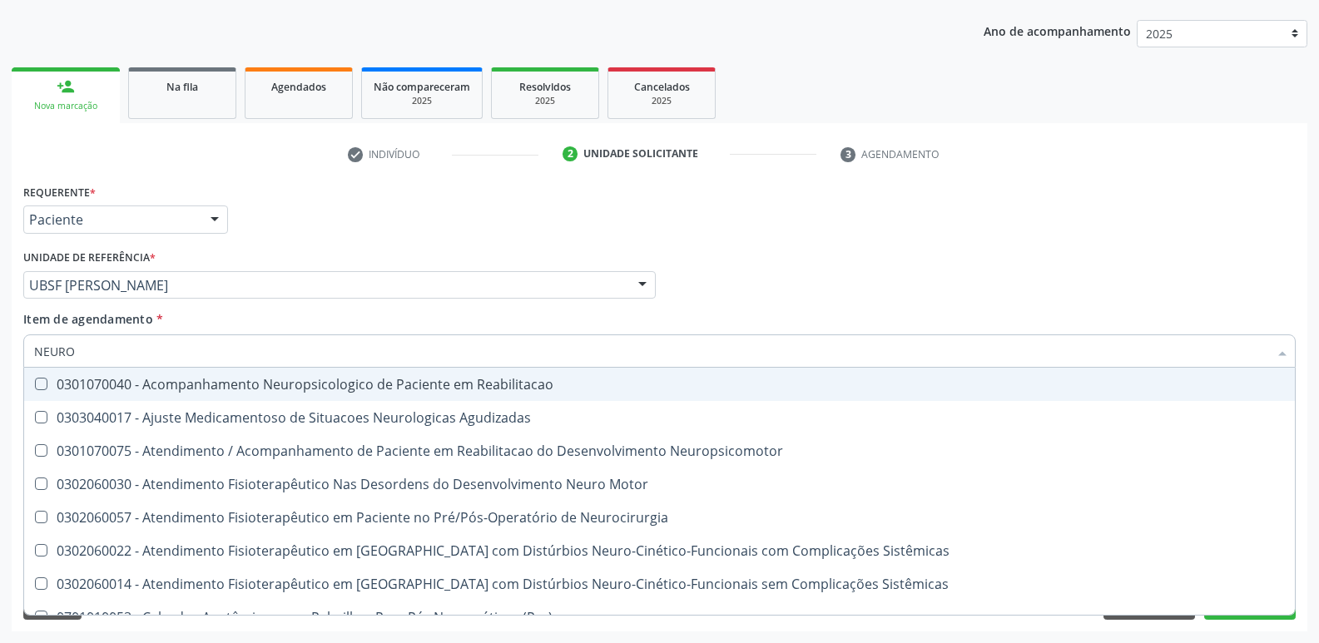
type input "NEUROC"
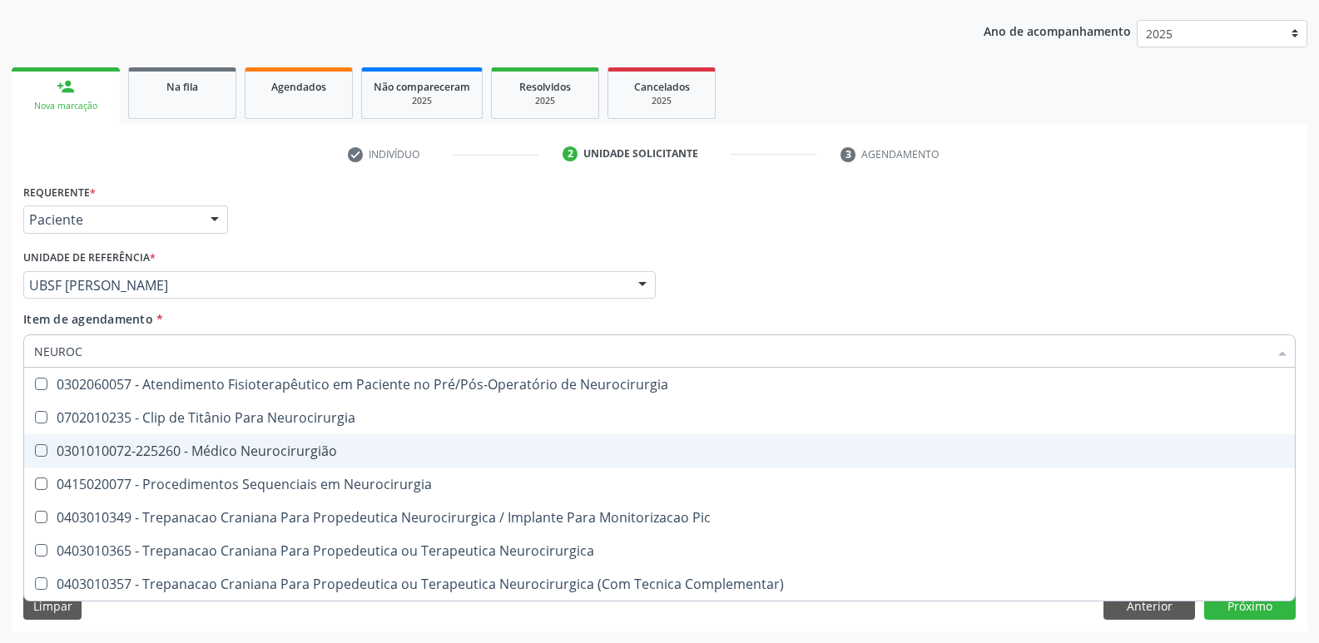
click at [302, 434] on span "0301010072-225260 - Médico Neurocirurgião" at bounding box center [659, 450] width 1271 height 33
checkbox Neurocirurgião "true"
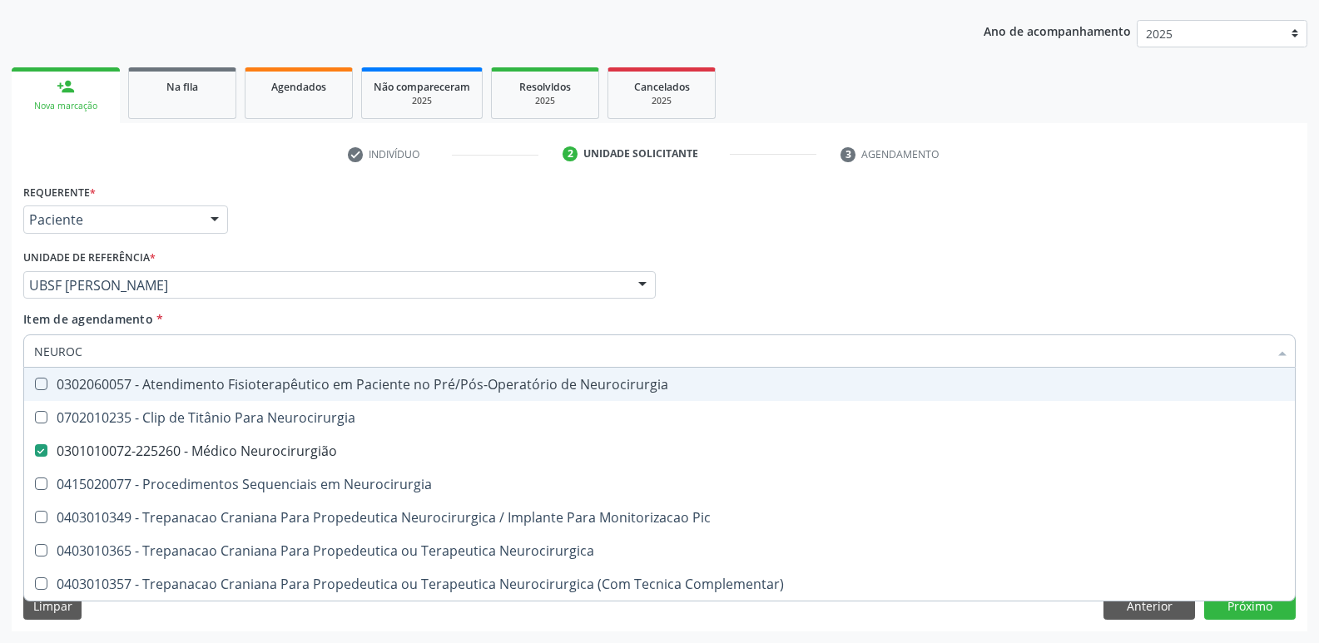
click at [569, 200] on div "Requerente * Paciente Médico(a) Enfermeiro(a) Paciente Nenhum resultado encontr…" at bounding box center [659, 212] width 1281 height 65
checkbox Neurocirurgia "true"
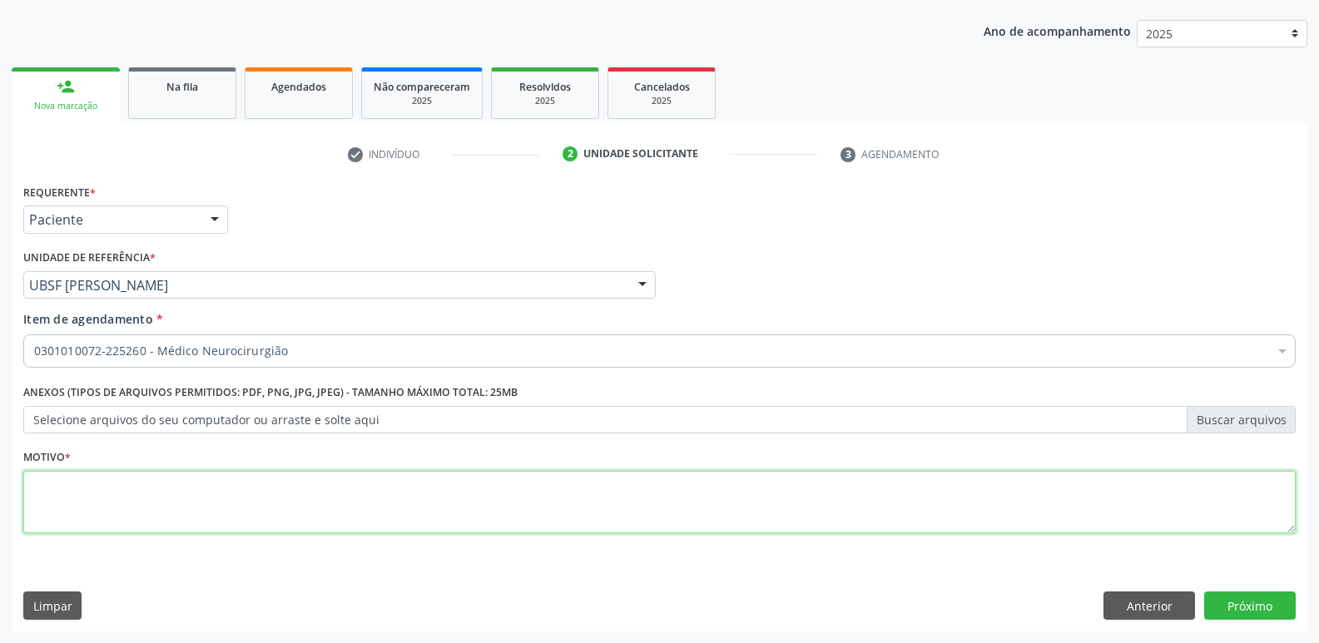
click at [95, 502] on textarea at bounding box center [659, 502] width 1272 height 63
paste textarea "AVALIAÇÃO"
type textarea "AVALIAÇÃO"
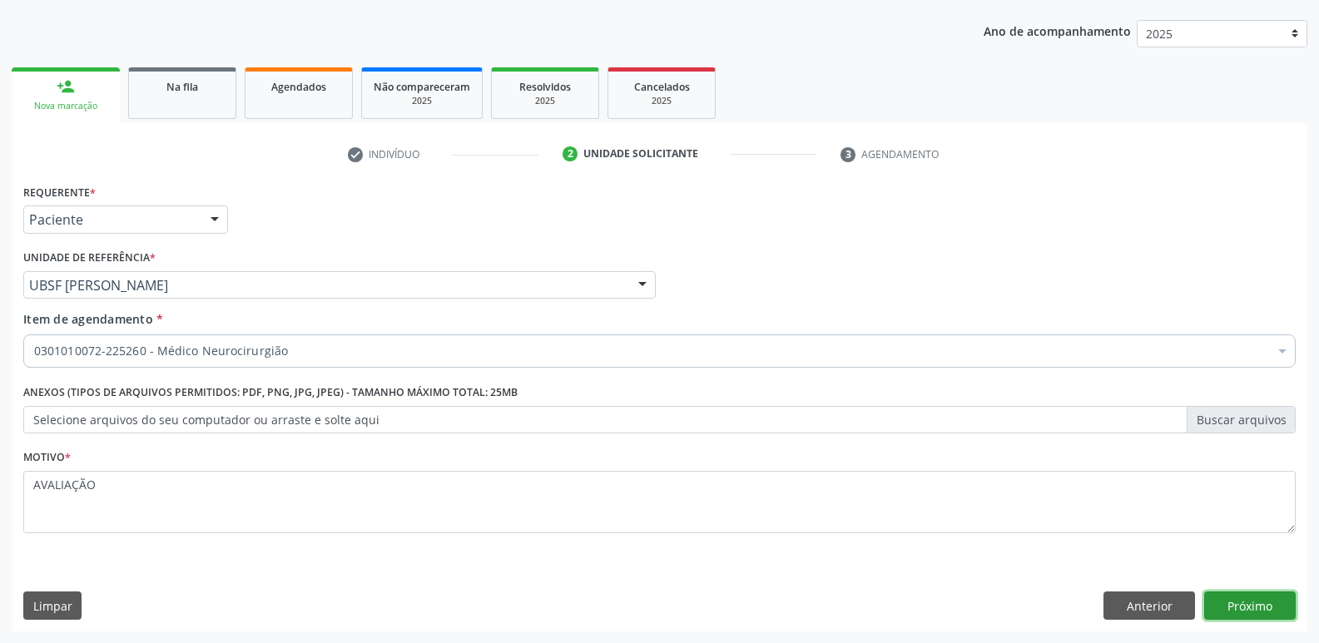
click at [1221, 615] on button "Próximo" at bounding box center [1250, 606] width 92 height 28
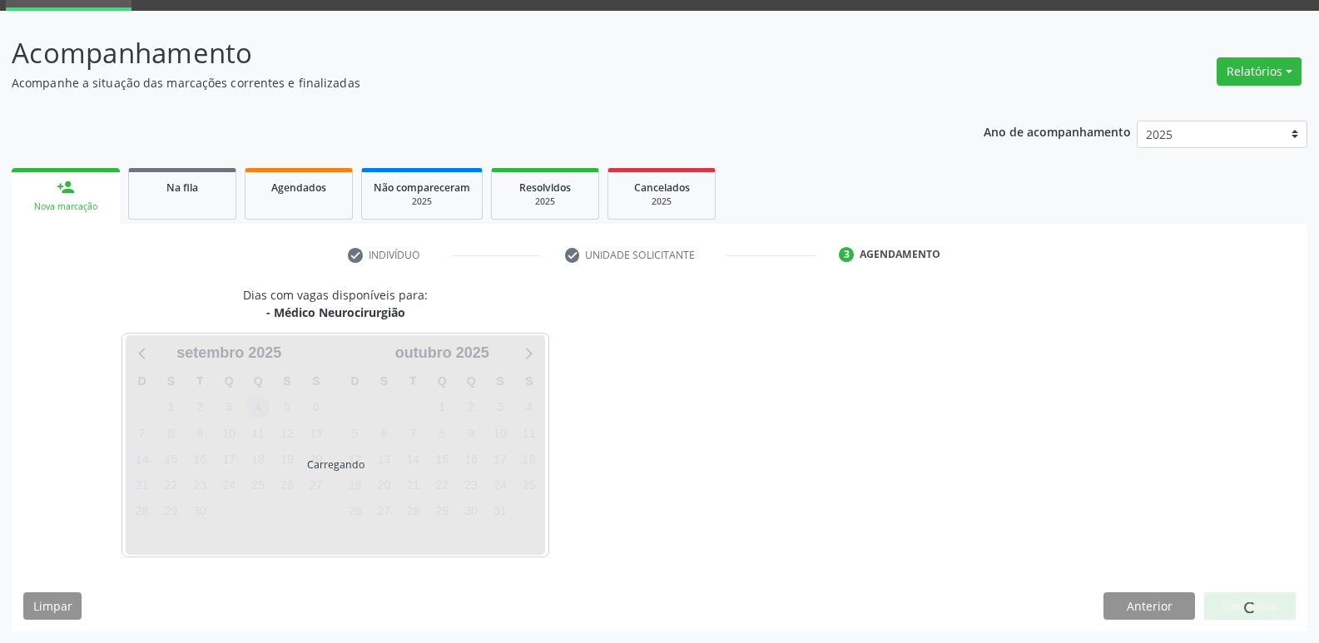
scroll to position [81, 0]
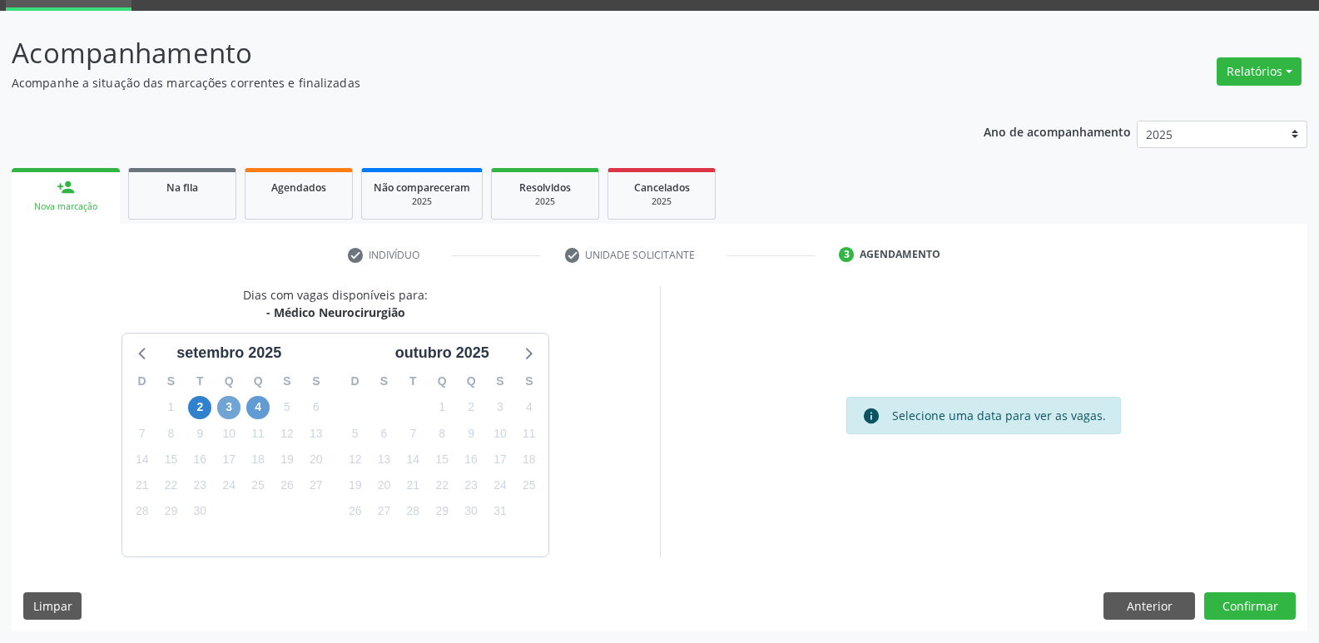
drag, startPoint x: 235, startPoint y: 403, endPoint x: 248, endPoint y: 400, distance: 13.5
click at [234, 403] on span "3" at bounding box center [228, 407] width 23 height 23
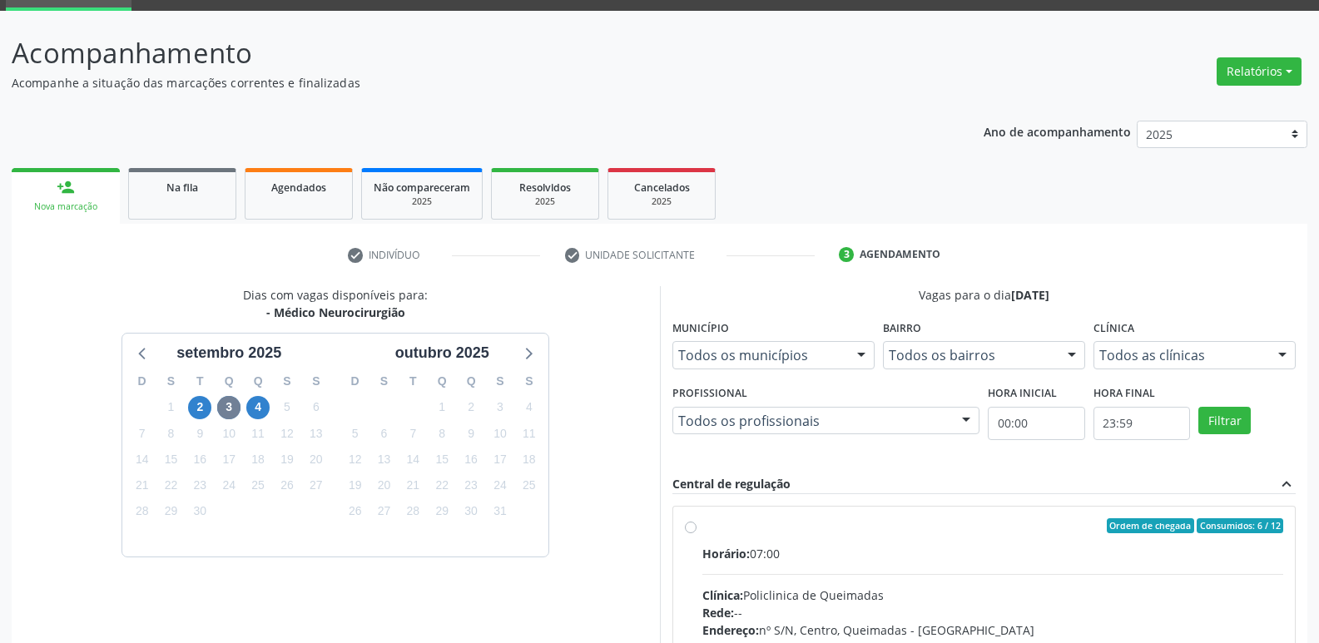
radio input "true"
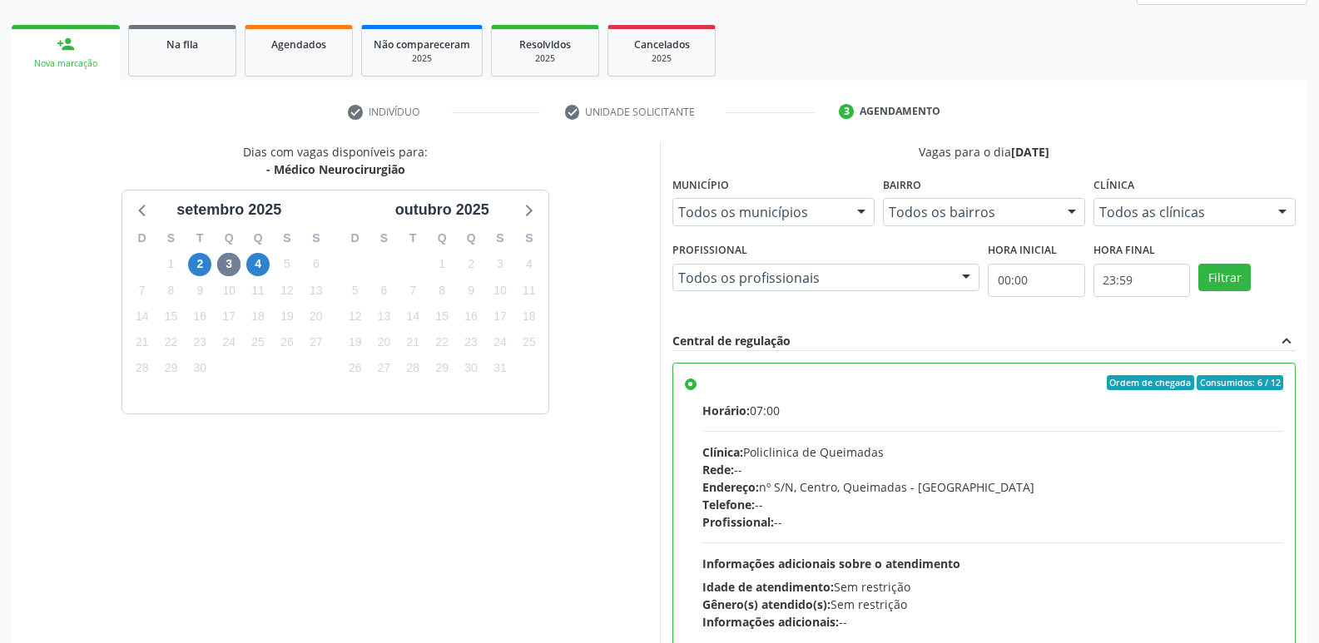
scroll to position [351, 0]
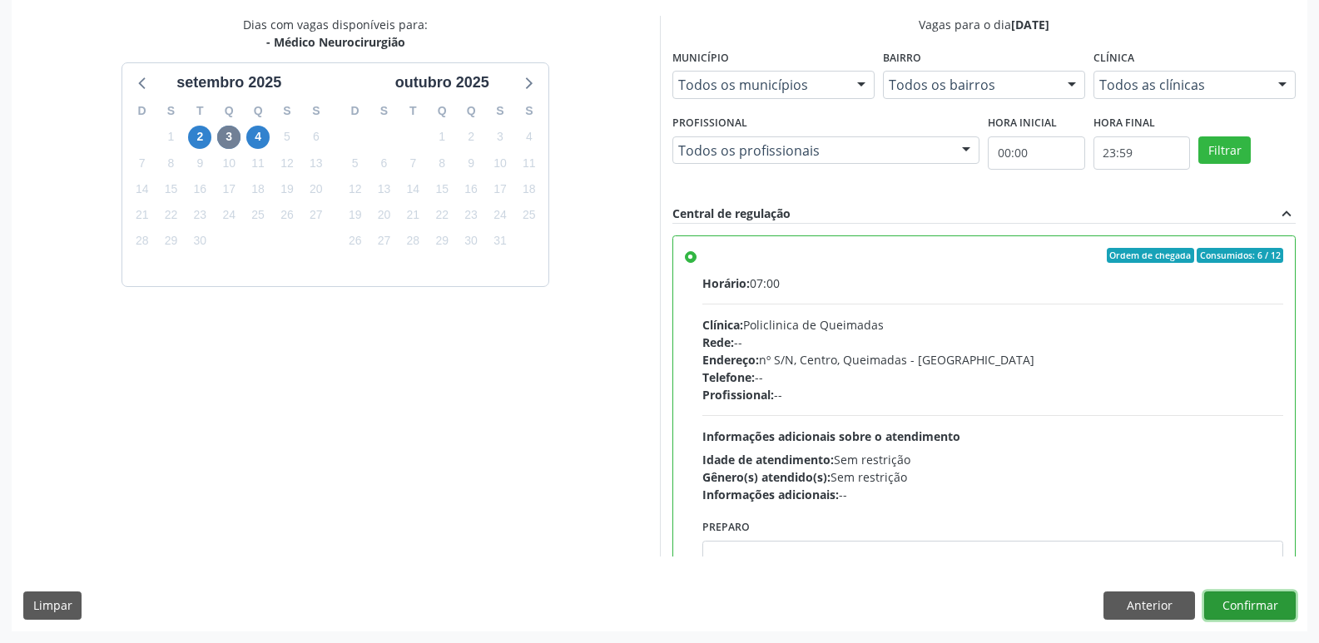
click at [1251, 605] on button "Confirmar" at bounding box center [1250, 606] width 92 height 28
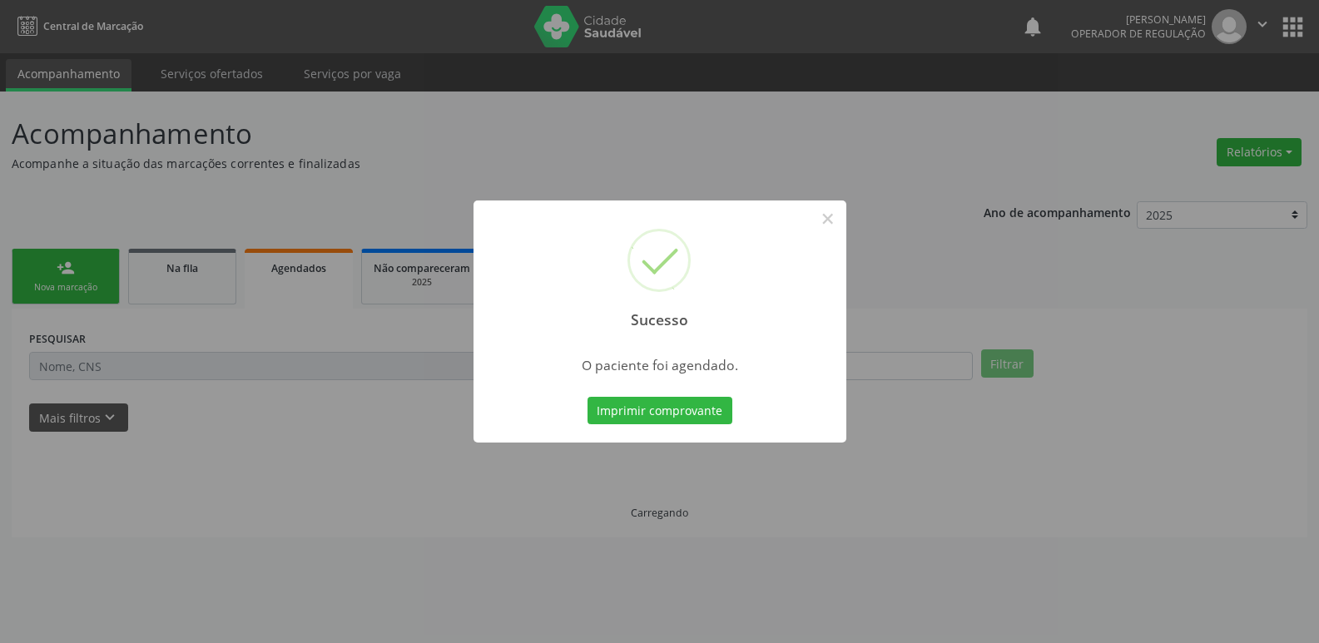
scroll to position [0, 0]
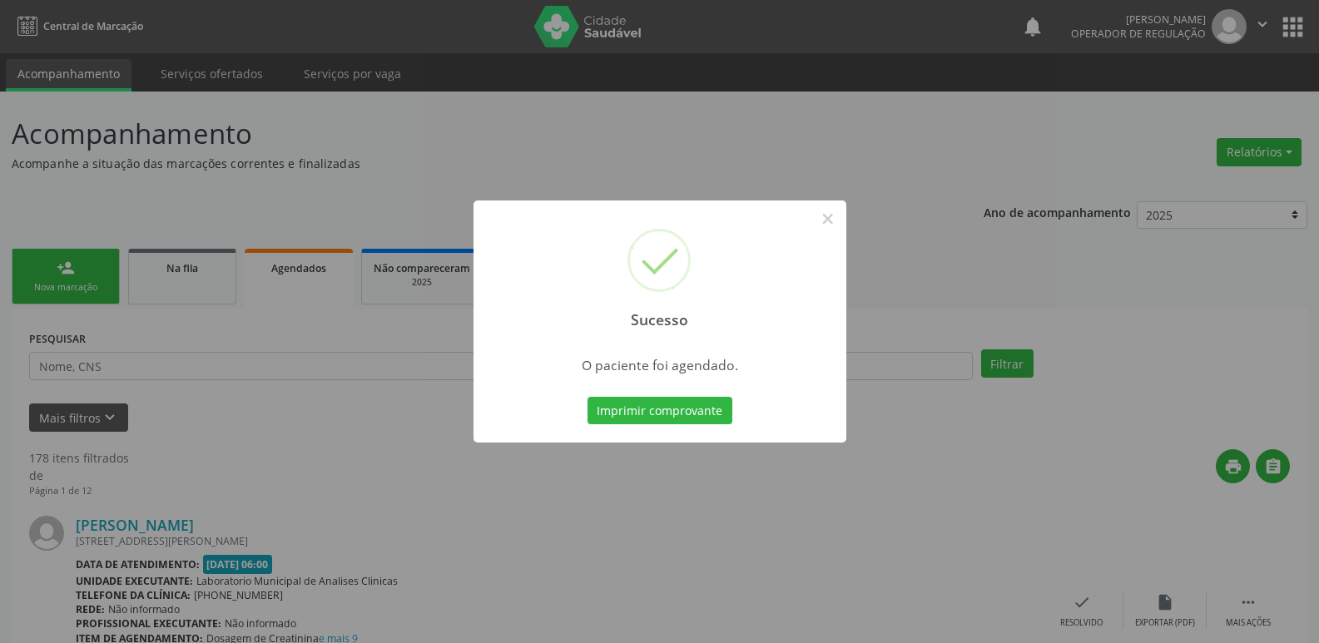
click at [587, 397] on button "Imprimir comprovante" at bounding box center [659, 411] width 145 height 28
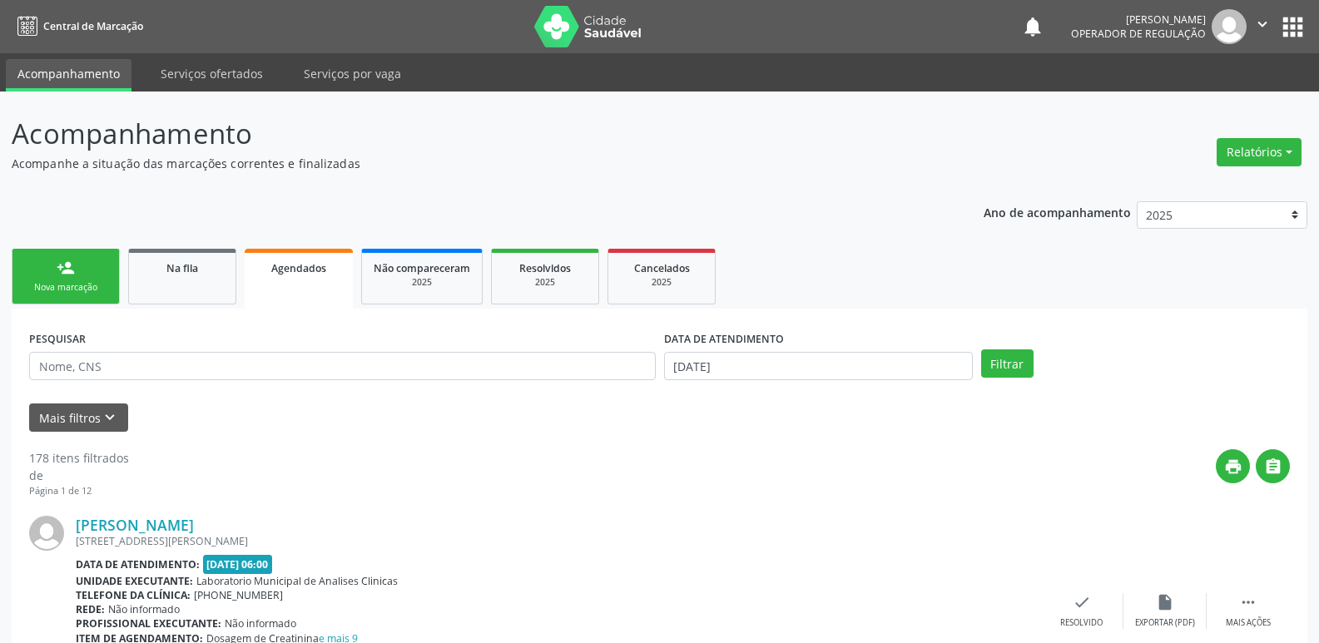
click at [85, 285] on div "Nova marcação" at bounding box center [65, 287] width 83 height 12
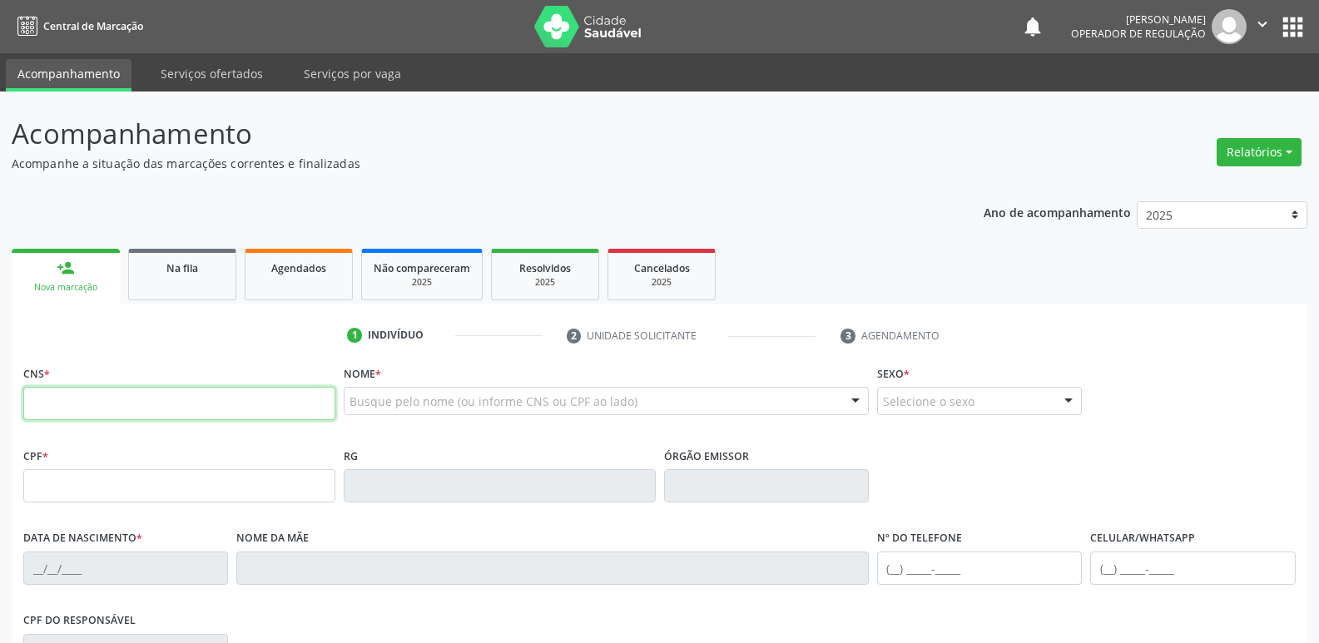
click at [279, 389] on input "text" at bounding box center [179, 403] width 312 height 33
type input "702 0003 0035 8580"
type input "130.037.914-60"
type input "[DATE]"
type input "[PERSON_NAME]"
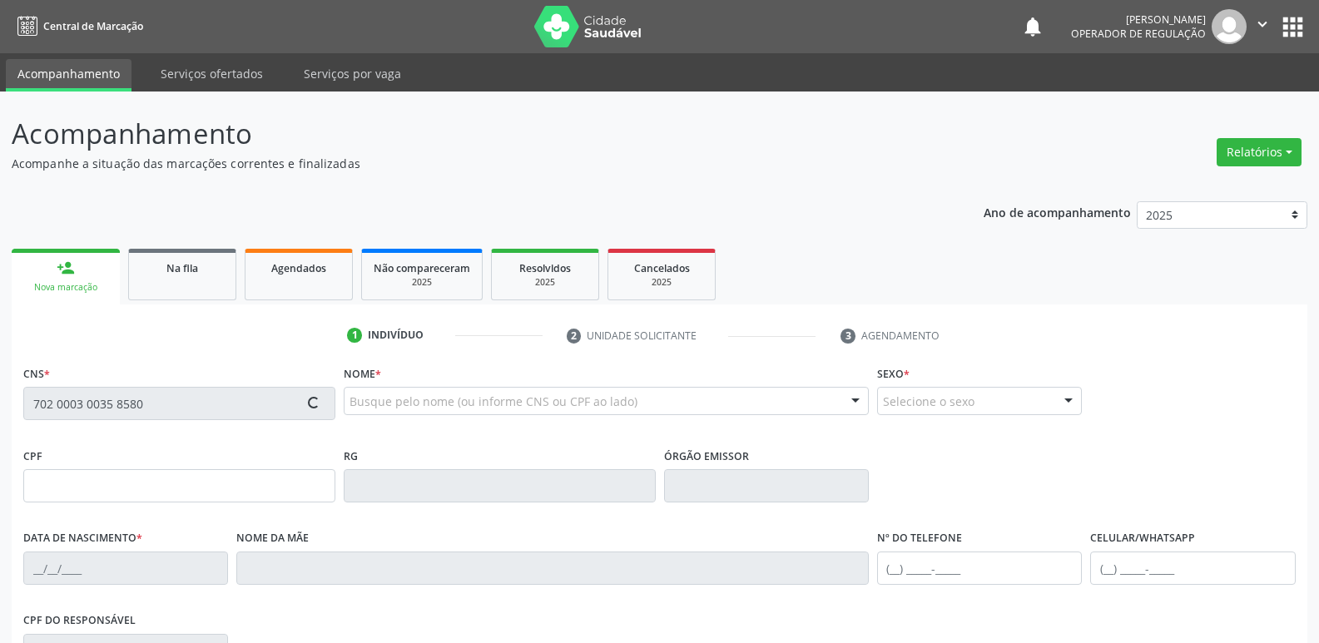
type input "[PHONE_NUMBER]"
type input "083.117.274-65"
type input "41"
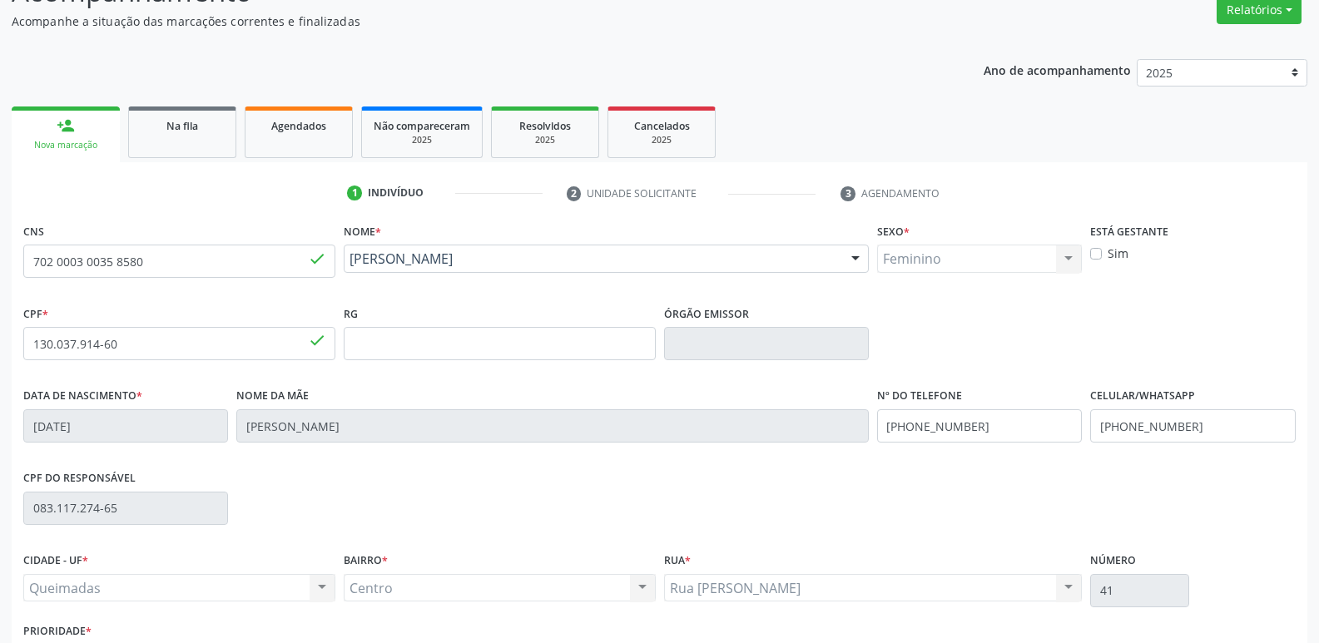
scroll to position [259, 0]
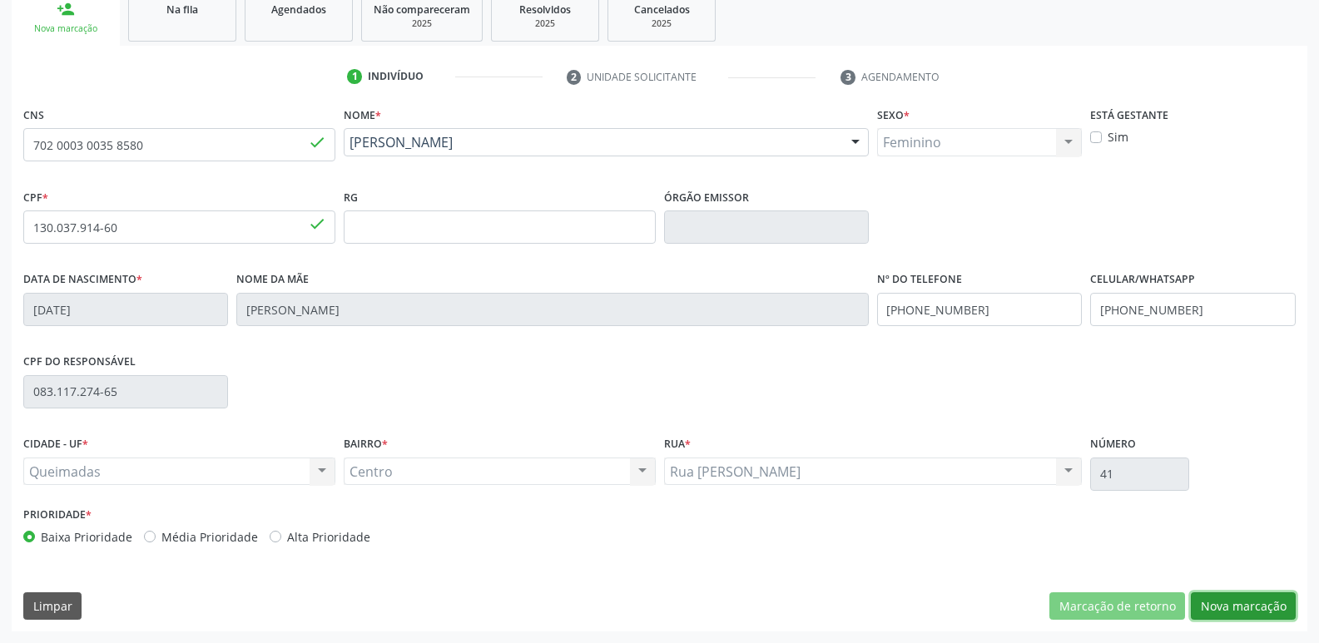
click at [1218, 595] on button "Nova marcação" at bounding box center [1243, 606] width 105 height 28
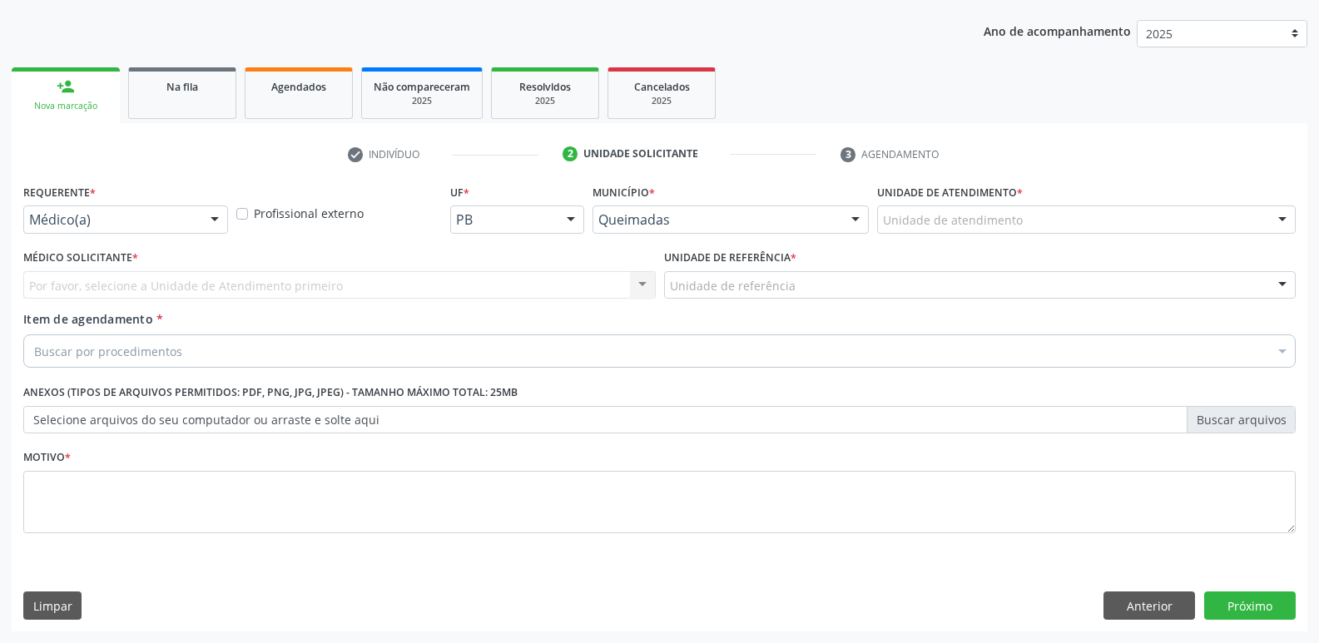
scroll to position [181, 0]
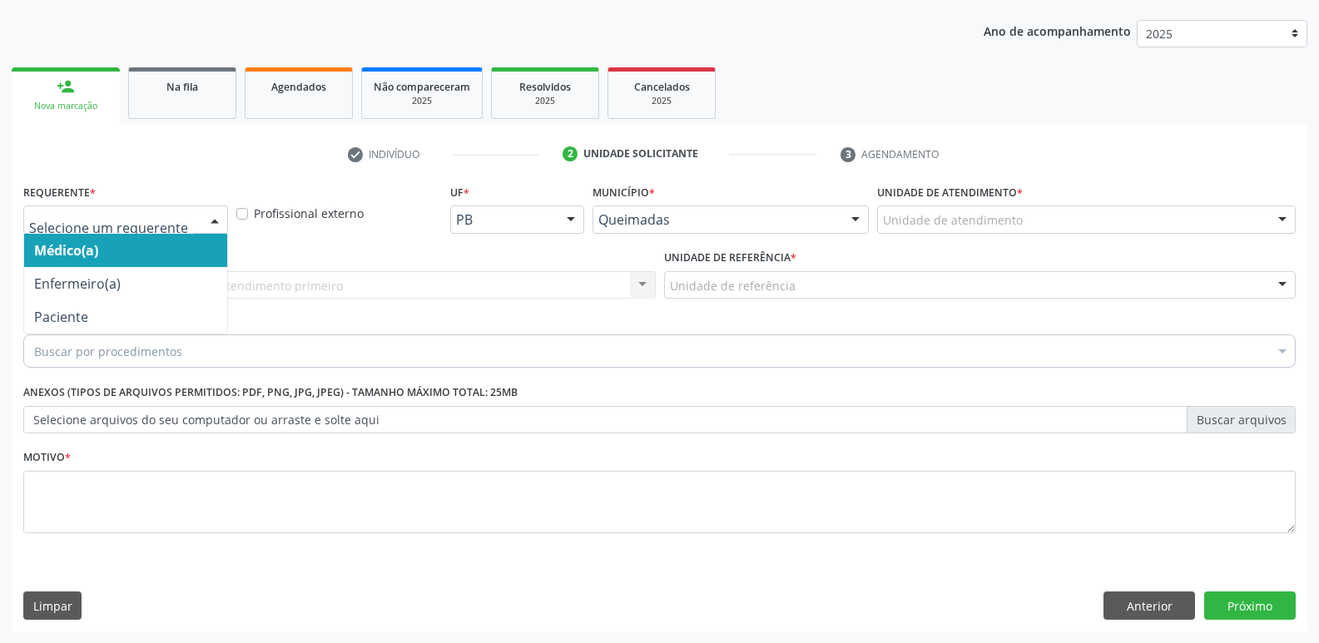
drag, startPoint x: 151, startPoint y: 222, endPoint x: 76, endPoint y: 327, distance: 129.3
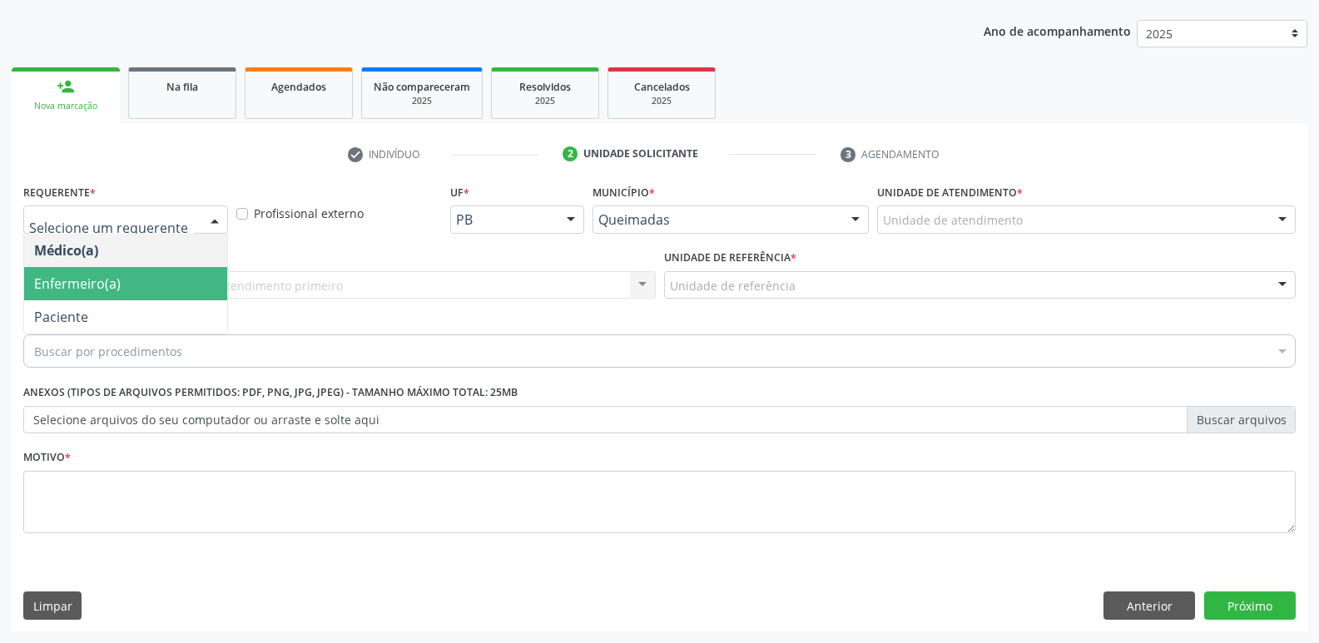
click at [80, 295] on span "Enfermeiro(a)" at bounding box center [125, 283] width 203 height 33
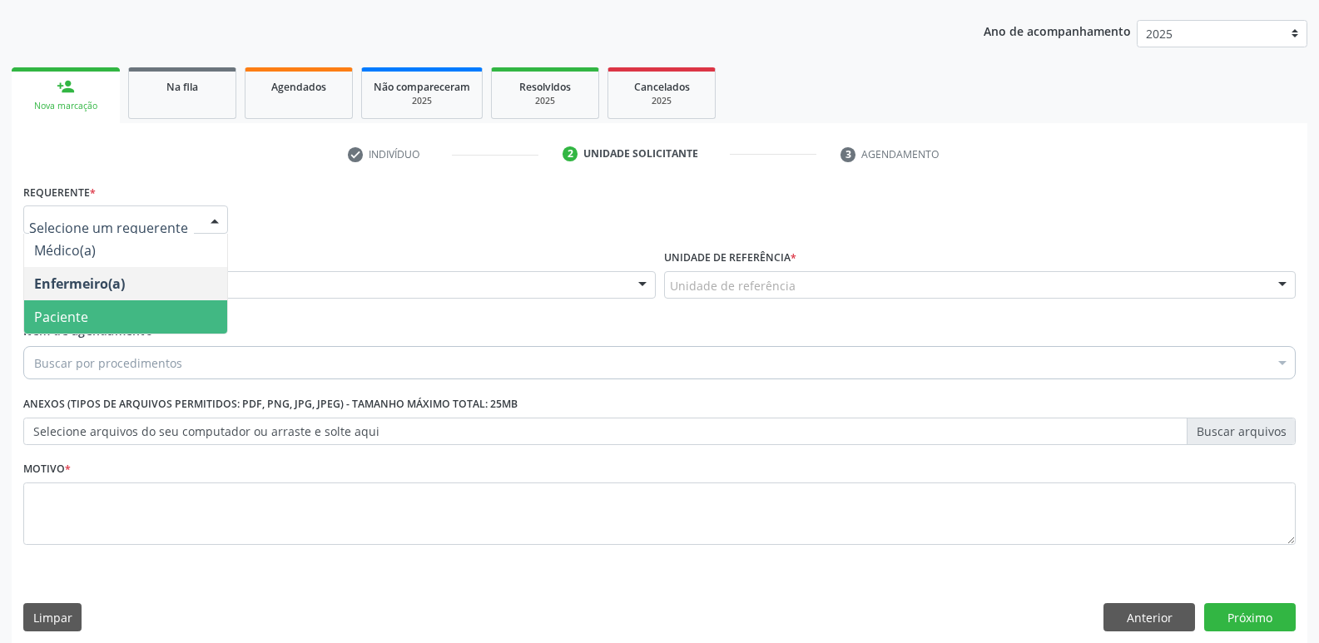
drag, startPoint x: 100, startPoint y: 311, endPoint x: 120, endPoint y: 296, distance: 25.0
click at [101, 310] on span "Paciente" at bounding box center [125, 316] width 203 height 33
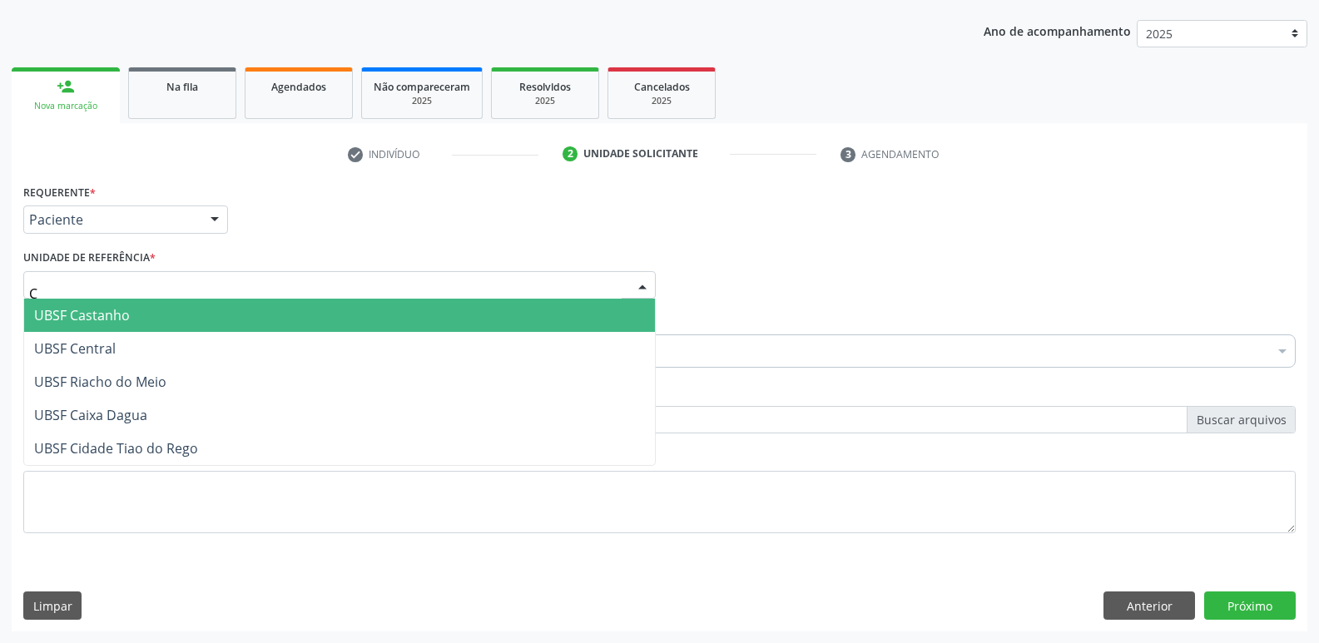
type input "CE"
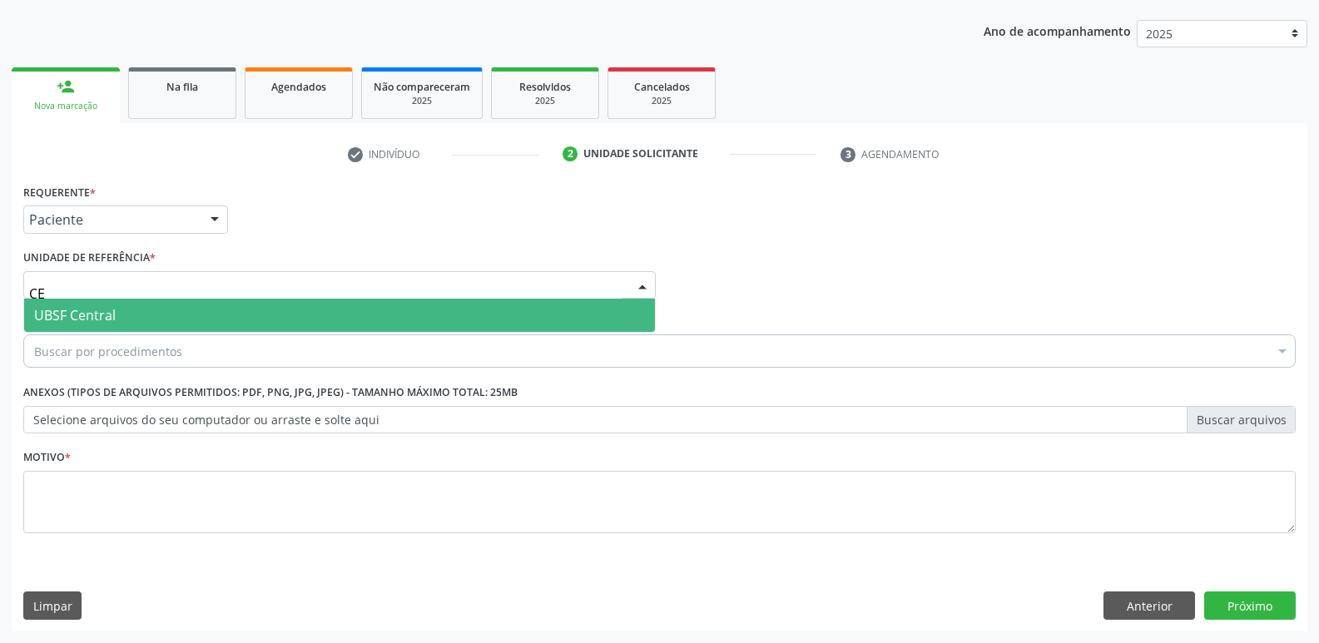
drag, startPoint x: 112, startPoint y: 305, endPoint x: 118, endPoint y: 325, distance: 20.8
click at [112, 307] on span "UBSF Central" at bounding box center [339, 315] width 631 height 33
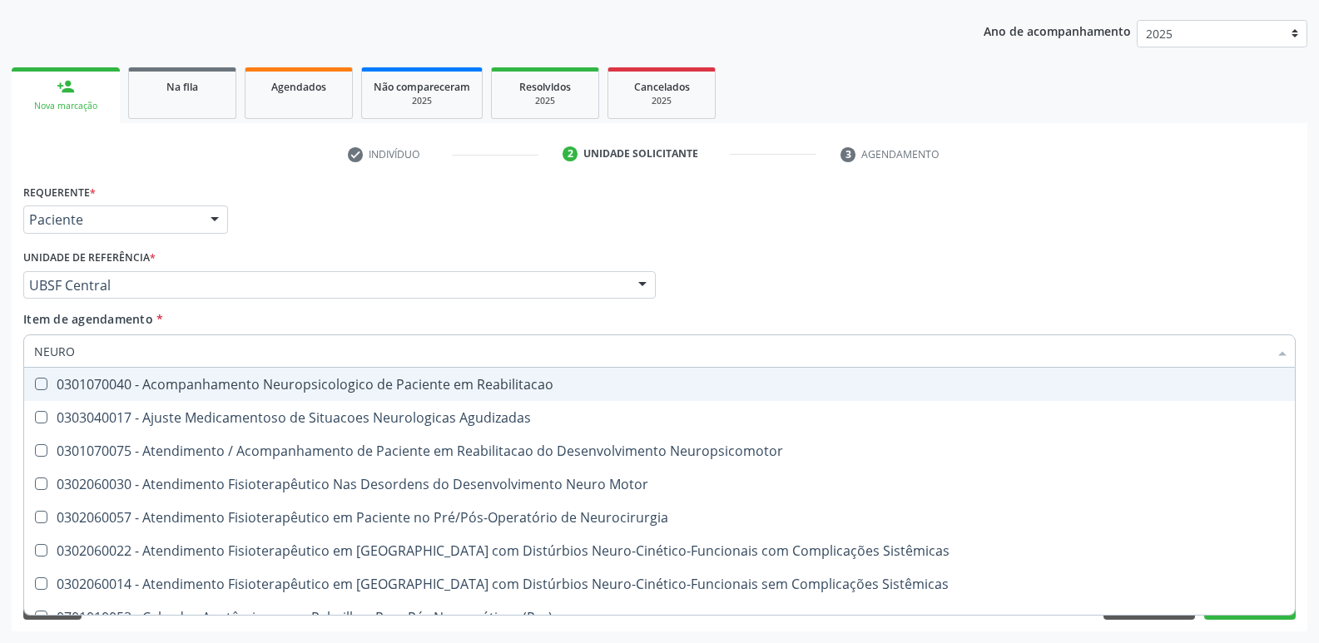
type input "NEUROC"
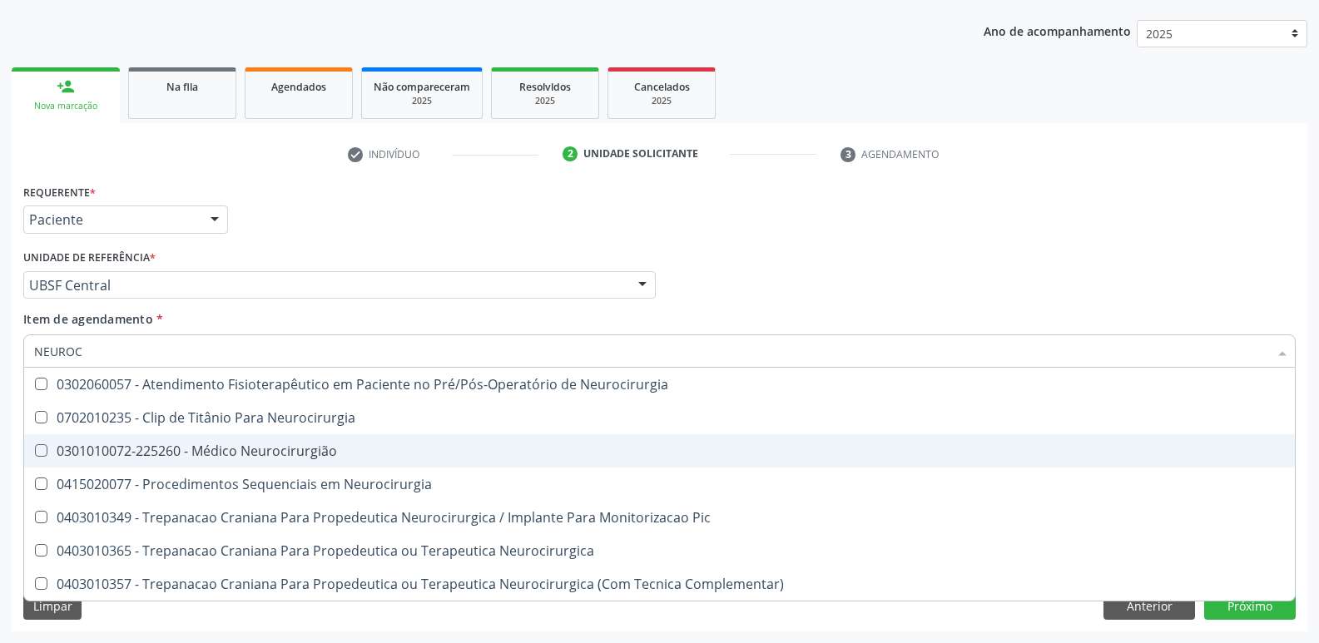
click at [205, 463] on span "0301010072-225260 - Médico Neurocirurgião" at bounding box center [659, 450] width 1271 height 33
checkbox Neurocirurgião "true"
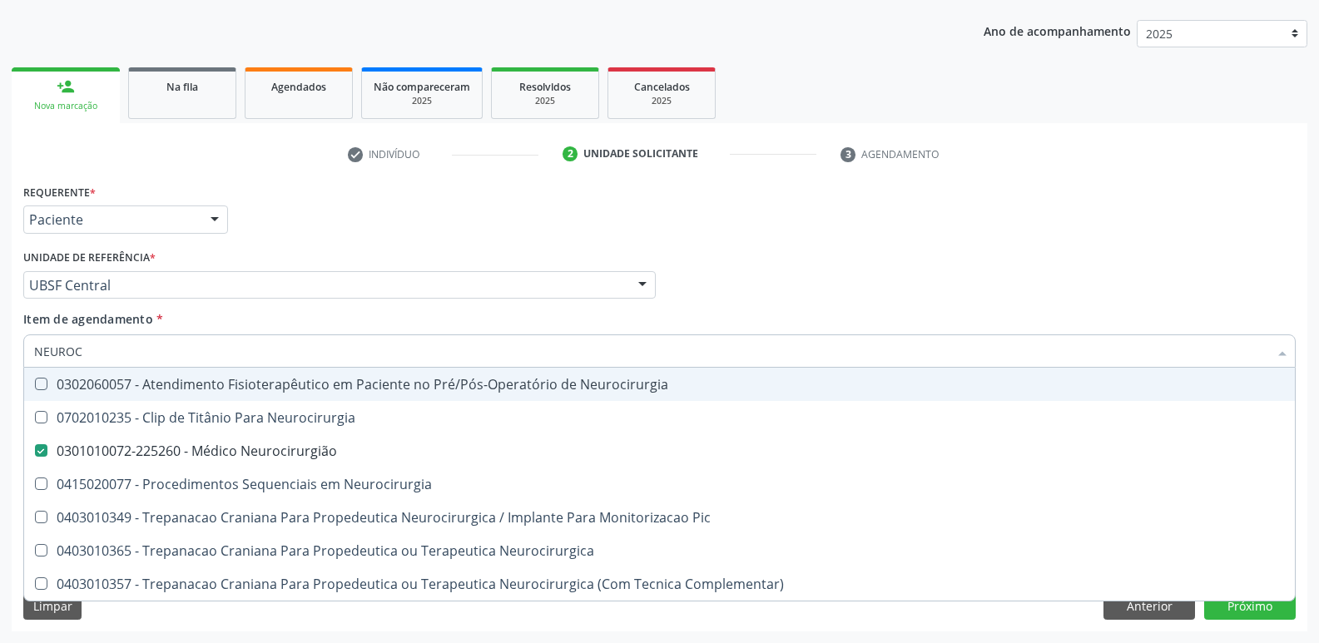
click at [421, 237] on div "Requerente * Paciente Médico(a) Enfermeiro(a) Paciente Nenhum resultado encontr…" at bounding box center [659, 212] width 1281 height 65
checkbox Neurocirurgia "true"
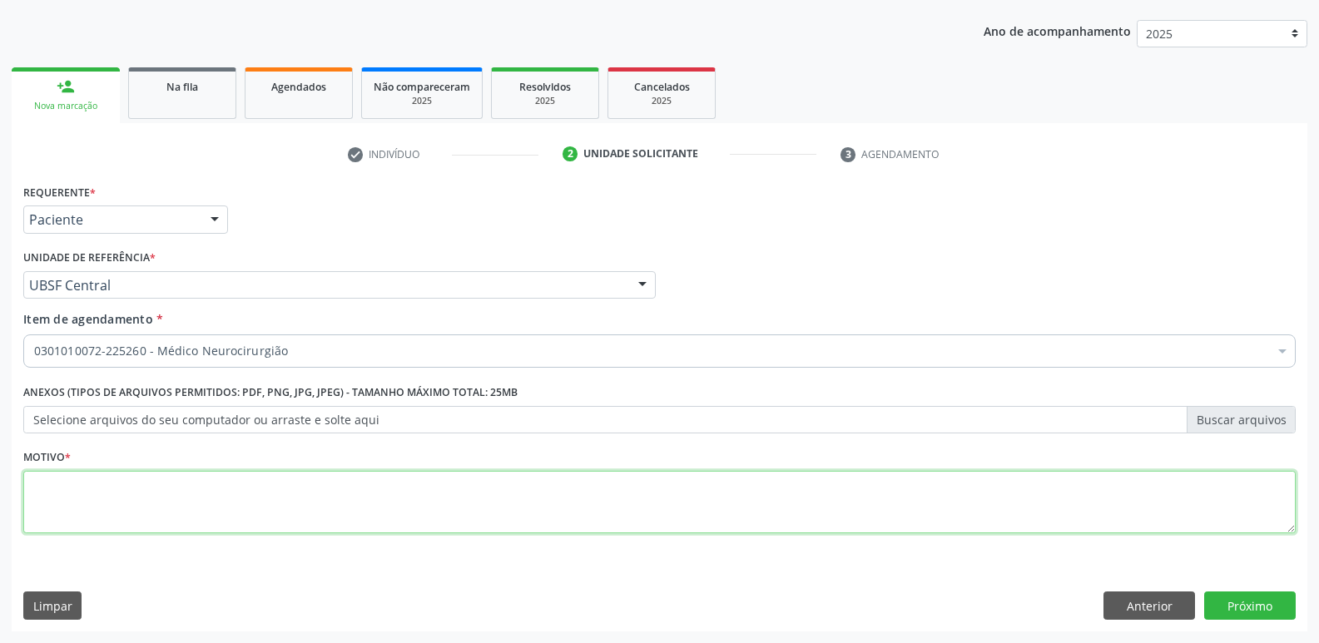
click at [201, 493] on textarea at bounding box center [659, 502] width 1272 height 63
paste textarea "AVALIAÇÃO"
type textarea "AVALIAÇÃO"
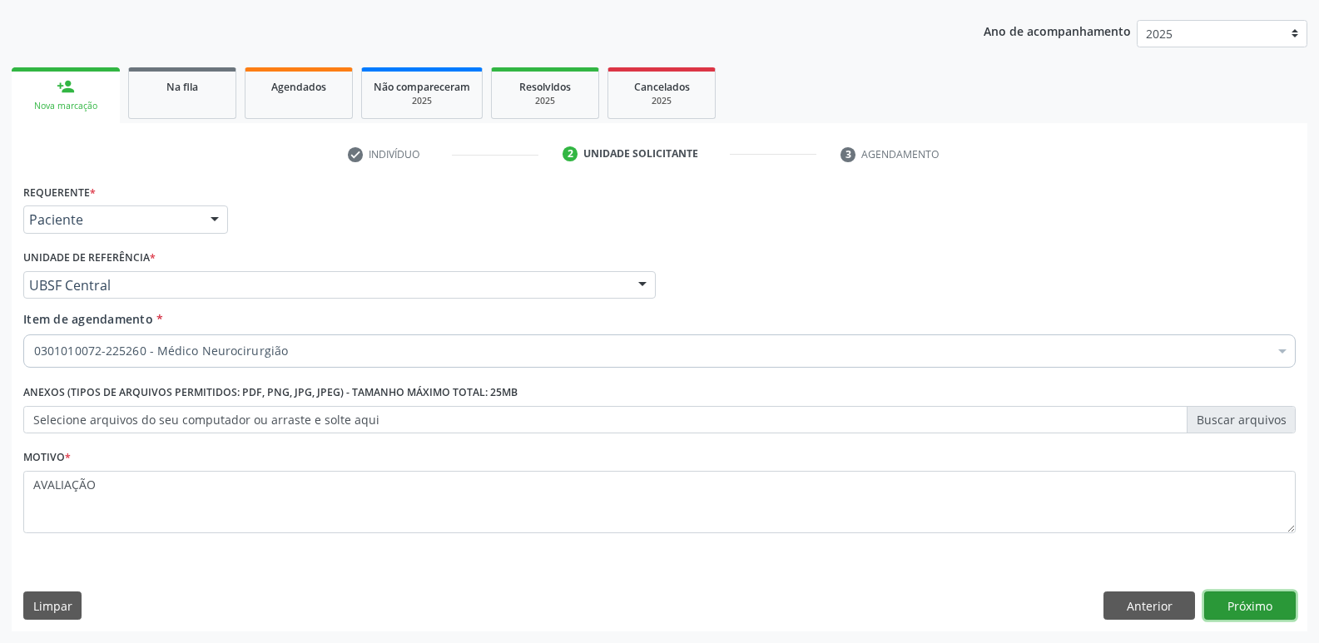
click at [1221, 604] on button "Próximo" at bounding box center [1250, 606] width 92 height 28
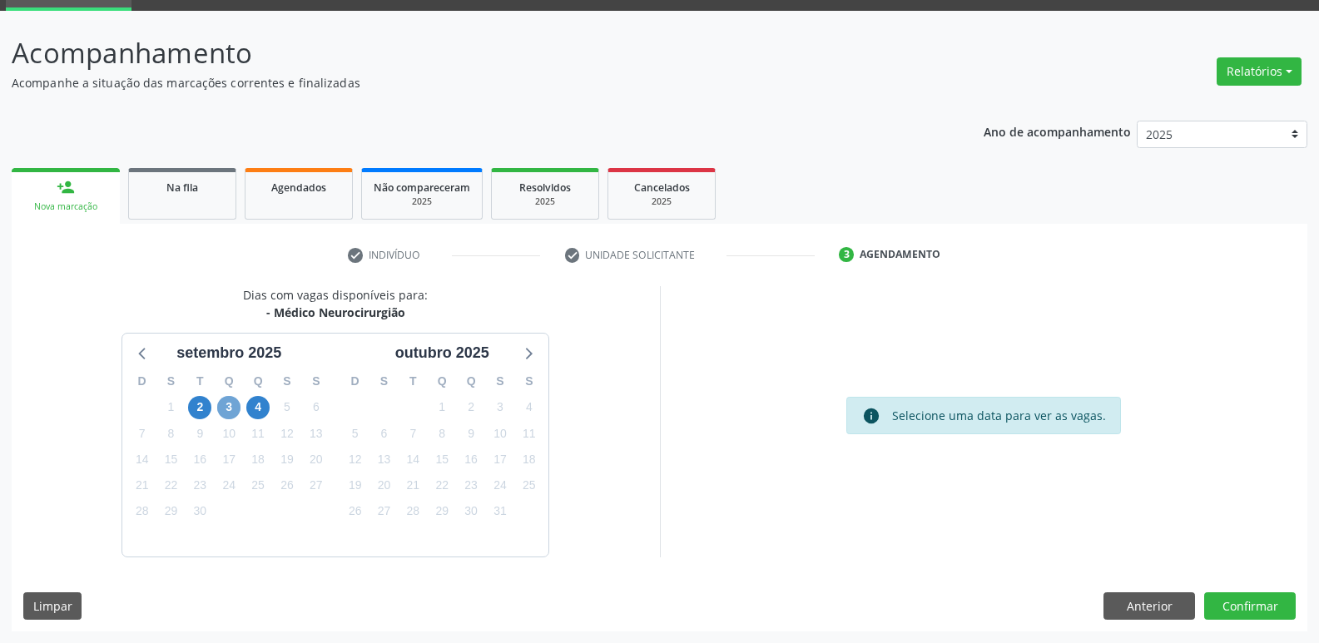
drag, startPoint x: 231, startPoint y: 408, endPoint x: 214, endPoint y: 407, distance: 17.5
click at [232, 408] on span "3" at bounding box center [228, 407] width 23 height 23
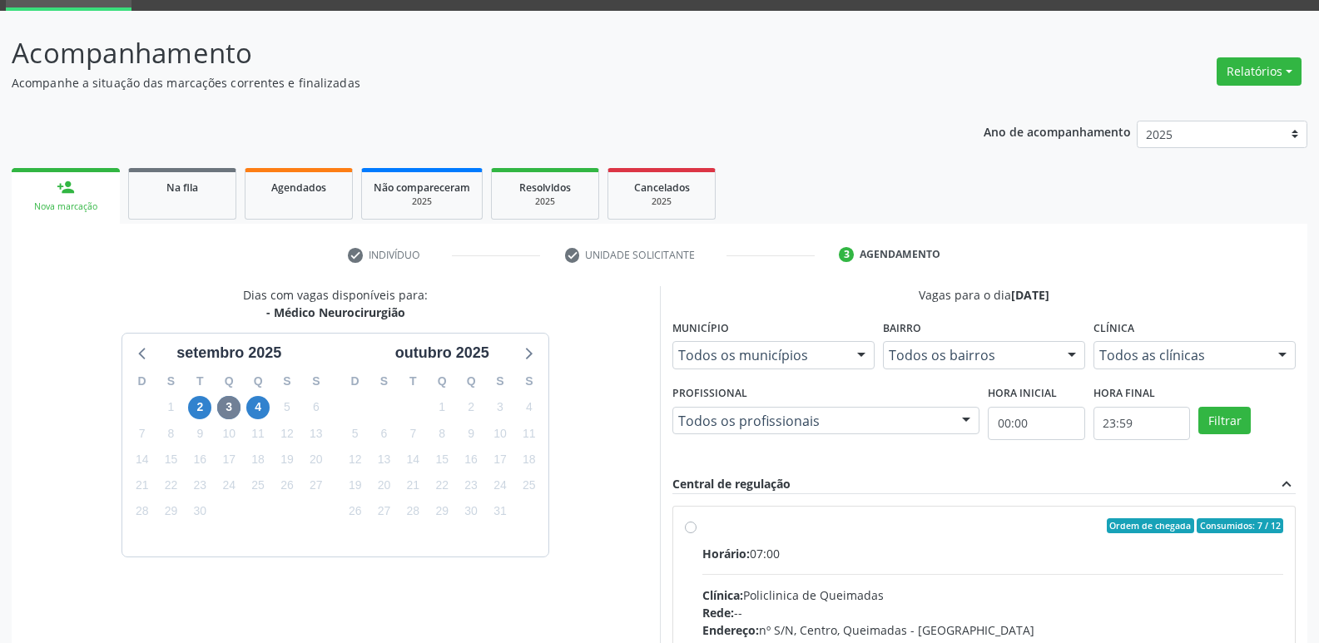
drag, startPoint x: 1006, startPoint y: 567, endPoint x: 1047, endPoint y: 545, distance: 46.5
click at [696, 533] on input "Ordem de chegada Consumidos: 7 / 12 Horário: 07:00 Clínica: Policlinica de Quei…" at bounding box center [691, 525] width 12 height 15
radio input "true"
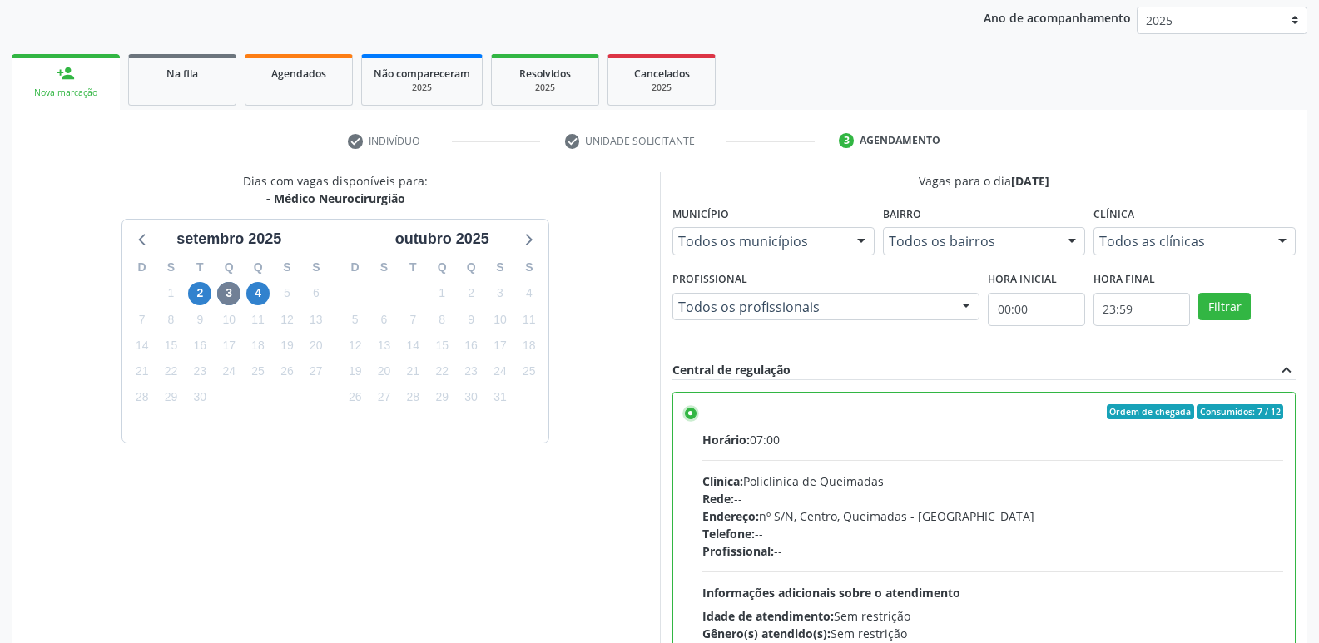
scroll to position [351, 0]
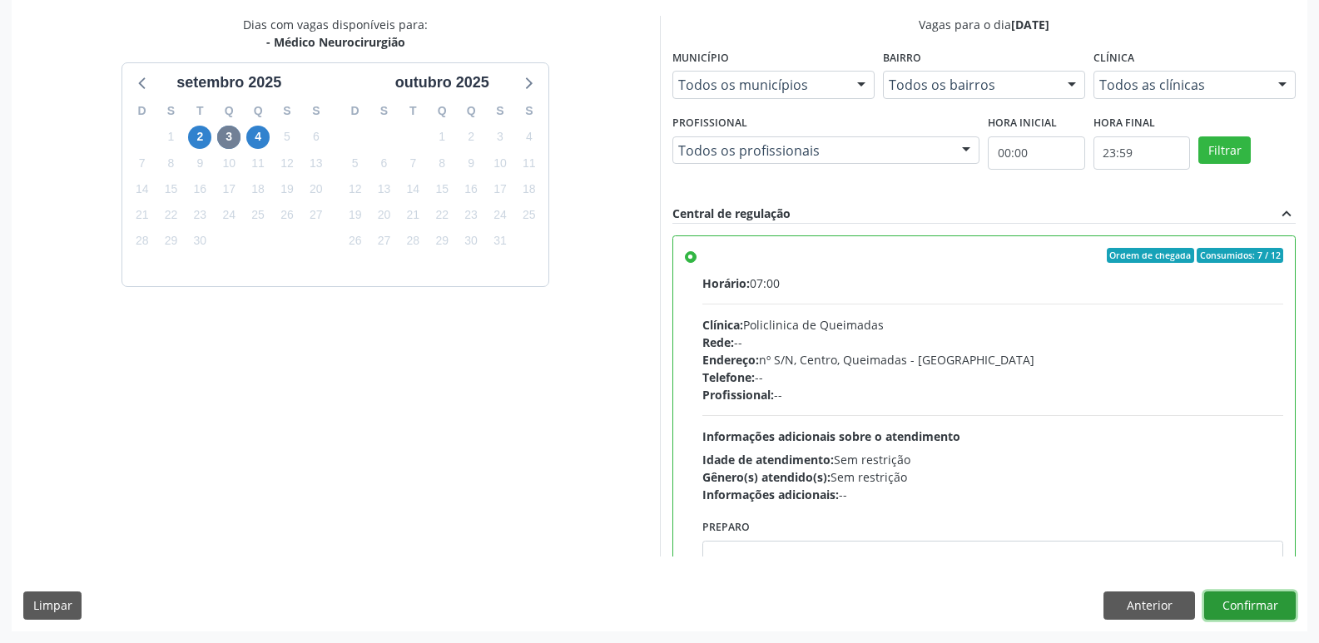
click at [1232, 603] on button "Confirmar" at bounding box center [1250, 606] width 92 height 28
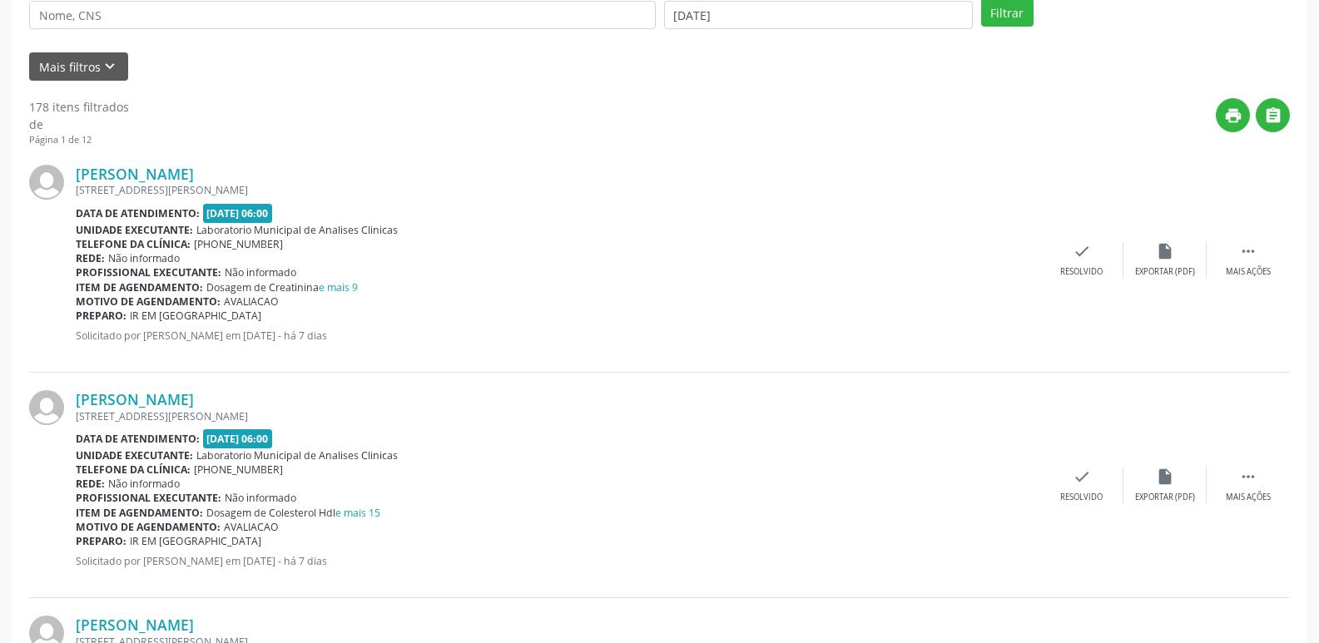
scroll to position [0, 0]
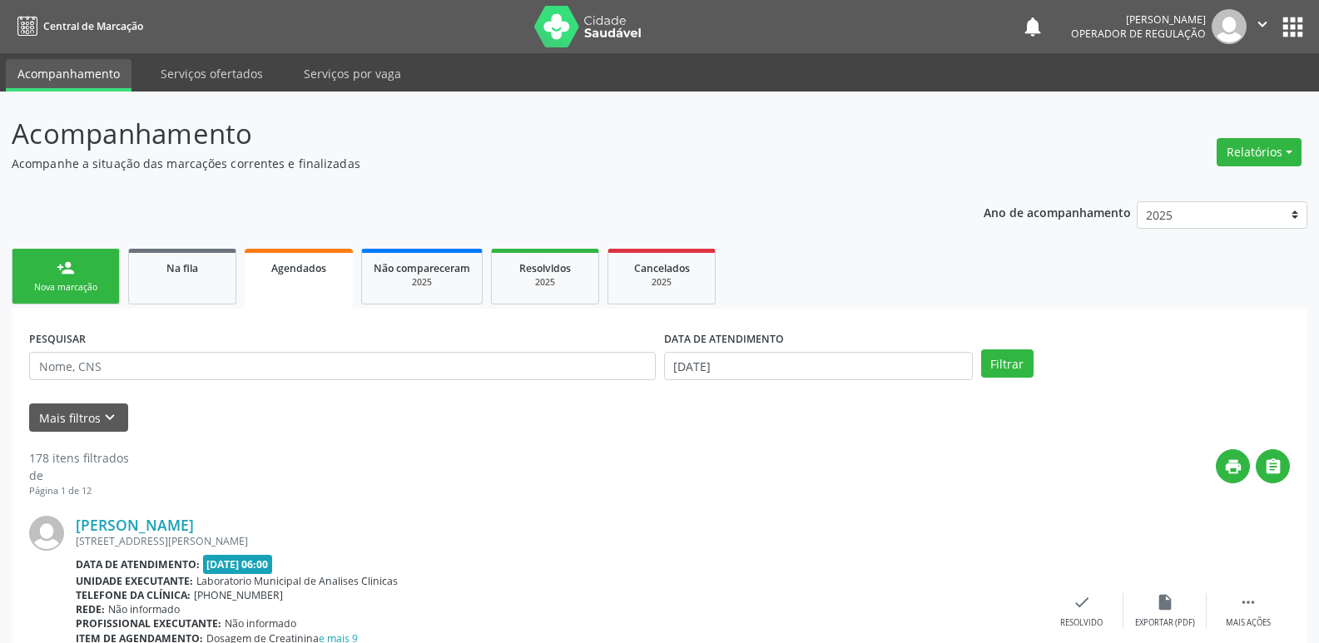
click at [78, 293] on div "Nova marcação" at bounding box center [65, 287] width 83 height 12
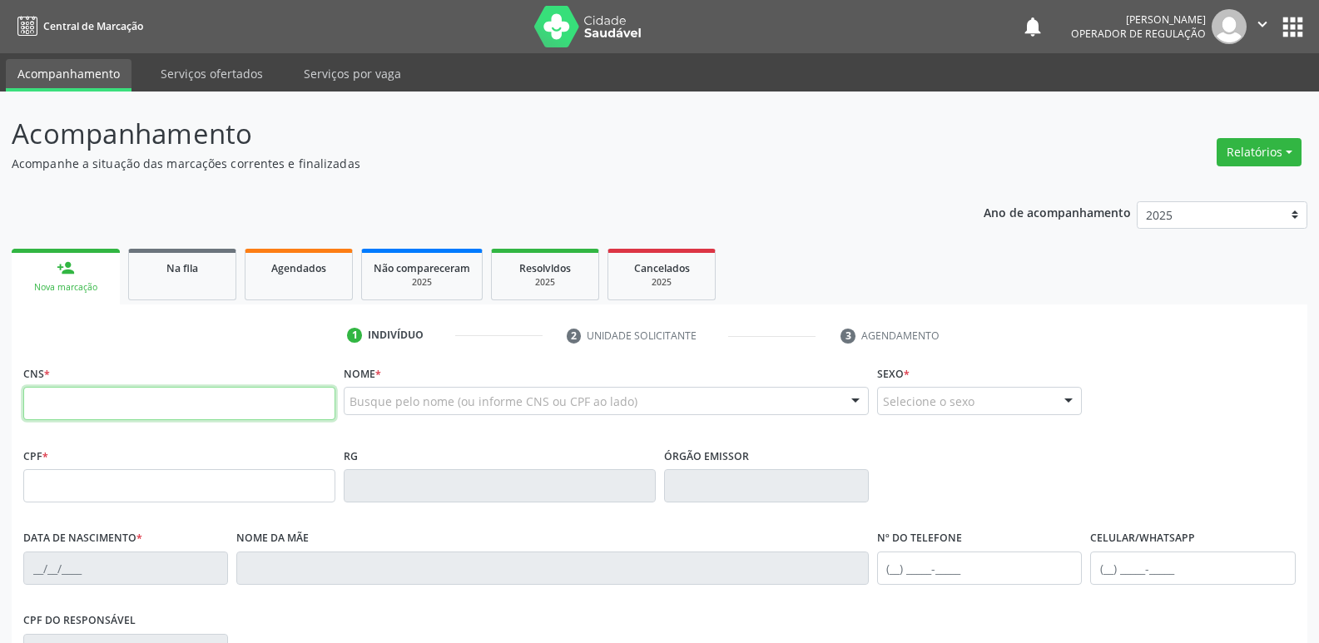
click at [136, 419] on input "text" at bounding box center [179, 403] width 312 height 33
type input "707 4030 0441 4676"
type input "157.412.794-22"
type input "[DATE]"
type input "[PERSON_NAME]"
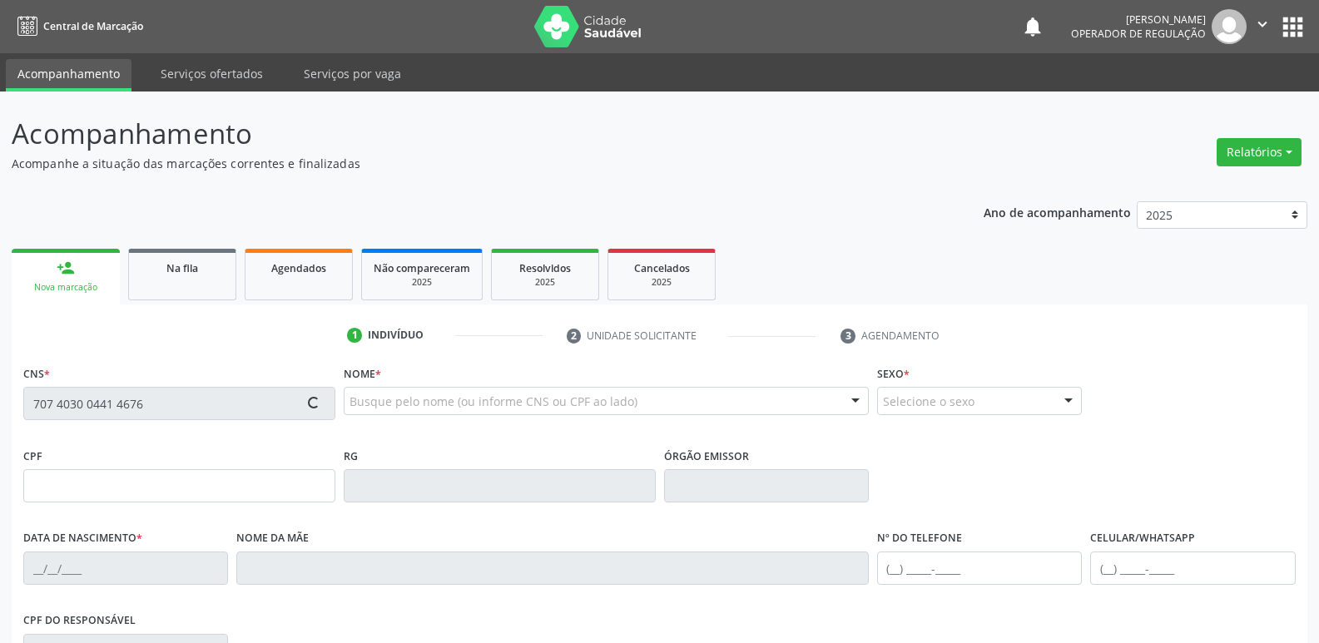
type input "[PHONE_NUMBER]"
type input "028.196.904-32"
type input "S/N"
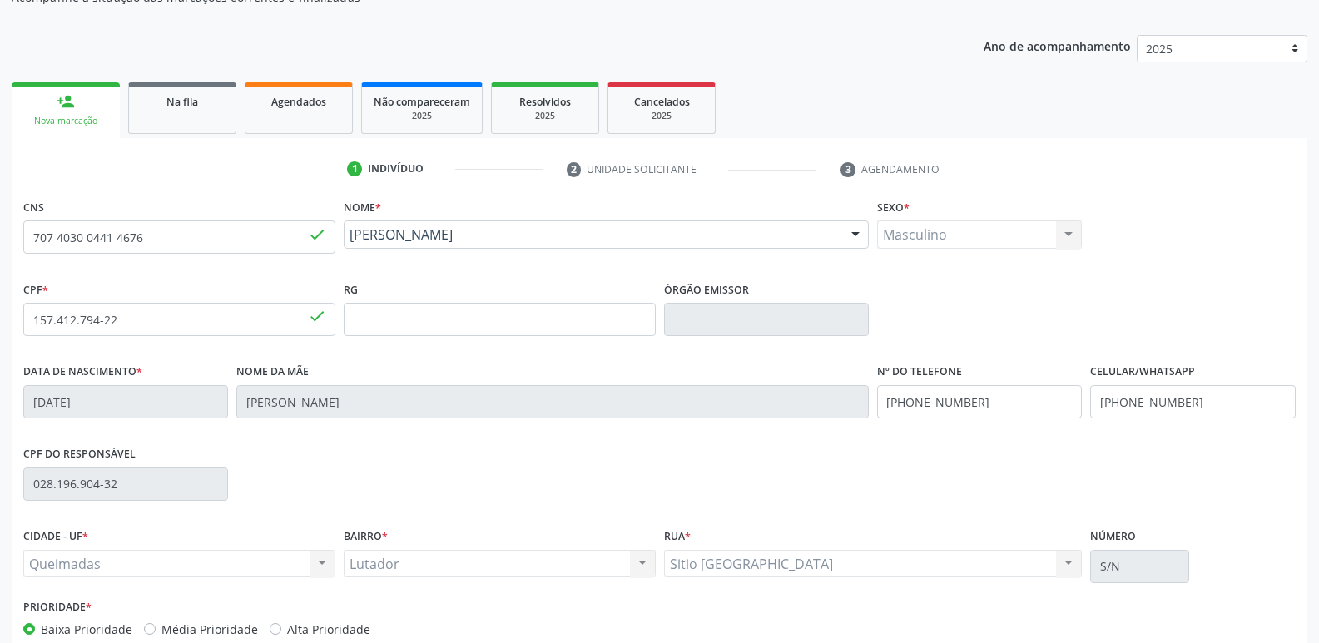
scroll to position [250, 0]
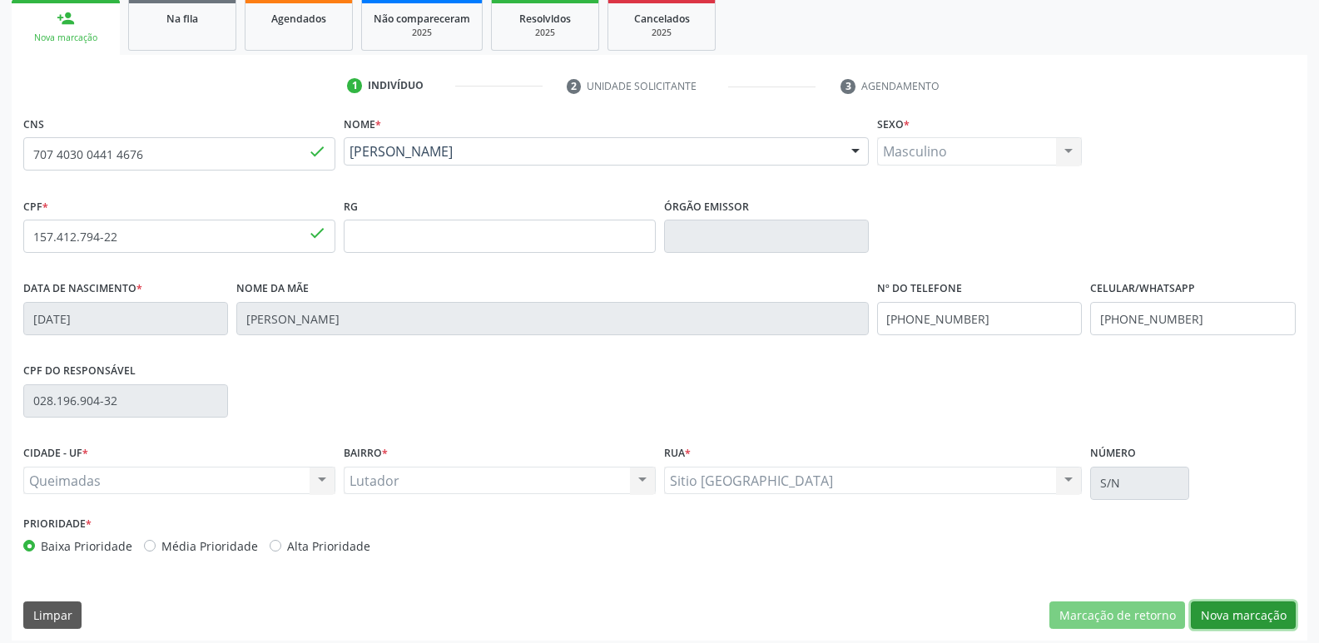
click at [1253, 612] on button "Nova marcação" at bounding box center [1243, 616] width 105 height 28
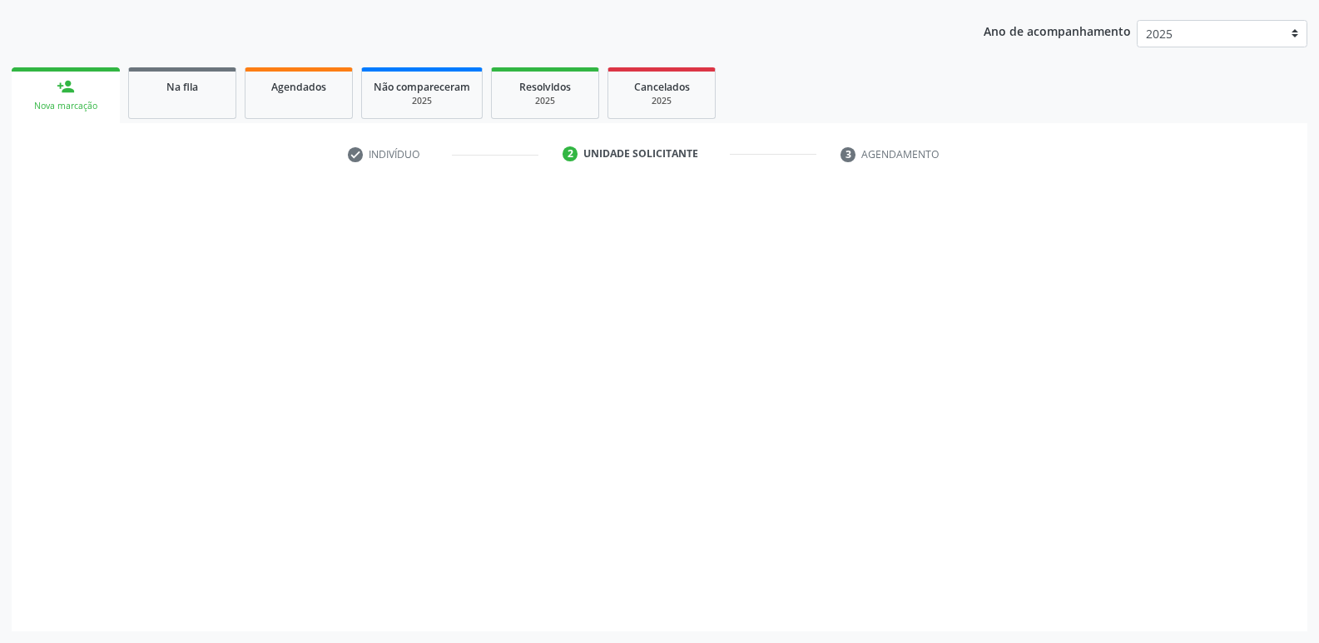
scroll to position [181, 0]
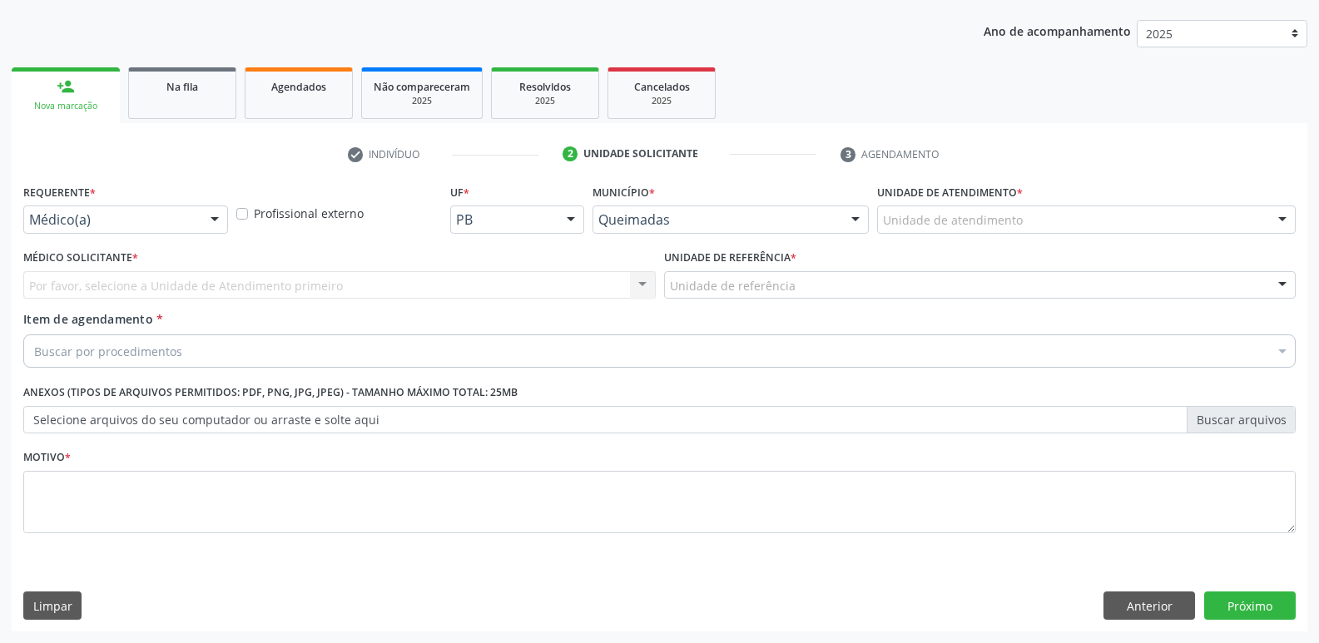
click at [209, 220] on div at bounding box center [214, 220] width 25 height 28
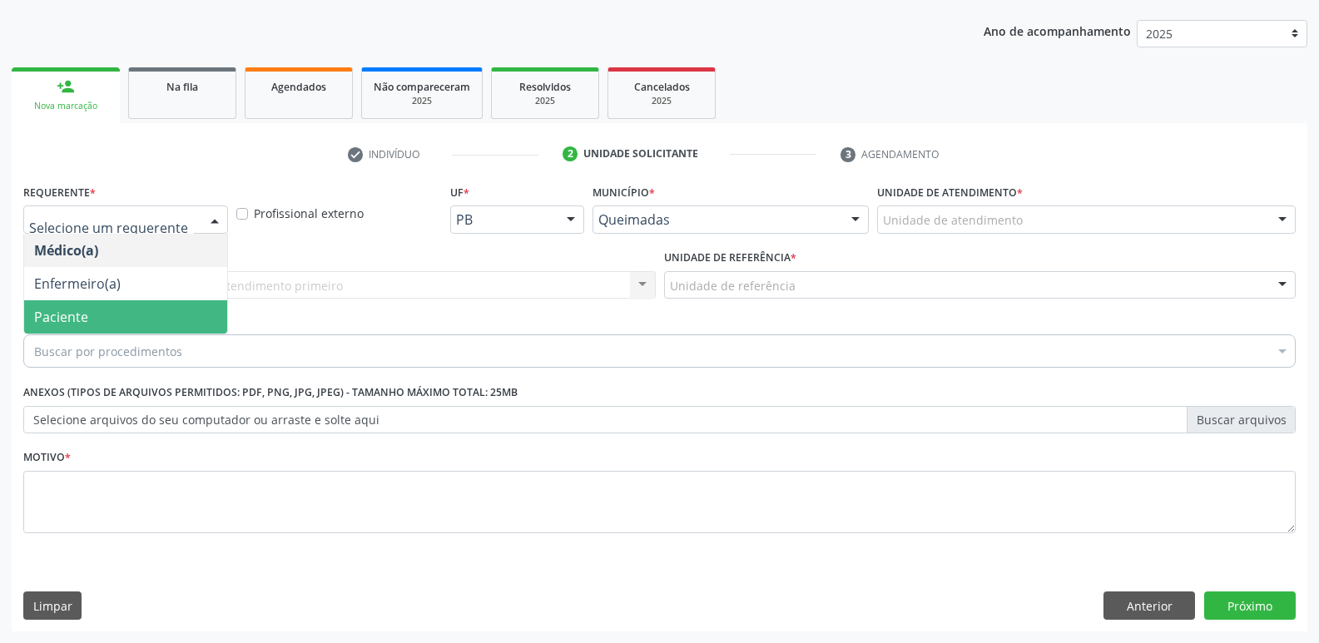
click at [141, 315] on span "Paciente" at bounding box center [125, 316] width 203 height 33
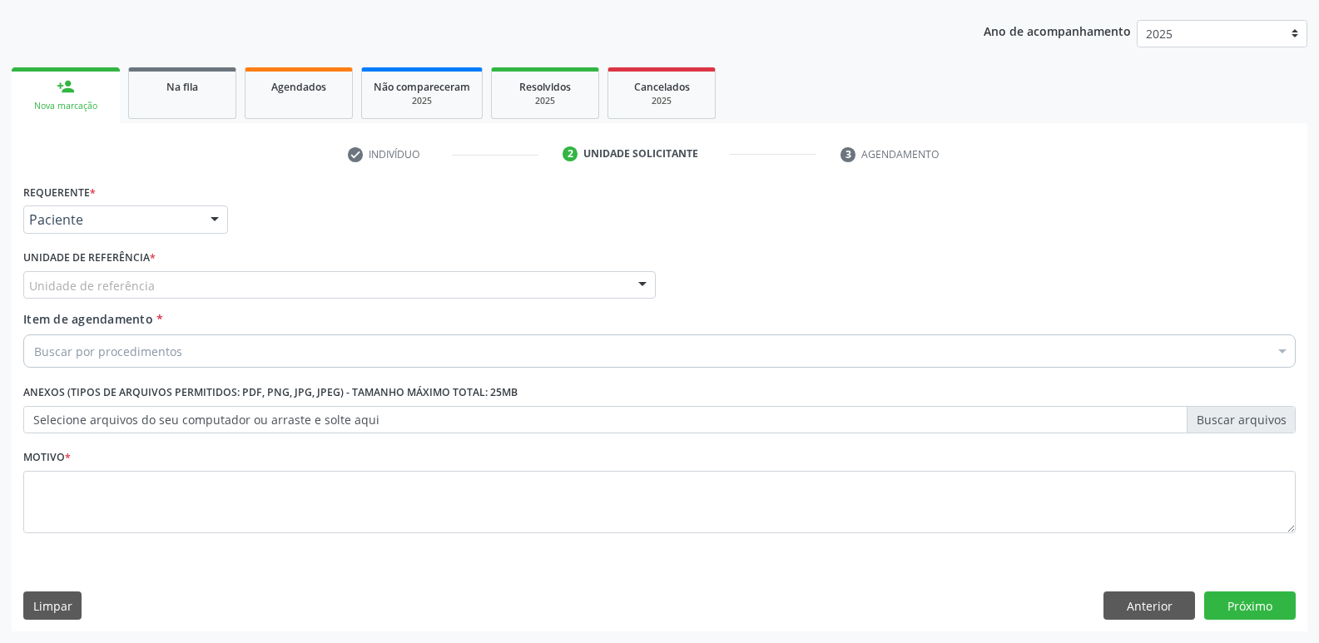
click at [161, 295] on div "Unidade de referência" at bounding box center [339, 285] width 632 height 28
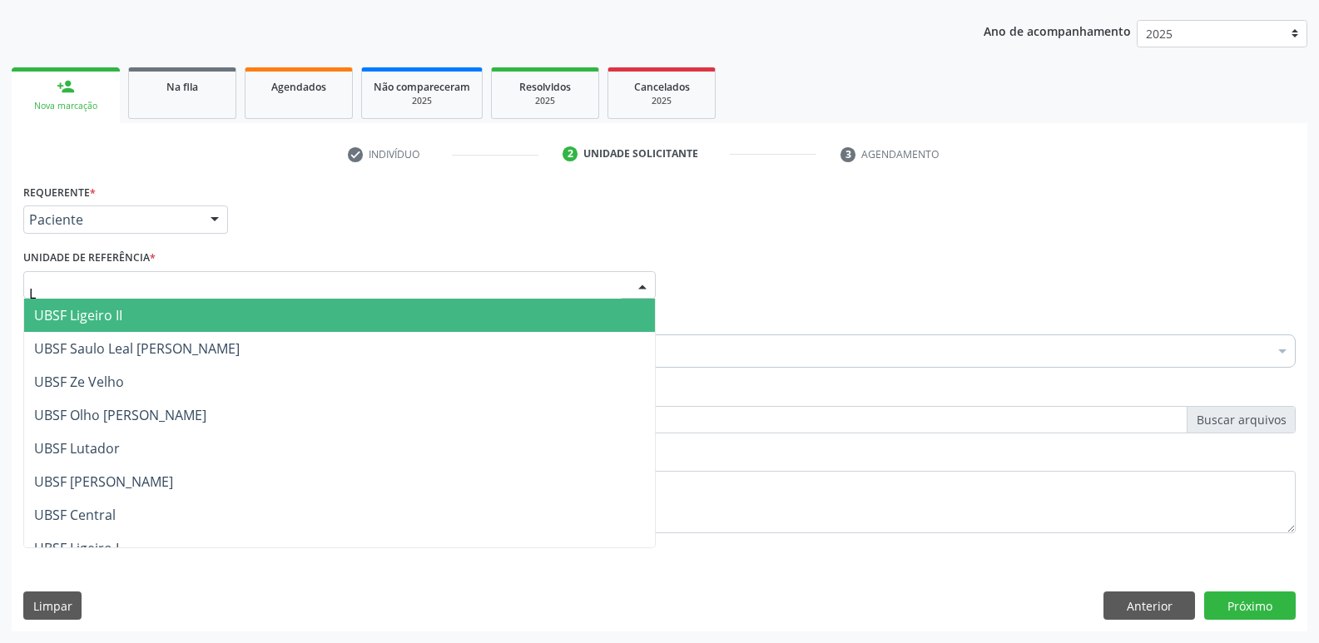
type input "LU"
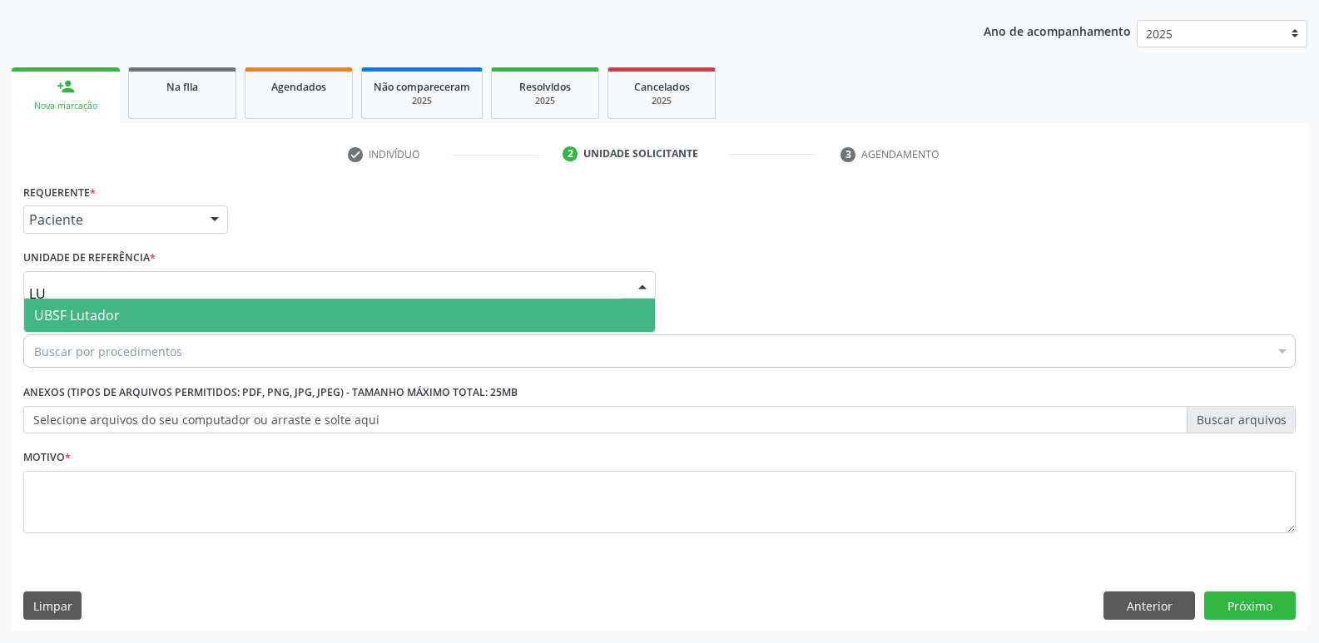
click at [157, 310] on span "UBSF Lutador" at bounding box center [339, 315] width 631 height 33
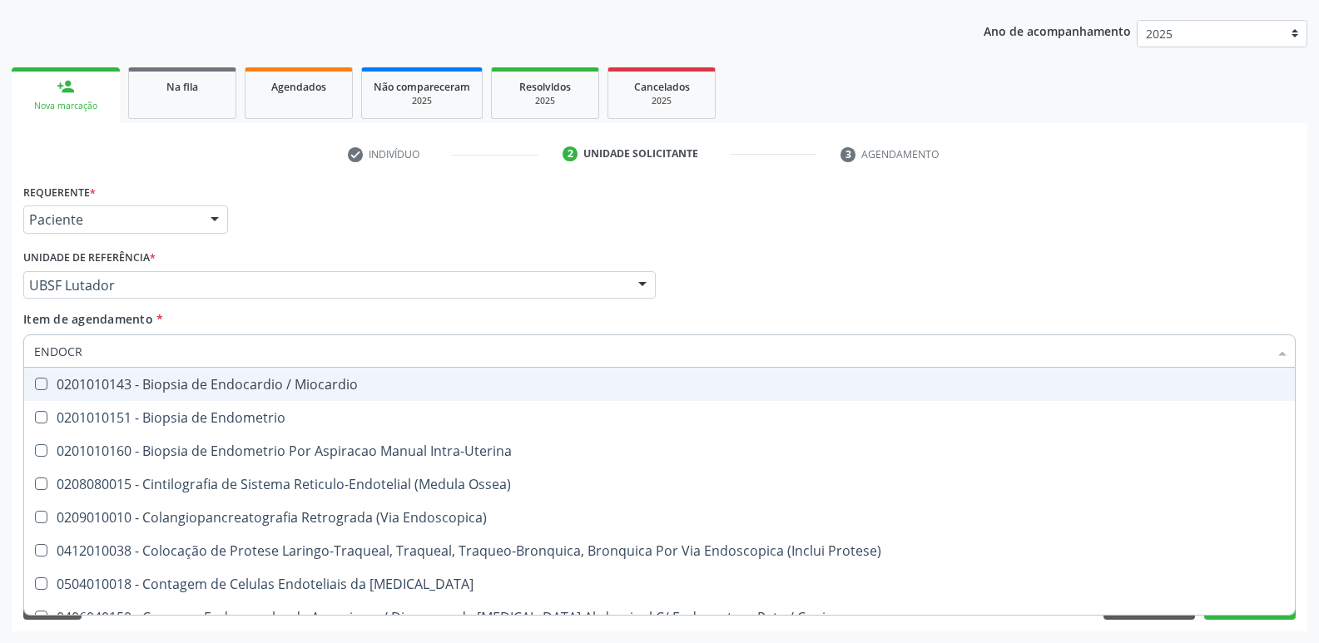
type input "ENDOCRI"
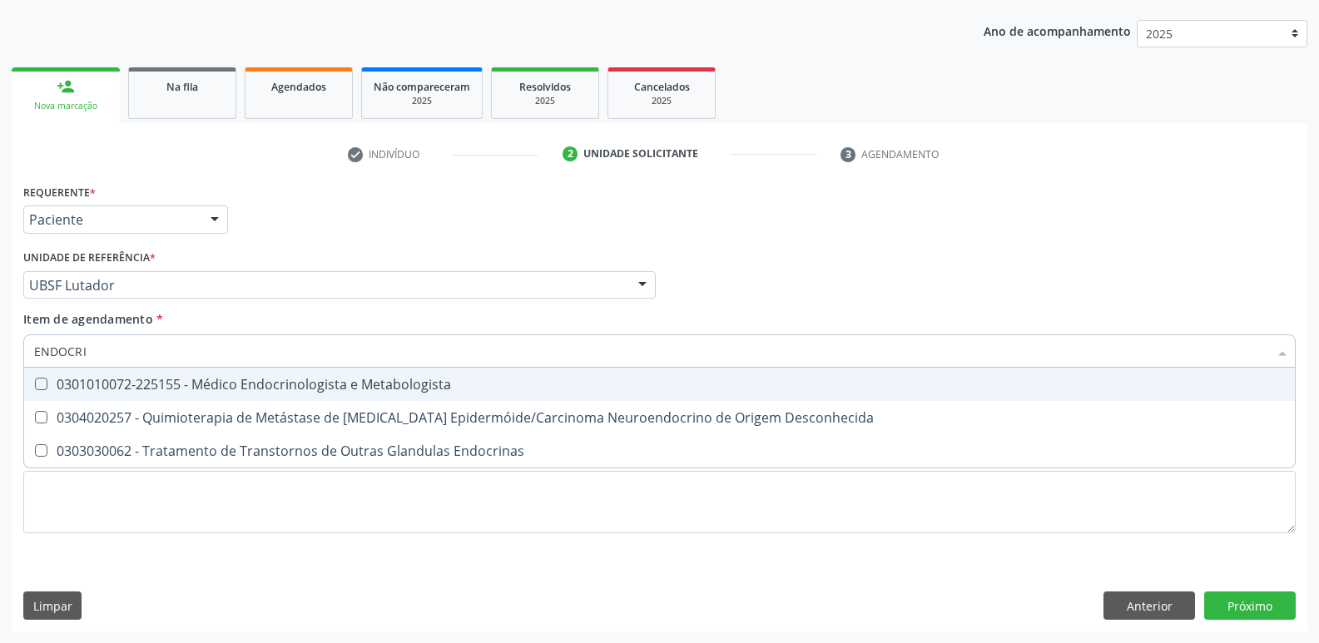
drag, startPoint x: 225, startPoint y: 390, endPoint x: 210, endPoint y: 458, distance: 70.0
click at [222, 394] on span "0301010072-225155 - Médico Endocrinologista e Metabologista" at bounding box center [659, 384] width 1271 height 33
checkbox Metabologista "true"
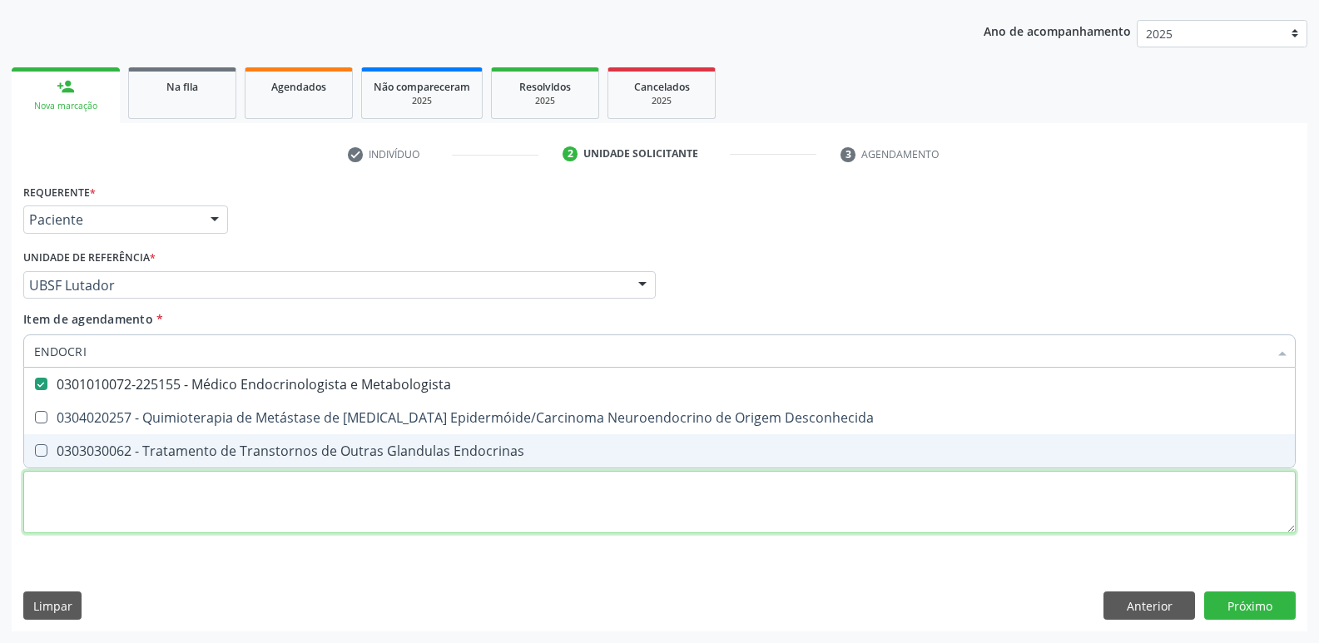
click at [200, 493] on div "Requerente * Paciente Médico(a) Enfermeiro(a) Paciente Nenhum resultado encontr…" at bounding box center [659, 368] width 1272 height 377
paste textarea "AVALIAÇÃO"
checkbox Desconhecida "true"
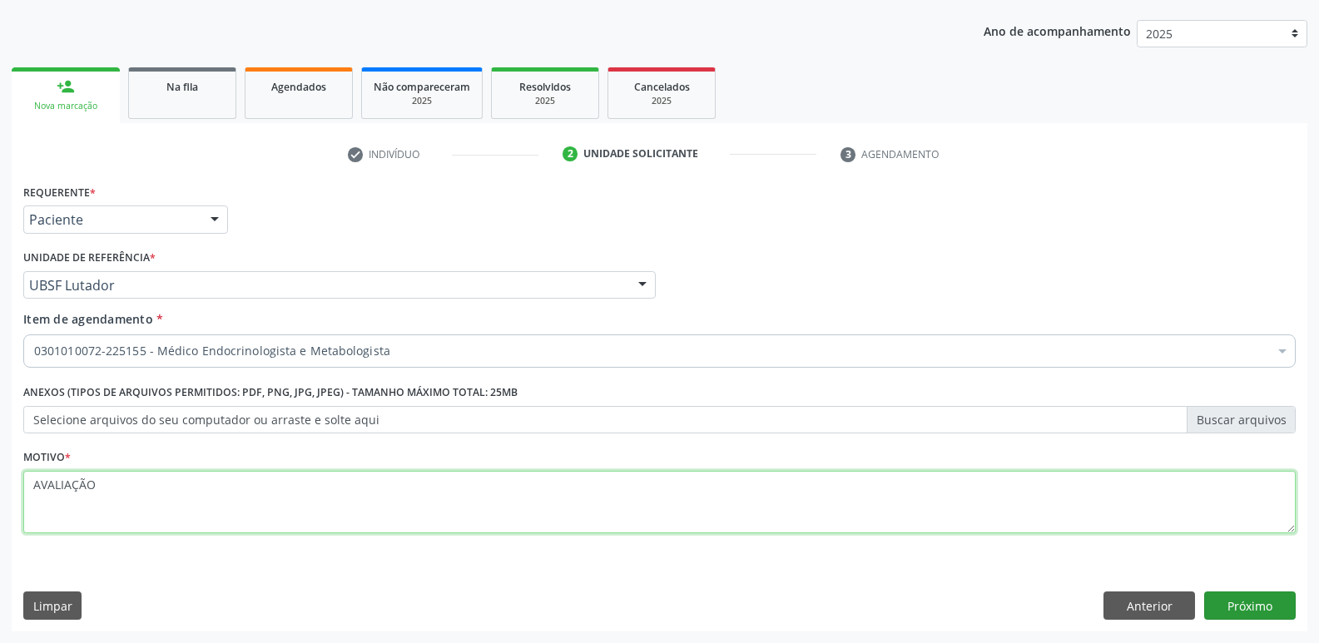
type textarea "AVALIAÇÃO"
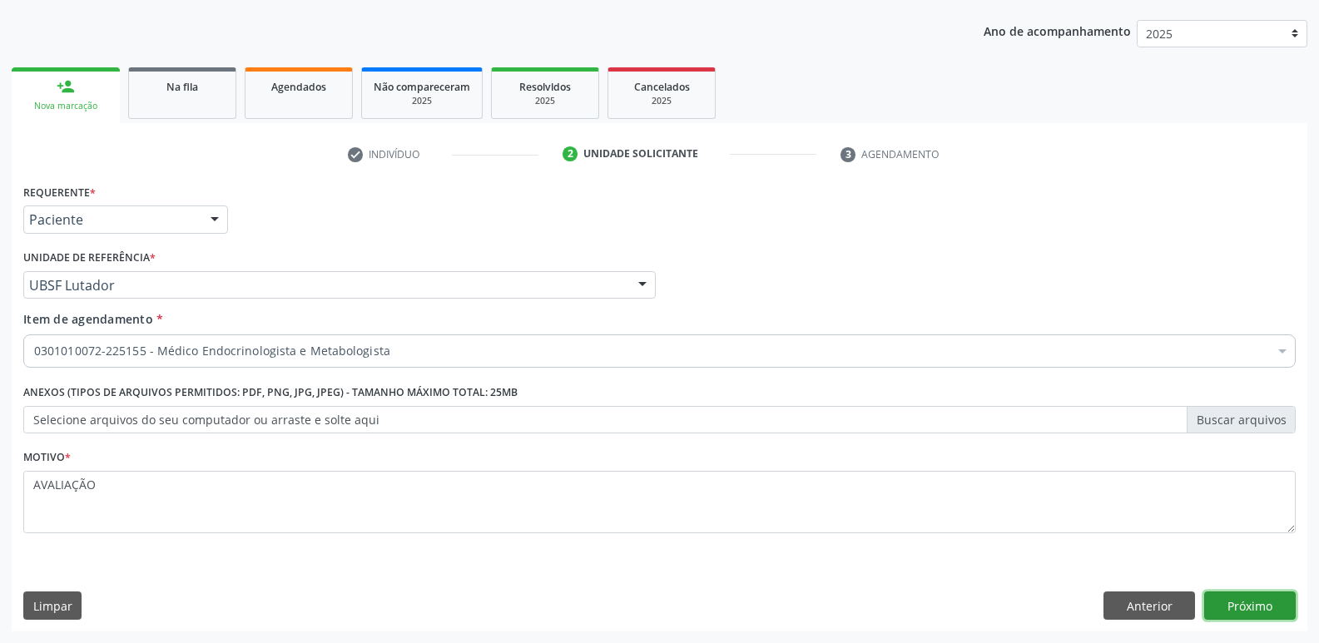
click at [1271, 595] on button "Próximo" at bounding box center [1250, 606] width 92 height 28
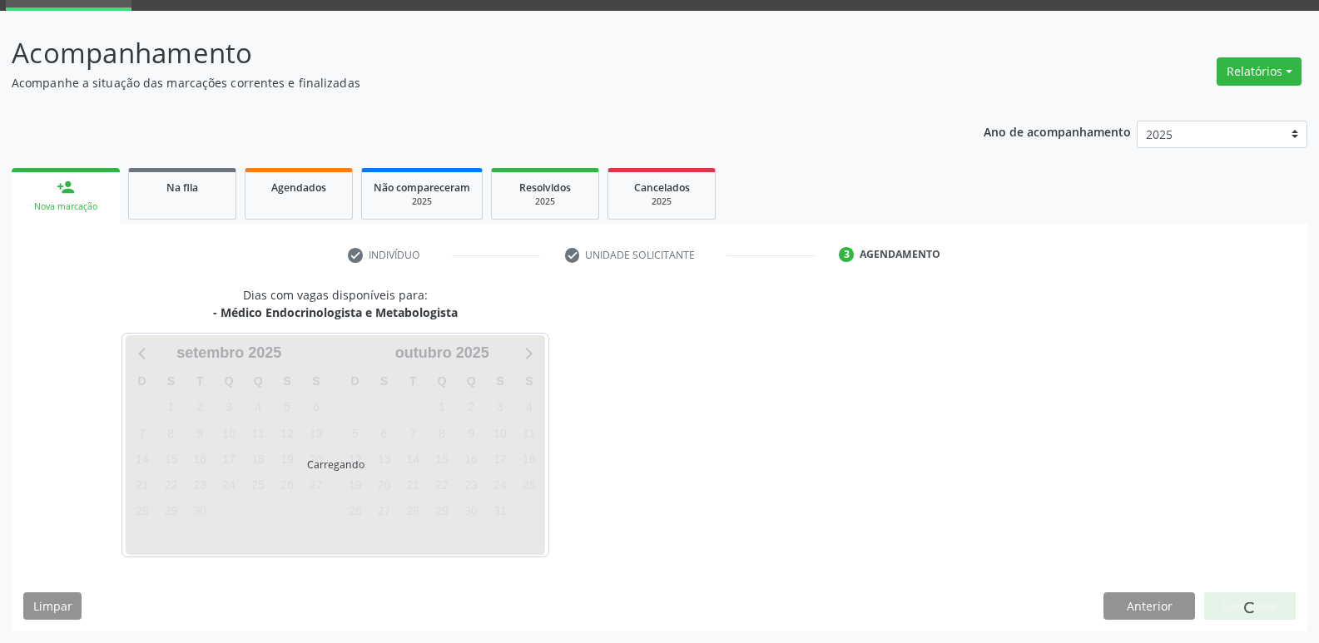
scroll to position [81, 0]
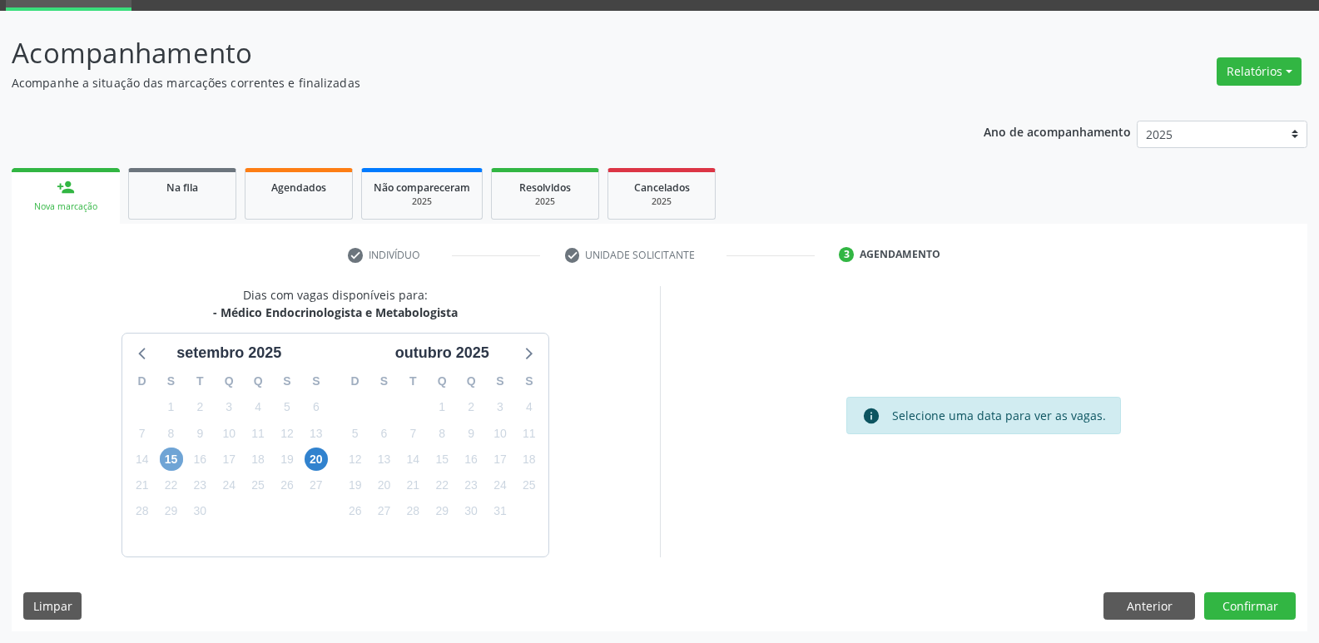
click at [180, 454] on span "15" at bounding box center [171, 459] width 23 height 23
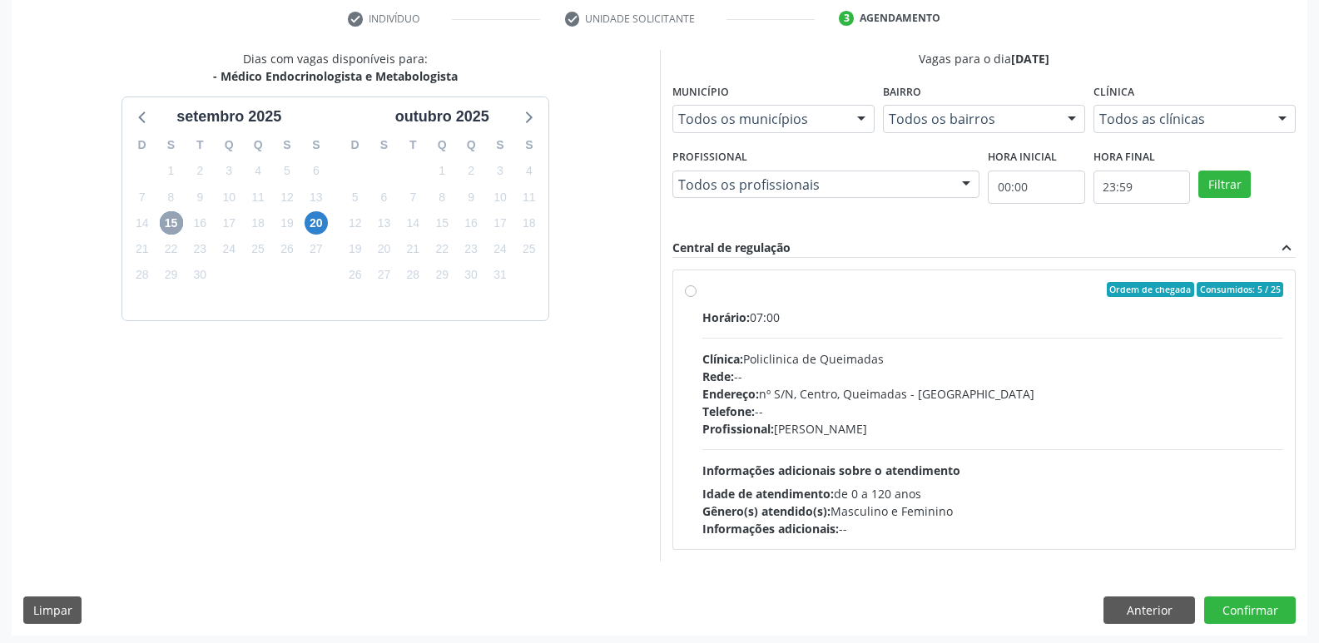
scroll to position [321, 0]
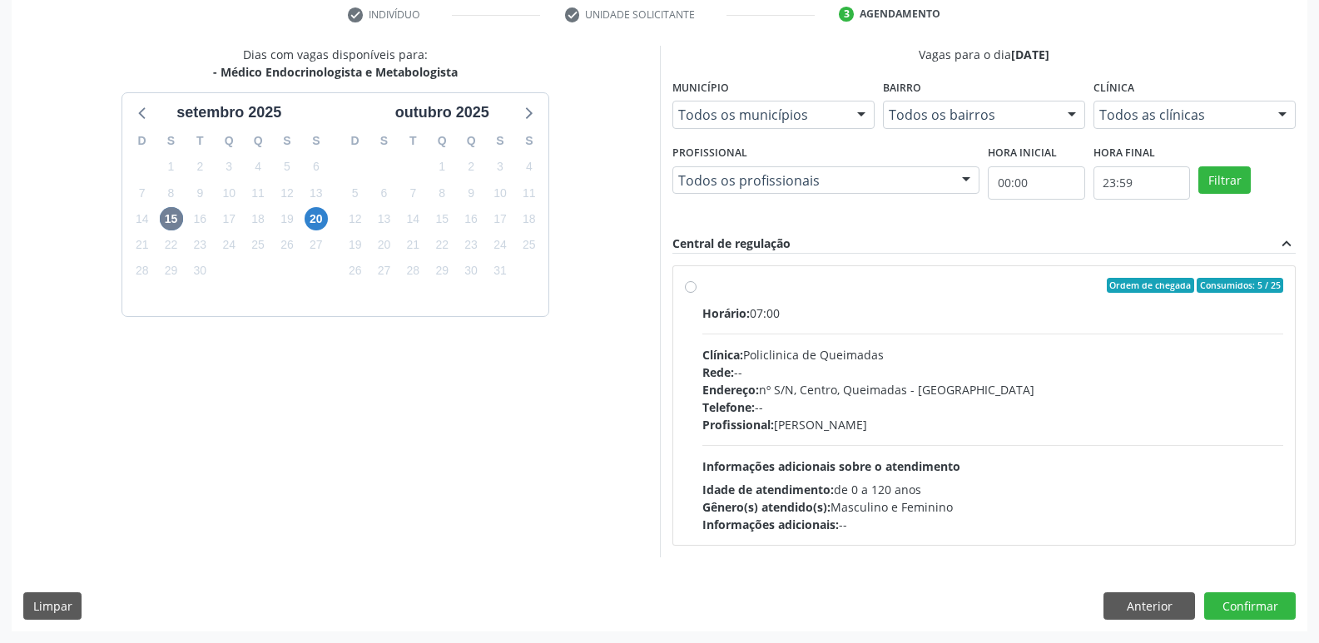
drag, startPoint x: 1148, startPoint y: 389, endPoint x: 1240, endPoint y: 509, distance: 150.8
click at [1153, 411] on div "Horário: 07:00 Clínica: Policlinica de Queimadas Rede: -- Endereço: nº S/N, Cen…" at bounding box center [993, 419] width 582 height 229
radio input "true"
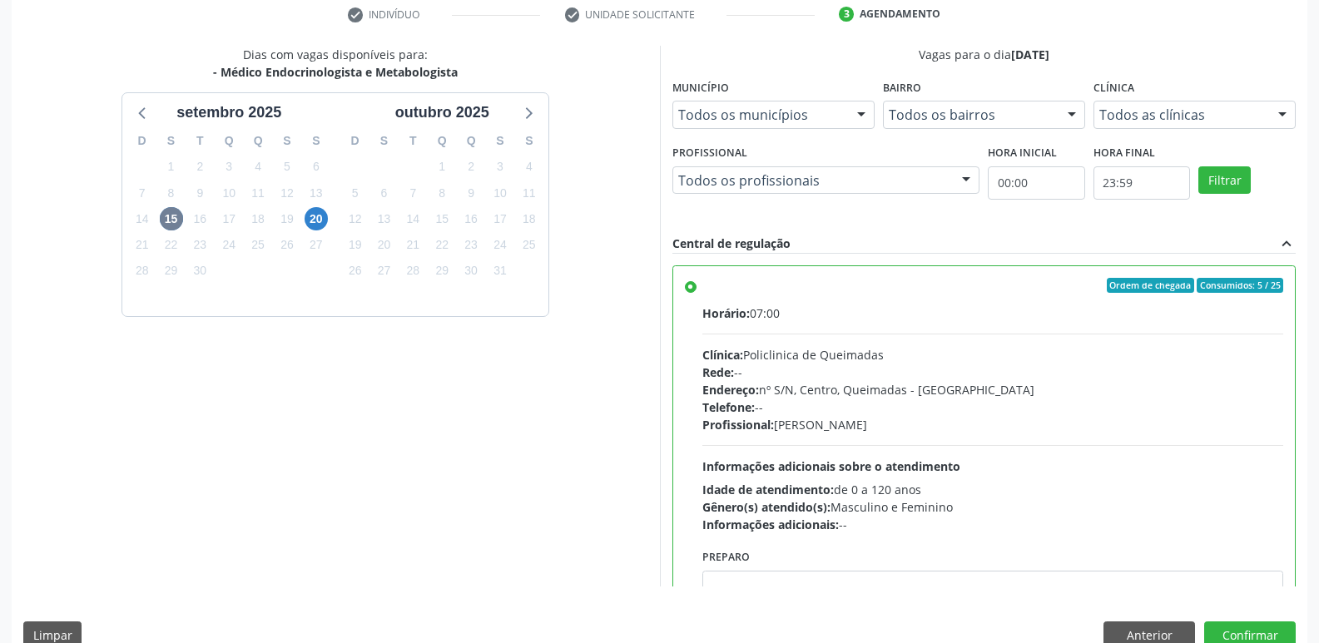
click at [1237, 617] on div "Dias com vagas disponíveis para: - Médico Endocrinologista e Metabologista [DAT…" at bounding box center [659, 353] width 1295 height 615
click at [1237, 624] on button "Confirmar" at bounding box center [1250, 636] width 92 height 28
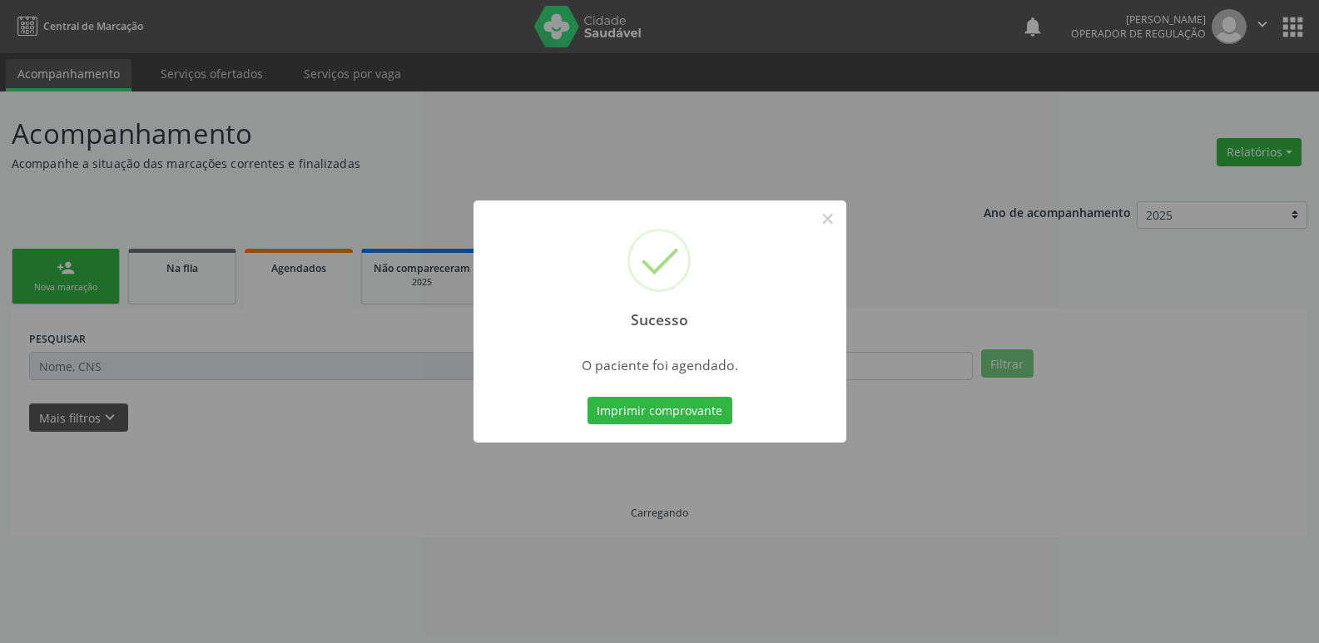
scroll to position [0, 0]
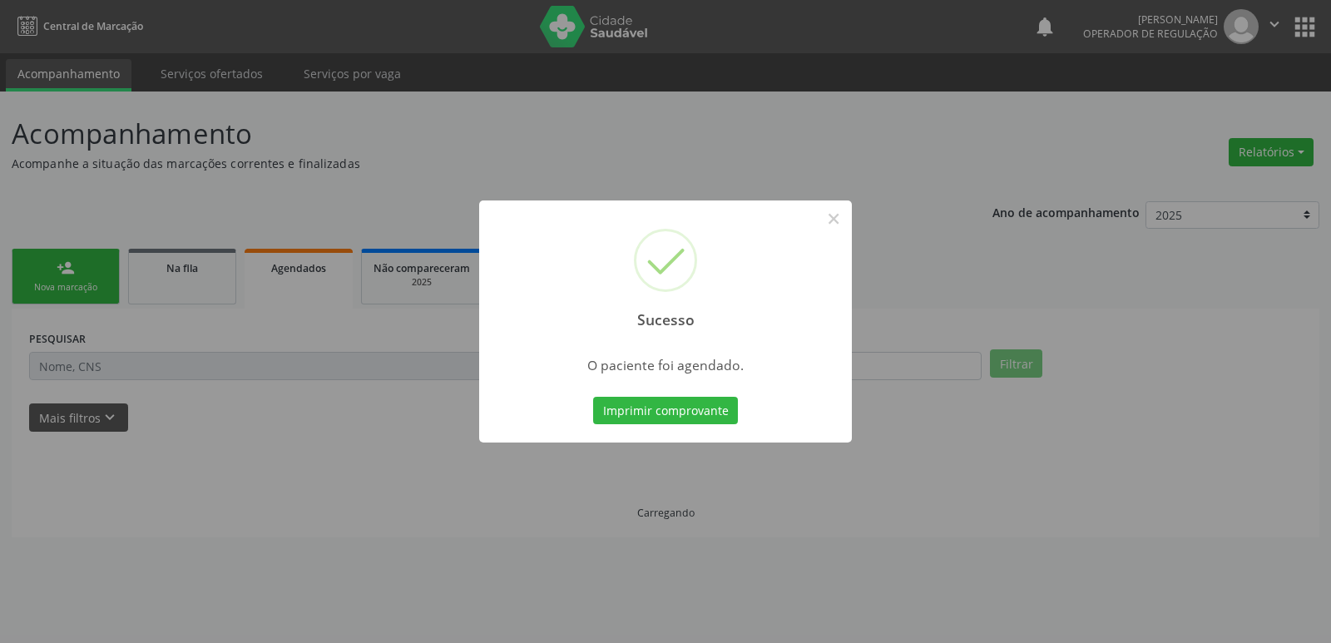
click at [593, 397] on button "Imprimir comprovante" at bounding box center [665, 411] width 145 height 28
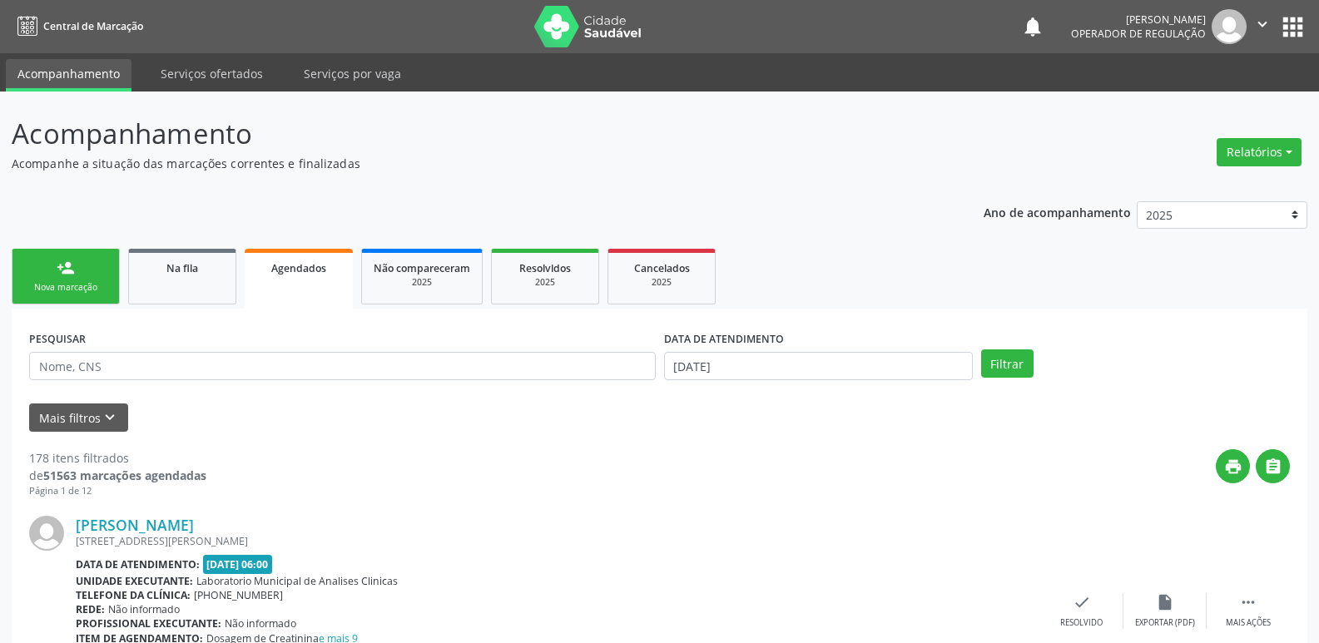
click at [98, 285] on div "Nova marcação" at bounding box center [65, 287] width 83 height 12
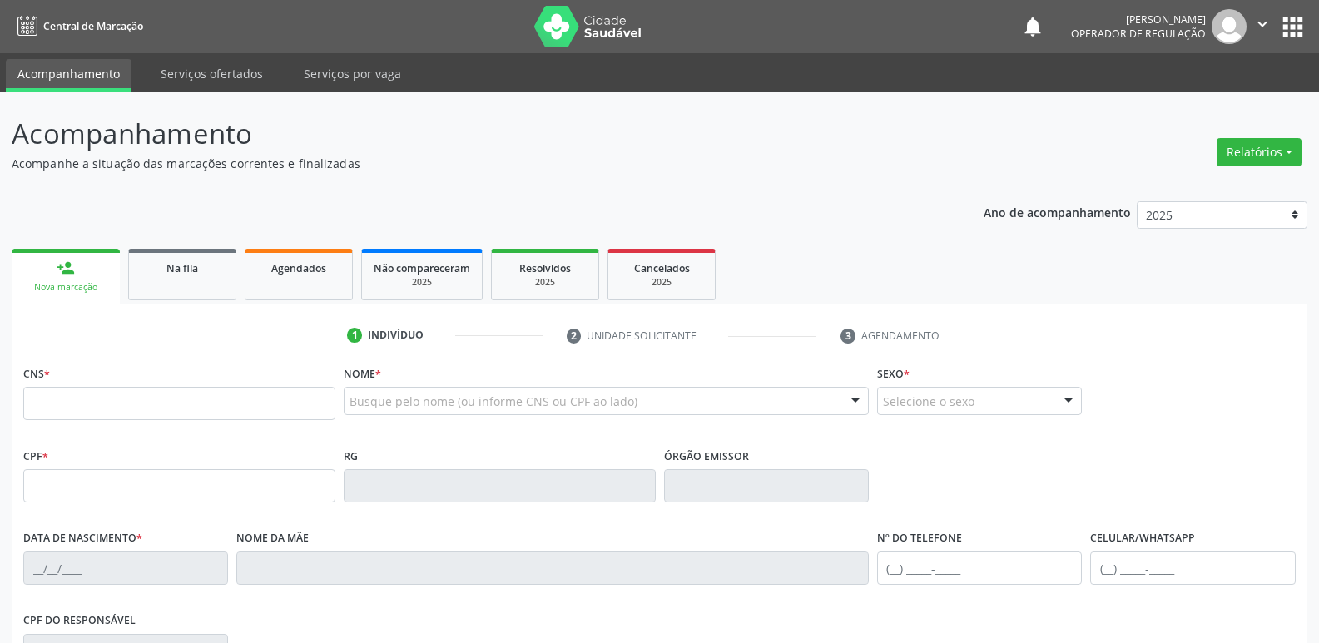
click at [1287, 43] on div "notifications [PERSON_NAME] Operador de regulação  Configurações Sair apps" at bounding box center [1164, 26] width 286 height 35
click at [1293, 26] on button "apps" at bounding box center [1292, 26] width 29 height 29
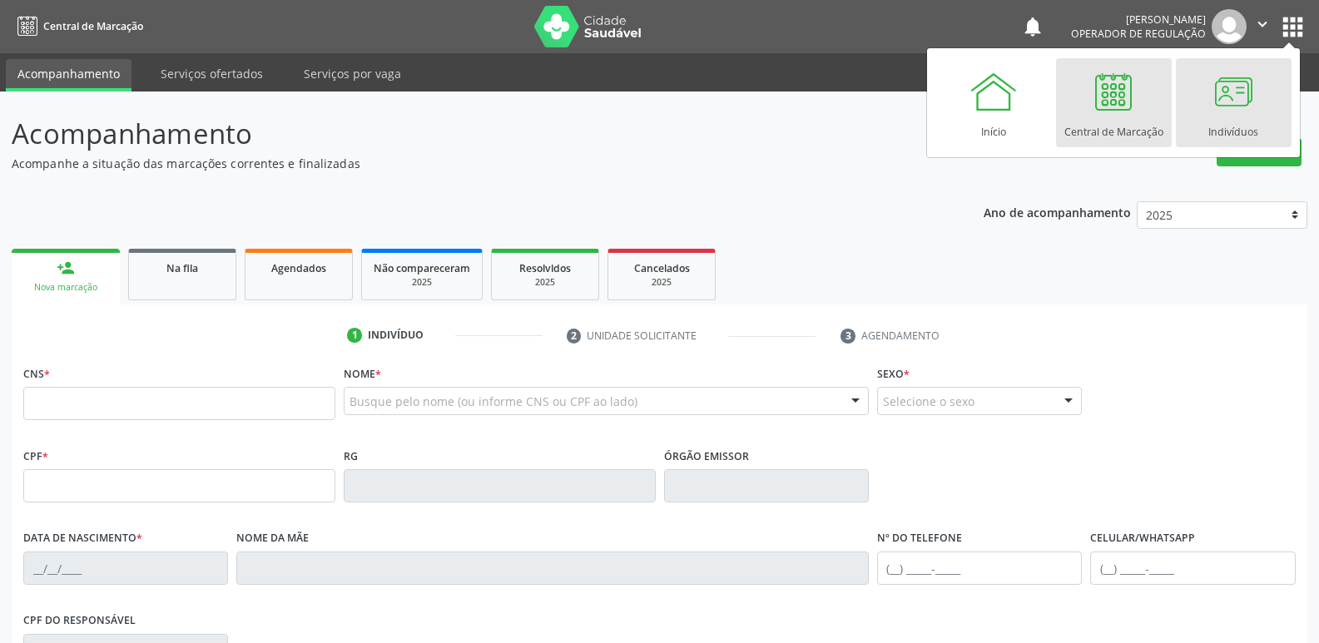
click at [1220, 106] on div at bounding box center [1233, 92] width 50 height 50
